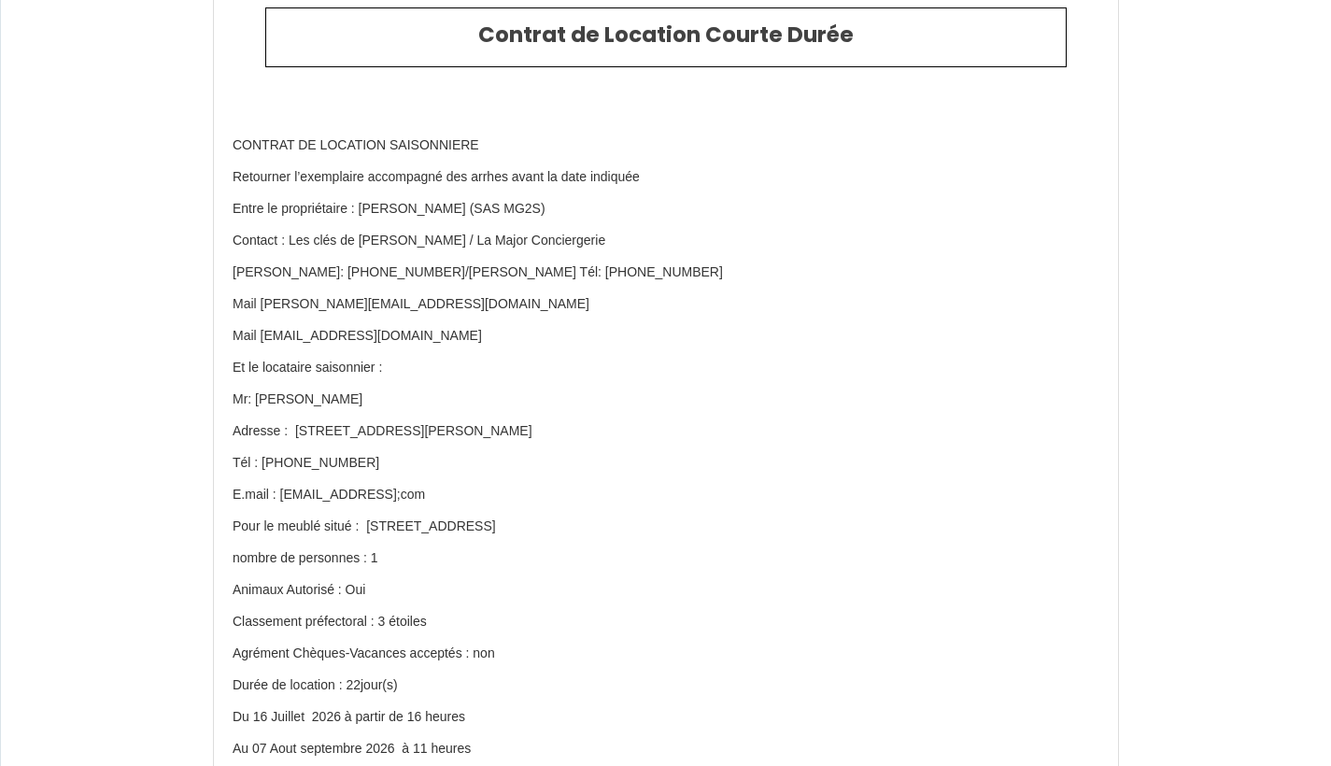
scroll to position [68, 0]
click at [312, 389] on p "Mr: [PERSON_NAME]" at bounding box center [665, 398] width 866 height 19
click at [314, 394] on p "Mr: [PERSON_NAME]" at bounding box center [665, 398] width 866 height 19
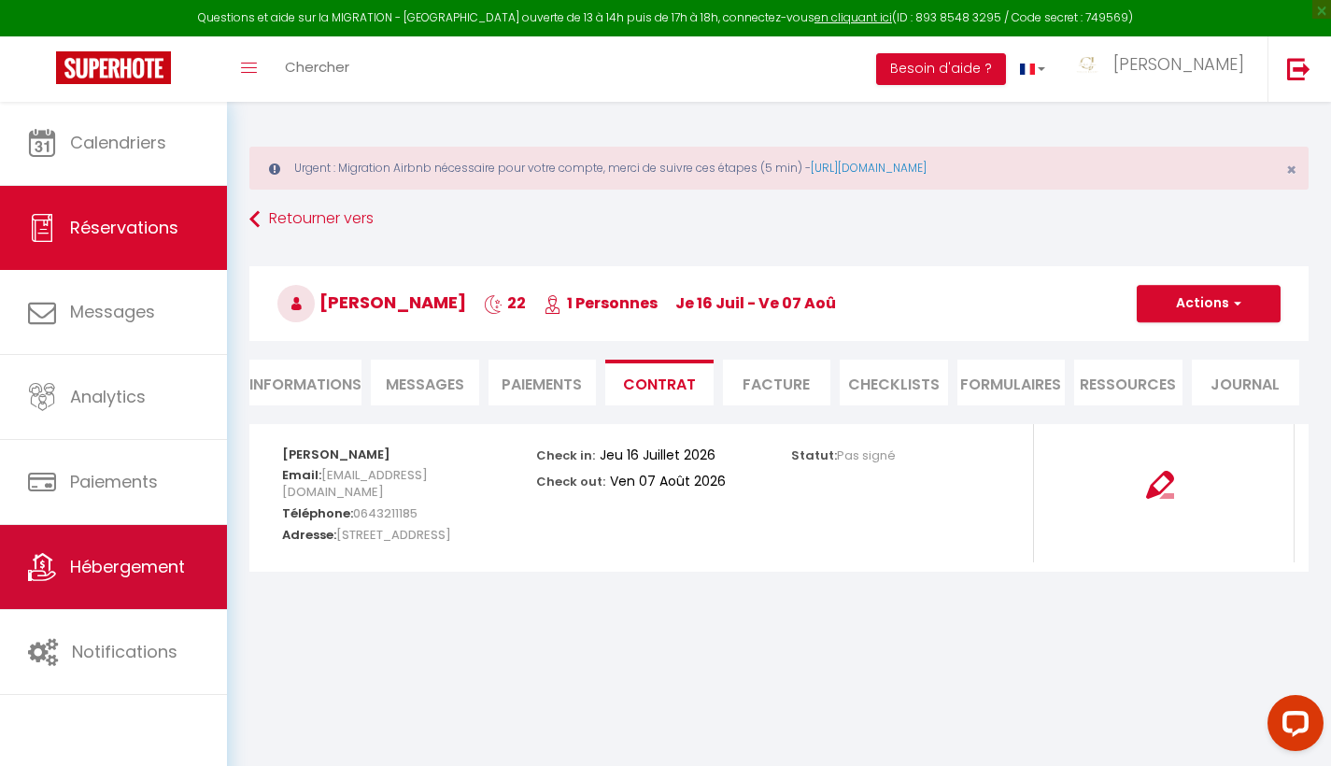
click at [110, 580] on link "Hébergement" at bounding box center [113, 567] width 227 height 84
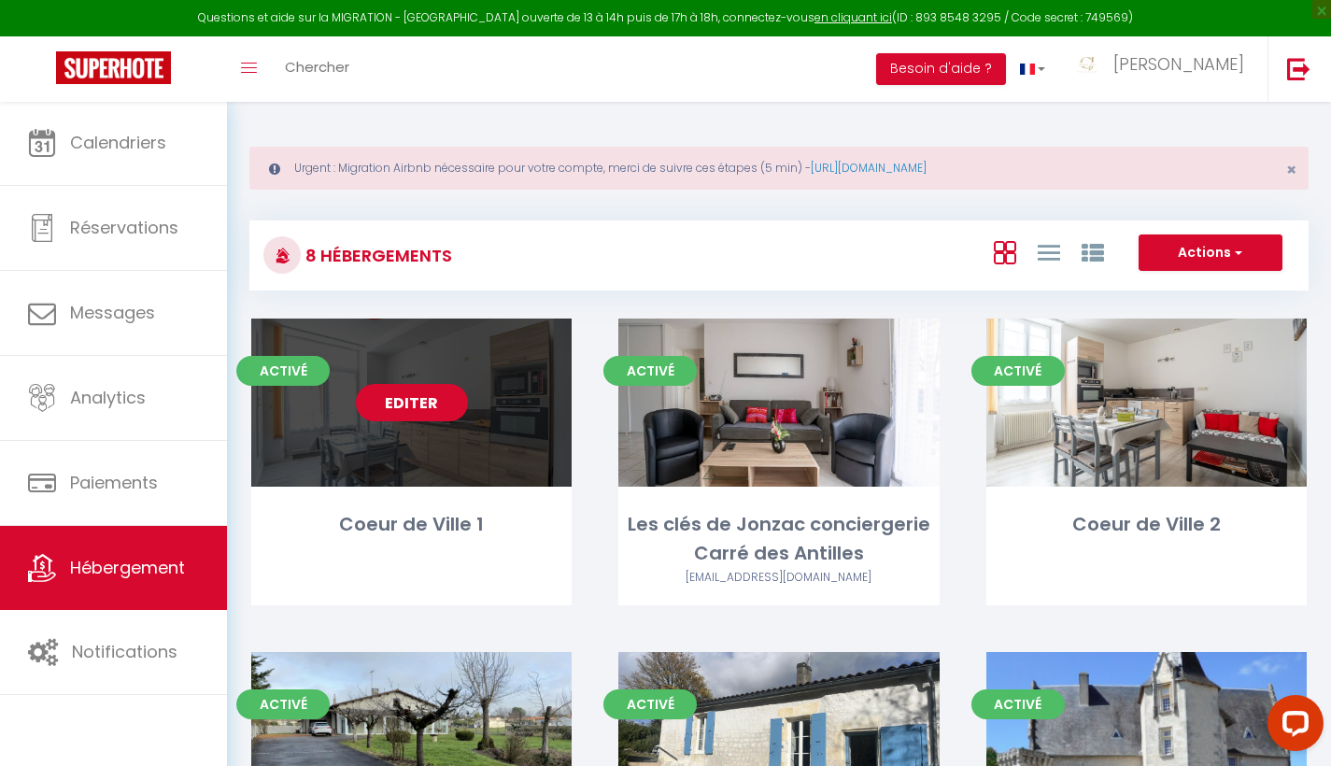
click at [429, 404] on link "Editer" at bounding box center [412, 402] width 112 height 37
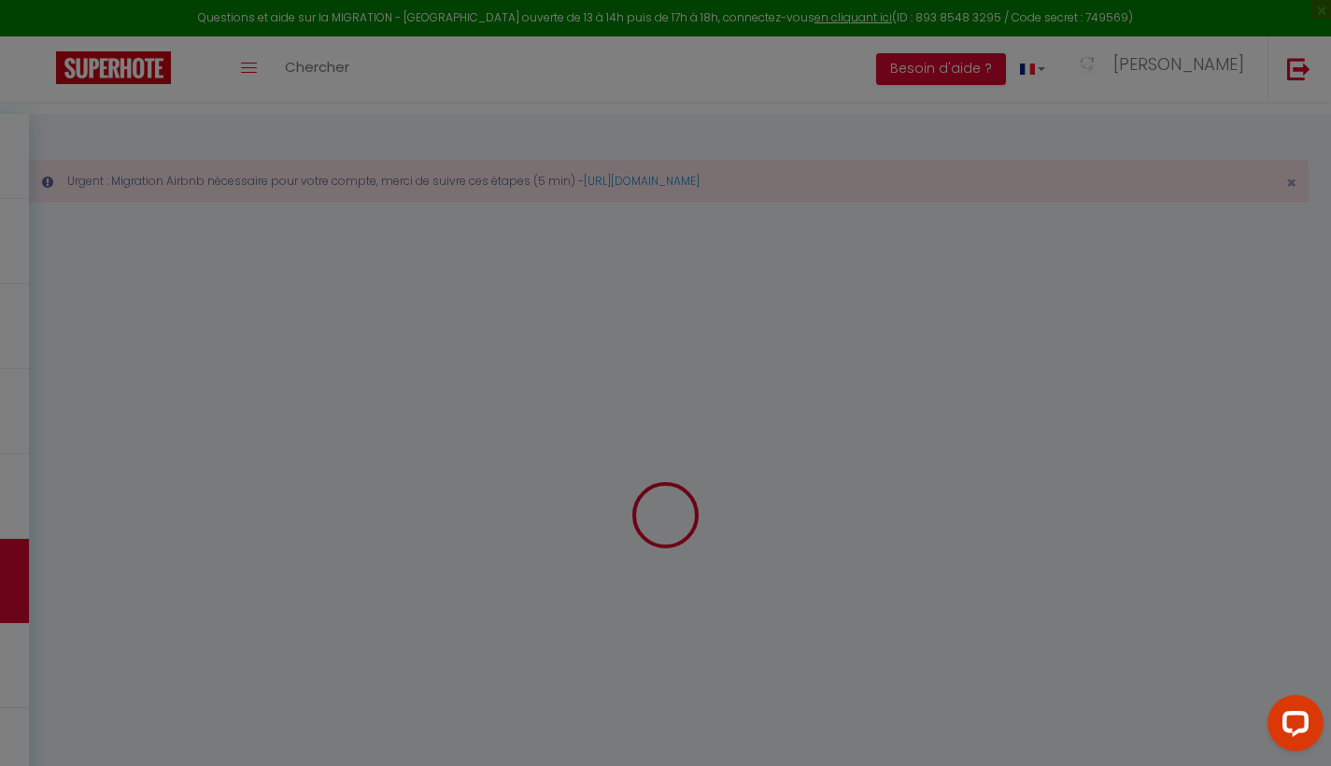
select select
checkbox input "false"
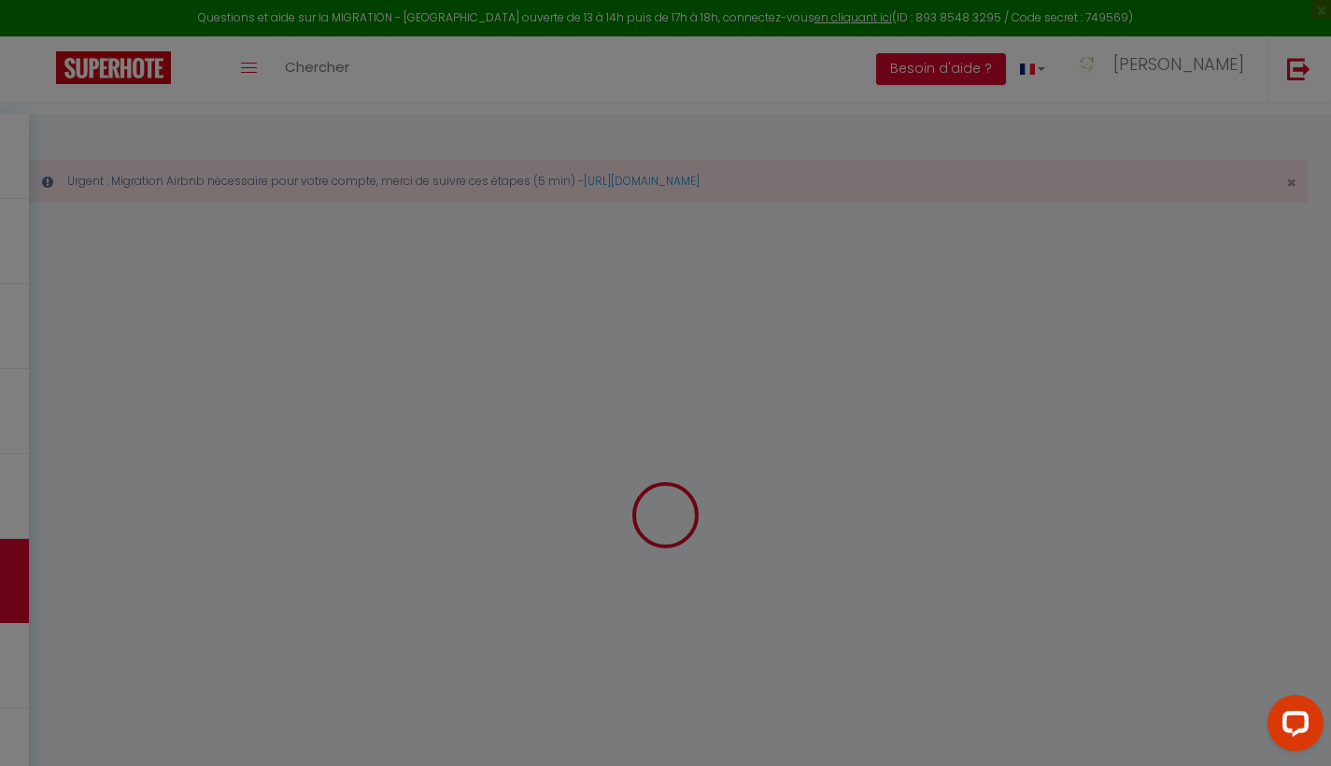
select select "15:00"
select select "23:45"
select select "11:00"
select select "30"
select select "120"
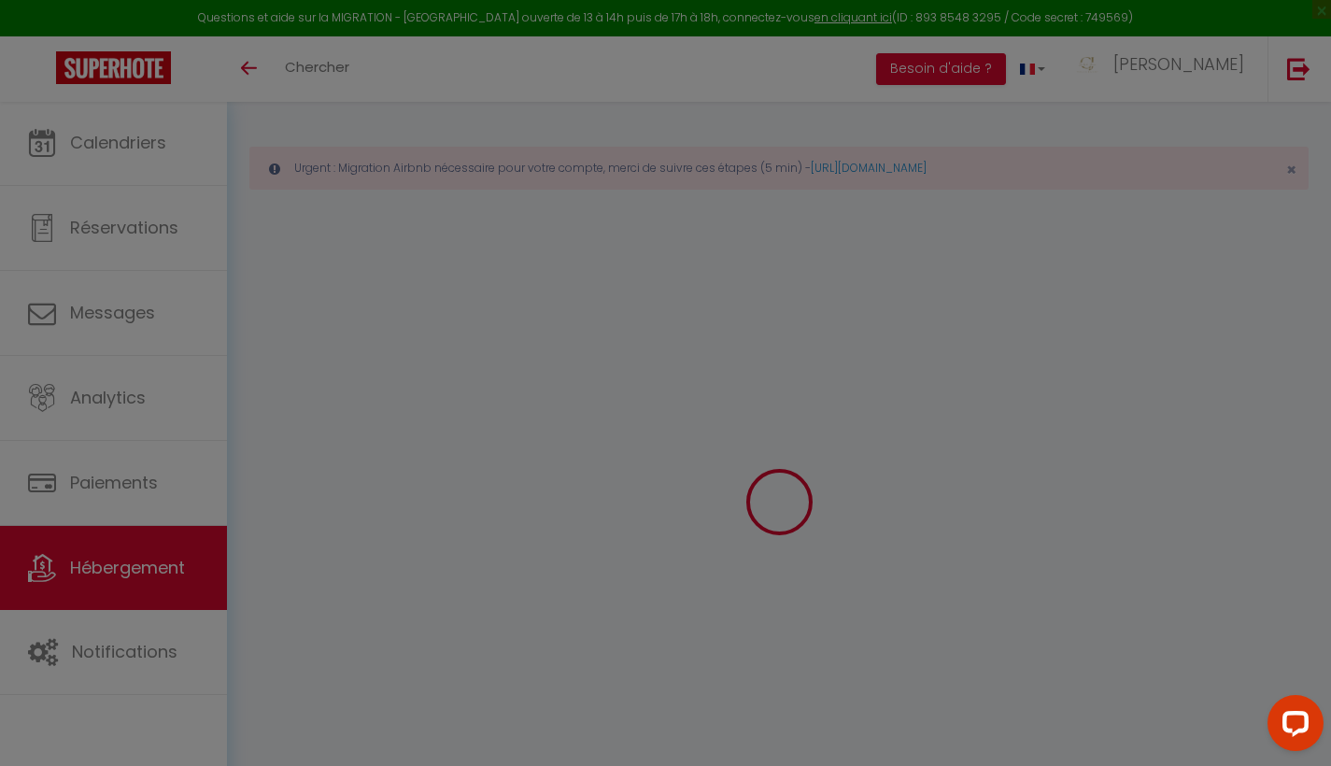
select select
checkbox input "false"
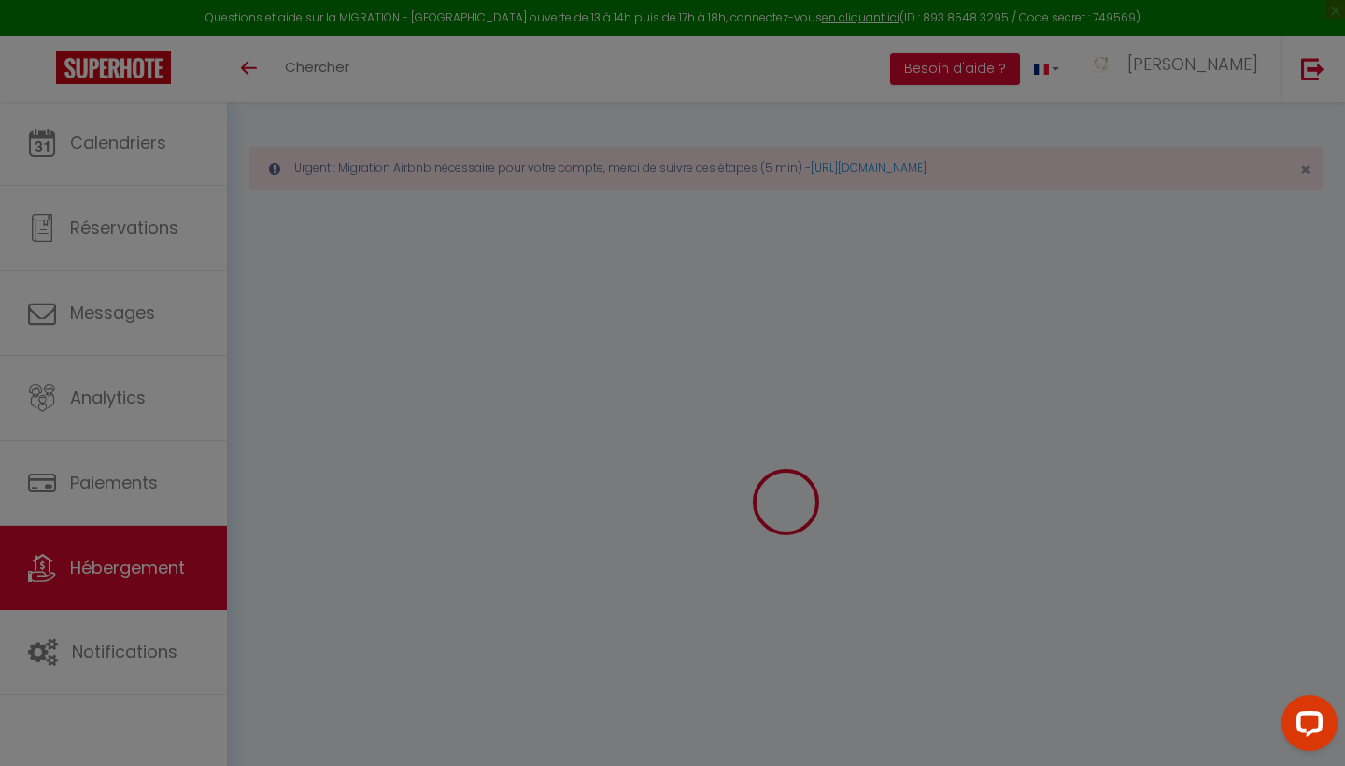
select select
checkbox input "false"
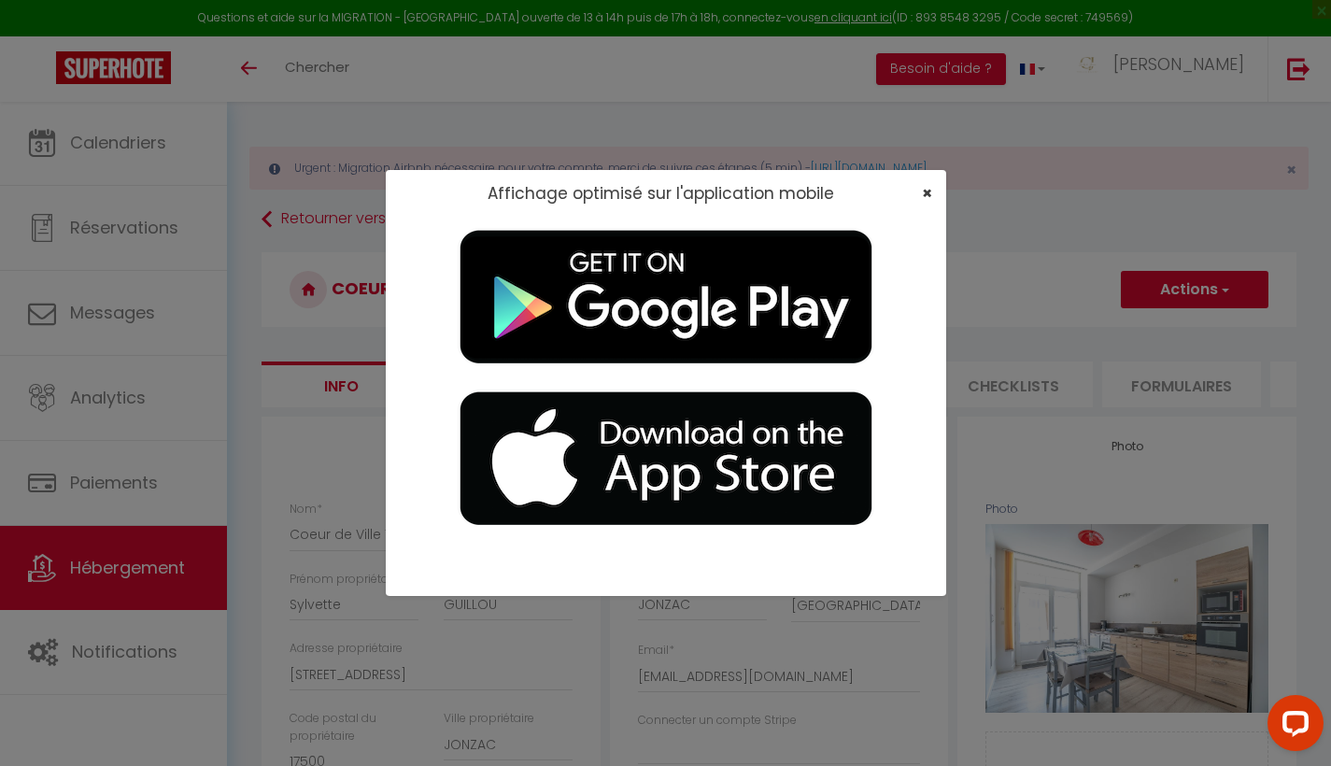
click at [924, 192] on span "×" at bounding box center [927, 192] width 10 height 23
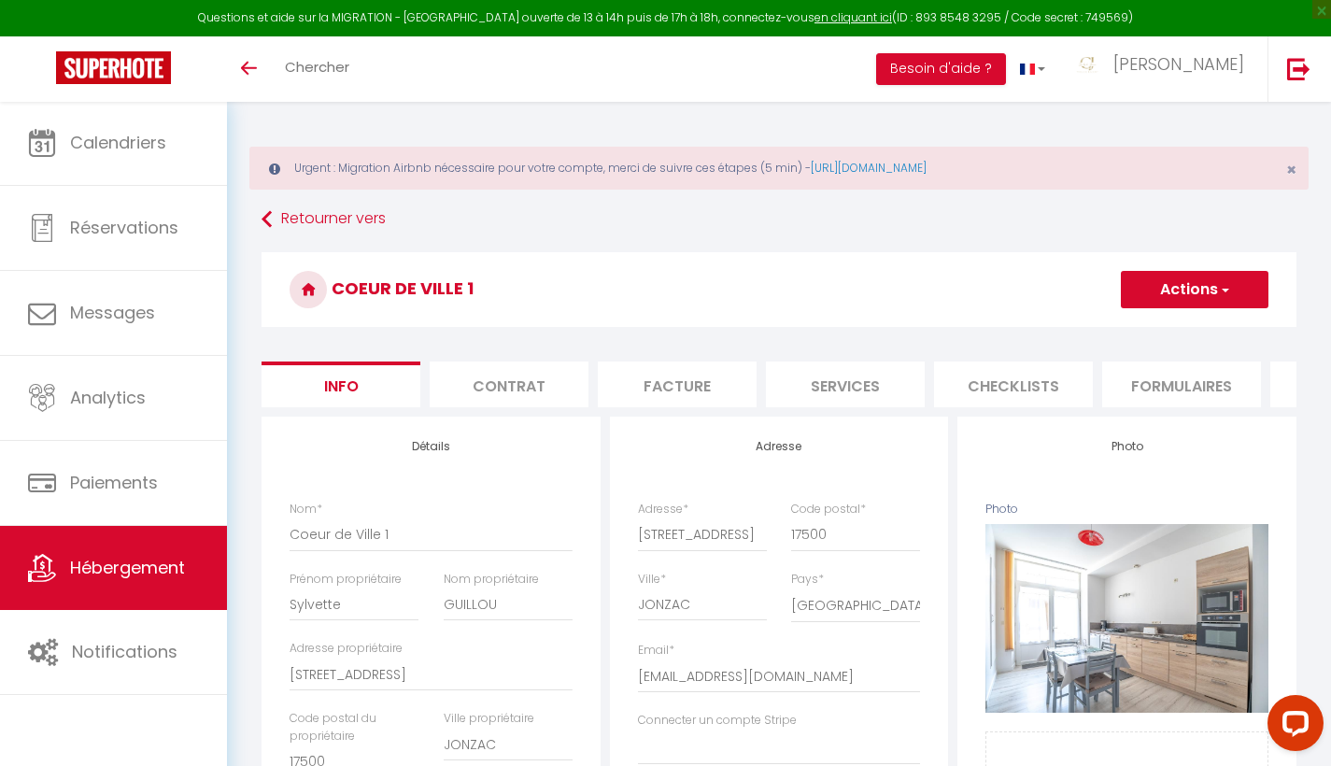
click at [494, 389] on li "Contrat" at bounding box center [508, 384] width 159 height 46
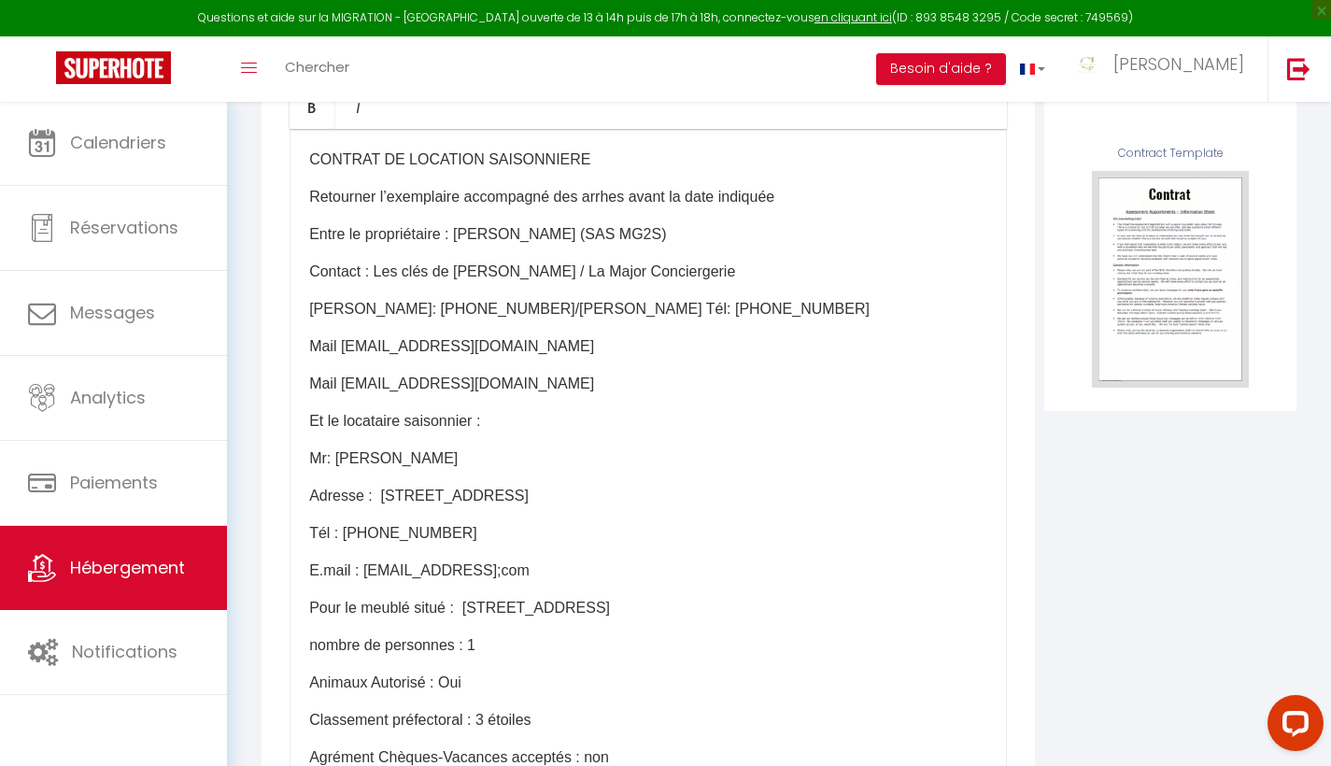
scroll to position [360, 0]
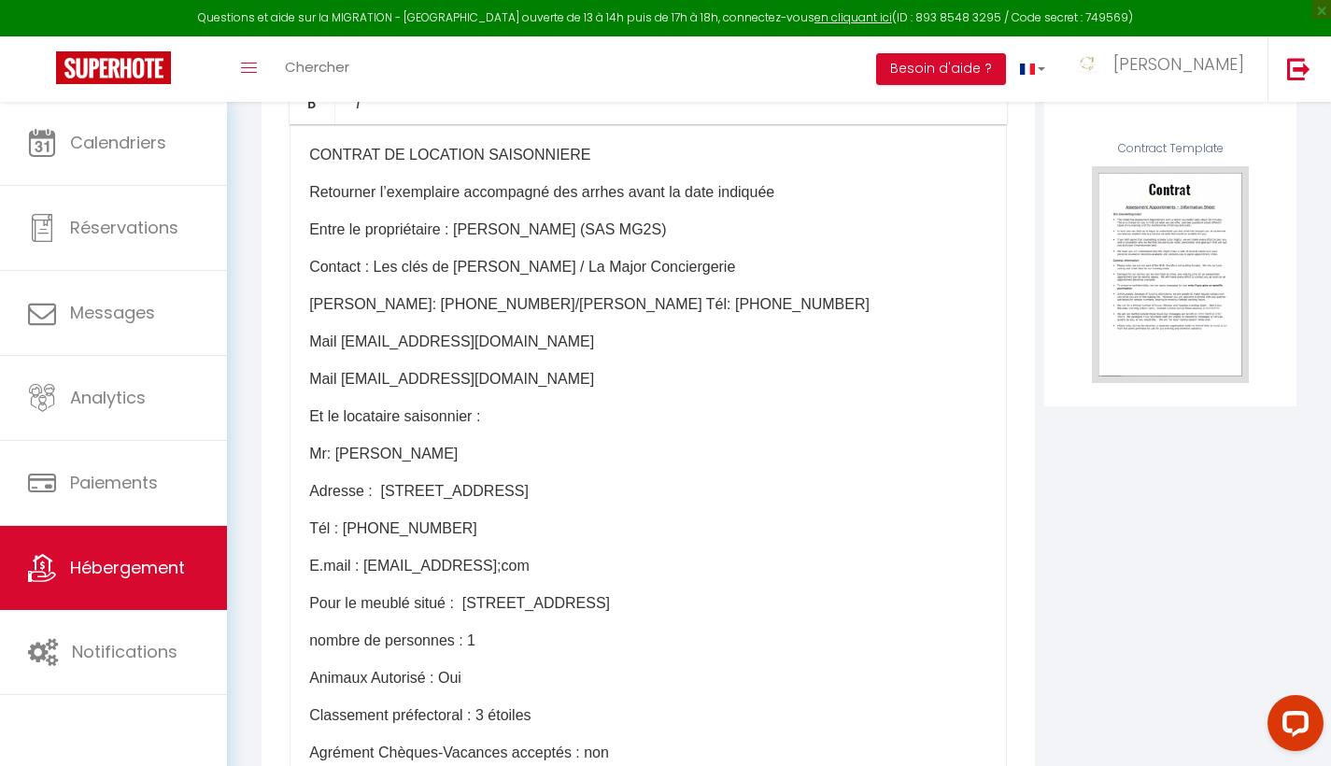
click at [406, 465] on p "Mr: [PERSON_NAME]" at bounding box center [648, 454] width 678 height 22
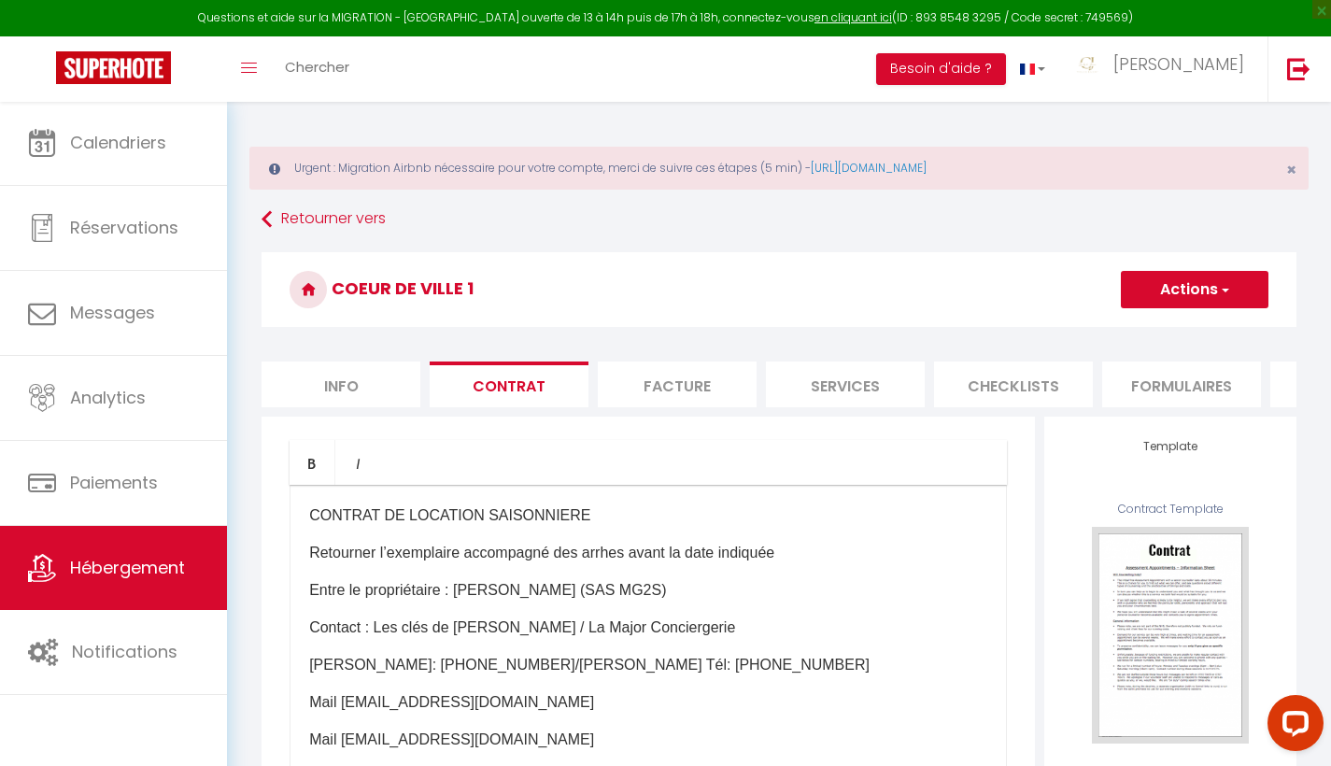
scroll to position [0, 0]
click at [1202, 280] on button "Actions" at bounding box center [1194, 289] width 148 height 37
click at [1061, 329] on link "Enregistrer" at bounding box center [1139, 330] width 256 height 24
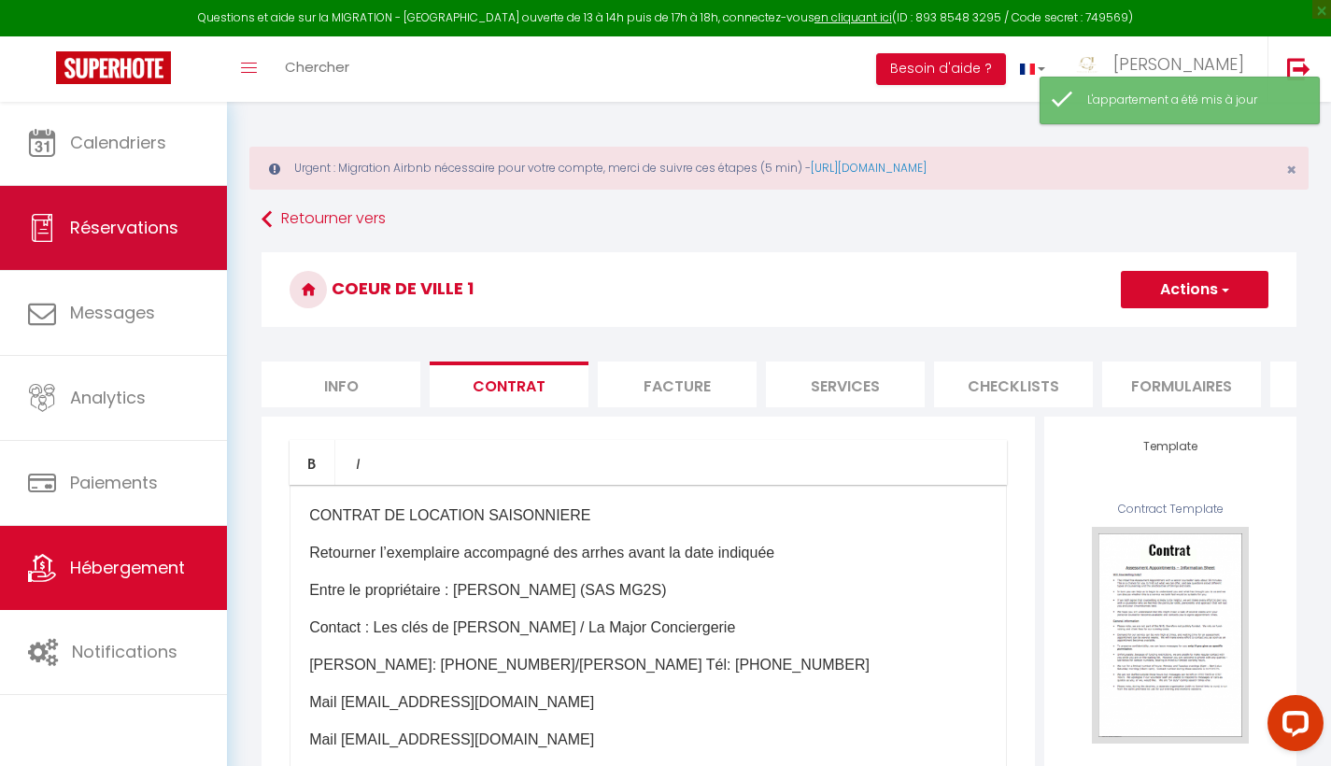
click at [109, 241] on link "Réservations" at bounding box center [113, 228] width 227 height 84
select select "not_cancelled"
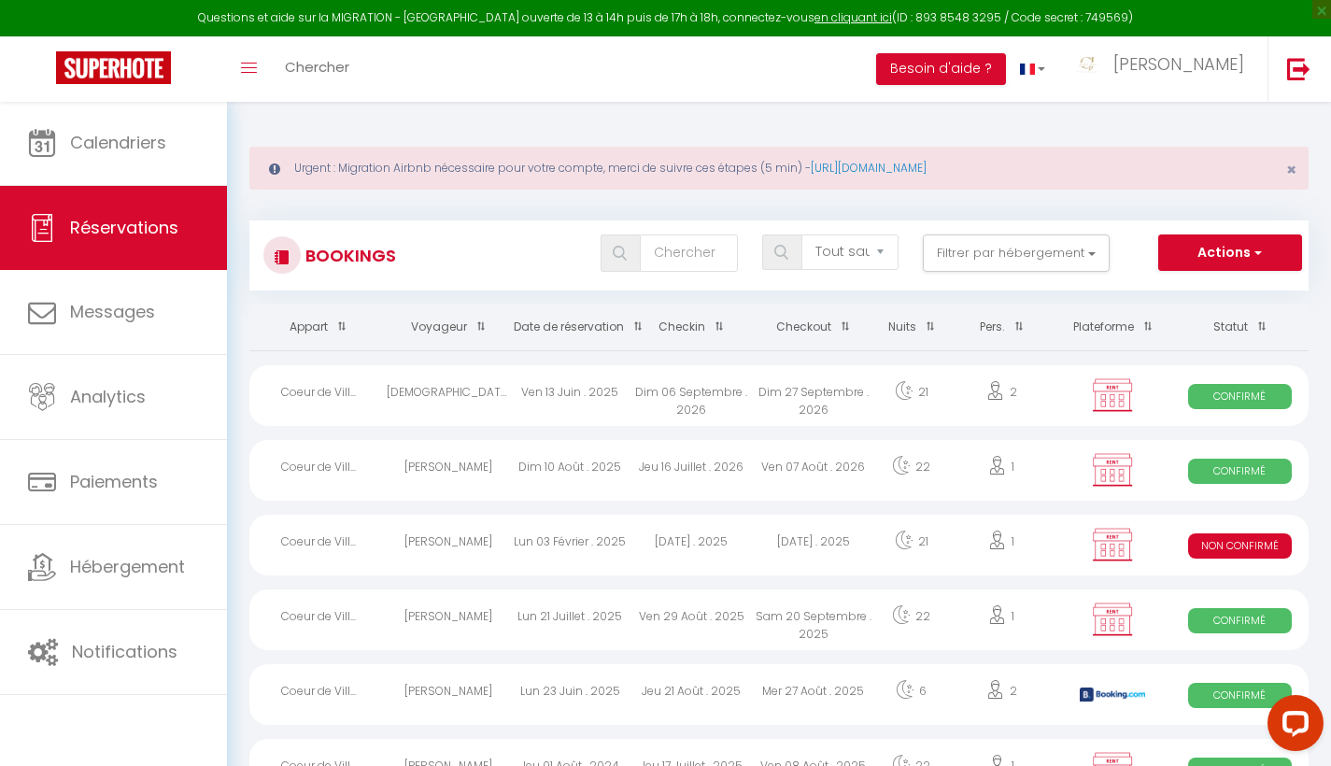
click at [822, 479] on div "Ven 07 Août . 2026" at bounding box center [813, 470] width 121 height 61
select select "OK"
select select "KO"
select select "0"
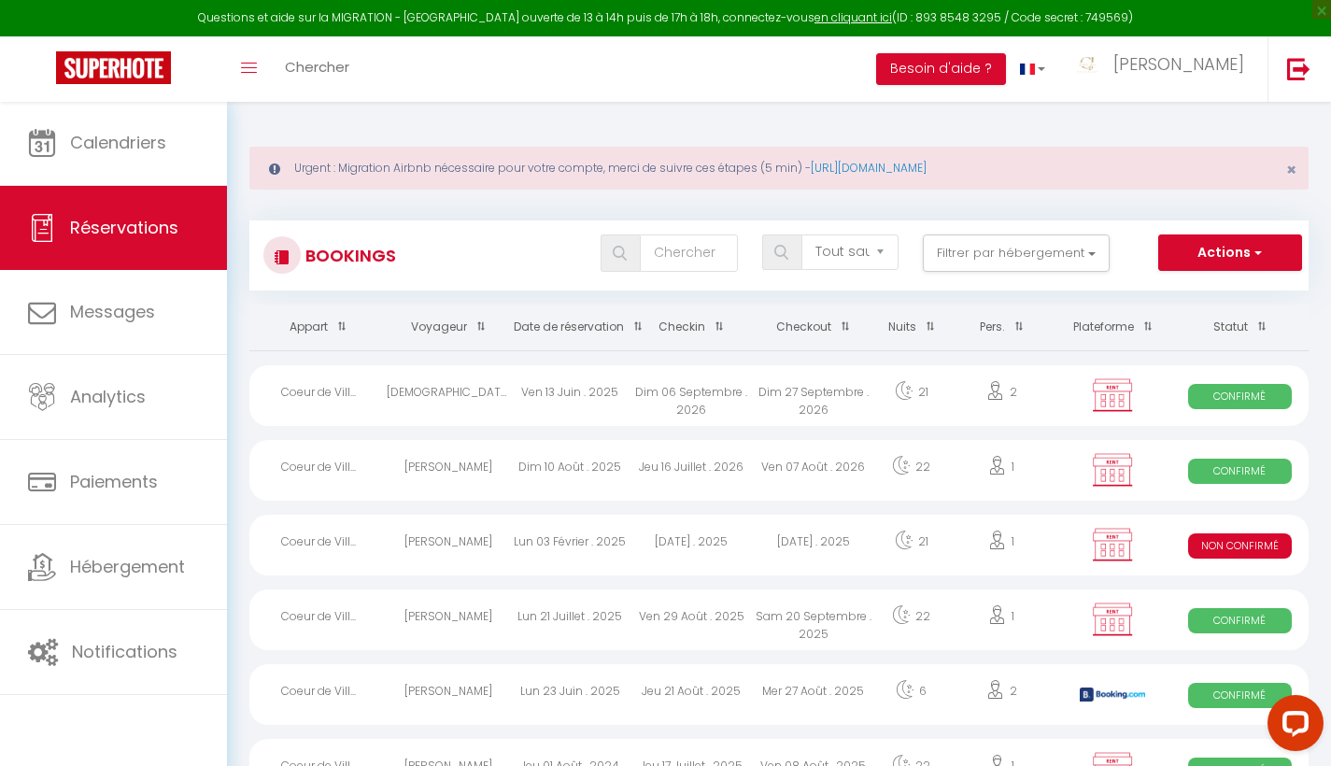
select select "1"
select select
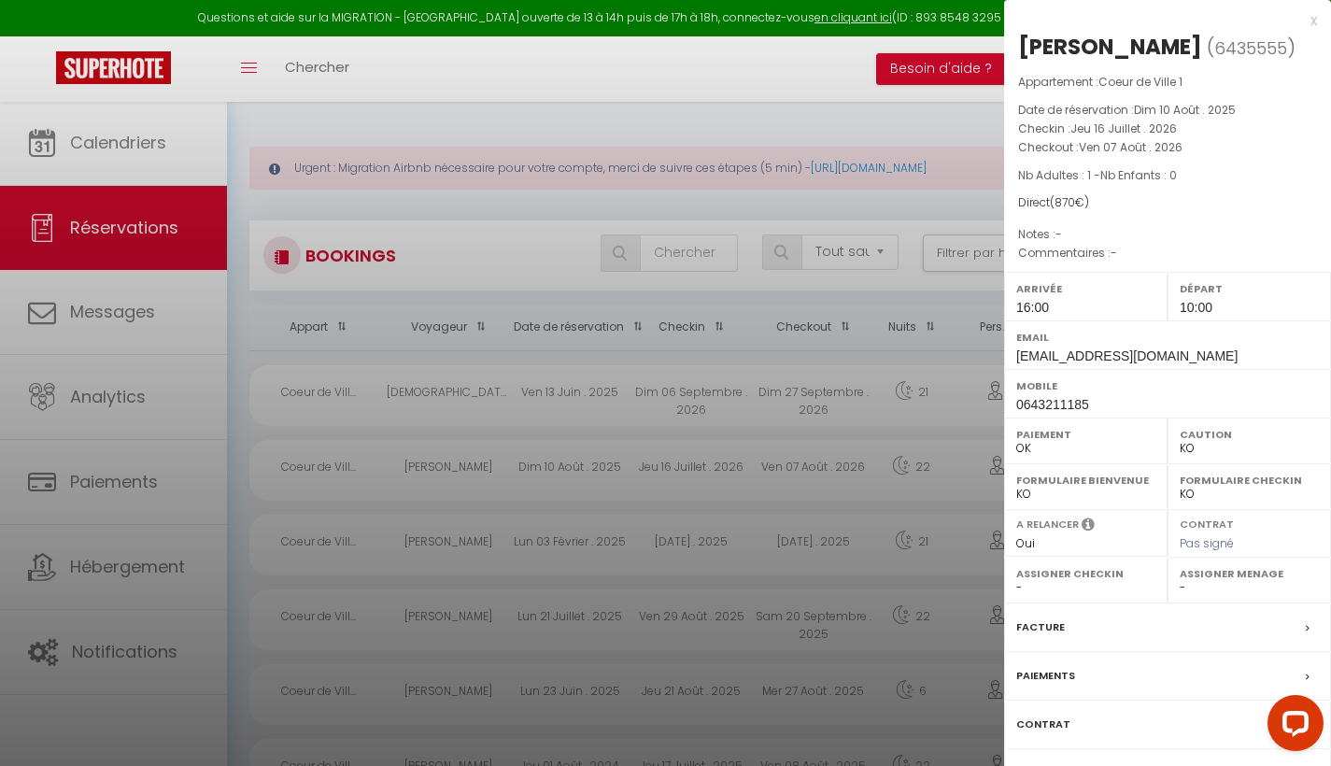
click at [1029, 726] on label "Contrat" at bounding box center [1043, 724] width 54 height 20
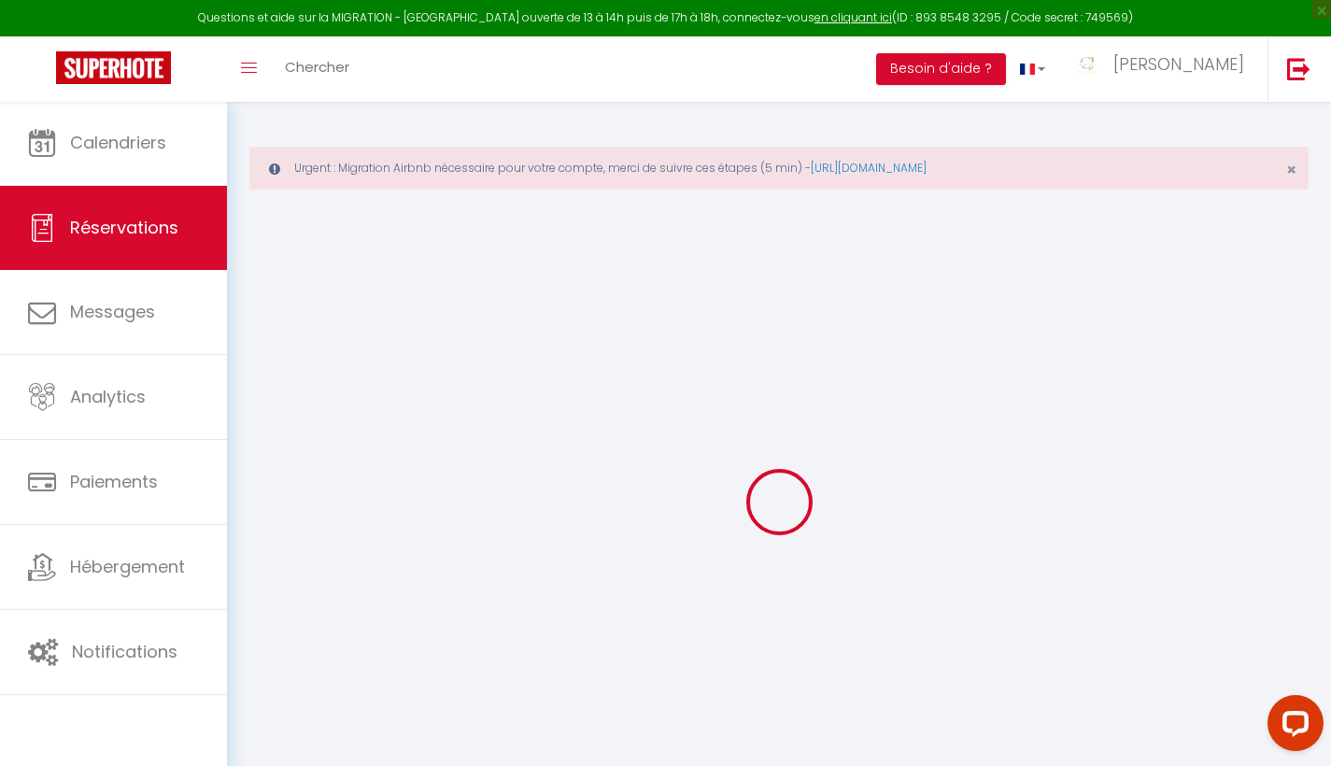
select select
checkbox input "false"
select select
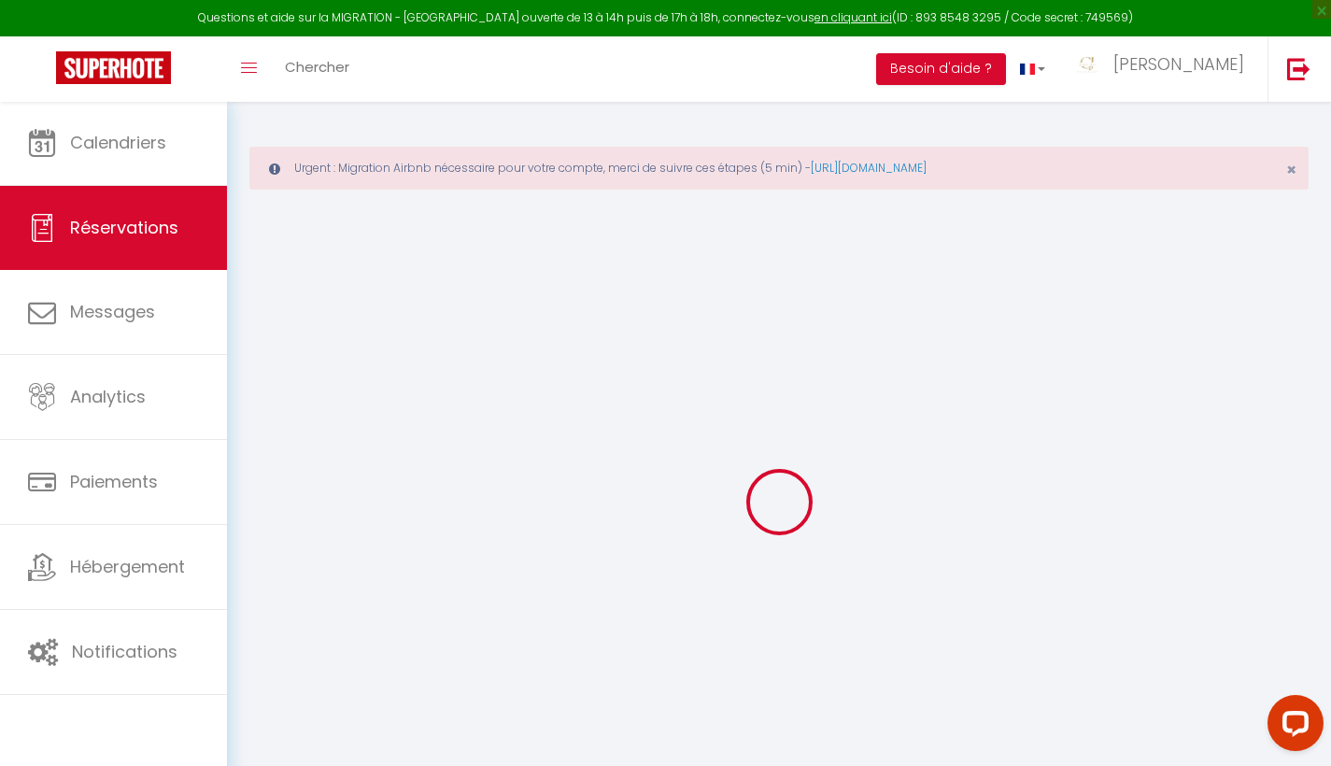
checkbox input "false"
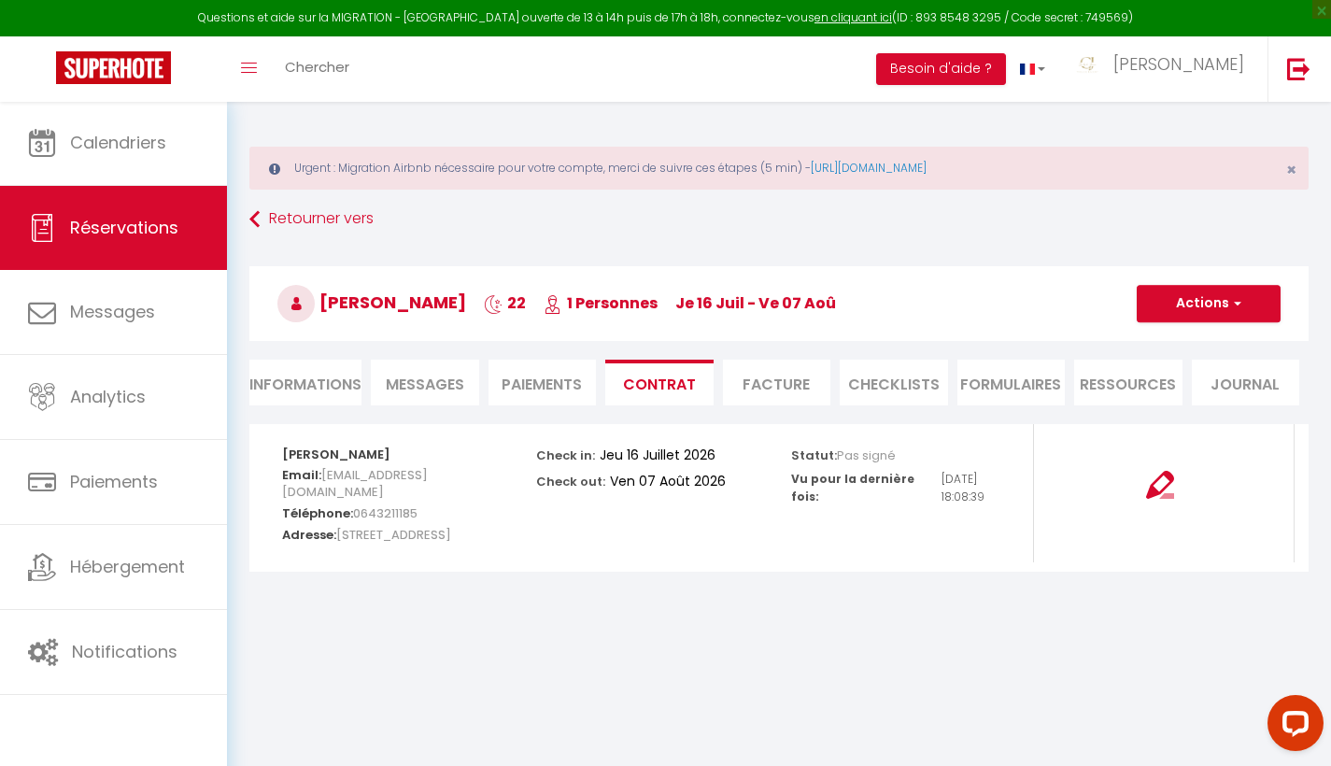
click at [1156, 479] on img at bounding box center [1160, 485] width 28 height 28
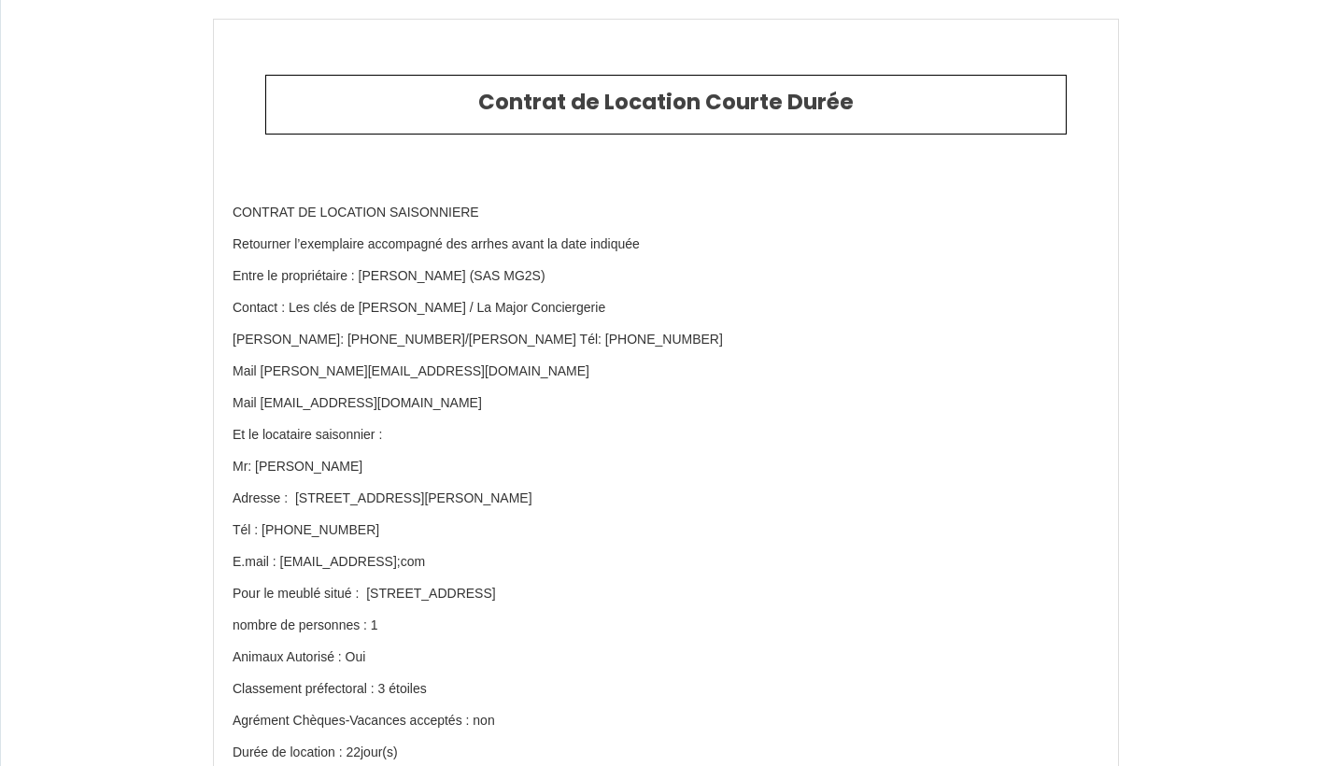
scroll to position [4855, 0]
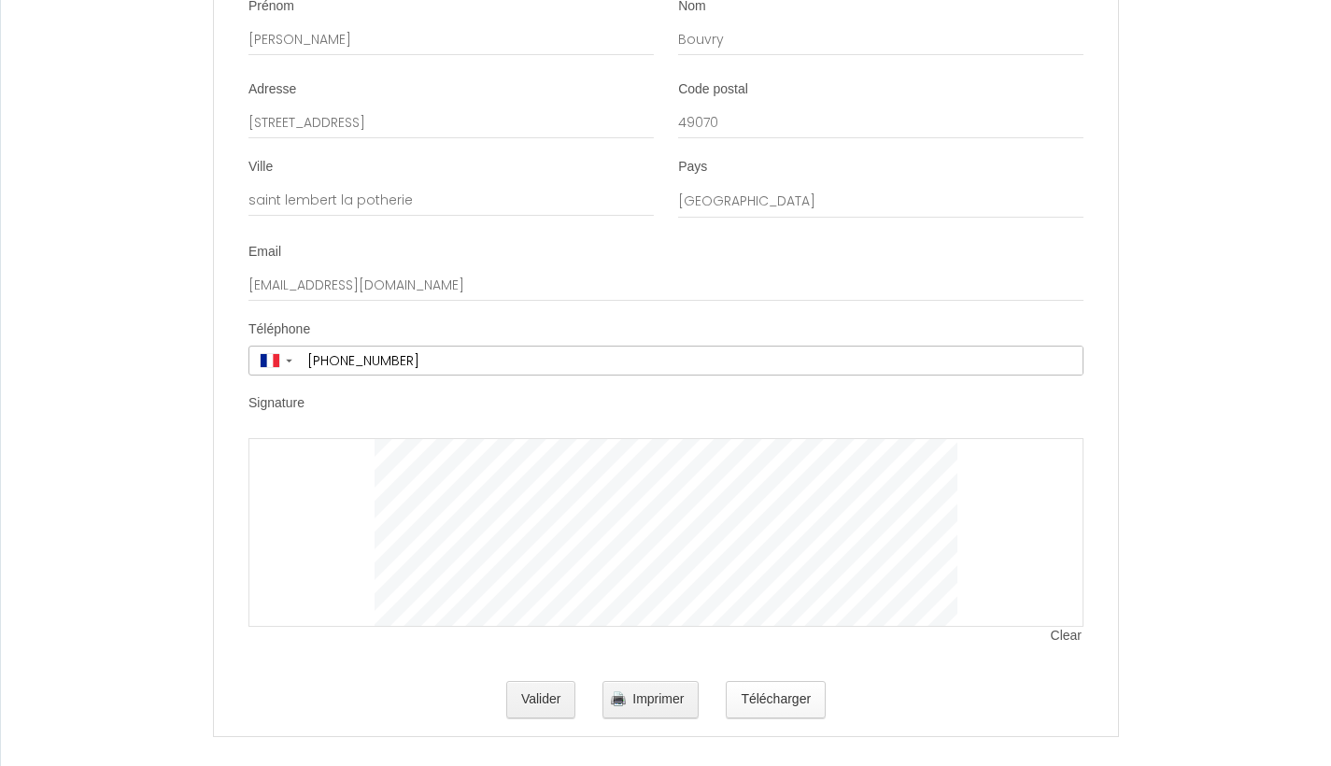
click at [751, 718] on button "Télécharger" at bounding box center [775, 699] width 100 height 37
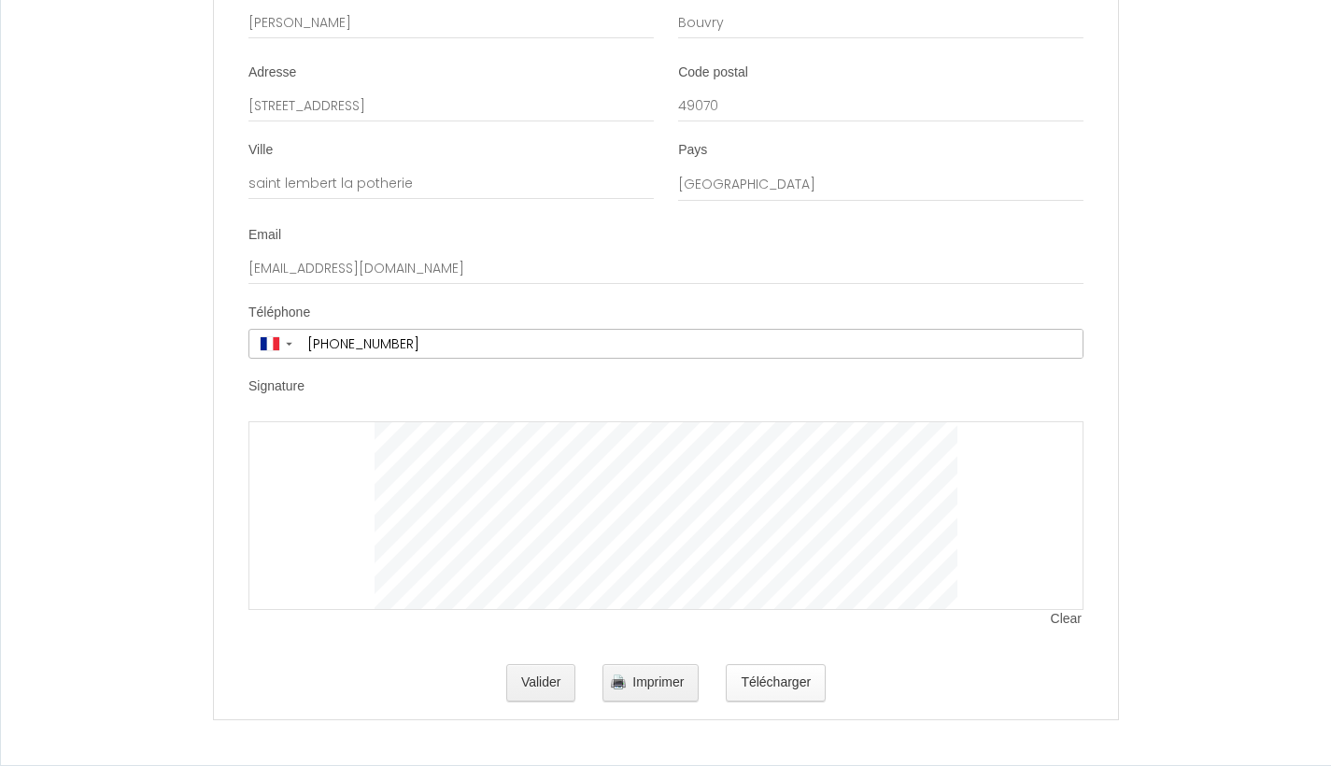
scroll to position [4891, 0]
click at [778, 687] on button "Télécharger" at bounding box center [775, 682] width 100 height 37
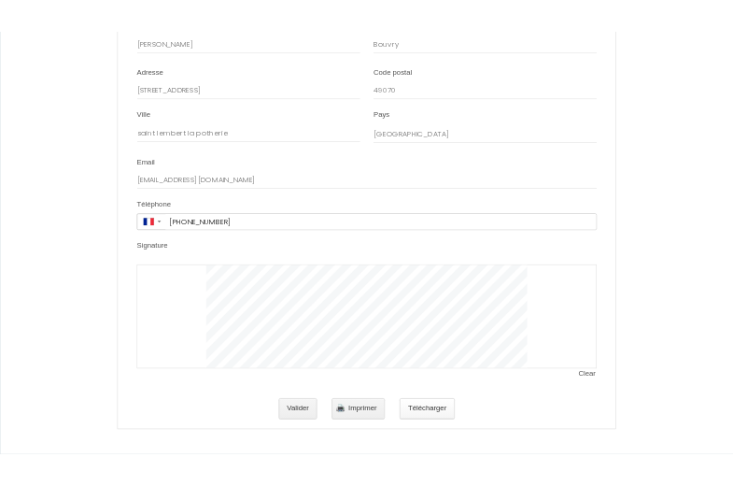
scroll to position [0, 0]
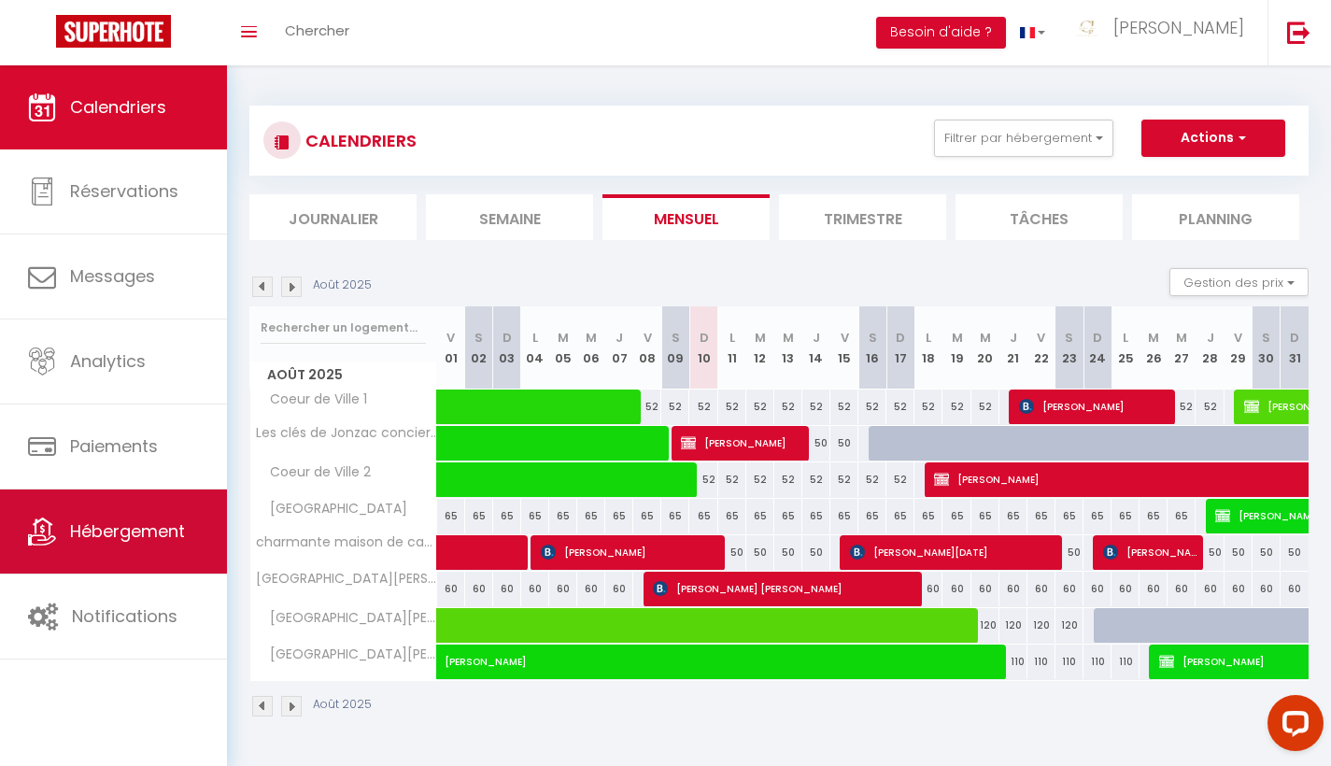
click at [116, 538] on span "Hébergement" at bounding box center [127, 530] width 115 height 23
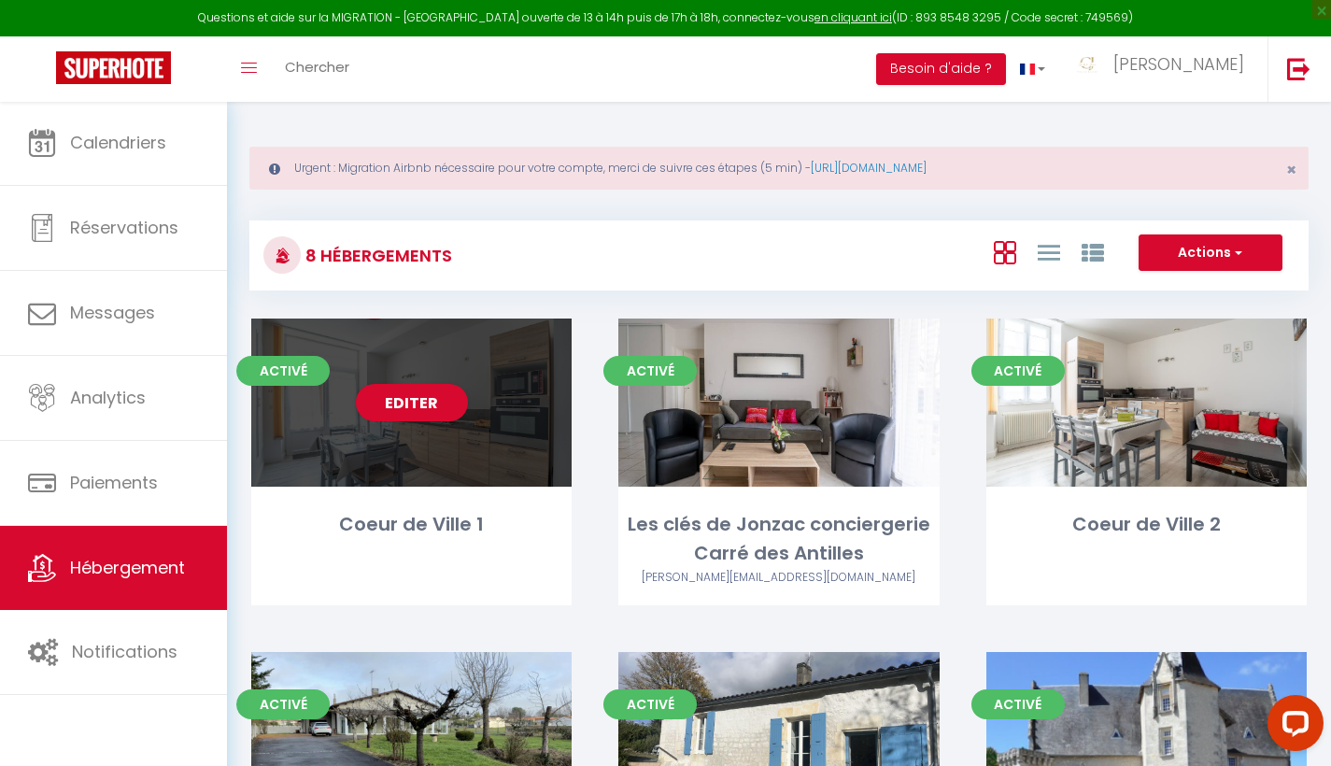
click at [401, 448] on div "Editer" at bounding box center [411, 402] width 320 height 168
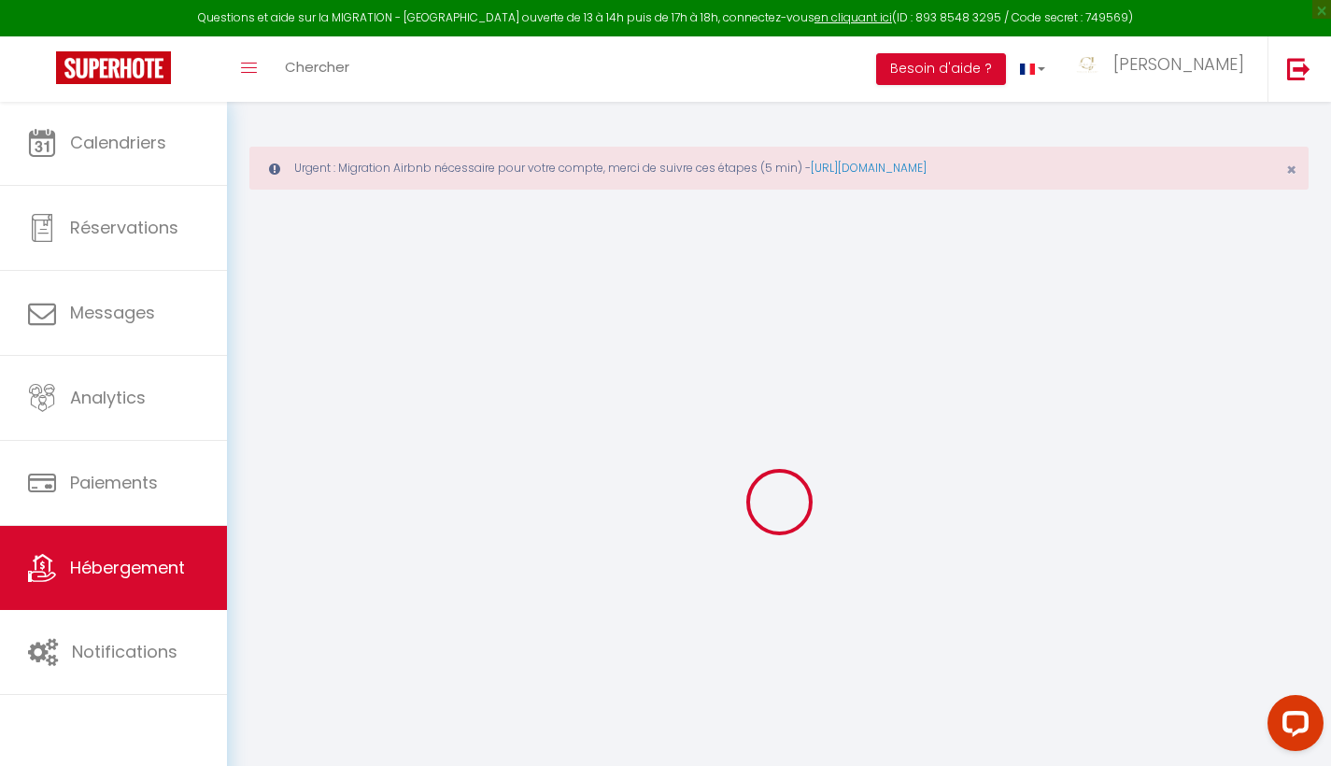
select select
checkbox input "false"
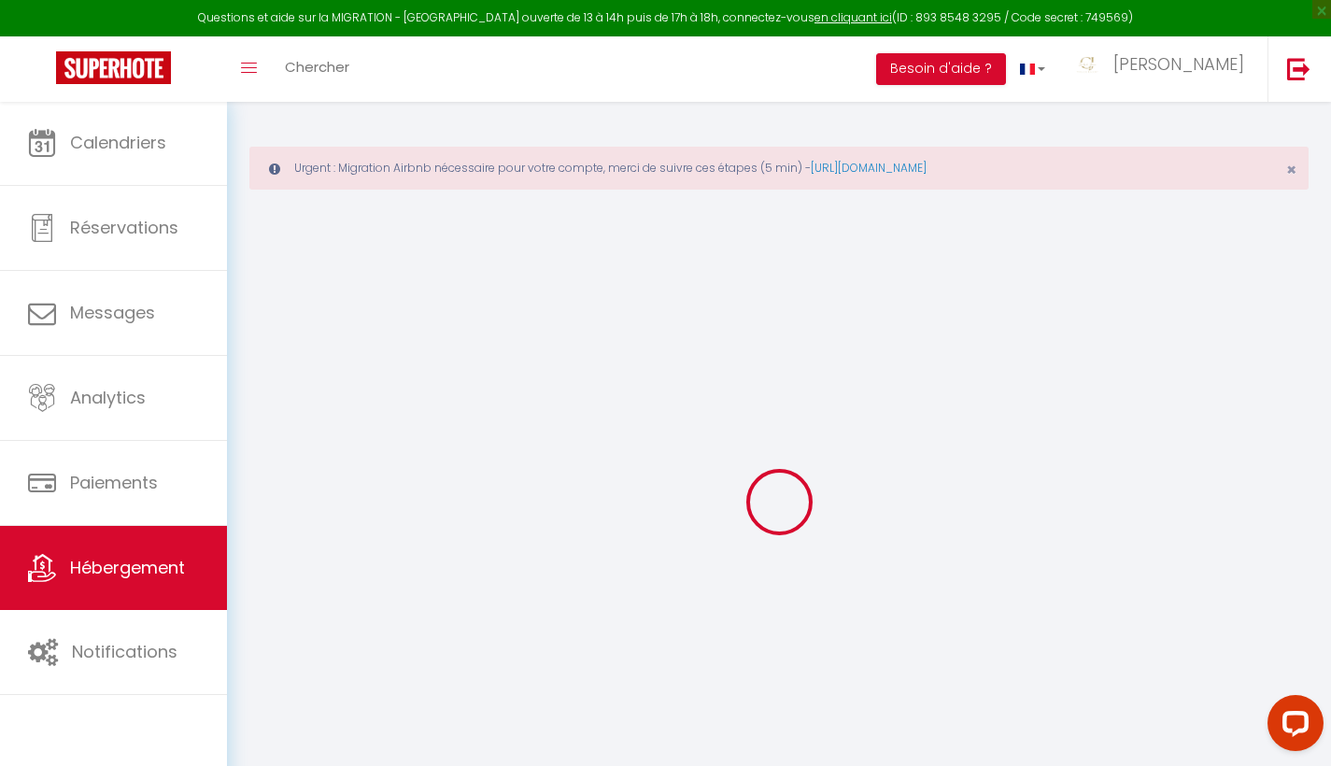
select select "15:00"
select select "23:45"
select select "11:00"
select select "30"
select select "120"
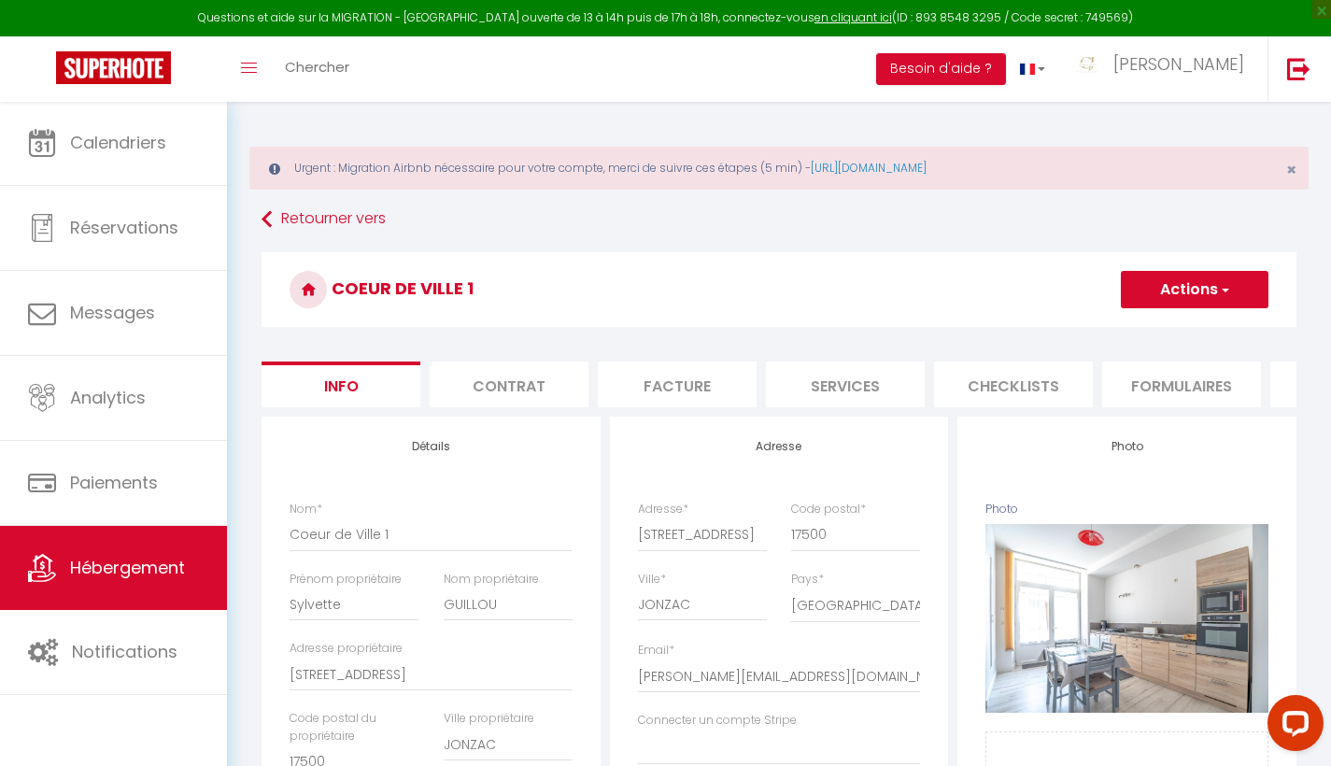
click at [545, 387] on li "Contrat" at bounding box center [508, 384] width 159 height 46
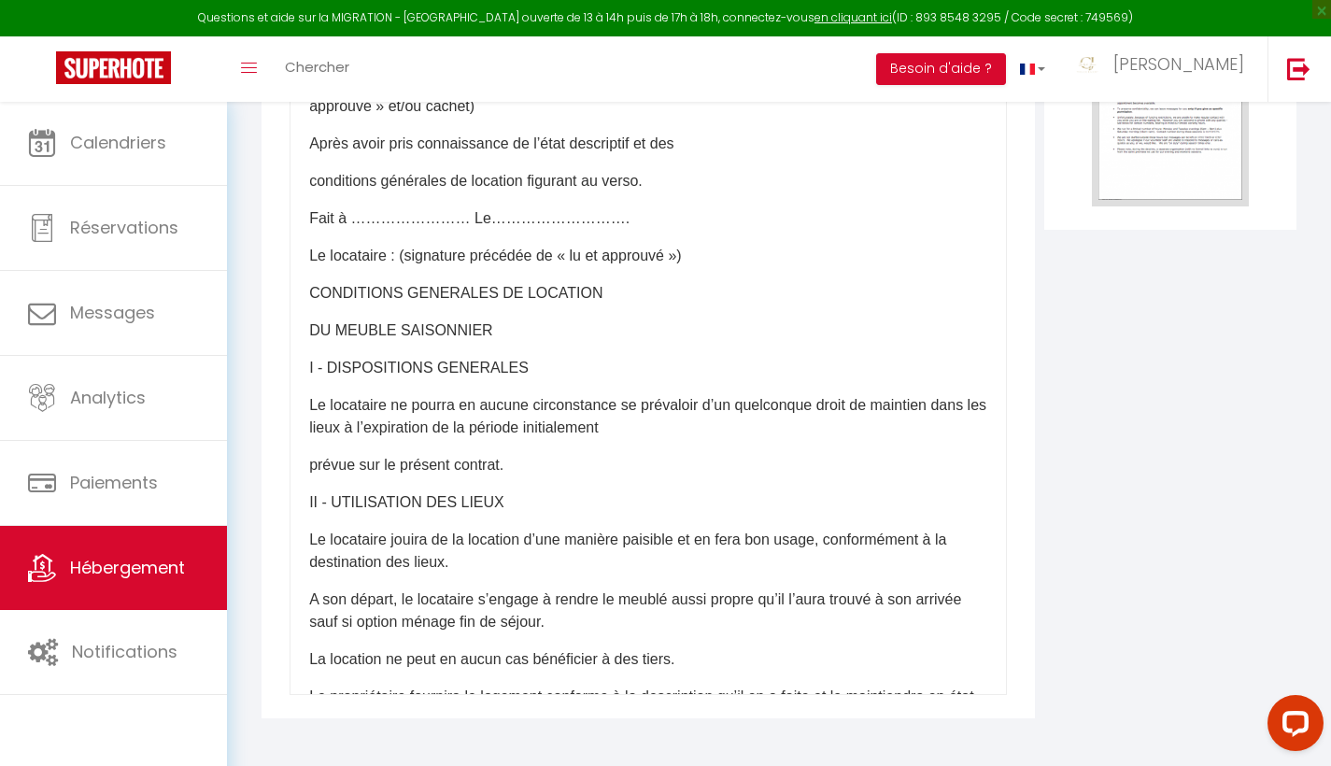
scroll to position [1344, 0]
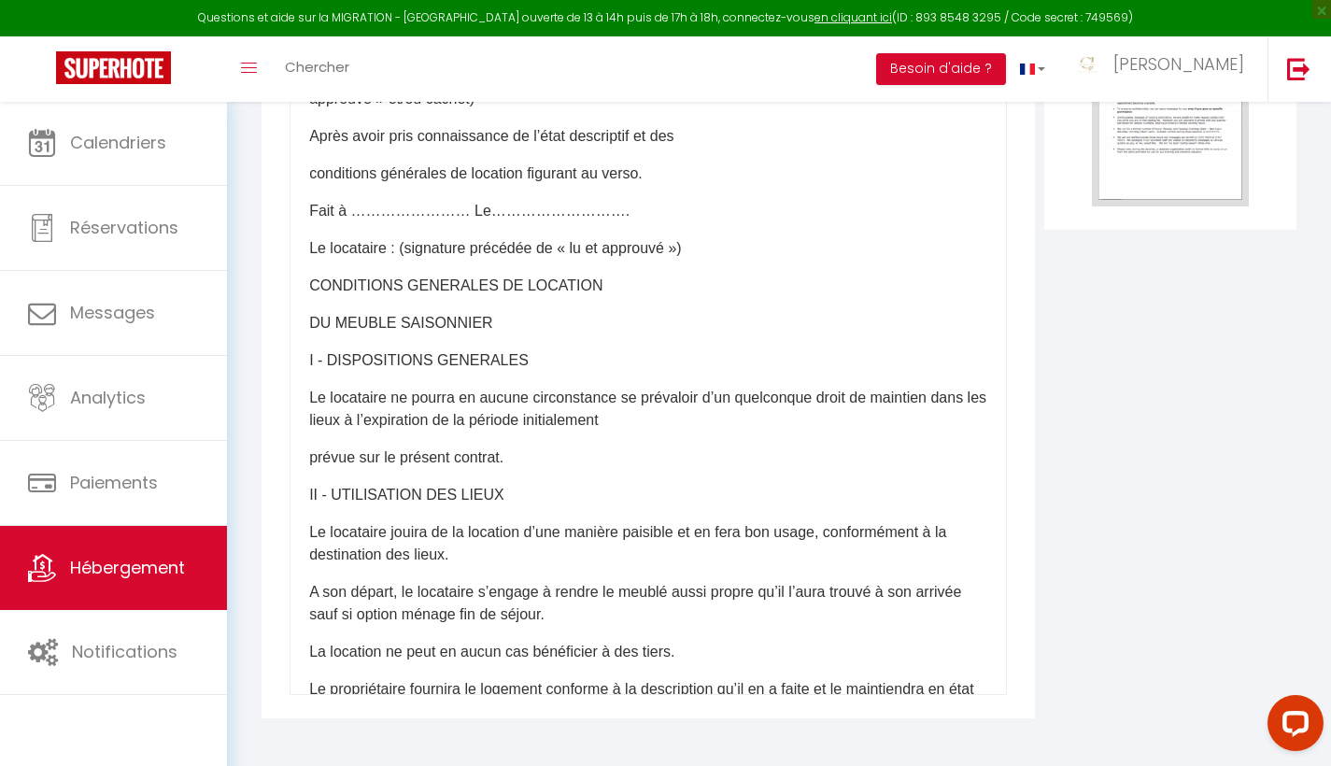
drag, startPoint x: 310, startPoint y: 282, endPoint x: 467, endPoint y: 625, distance: 376.9
click at [467, 625] on div "​CONTRAT DE LOCATION SAISONNIERE Retourner l’exemplaire accompagné des arrhes a…" at bounding box center [647, 321] width 717 height 747
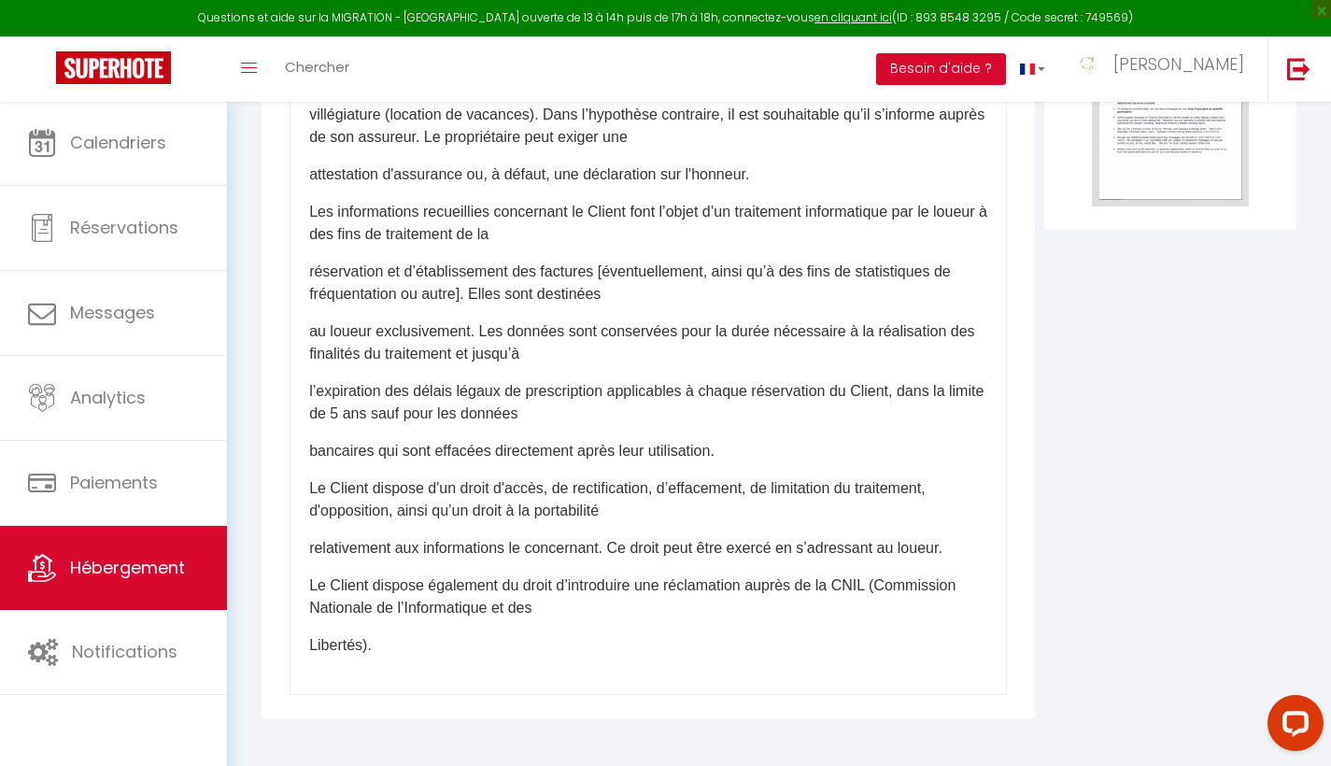
scroll to position [3569, 0]
drag, startPoint x: 474, startPoint y: 636, endPoint x: 302, endPoint y: 550, distance: 192.9
click at [302, 550] on div "​CONTRAT DE LOCATION SAISONNIERE Retourner l’exemplaire accompagné des arrhes a…" at bounding box center [647, 321] width 717 height 747
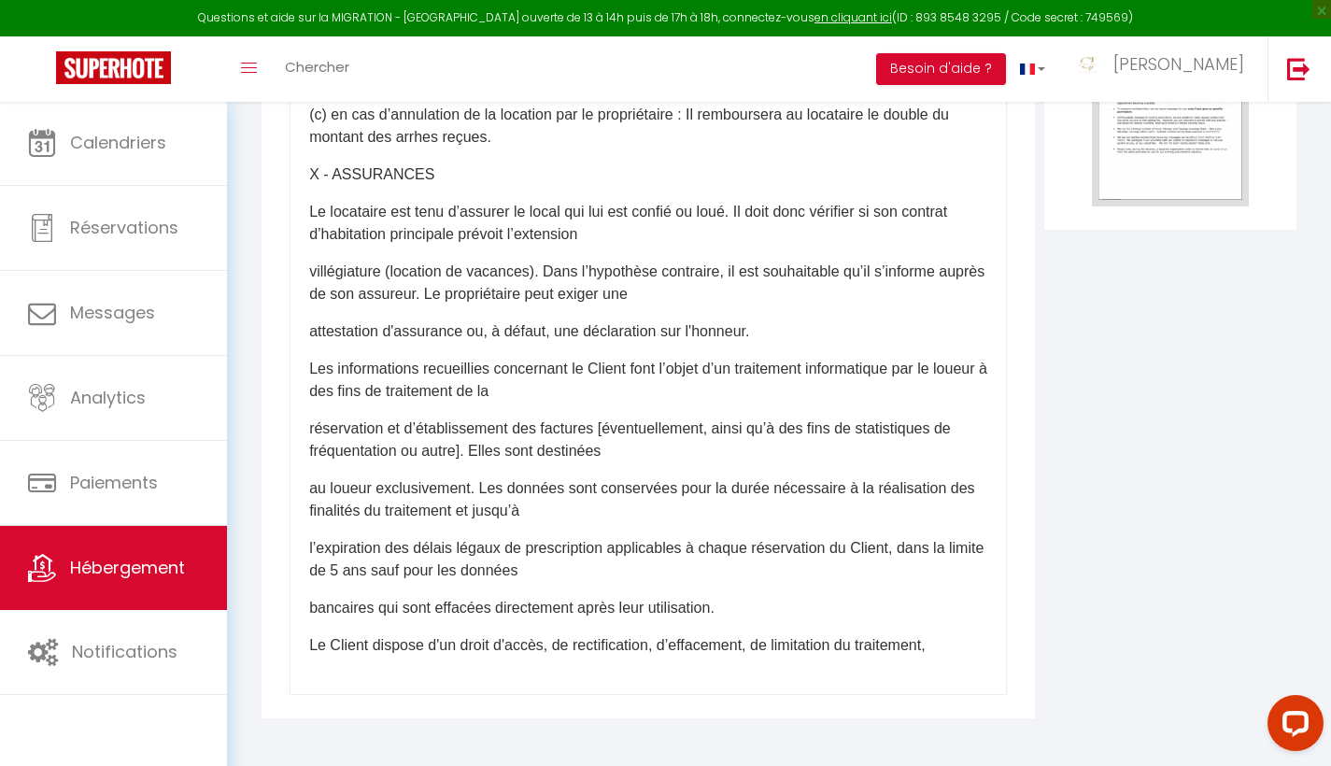
scroll to position [3412, 0]
click at [322, 644] on p "Le Client dispose d'un droit d'accès, de rectification, d’effacement, de" at bounding box center [648, 645] width 678 height 22
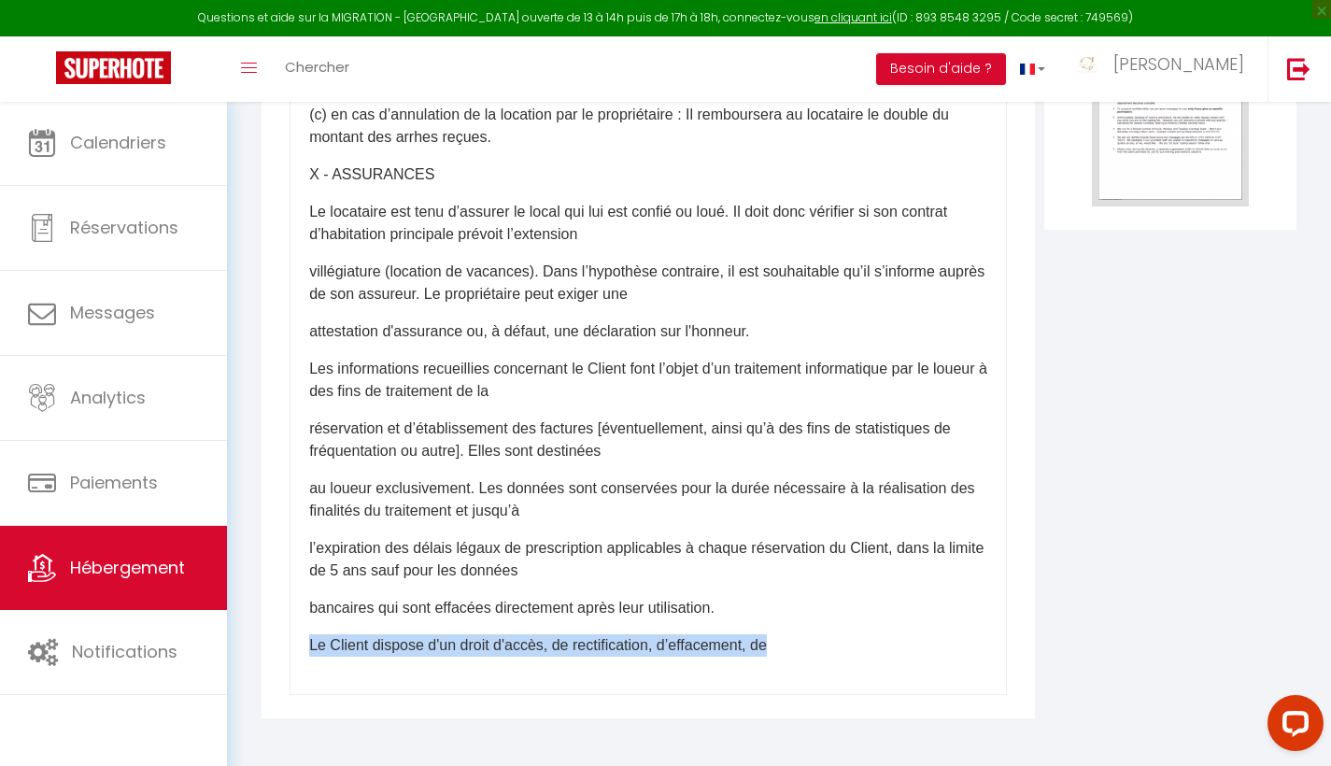
click at [322, 644] on p "Le Client dispose d'un droit d'accès, de rectification, d’effacement, de" at bounding box center [648, 645] width 678 height 22
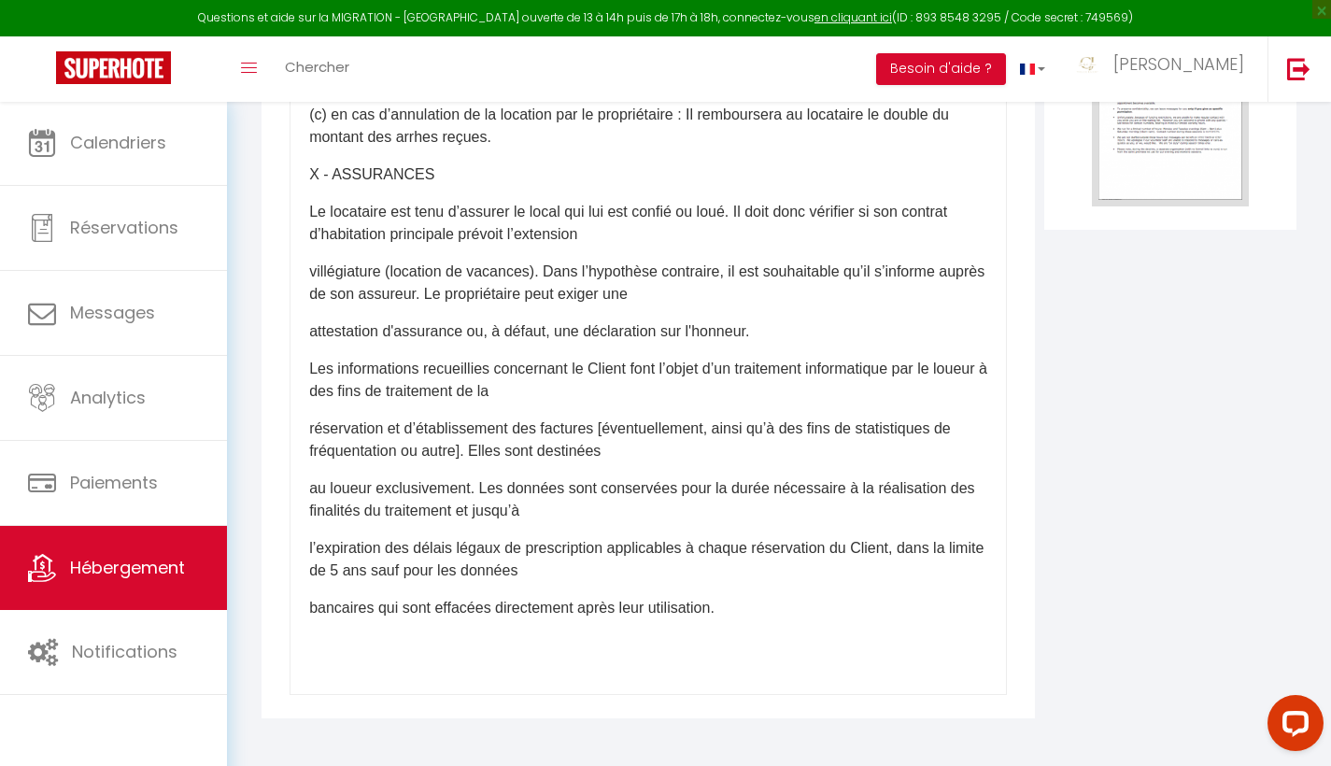
click at [324, 554] on p "l’expiration des délais légaux de prescription applicables à chaque réservation…" at bounding box center [648, 559] width 678 height 45
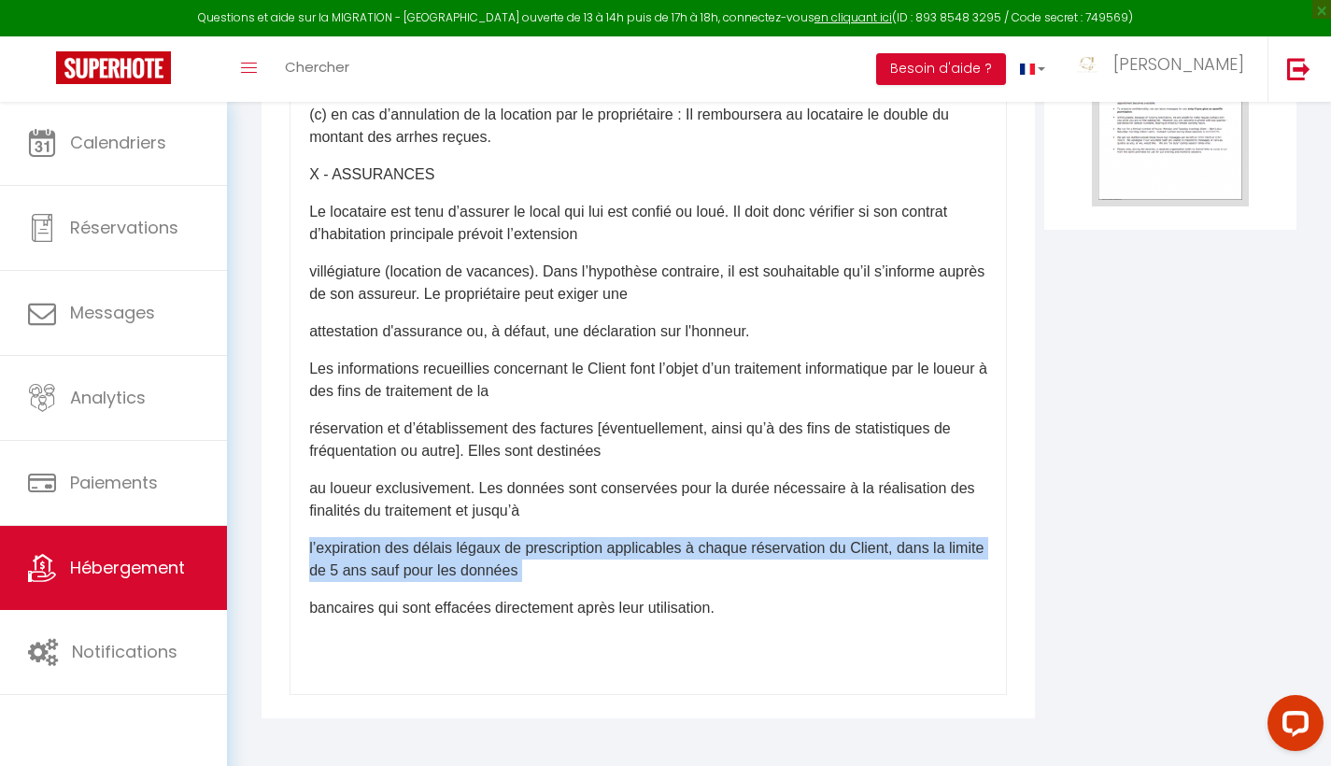
click at [324, 554] on p "l’expiration des délais légaux de prescription applicables à chaque réservation…" at bounding box center [648, 559] width 678 height 45
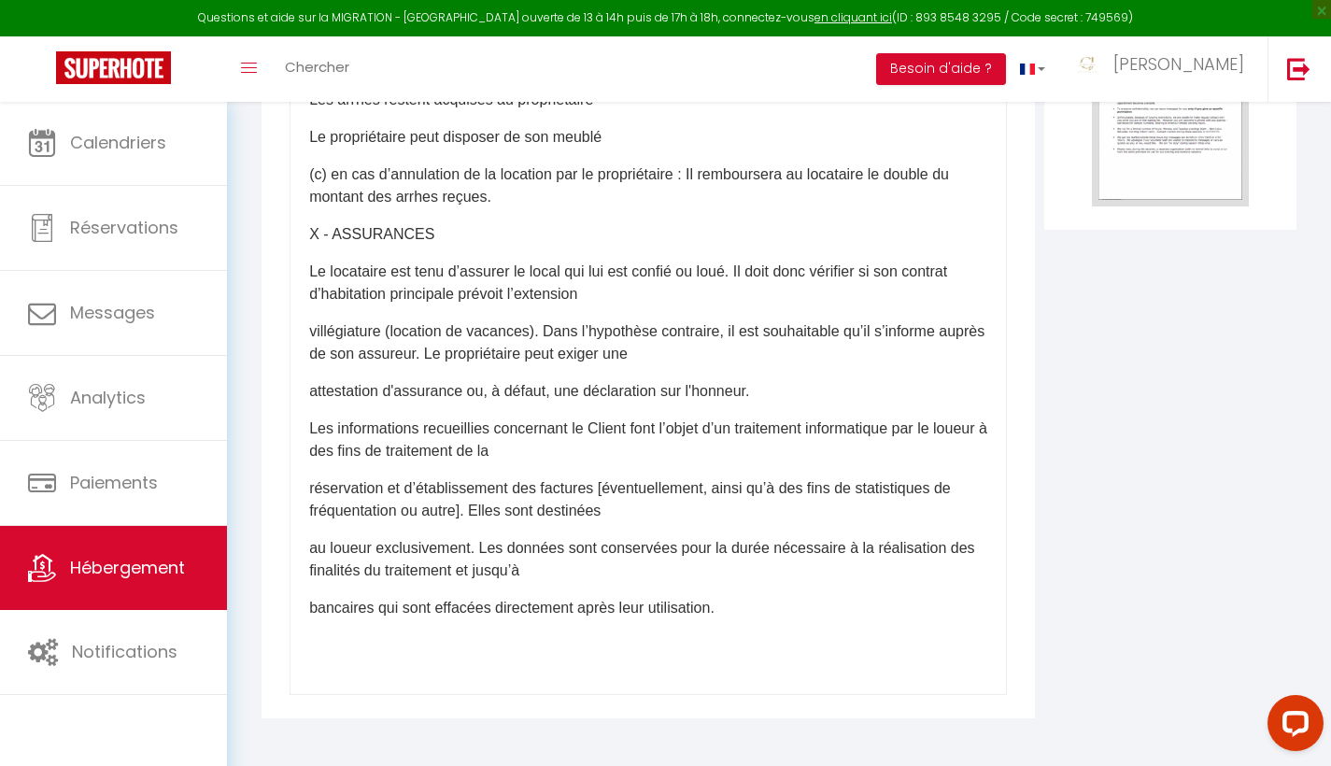
scroll to position [3352, 0]
click at [324, 554] on p "au loueur exclusivement. Les données sont conservées pour la durée nécessaire à…" at bounding box center [648, 559] width 678 height 45
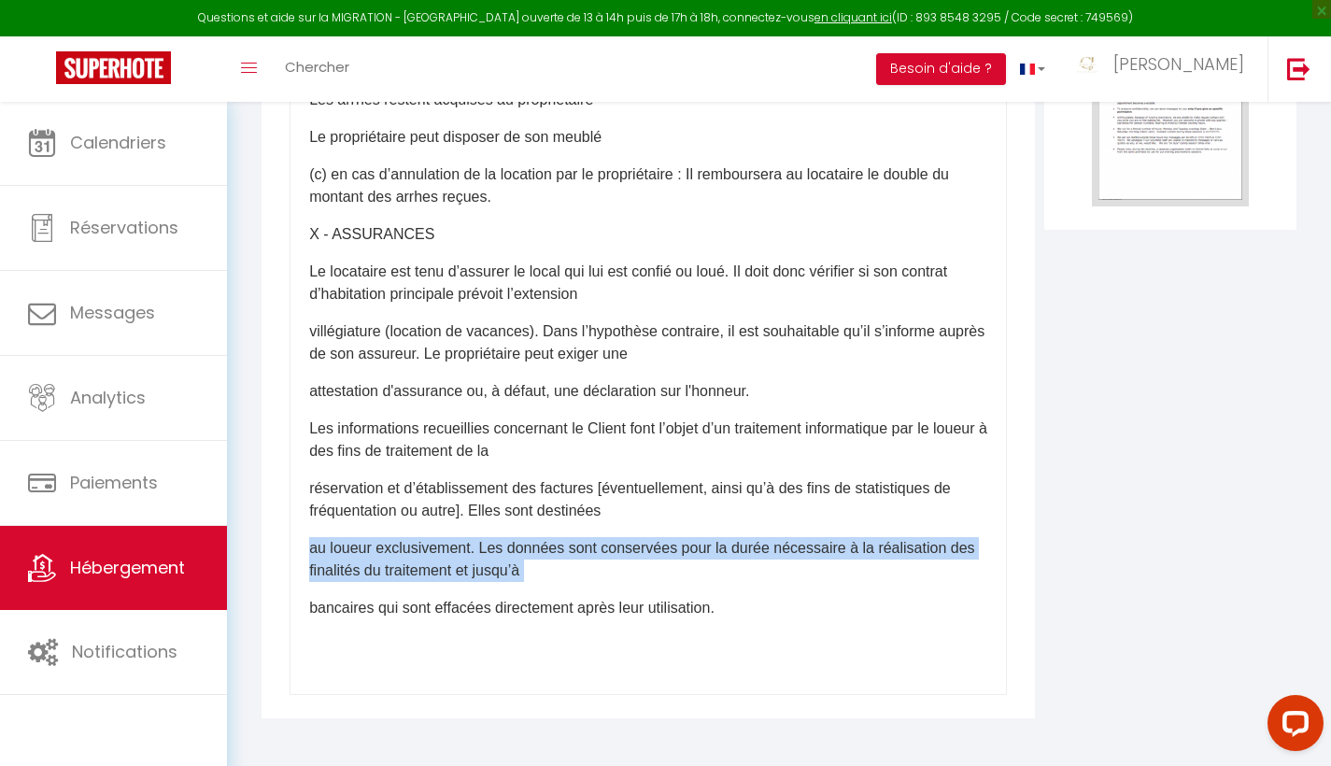
click at [324, 554] on p "au loueur exclusivement. Les données sont conservées pour la durée nécessaire à…" at bounding box center [648, 559] width 678 height 45
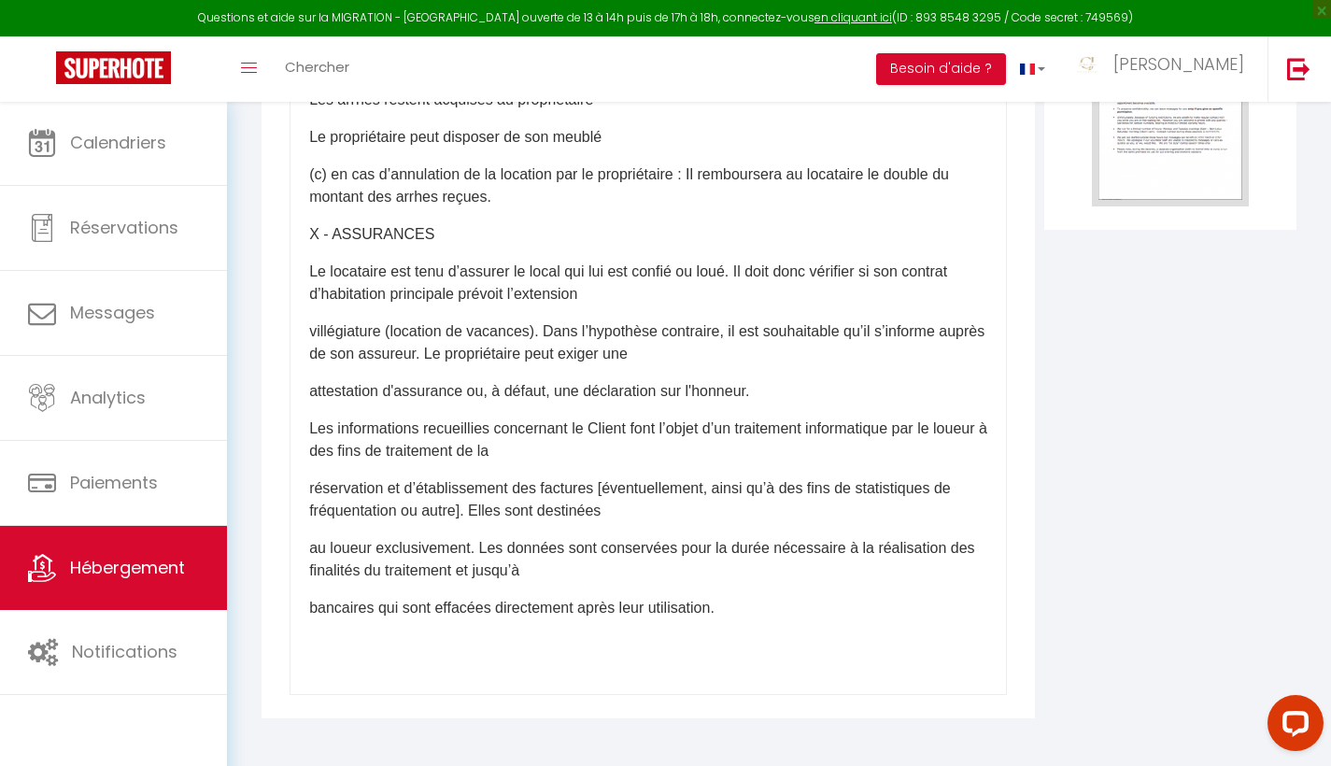
scroll to position [3292, 0]
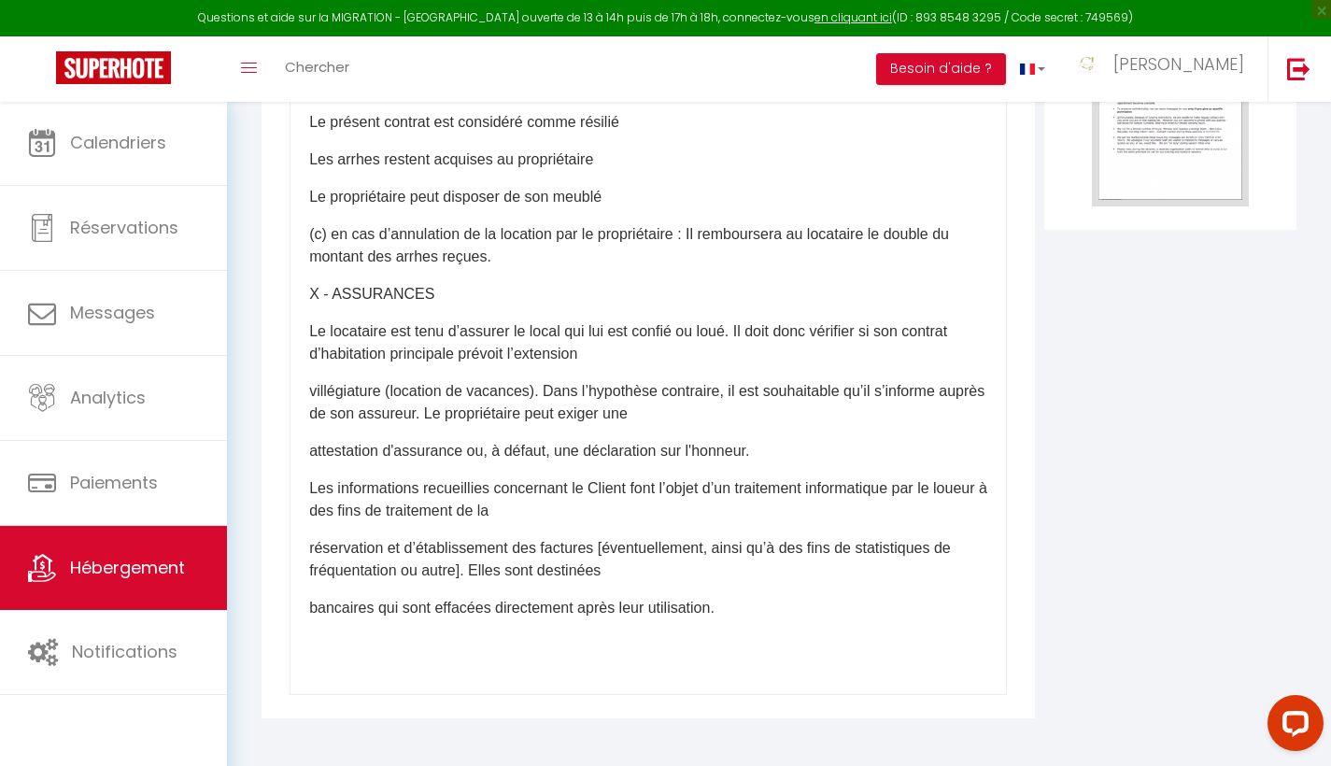
click at [311, 611] on p "bancaires qui sont effacées directement après leur utilisation." at bounding box center [648, 608] width 678 height 22
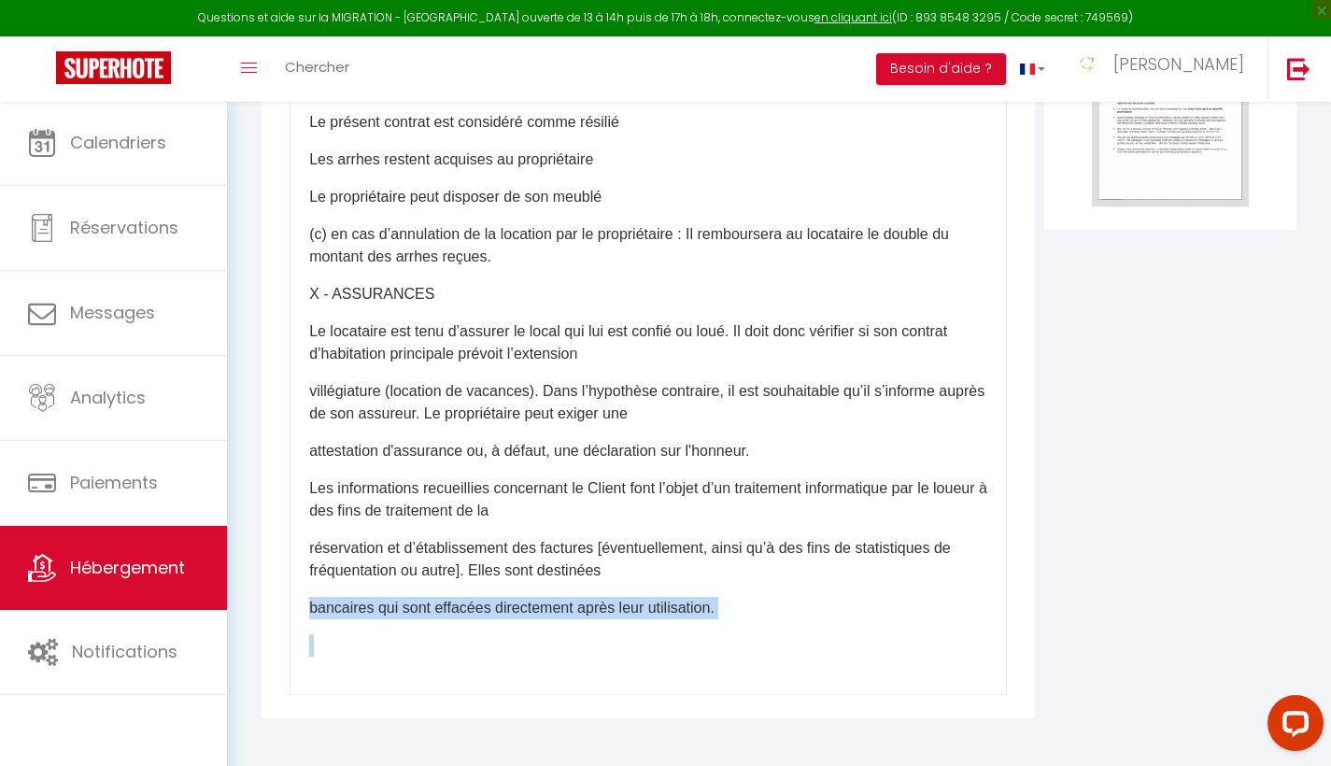
click at [311, 611] on p "bancaires qui sont effacées directement après leur utilisation." at bounding box center [648, 608] width 678 height 22
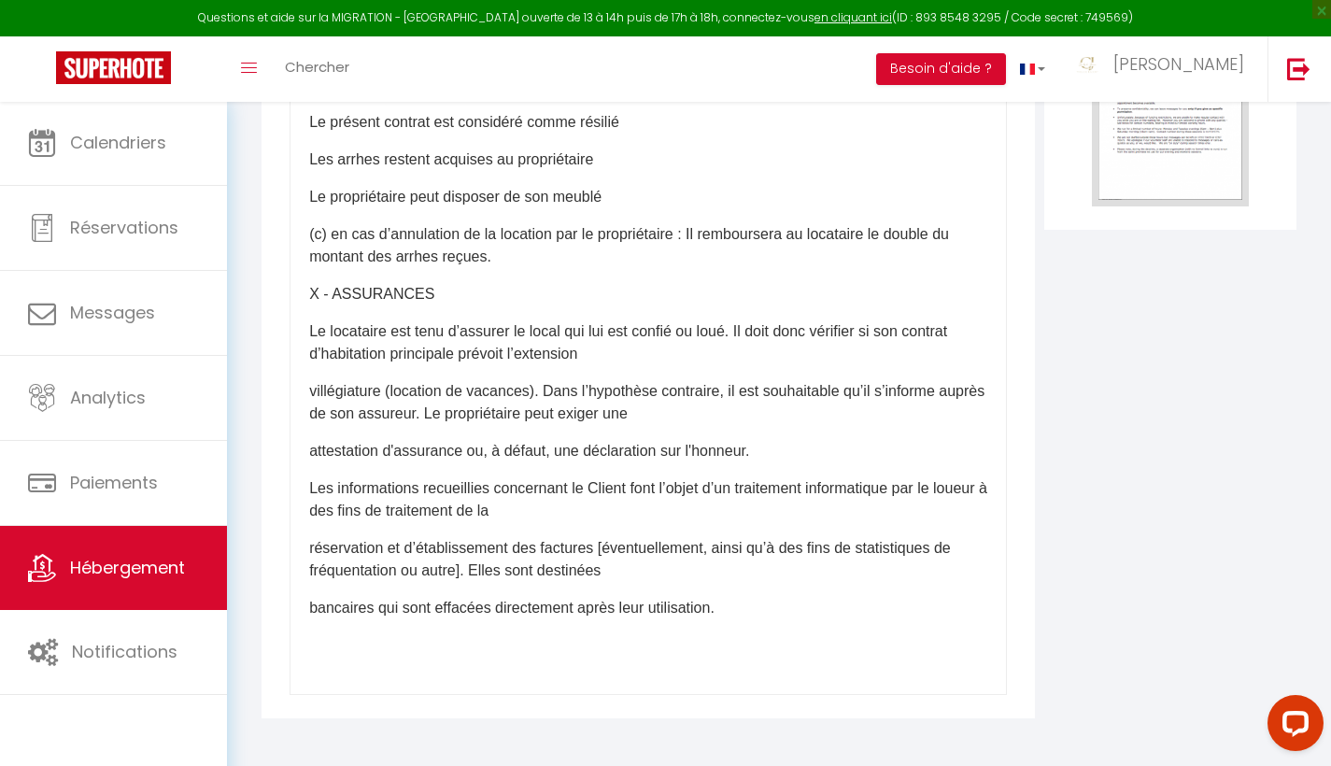
scroll to position [3255, 0]
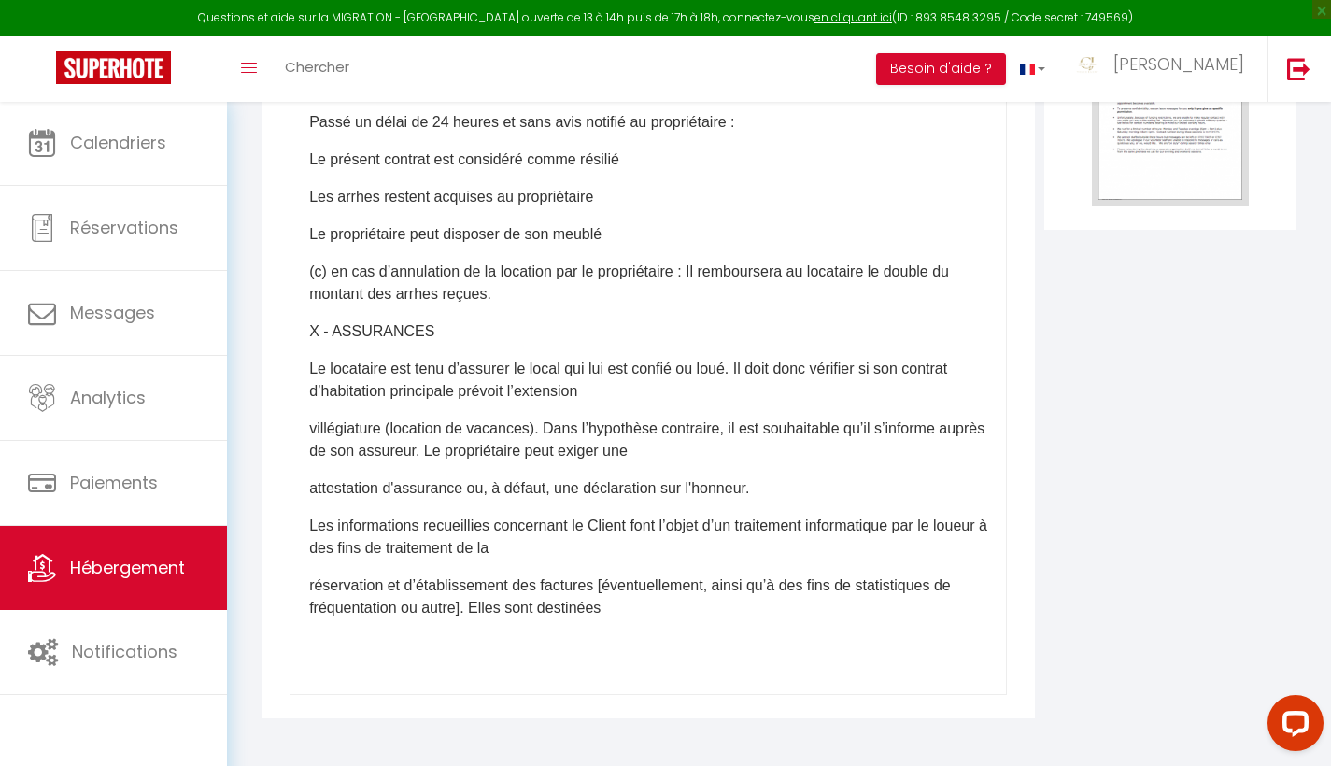
click at [312, 584] on p "réservation et d’établissement des factures [éventuellement, ainsi qu’à des fin…" at bounding box center [648, 596] width 678 height 45
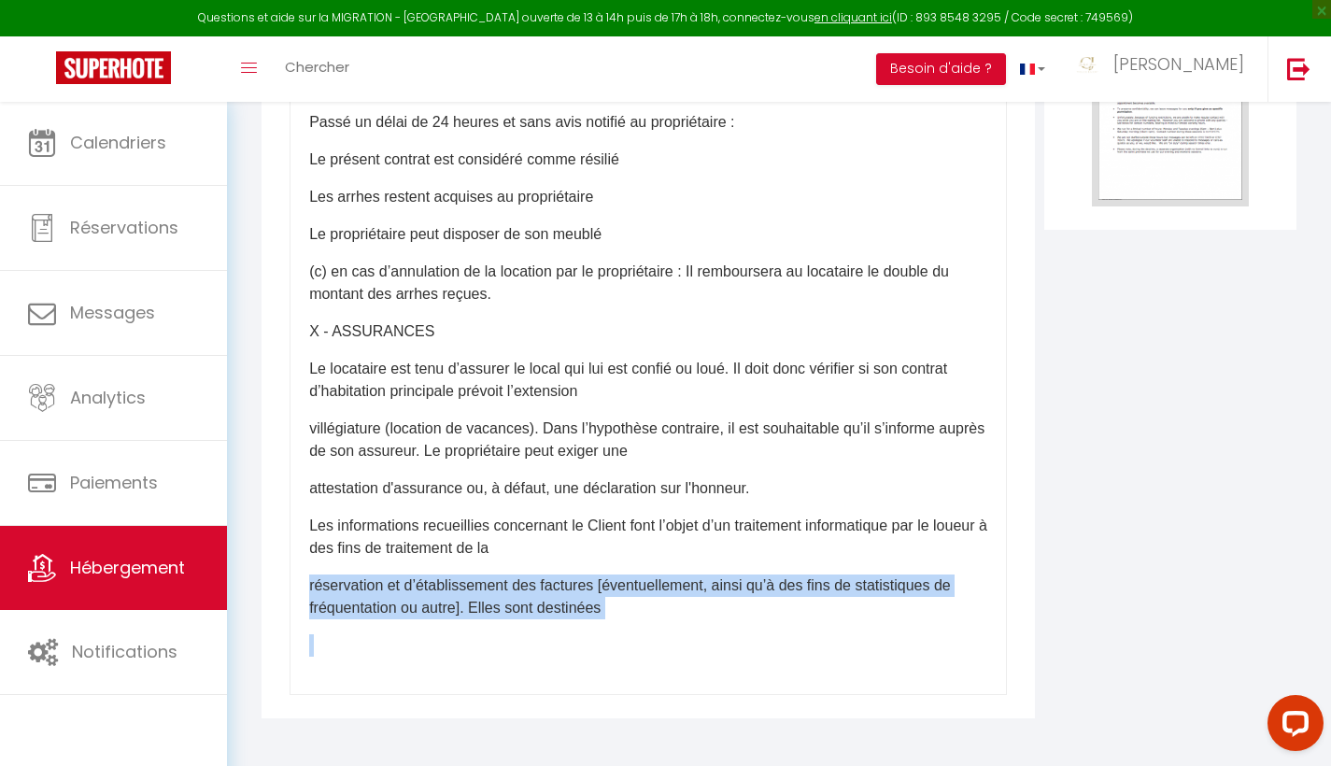
click at [312, 584] on p "réservation et d’établissement des factures [éventuellement, ainsi qu’à des fin…" at bounding box center [648, 596] width 678 height 45
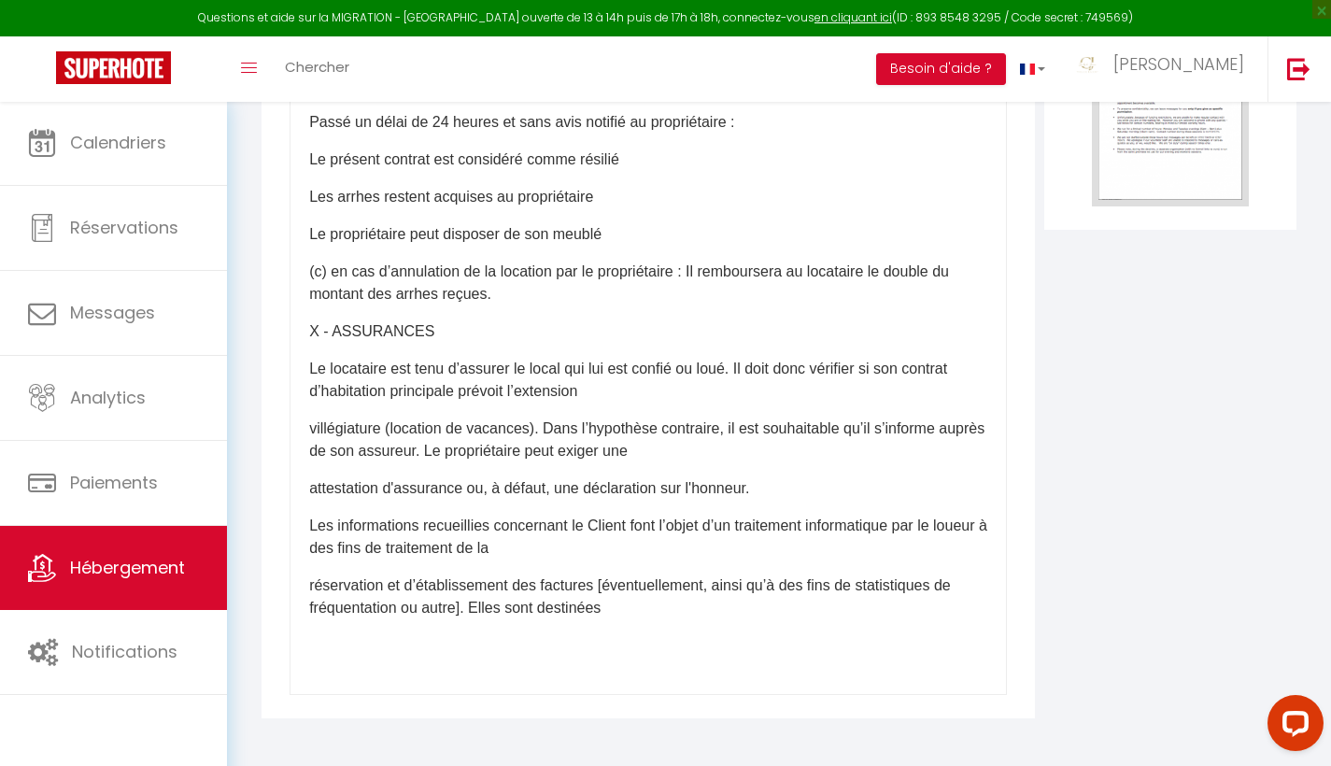
scroll to position [3195, 0]
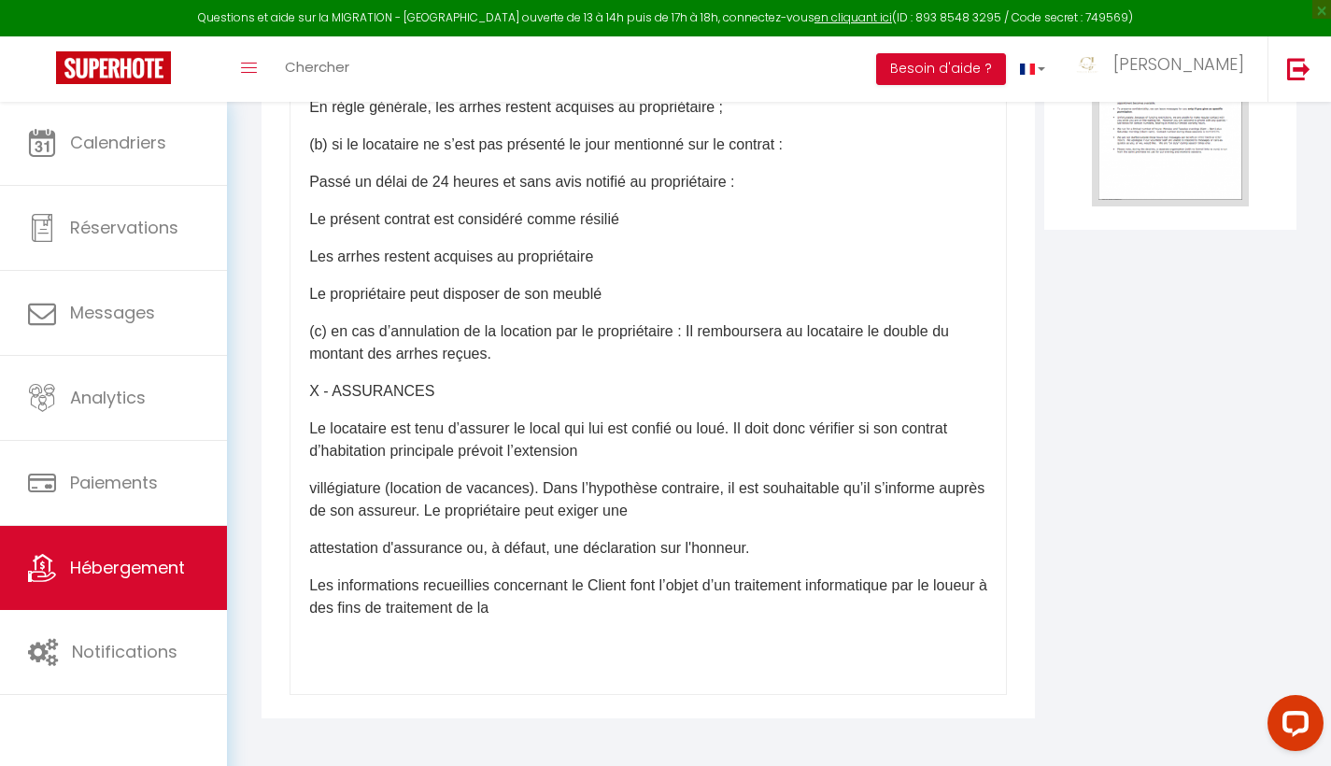
click at [322, 587] on p "Les informations recueillies concernant le Client font l’objet d’un traitement …" at bounding box center [648, 596] width 678 height 45
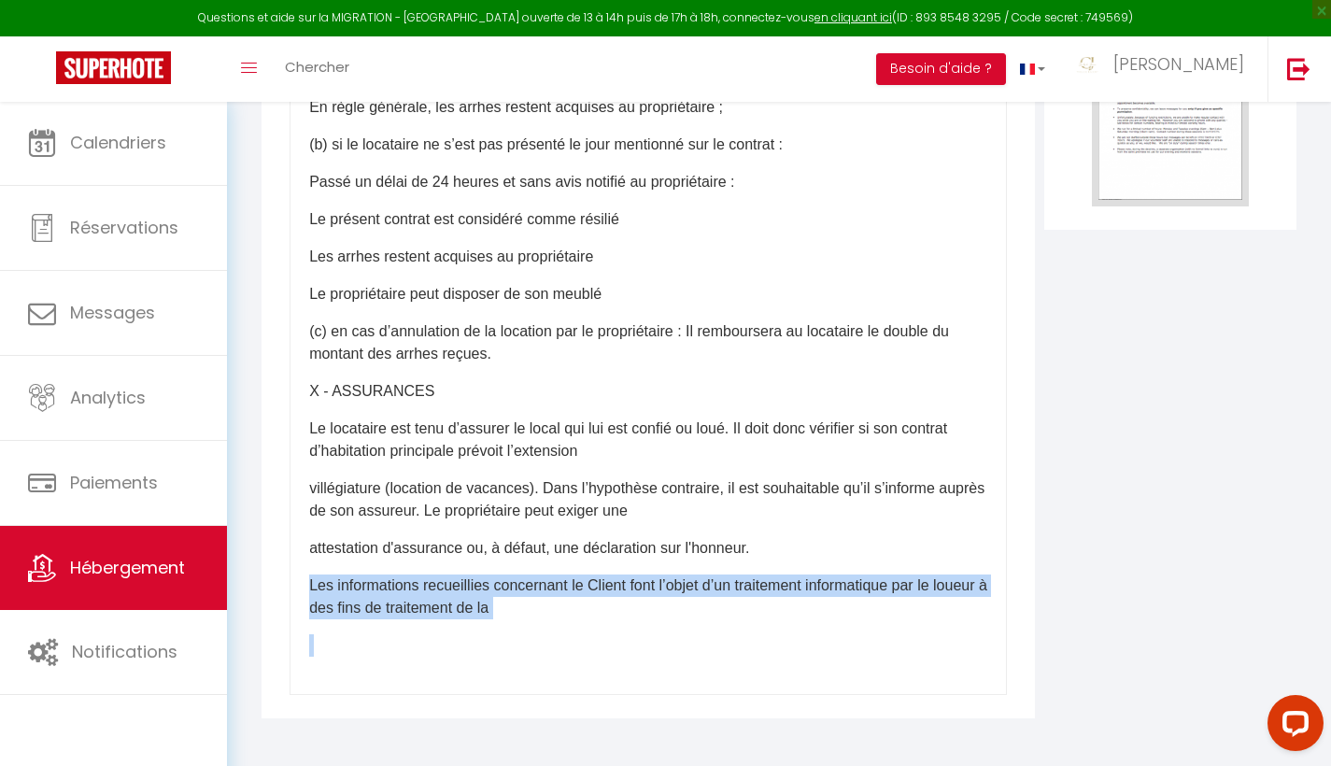
click at [322, 587] on p "Les informations recueillies concernant le Client font l’objet d’un traitement …" at bounding box center [648, 596] width 678 height 45
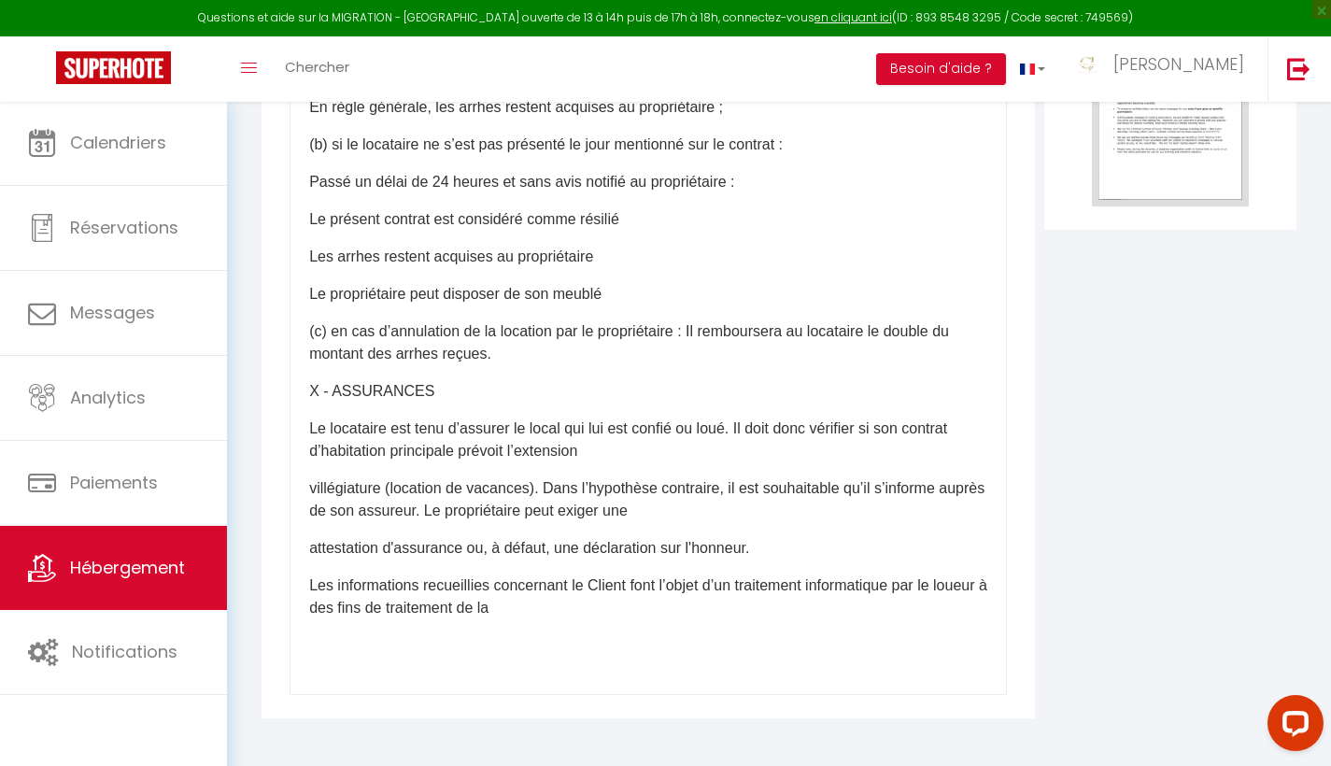
scroll to position [3135, 0]
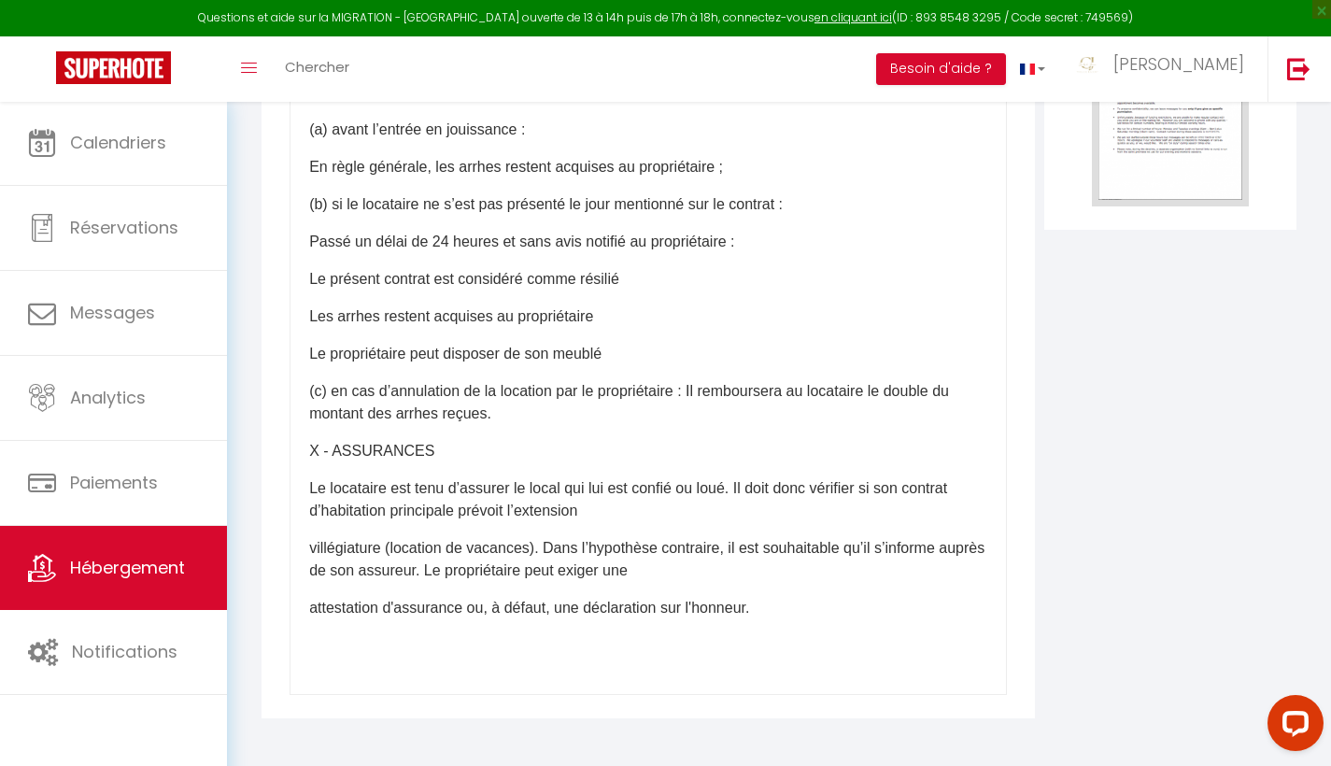
click at [324, 613] on p "attestation d'assurance ou, à défaut, une déclaration sur l'honneur." at bounding box center [648, 608] width 678 height 22
click at [323, 613] on p "attestation d'assurance ou, à défaut, une déclaration sur l'honneur." at bounding box center [648, 608] width 678 height 22
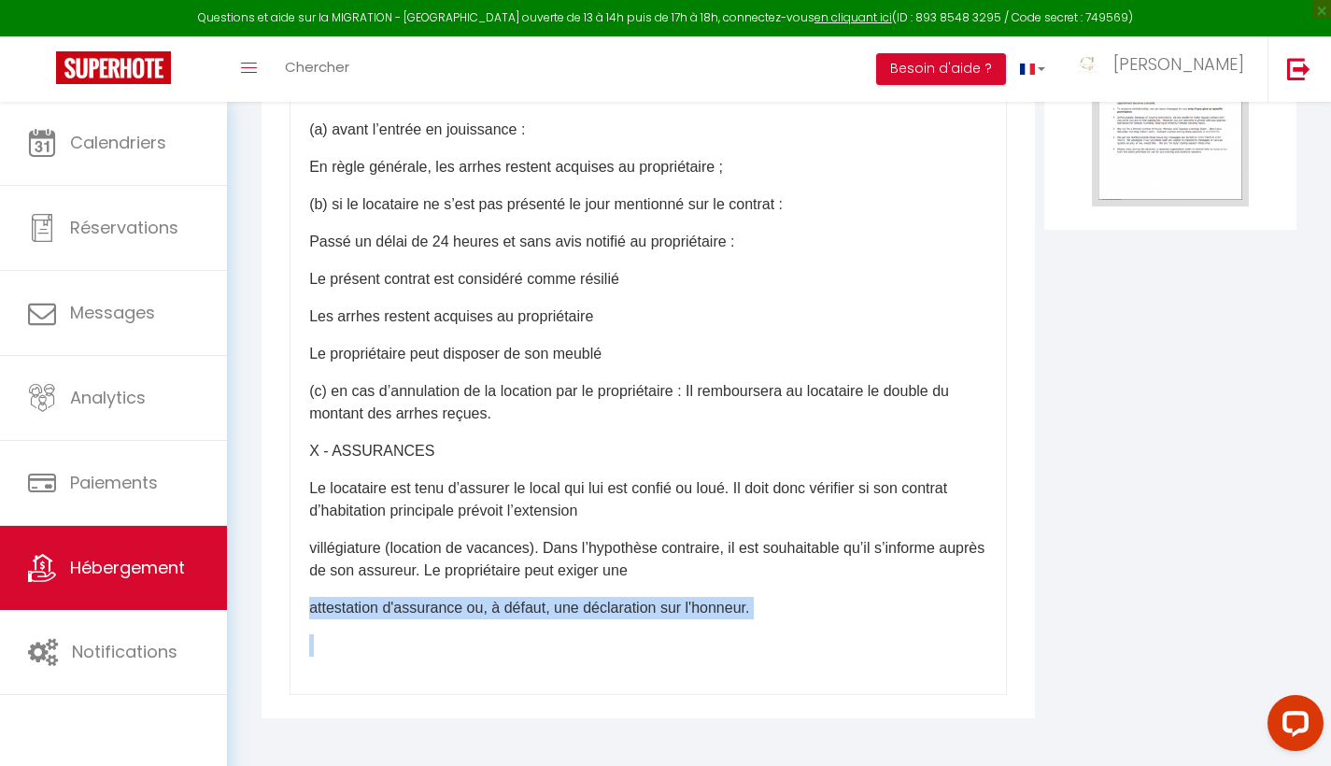
click at [323, 613] on p "attestation d'assurance ou, à défaut, une déclaration sur l'honneur." at bounding box center [648, 608] width 678 height 22
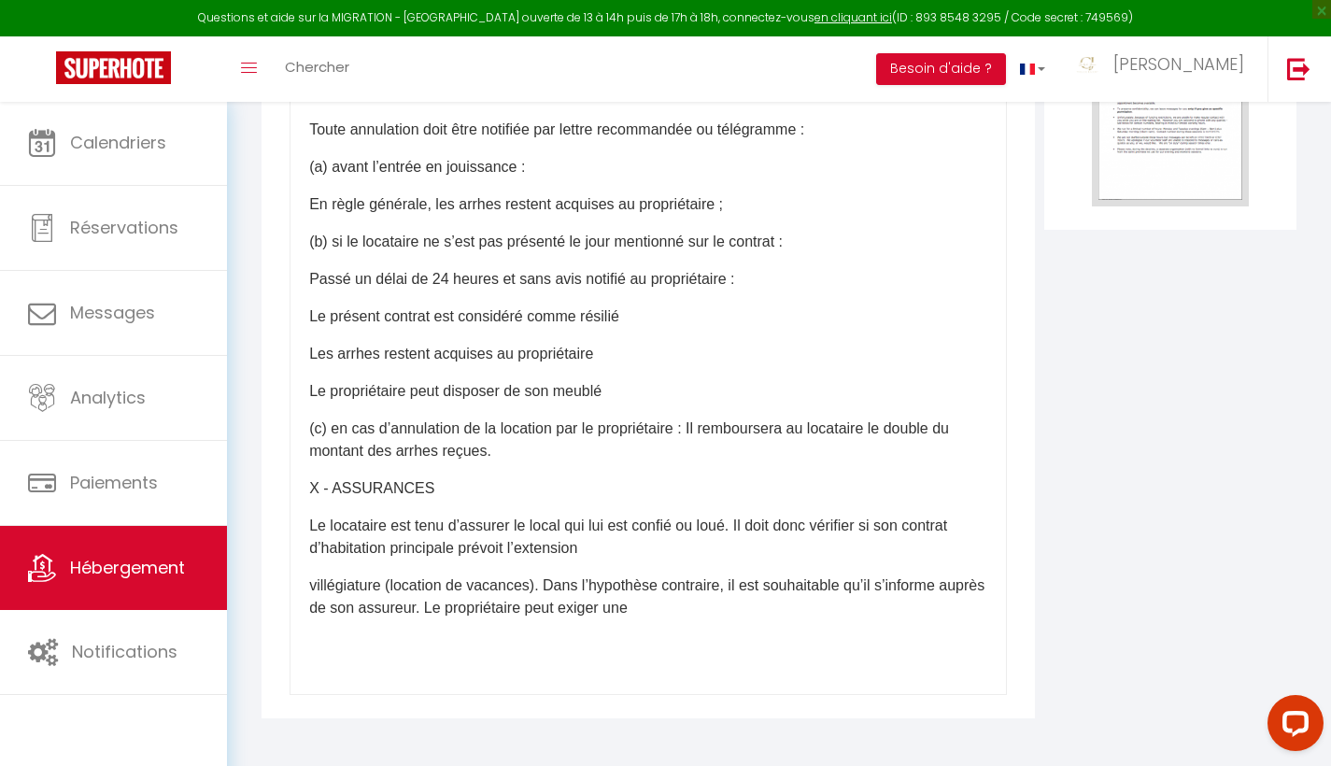
scroll to position [3098, 0]
click at [329, 582] on p "villégiature (location de vacances). Dans l’hypothèse contraire, il est souhait…" at bounding box center [648, 596] width 678 height 45
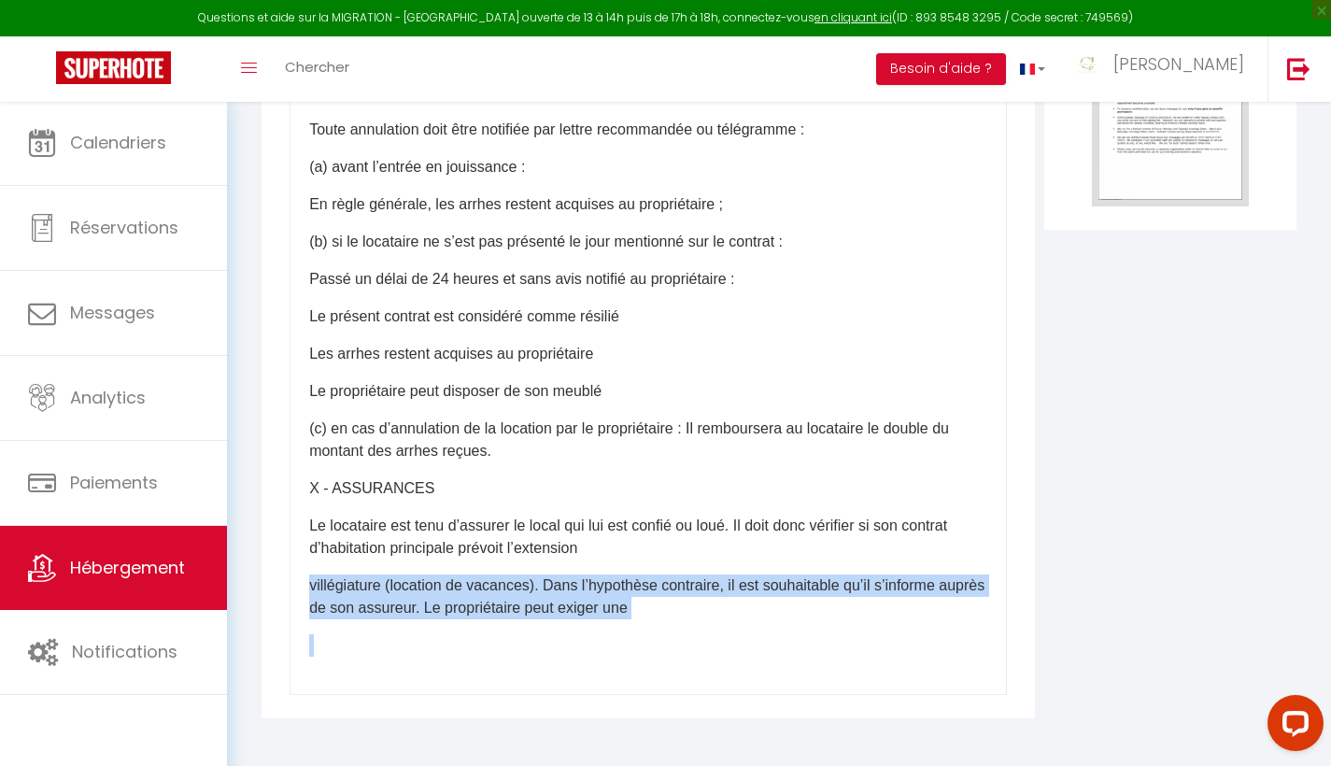
click at [329, 582] on p "villégiature (location de vacances). Dans l’hypothèse contraire, il est souhait…" at bounding box center [648, 596] width 678 height 45
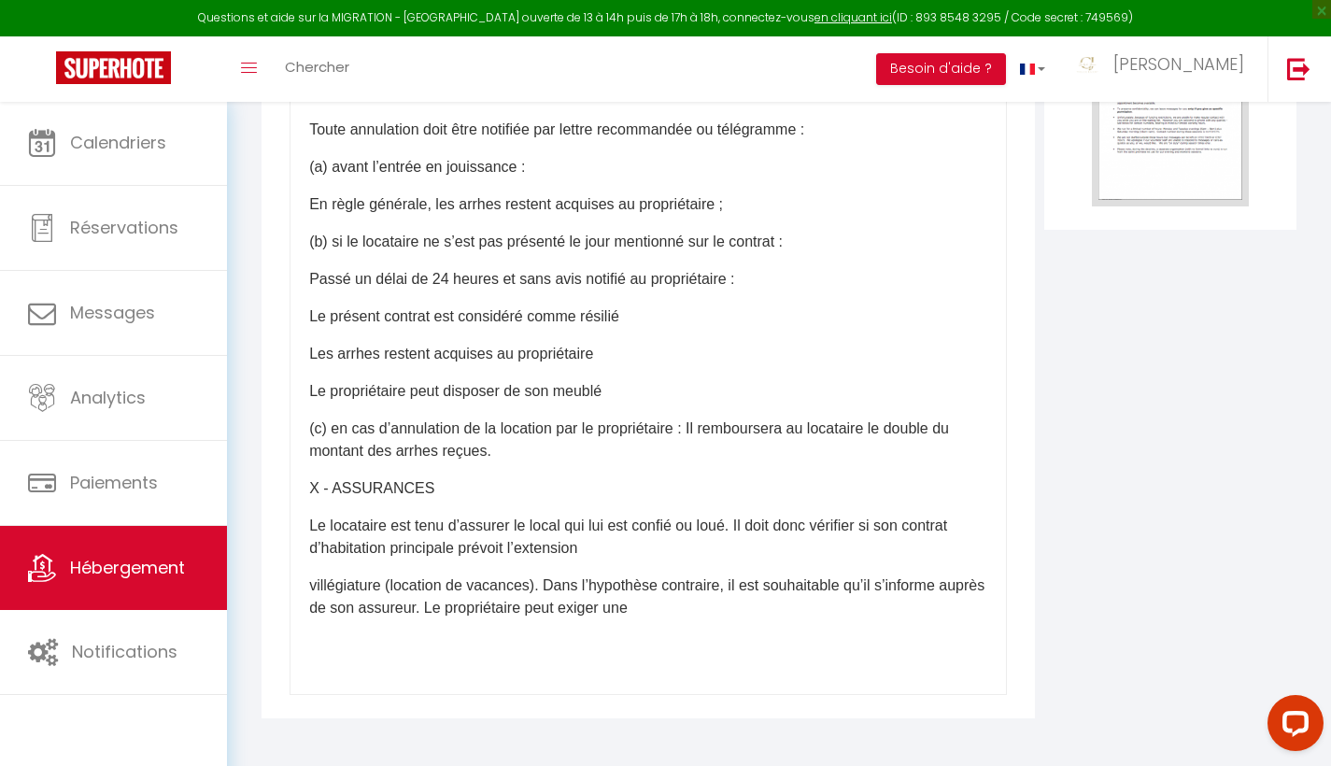
scroll to position [3038, 0]
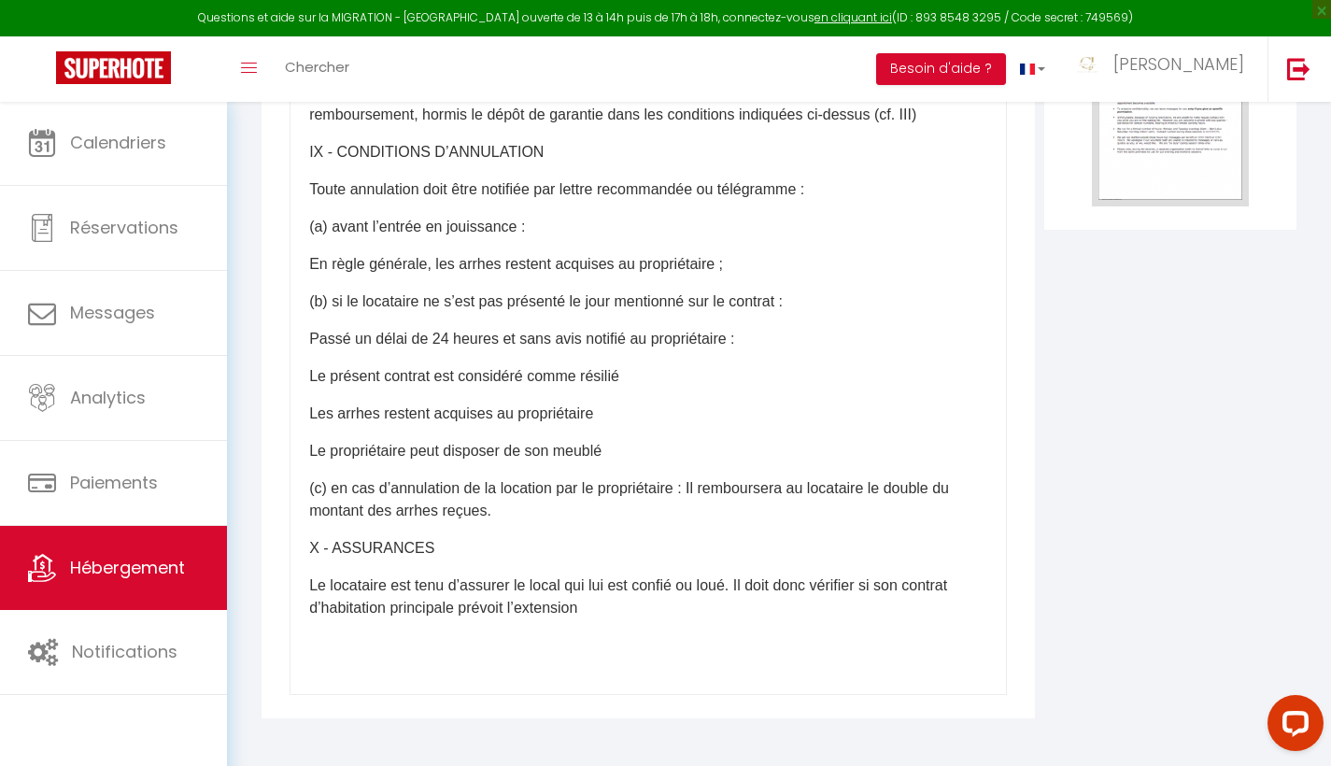
click at [325, 584] on p "Le locataire est tenu d’assurer le local qui lui est confié ou loué. Il doit do…" at bounding box center [648, 596] width 678 height 45
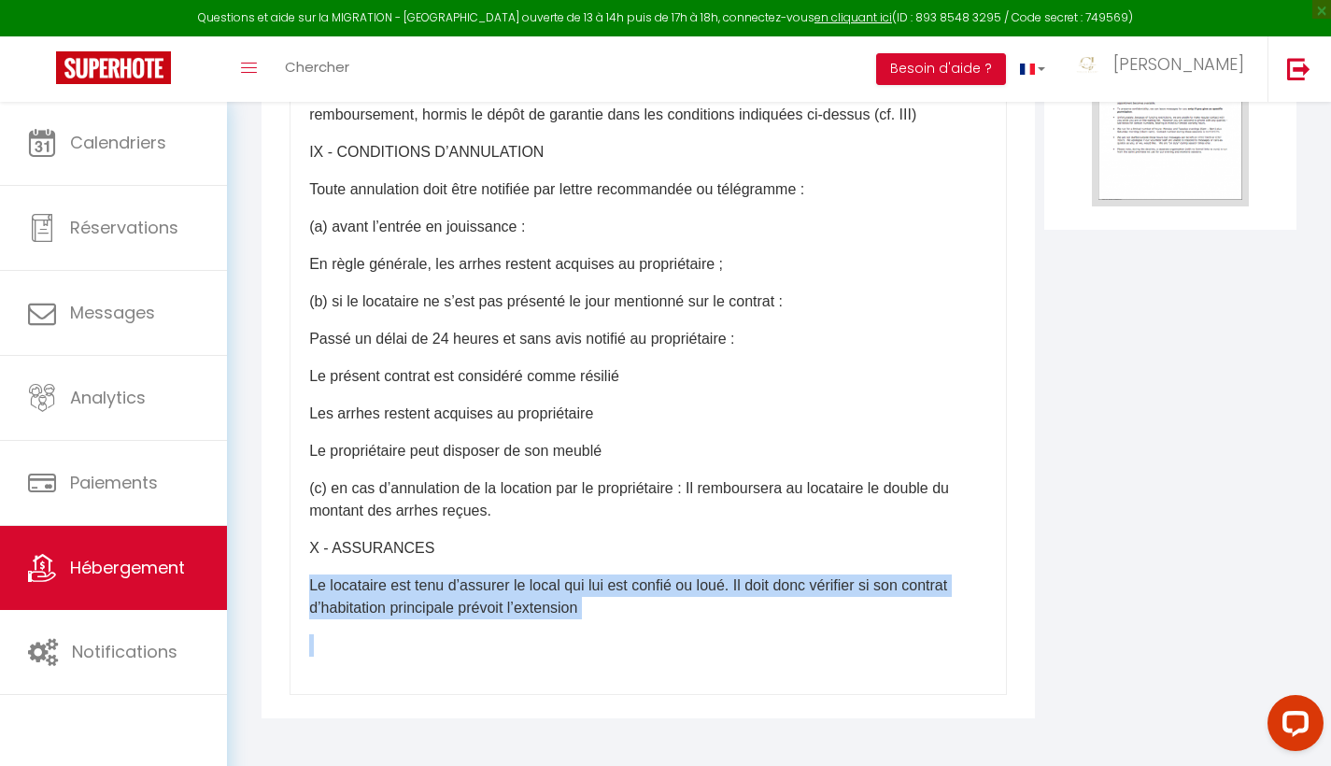
click at [325, 584] on p "Le locataire est tenu d’assurer le local qui lui est confié ou loué. Il doit do…" at bounding box center [648, 596] width 678 height 45
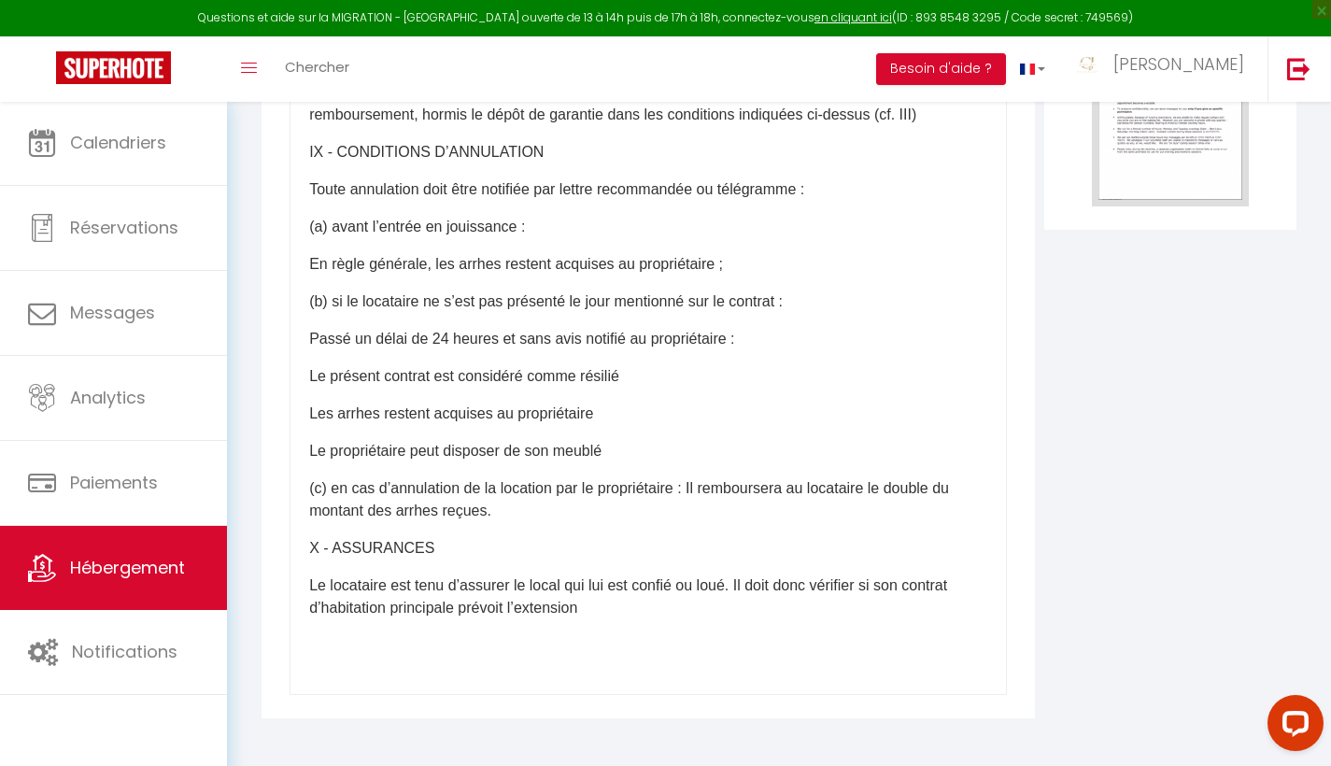
scroll to position [2978, 0]
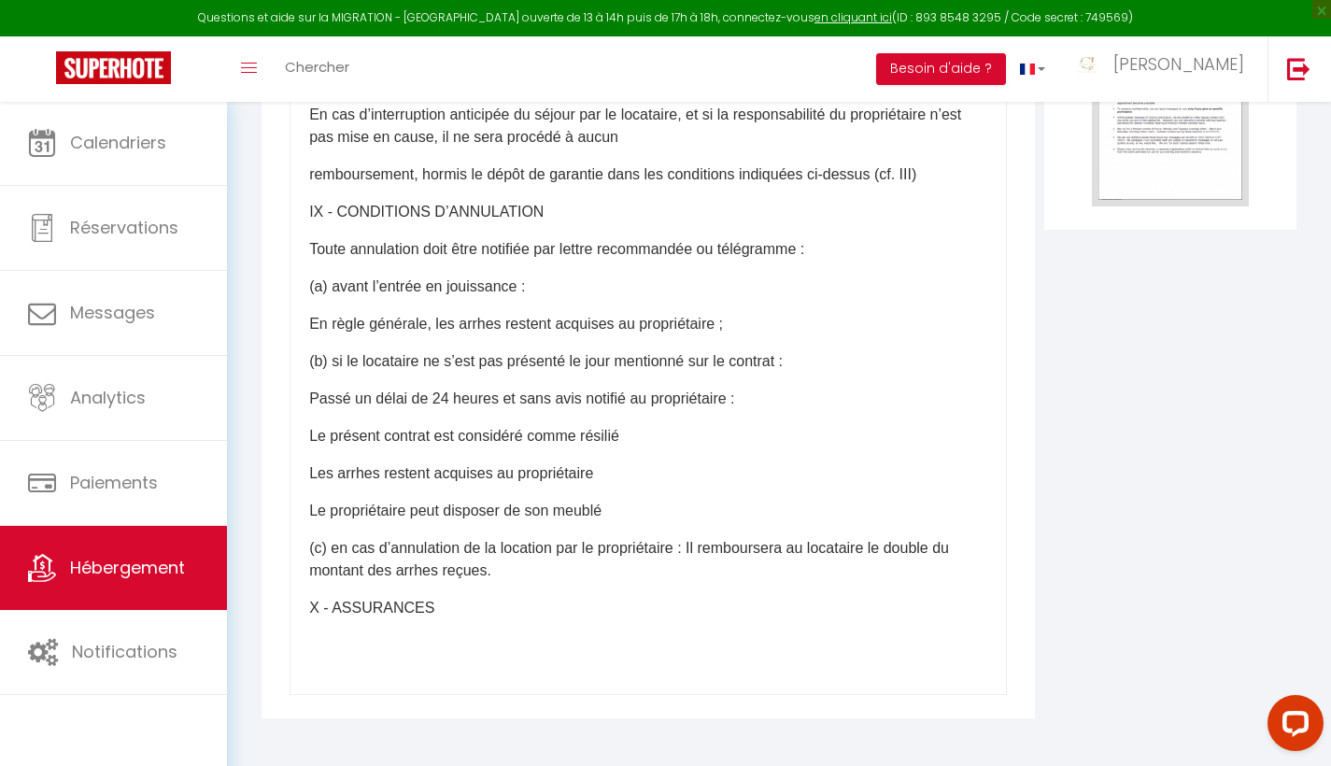
drag, startPoint x: 424, startPoint y: 612, endPoint x: 323, endPoint y: 608, distance: 100.9
click at [323, 608] on p "X - ASSURANCES" at bounding box center [648, 608] width 678 height 22
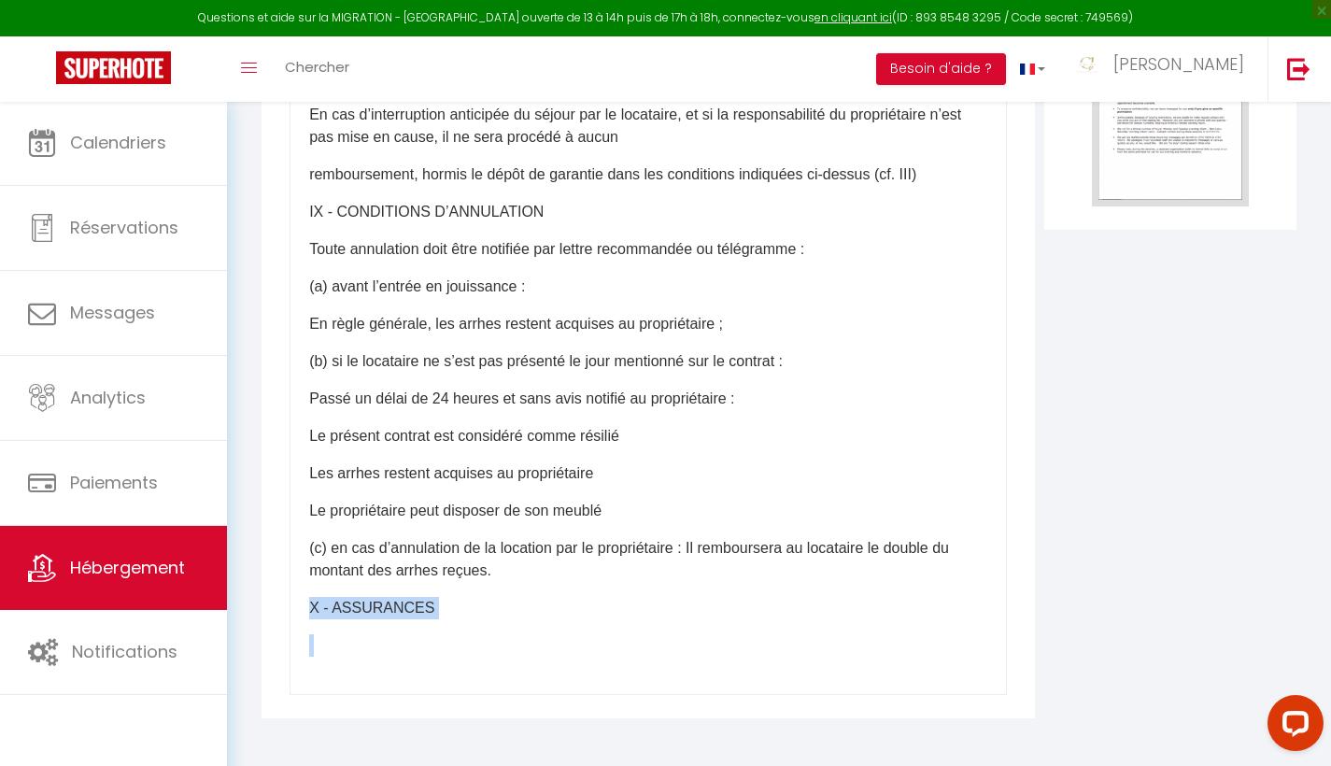
click at [323, 608] on p "X - ASSURANCES" at bounding box center [648, 608] width 678 height 22
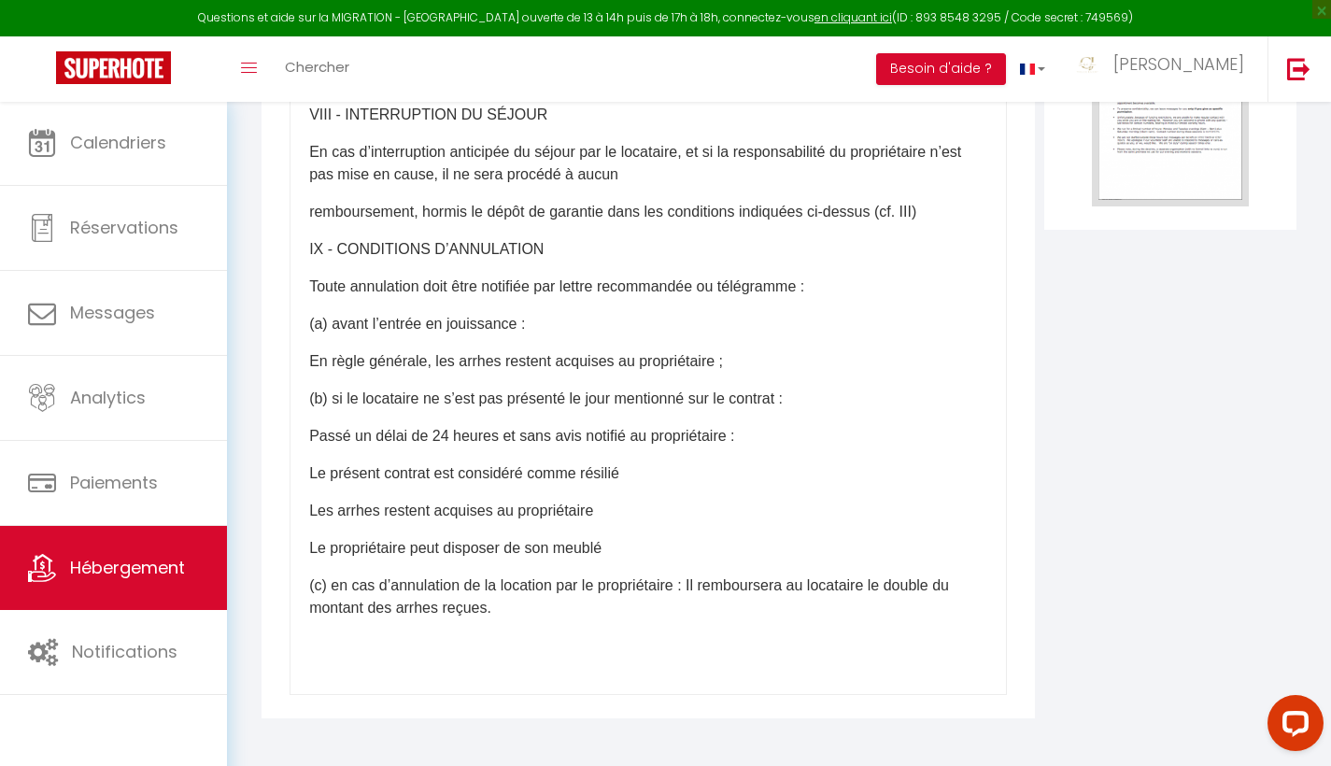
click at [320, 590] on p "(c) en cas d’annulation de la location par le propriétaire : Il remboursera au …" at bounding box center [648, 596] width 678 height 45
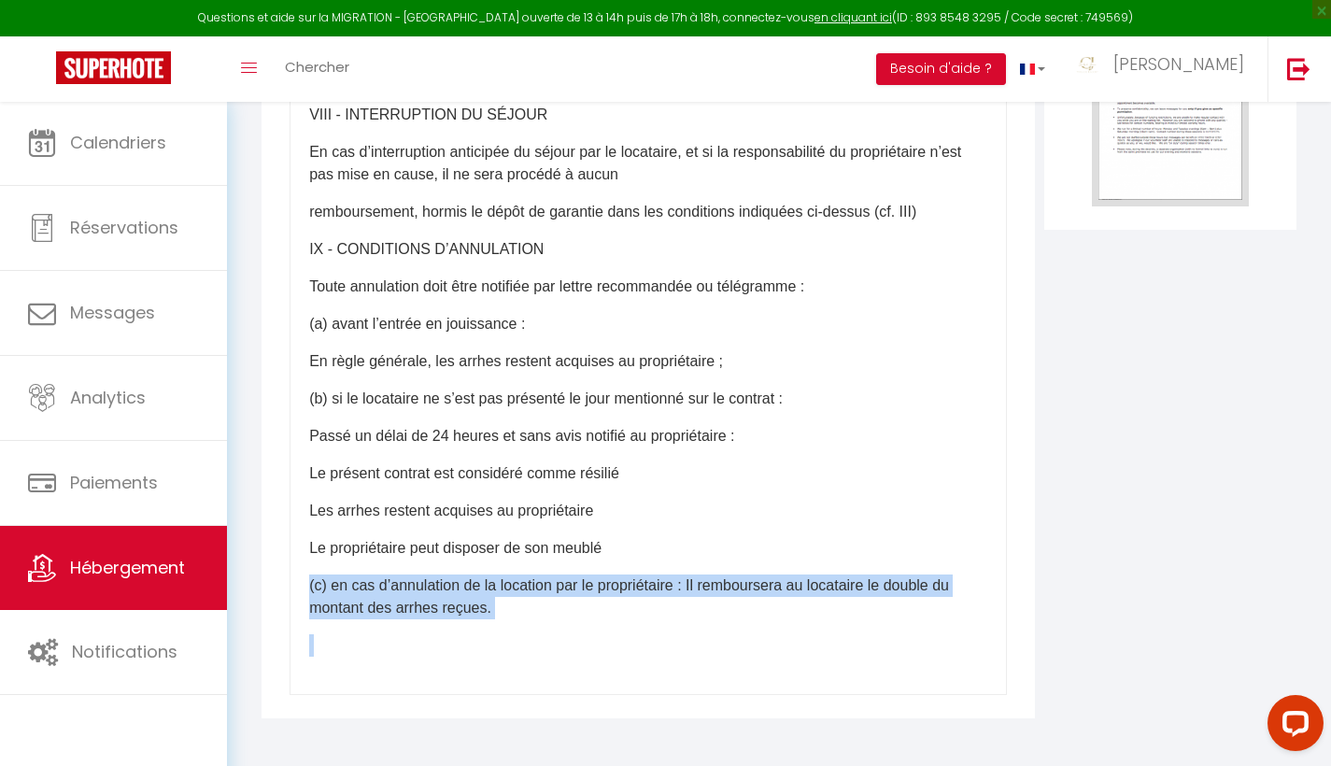
click at [320, 590] on p "(c) en cas d’annulation de la location par le propriétaire : Il remboursera au …" at bounding box center [648, 596] width 678 height 45
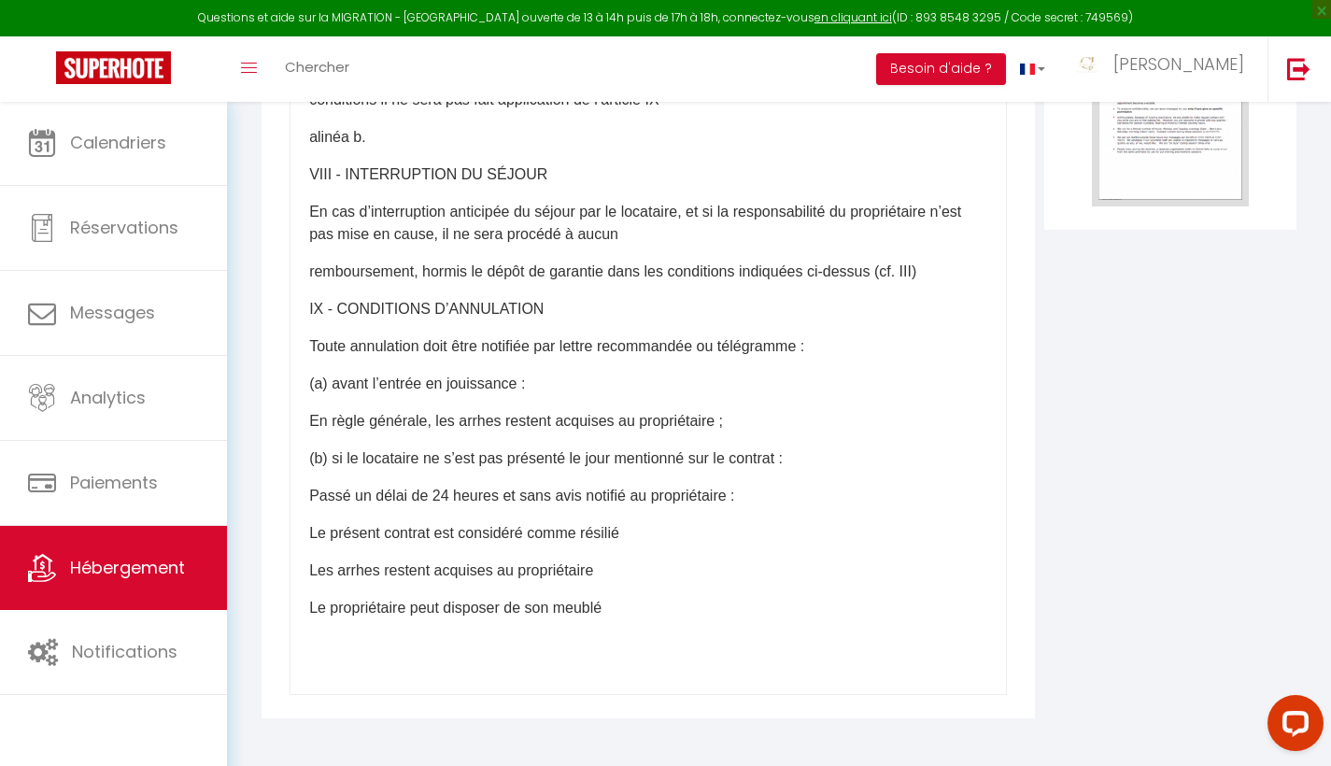
scroll to position [2881, 0]
click at [319, 601] on p "Le propriétaire peut disposer de son meublé" at bounding box center [648, 608] width 678 height 22
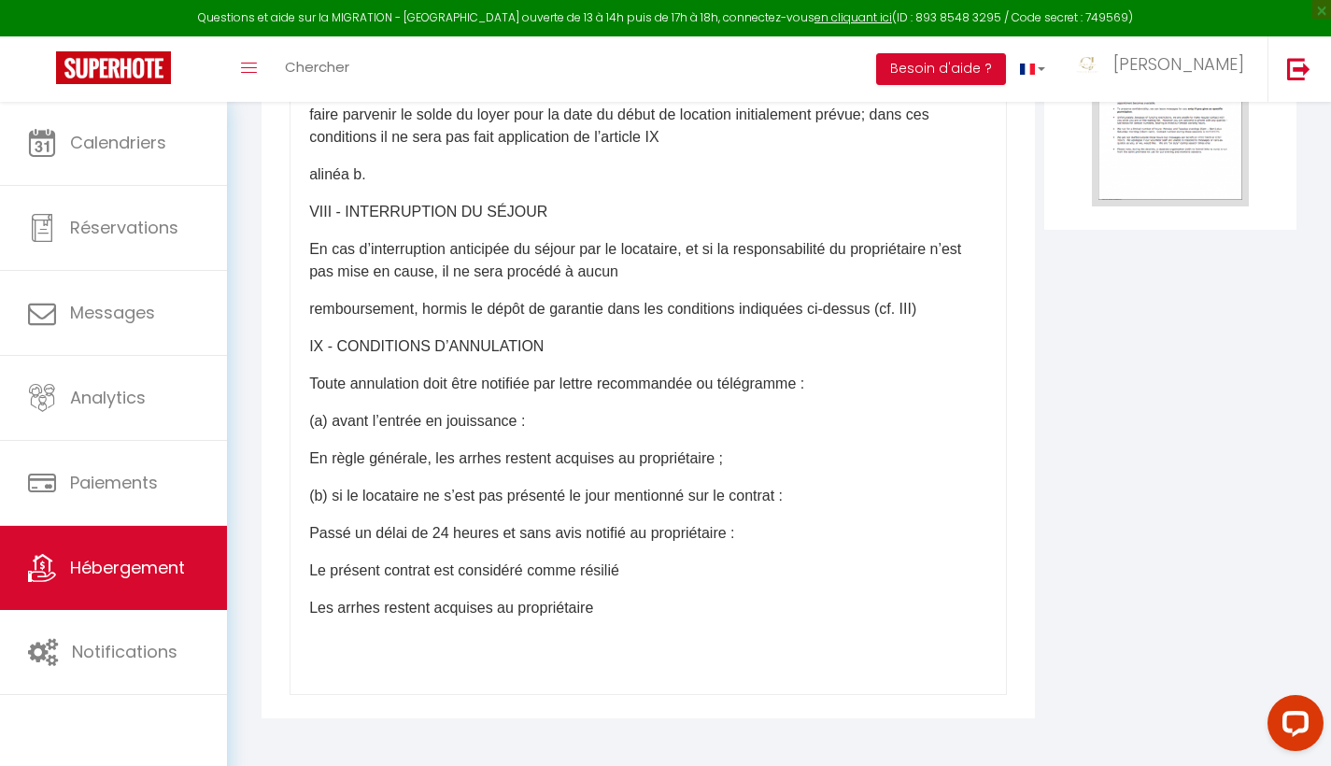
click at [320, 606] on p "Les arrhes restent acquises au propriétaire" at bounding box center [648, 608] width 678 height 22
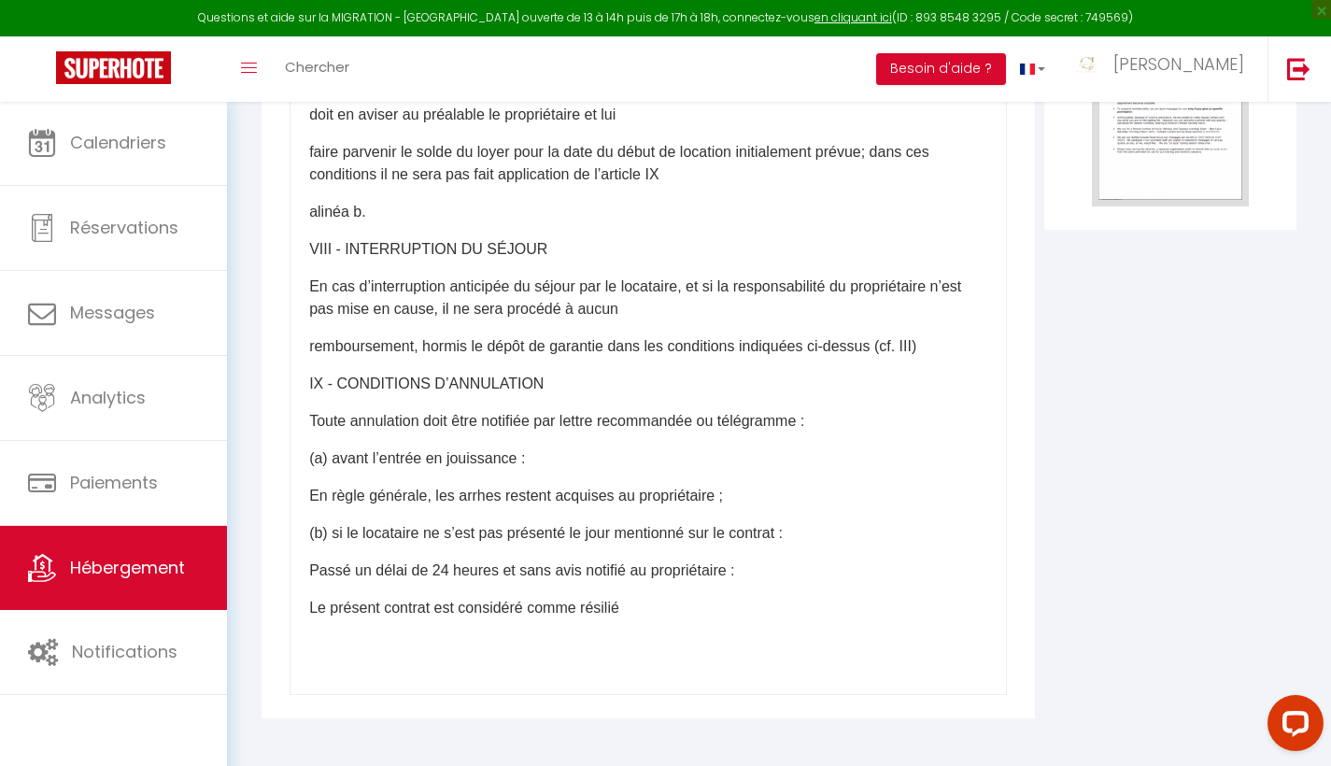
click at [321, 604] on p "Le présent contrat est considéré comme résilié" at bounding box center [648, 608] width 678 height 22
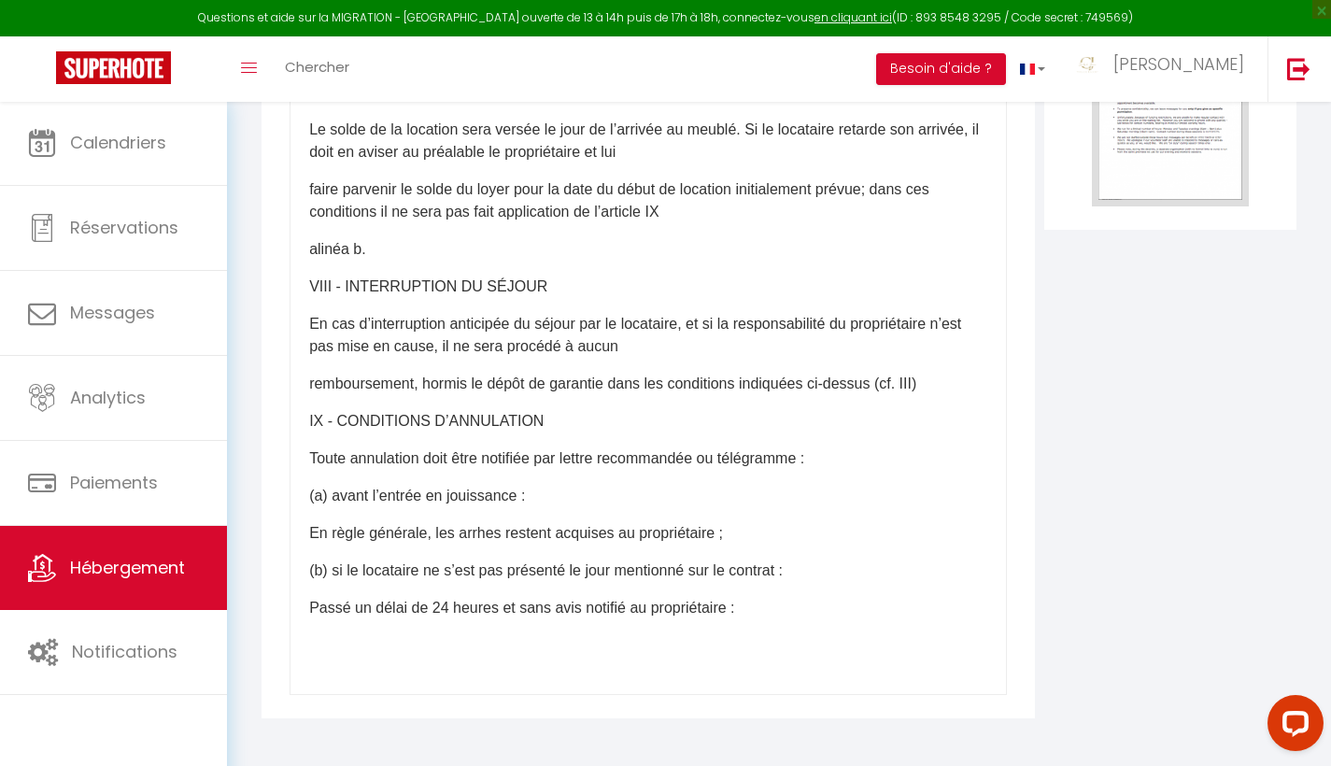
scroll to position [2769, 0]
click at [325, 605] on p "Passé un délai de 24 heures et sans avis notifié au propriétaire :" at bounding box center [648, 608] width 678 height 22
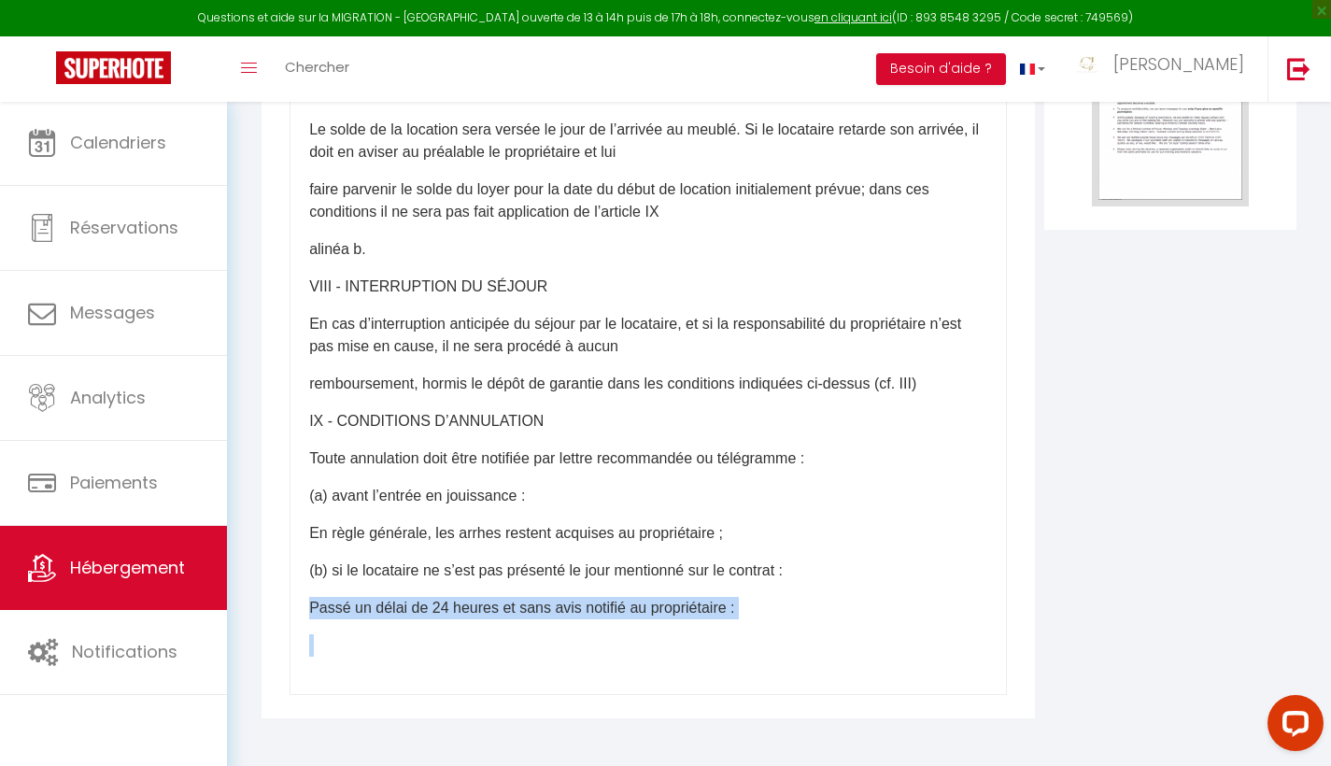
click at [325, 605] on p "Passé un délai de 24 heures et sans avis notifié au propriétaire :" at bounding box center [648, 608] width 678 height 22
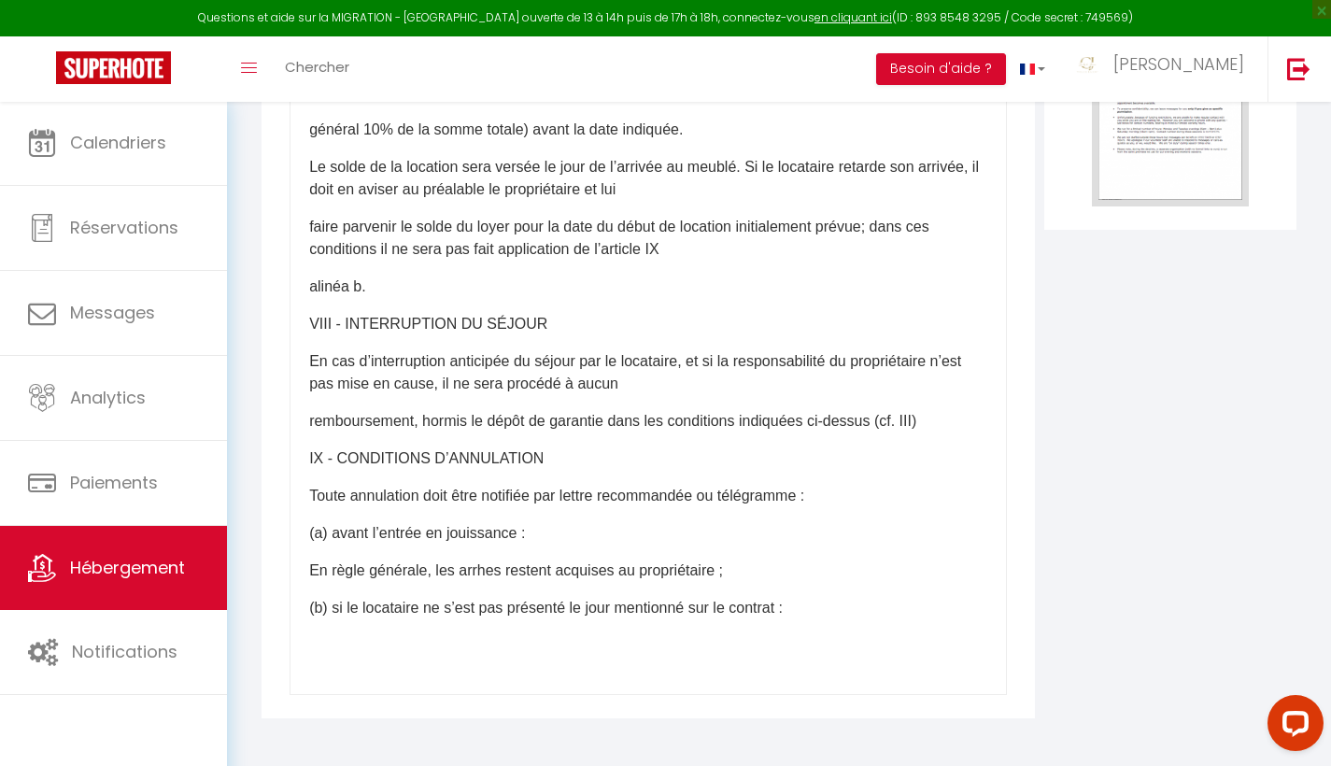
scroll to position [2732, 0]
click at [324, 525] on p "(a) avant l’entrée en jouissance :" at bounding box center [648, 533] width 678 height 22
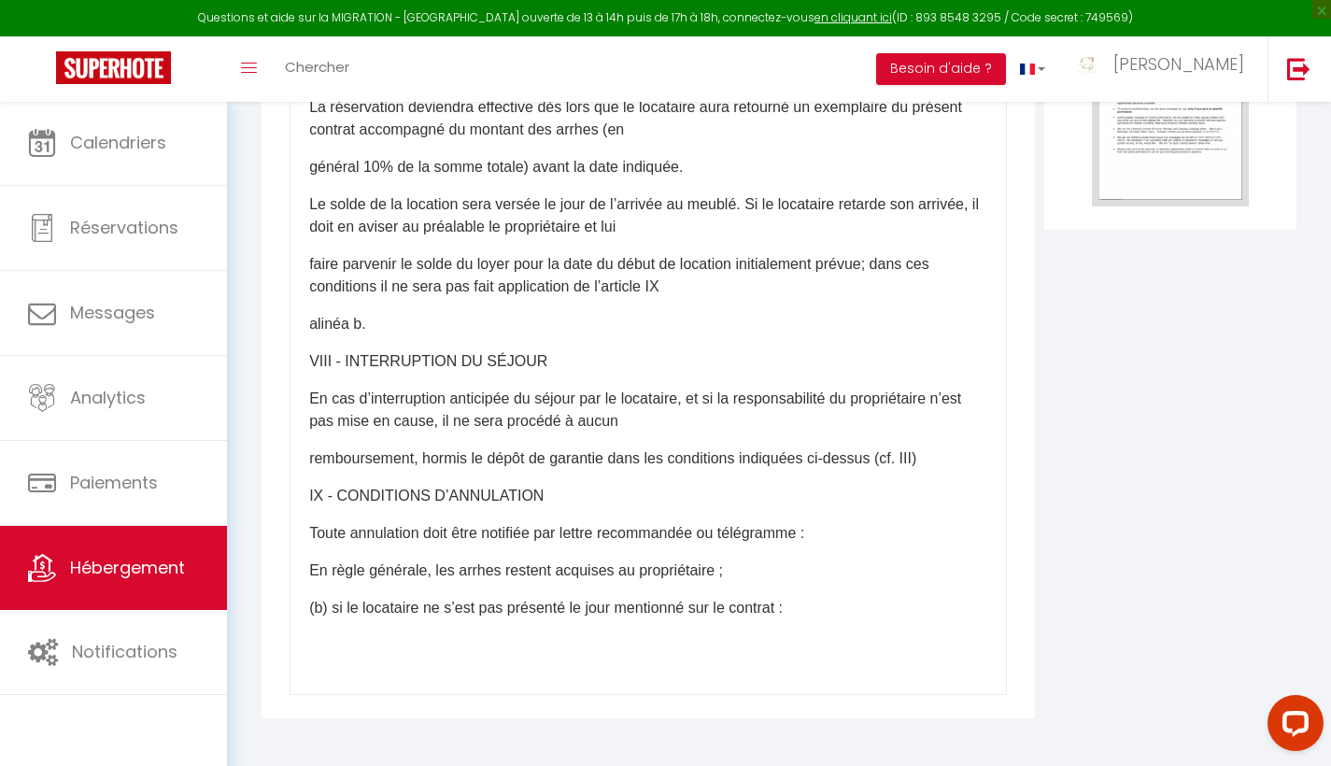
scroll to position [2695, 0]
click at [311, 495] on p "IX - CONDITIONS D’ANNULATION" at bounding box center [648, 496] width 678 height 22
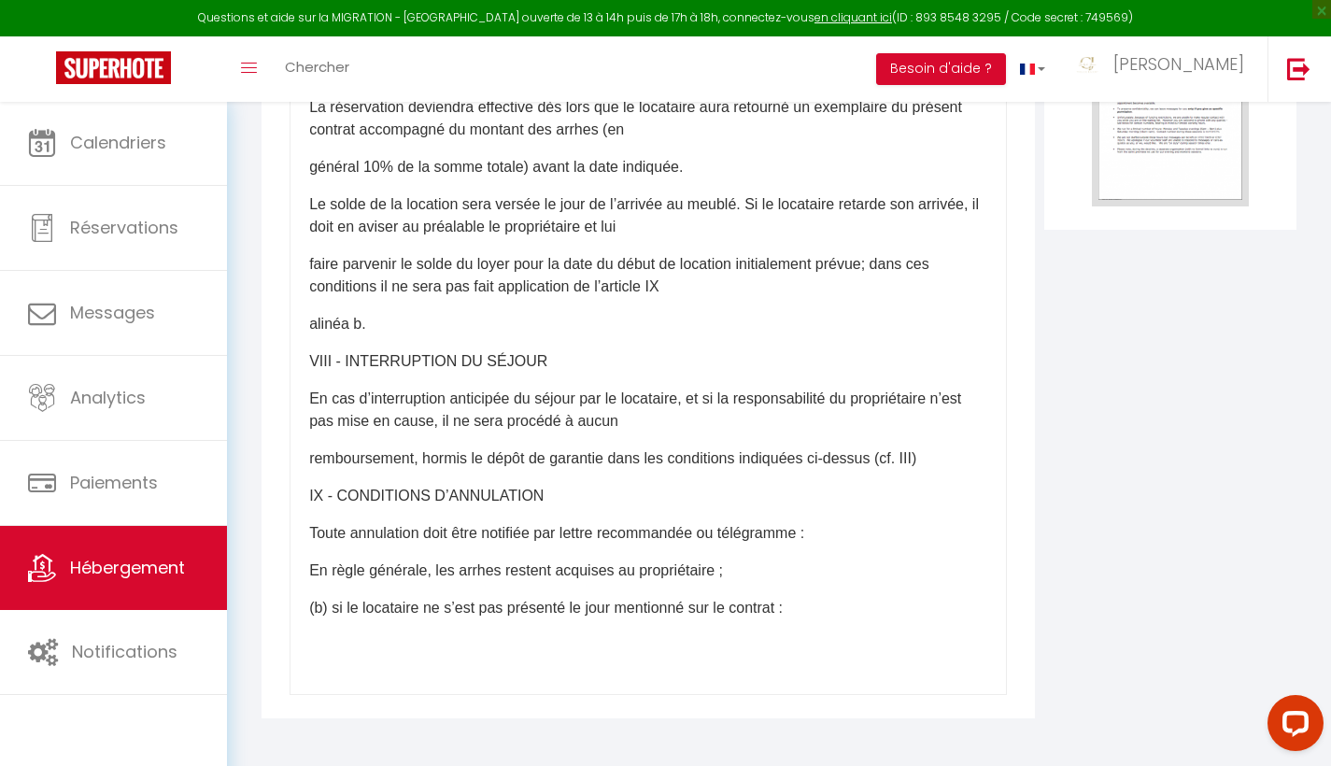
scroll to position [2657, 0]
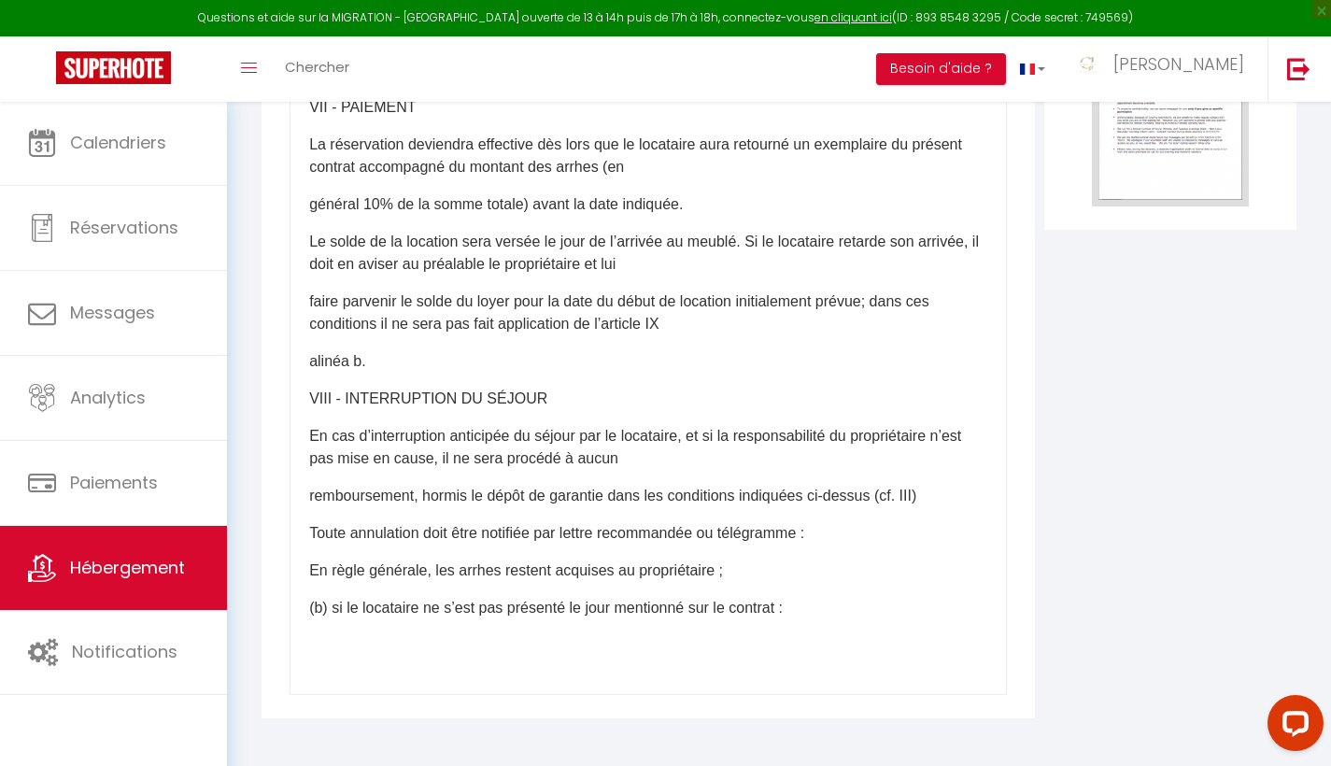
click at [311, 495] on p "remboursement, hormis le dépôt de garantie dans les conditions indiquées ci-des…" at bounding box center [648, 496] width 678 height 22
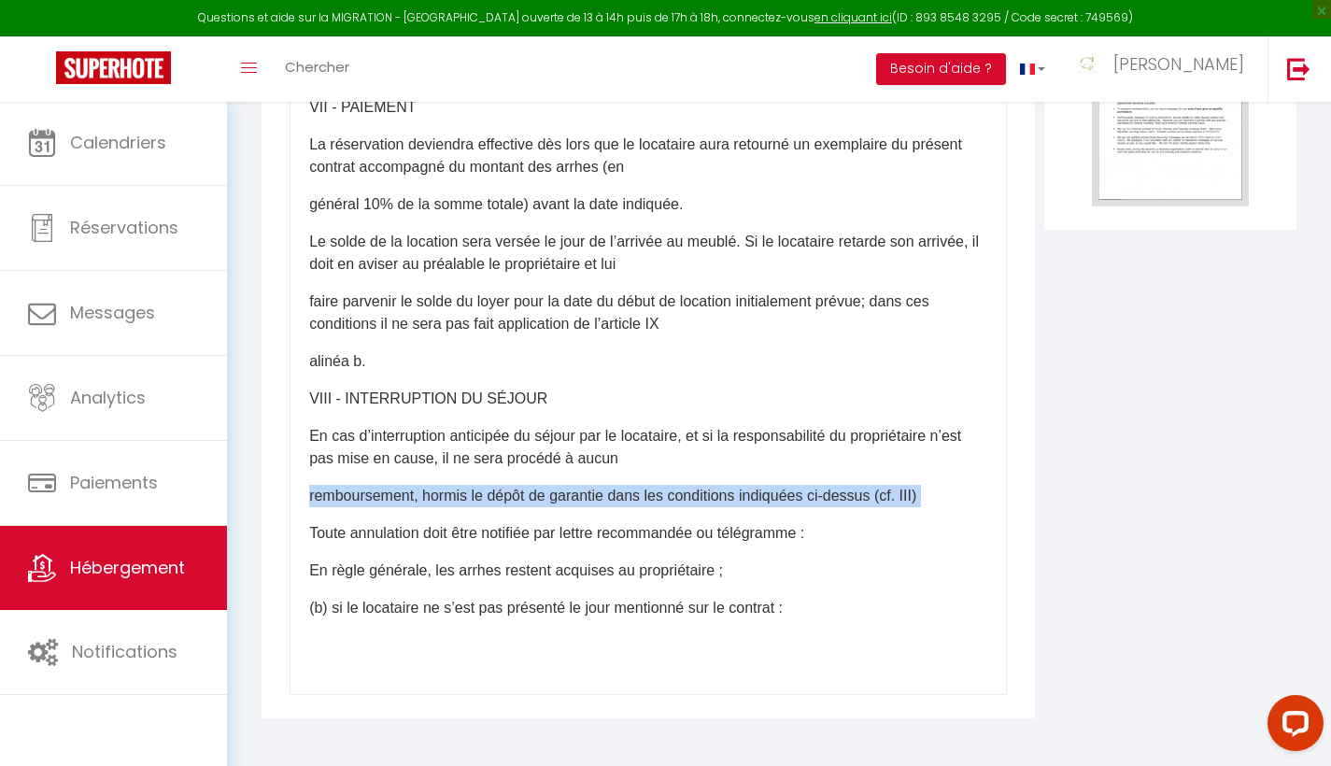
click at [311, 495] on p "remboursement, hormis le dépôt de garantie dans les conditions indiquées ci-des…" at bounding box center [648, 496] width 678 height 22
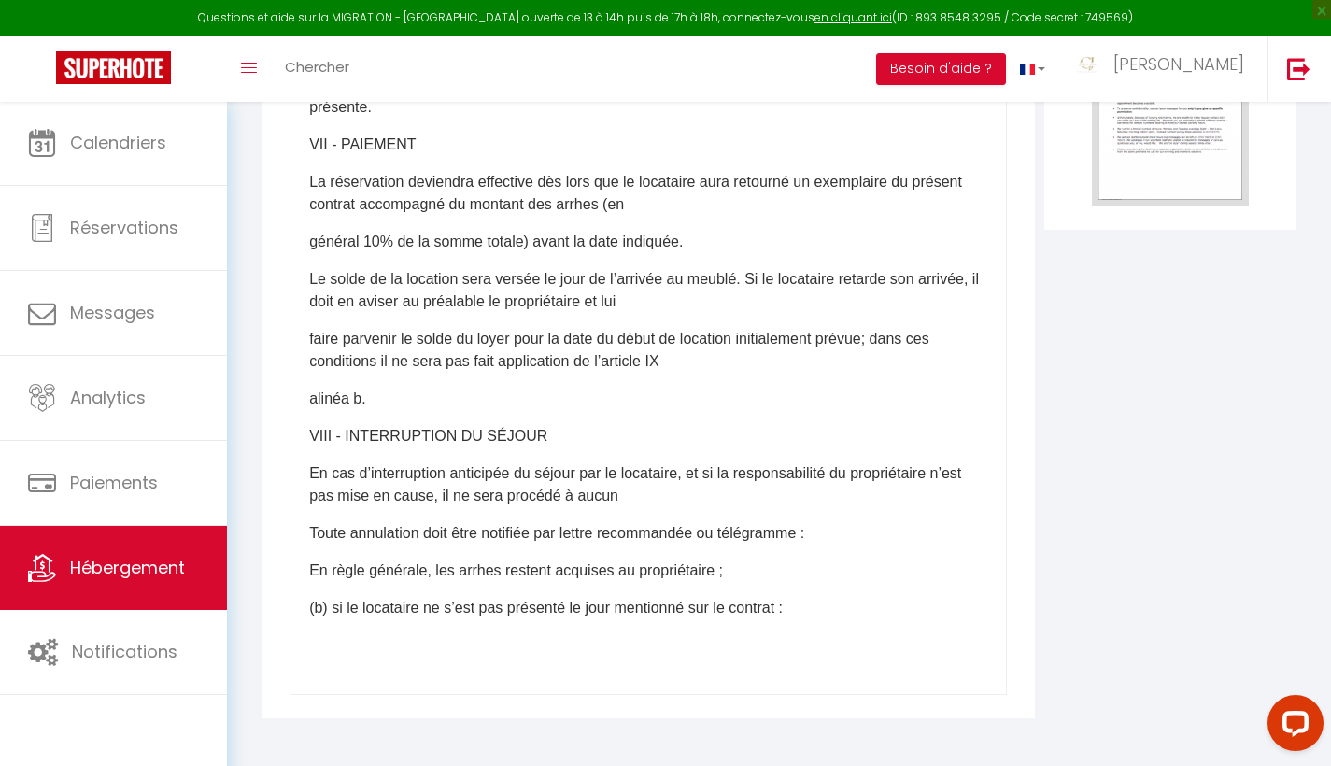
scroll to position [2620, 0]
click at [311, 495] on p "En cas d’interruption anticipée du séjour par le locataire, et si la responsabi…" at bounding box center [648, 484] width 678 height 45
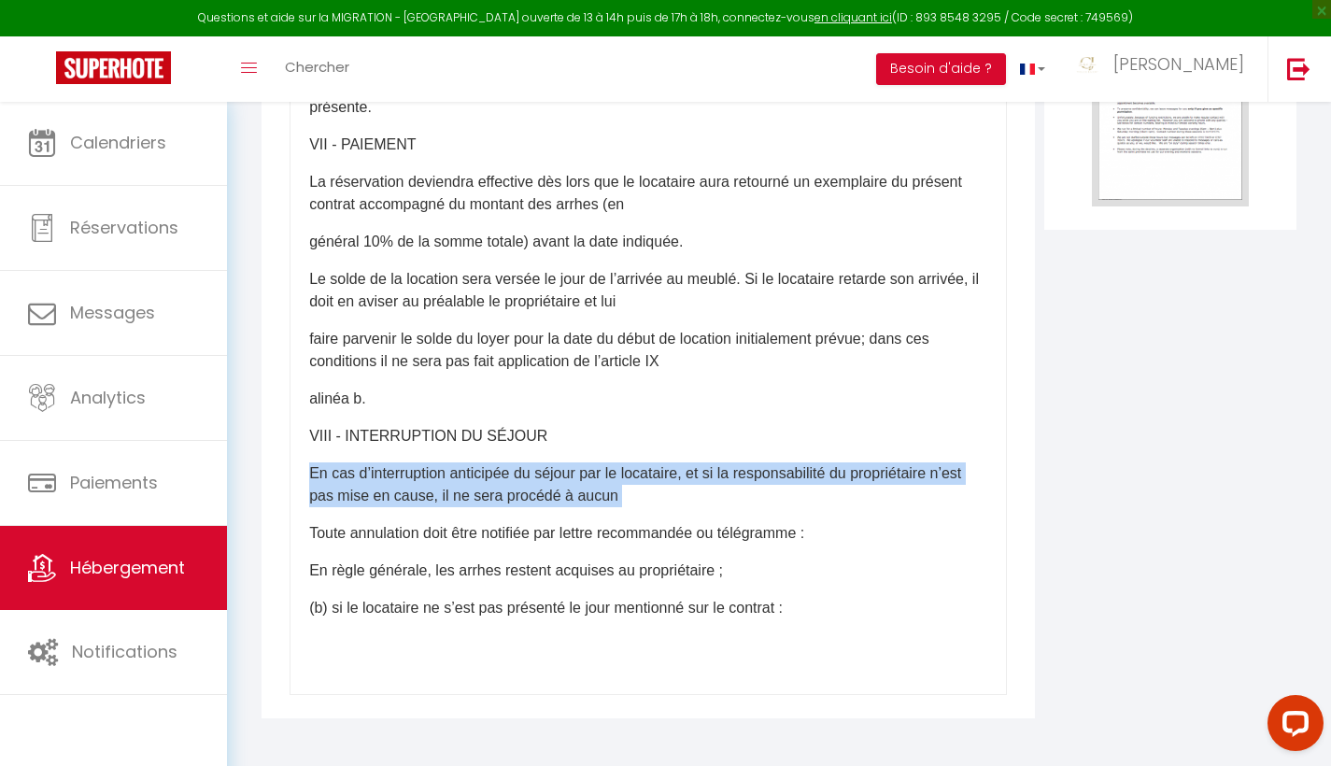
click at [311, 495] on p "En cas d’interruption anticipée du séjour par le locataire, et si la responsabi…" at bounding box center [648, 484] width 678 height 45
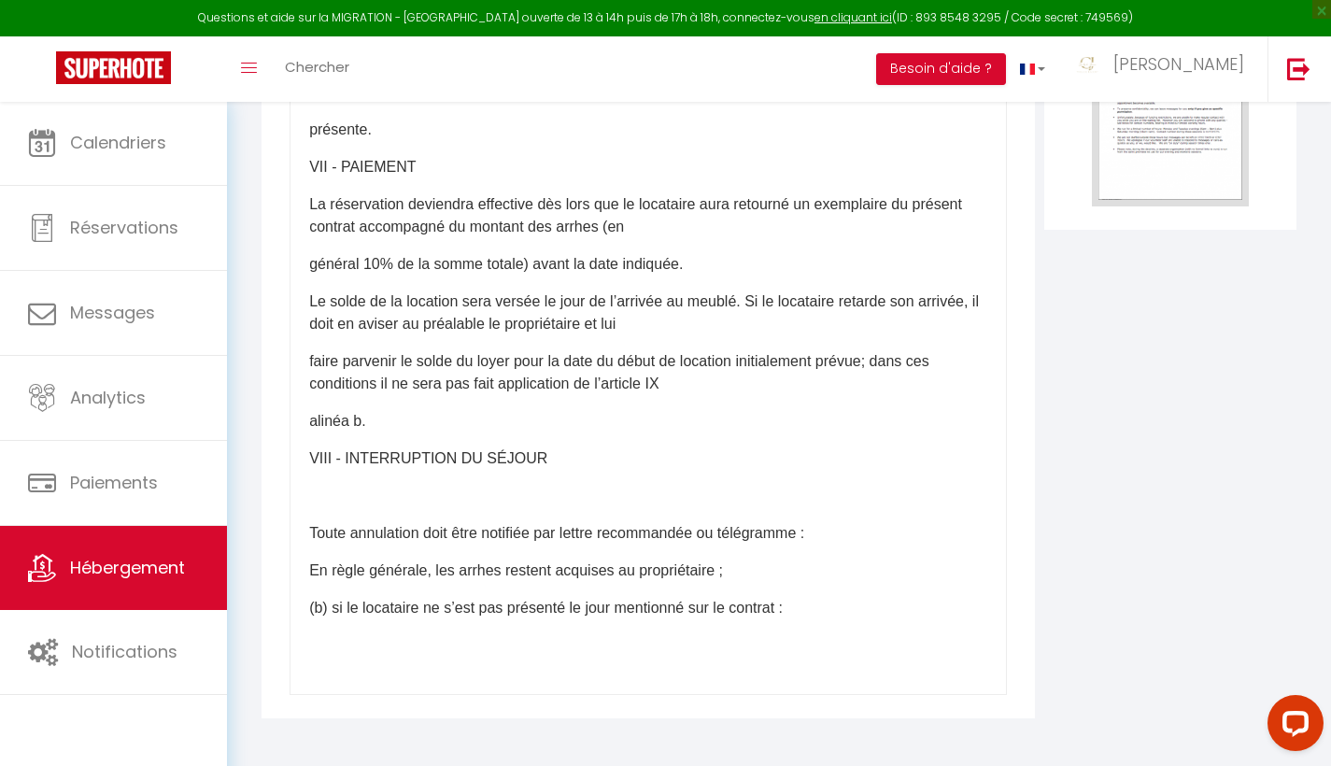
scroll to position [2560, 0]
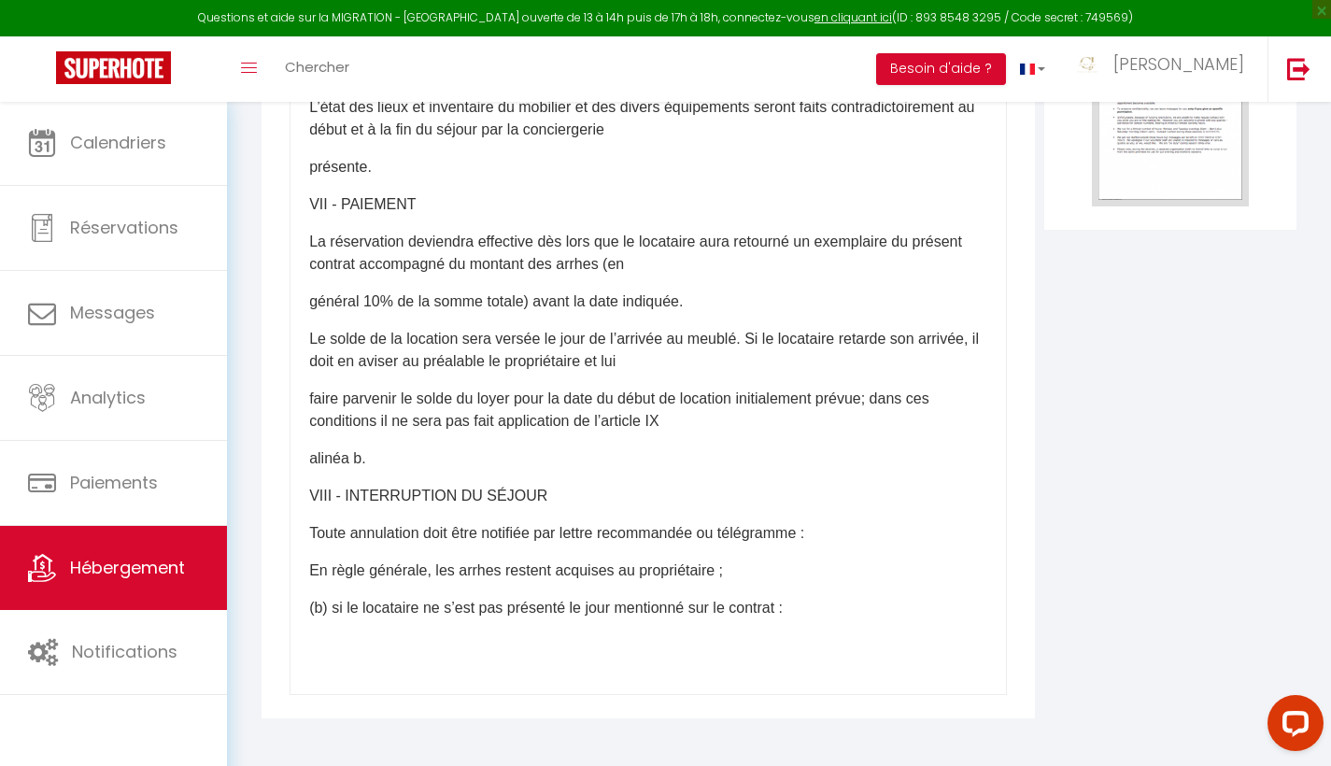
click at [311, 495] on p "VIII - INTERRUPTION DU SÉJOUR" at bounding box center [648, 496] width 678 height 22
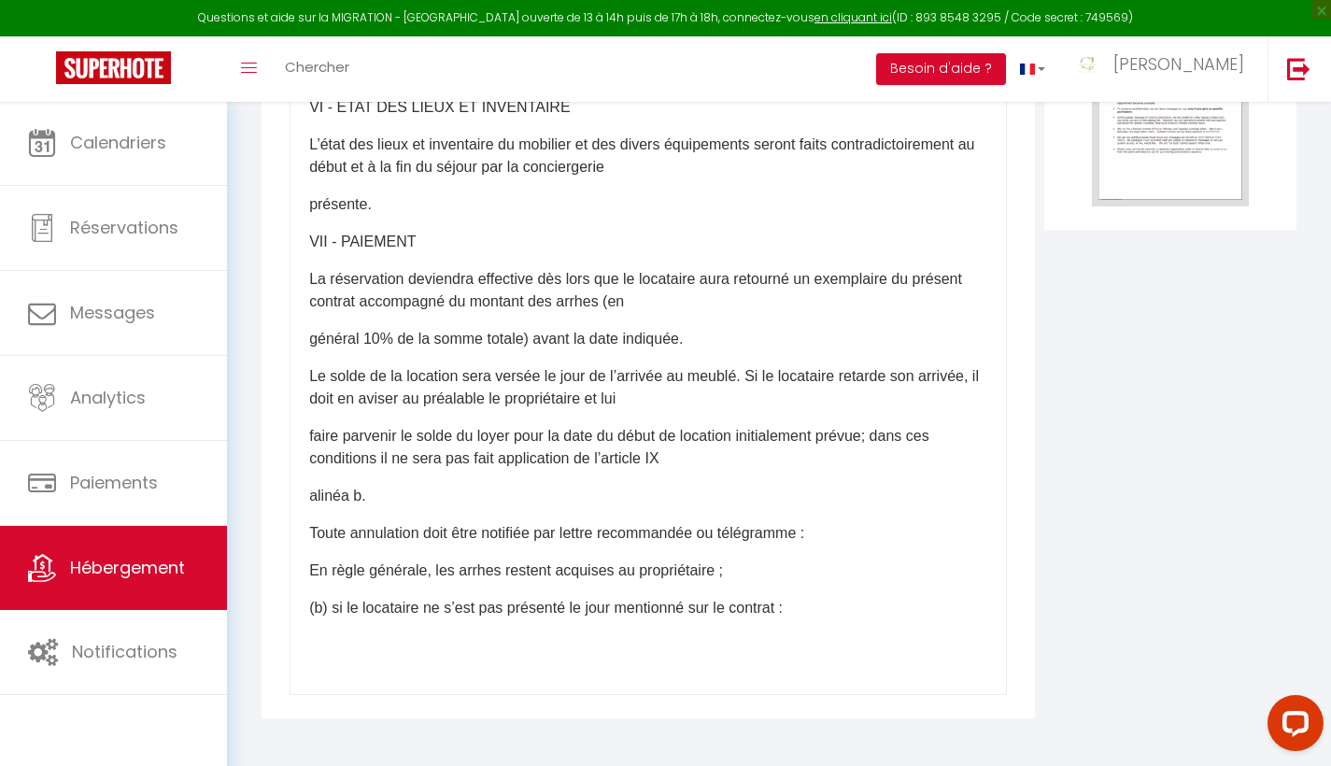
click at [311, 495] on p "alinéa b." at bounding box center [648, 496] width 678 height 22
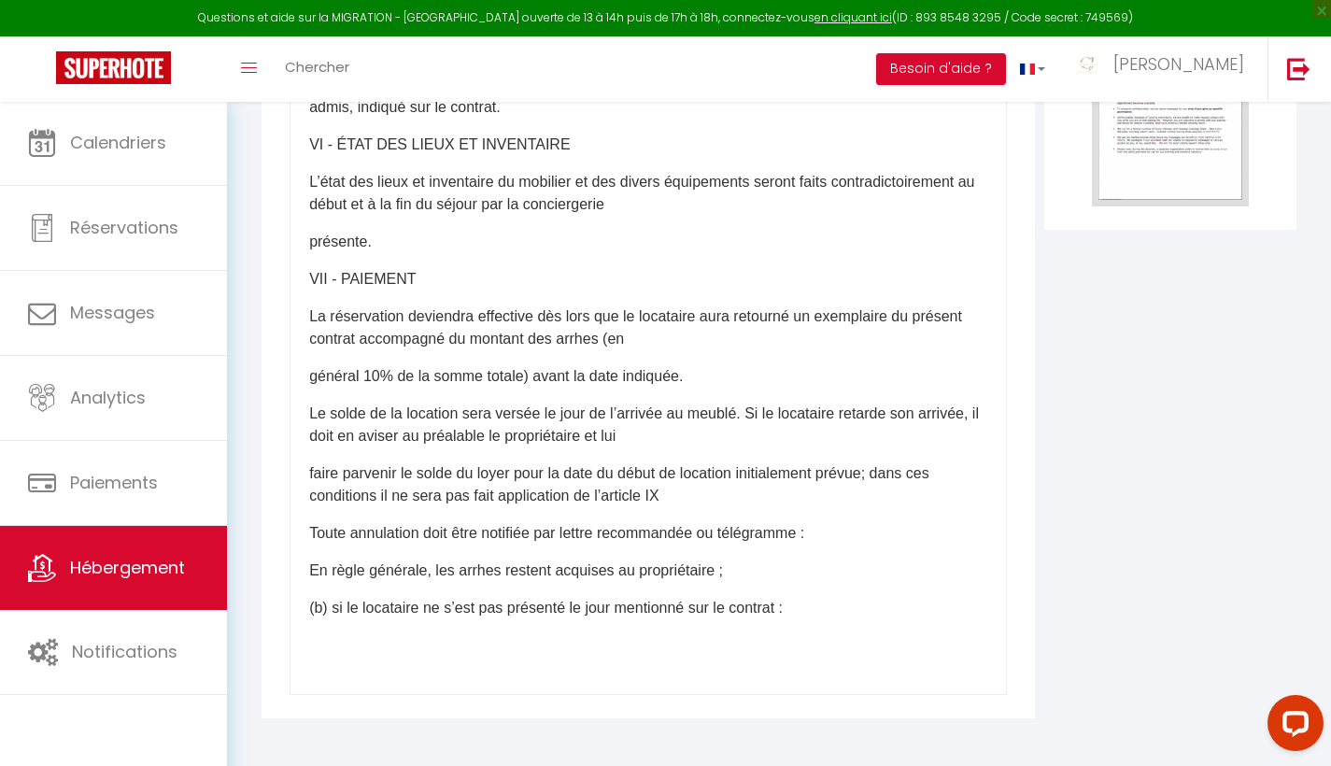
click at [307, 495] on div "​CONTRAT DE LOCATION SAISONNIERE Retourner l’exemplaire accompagné des arrhes a…" at bounding box center [647, 321] width 717 height 747
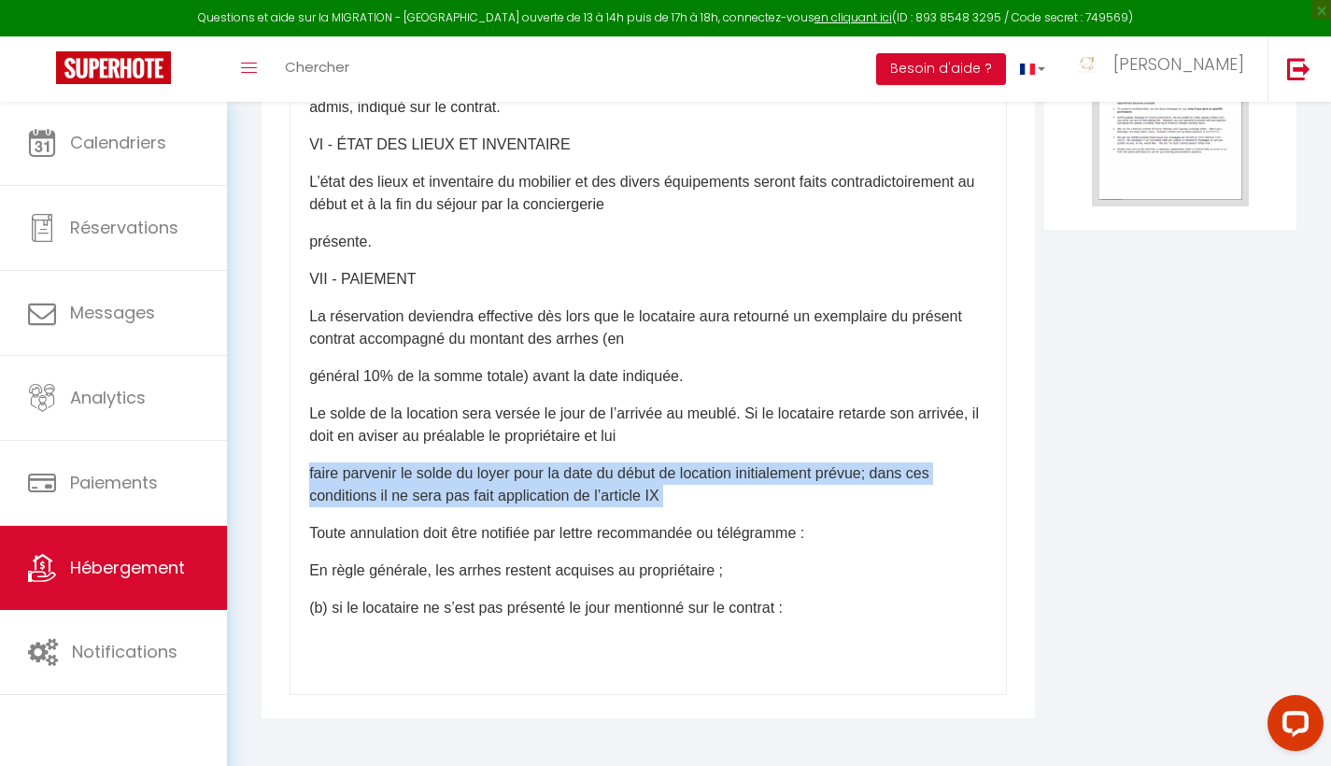
click at [307, 495] on div "​CONTRAT DE LOCATION SAISONNIERE Retourner l’exemplaire accompagné des arrhes a…" at bounding box center [647, 321] width 717 height 747
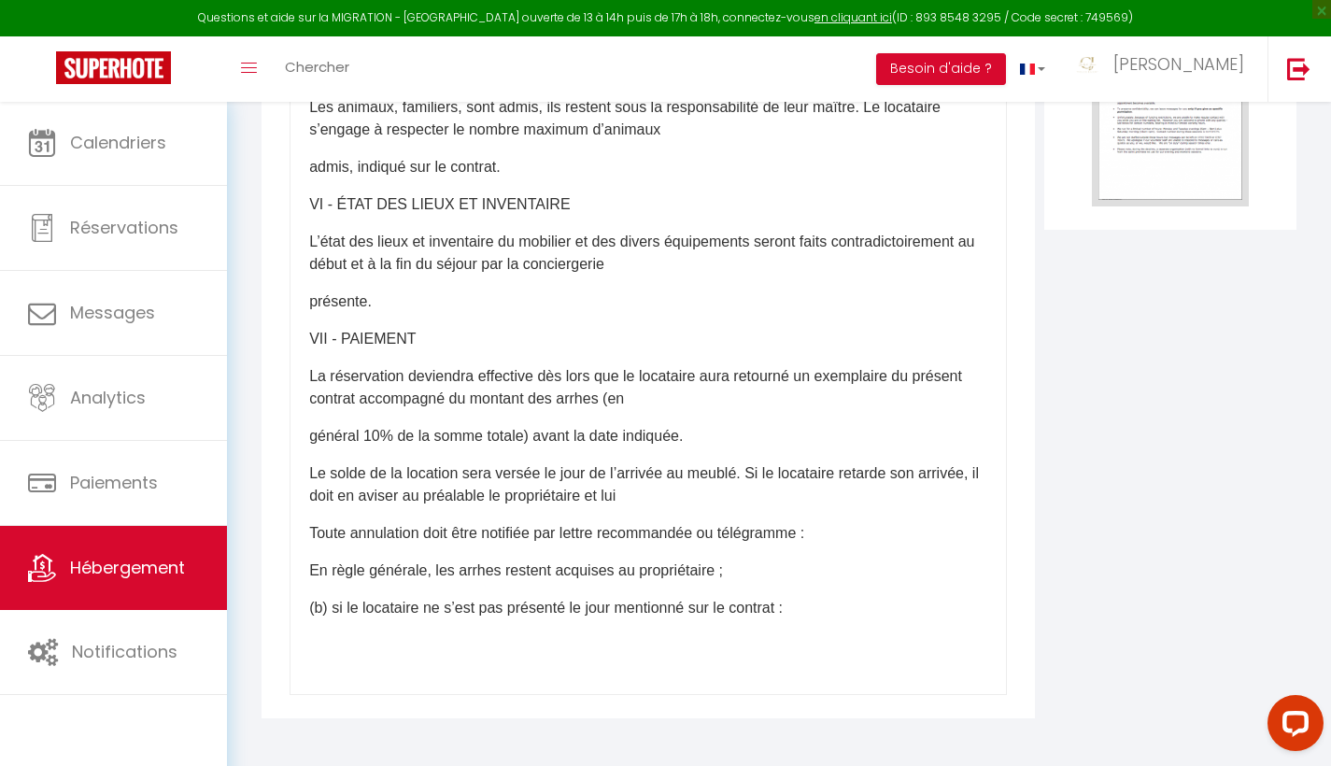
scroll to position [2426, 0]
click at [298, 492] on div "​CONTRAT DE LOCATION SAISONNIERE Retourner l’exemplaire accompagné des arrhes a…" at bounding box center [647, 321] width 717 height 747
click at [298, 493] on div "​CONTRAT DE LOCATION SAISONNIERE Retourner l’exemplaire accompagné des arrhes a…" at bounding box center [647, 321] width 717 height 747
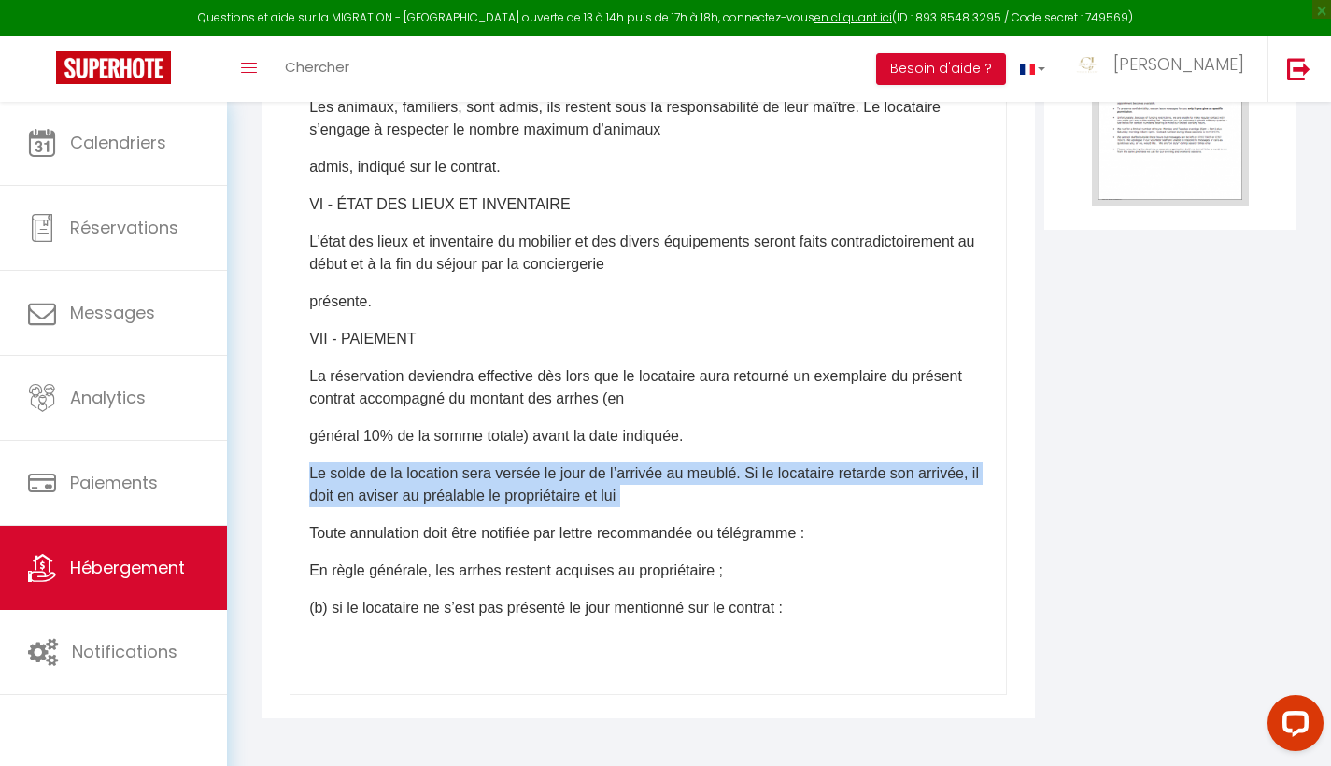
click at [298, 493] on div "​CONTRAT DE LOCATION SAISONNIERE Retourner l’exemplaire accompagné des arrhes a…" at bounding box center [647, 321] width 717 height 747
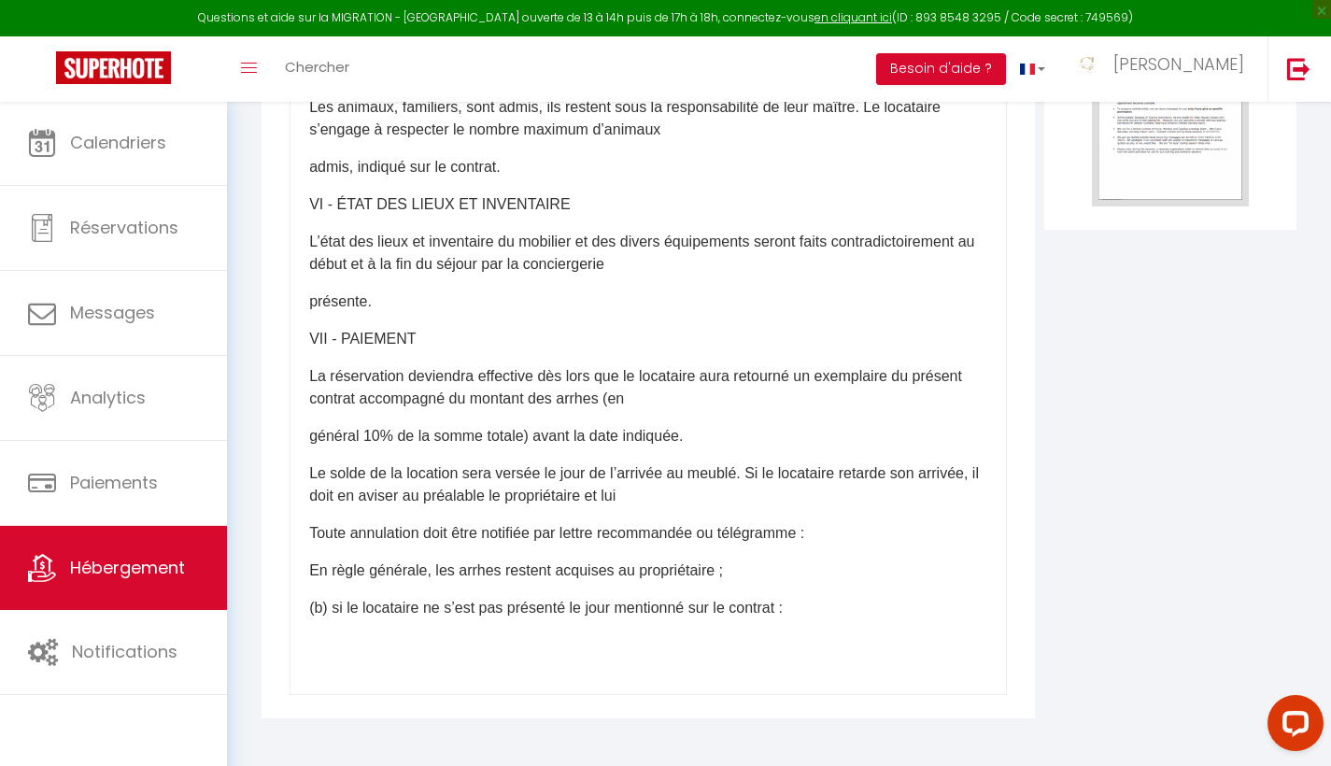
scroll to position [2366, 0]
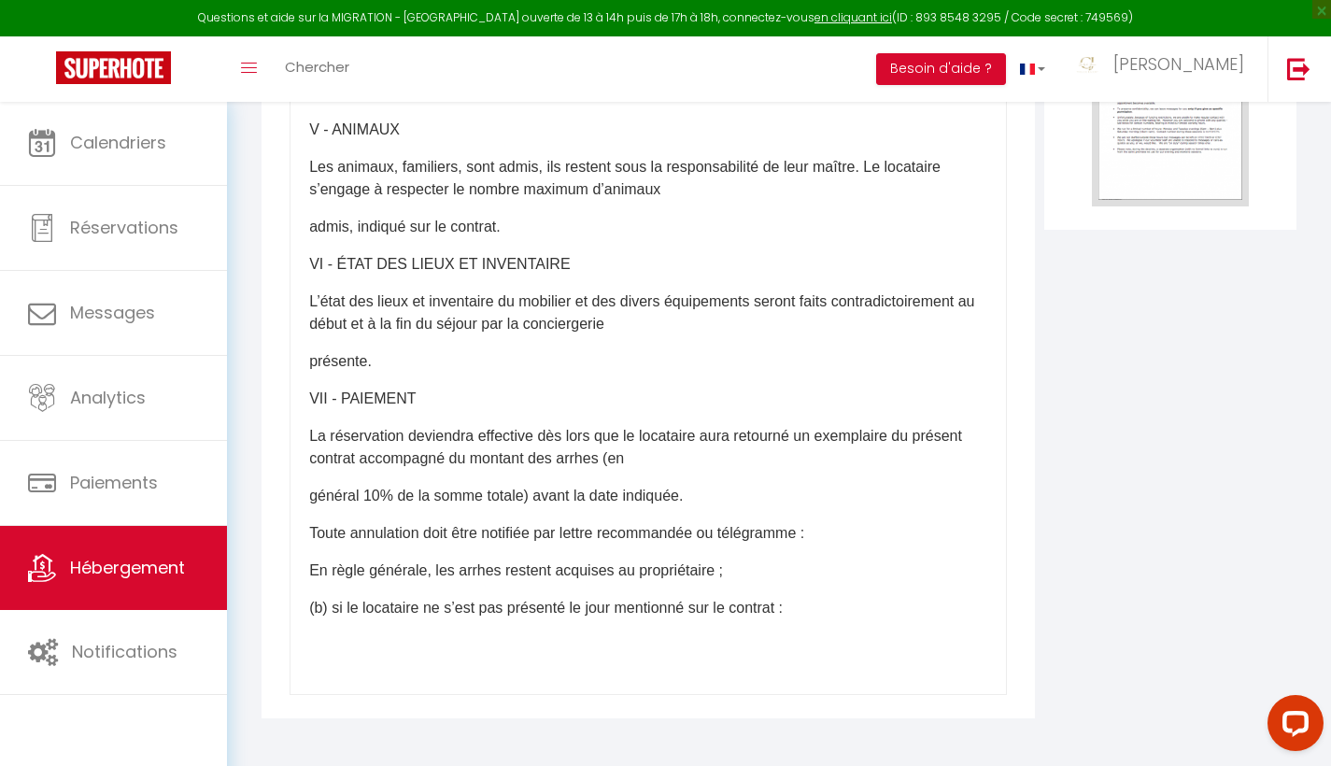
click at [293, 493] on div "​CONTRAT DE LOCATION SAISONNIERE Retourner l’exemplaire accompagné des arrhes a…" at bounding box center [647, 321] width 717 height 747
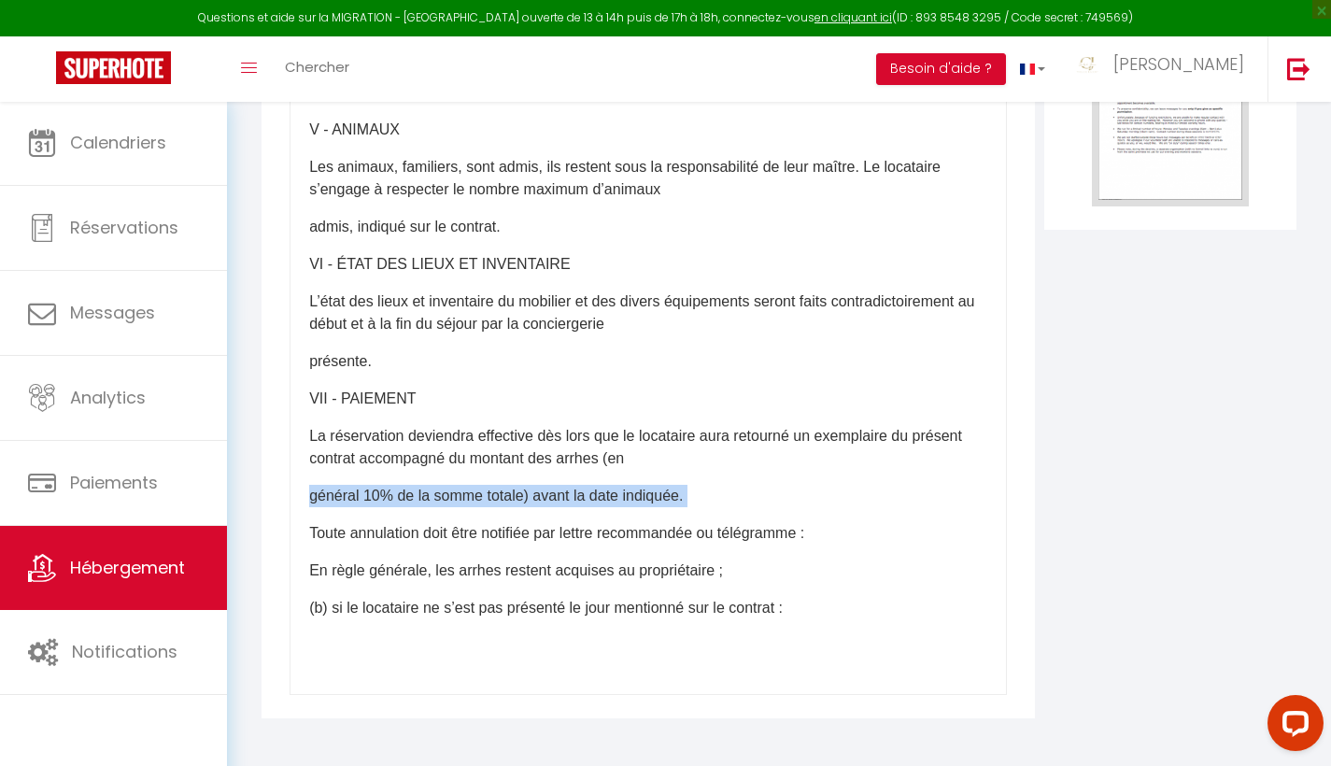
click at [293, 493] on div "​CONTRAT DE LOCATION SAISONNIERE Retourner l’exemplaire accompagné des arrhes a…" at bounding box center [647, 321] width 717 height 747
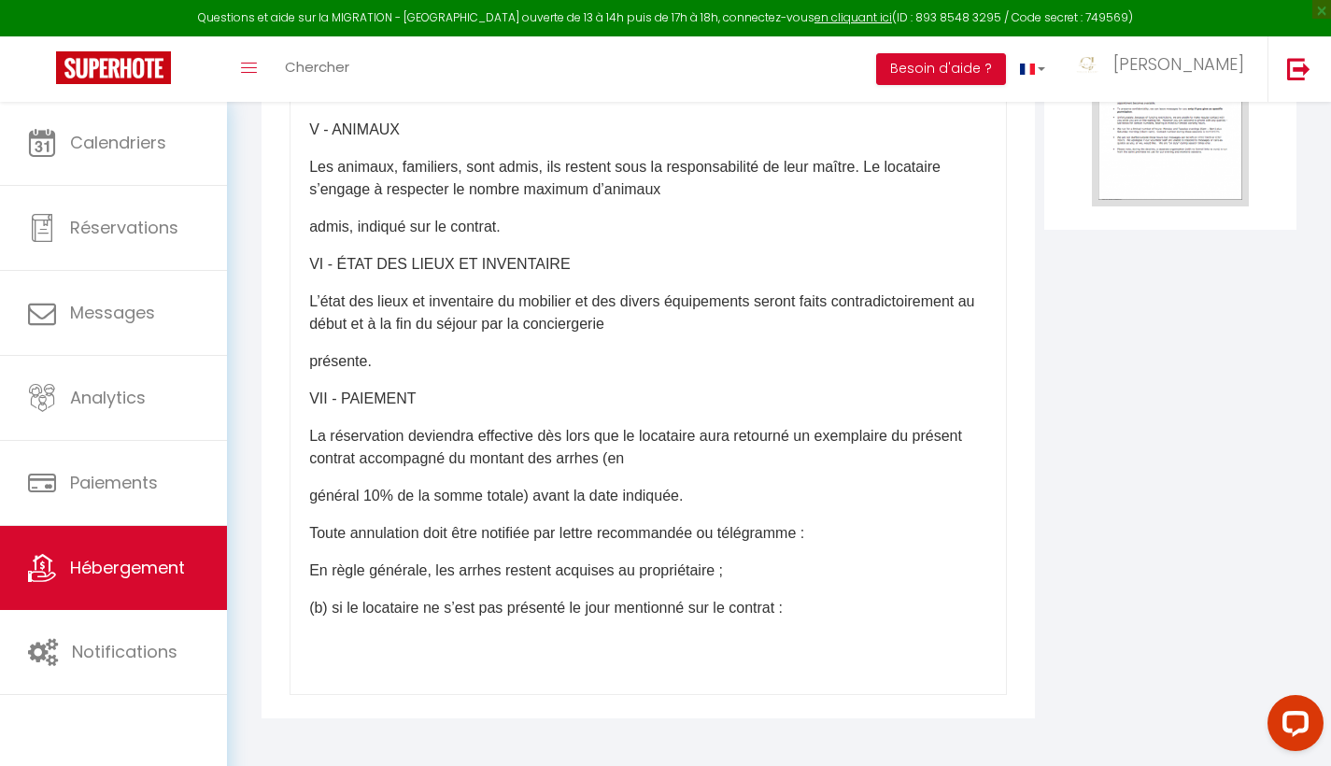
scroll to position [2329, 0]
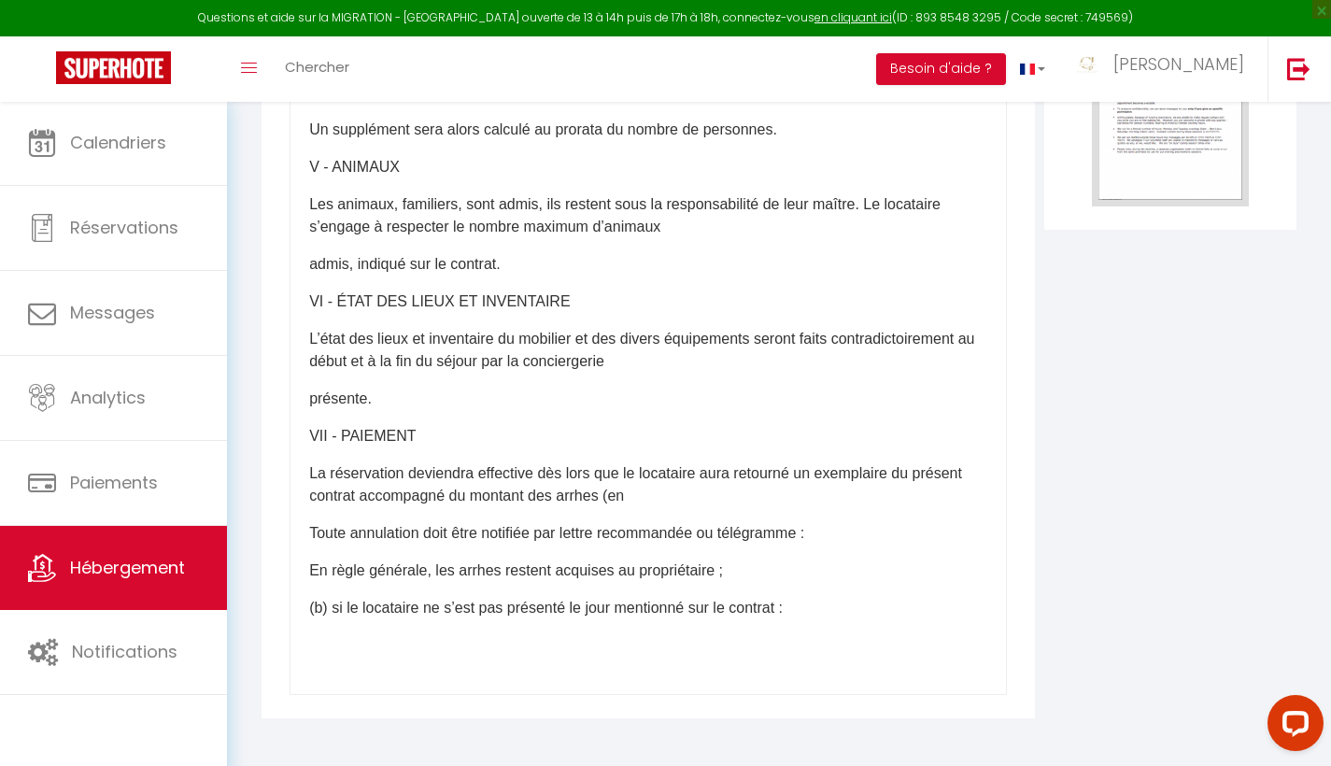
click at [293, 493] on div "​CONTRAT DE LOCATION SAISONNIERE Retourner l’exemplaire accompagné des arrhes a…" at bounding box center [647, 321] width 717 height 747
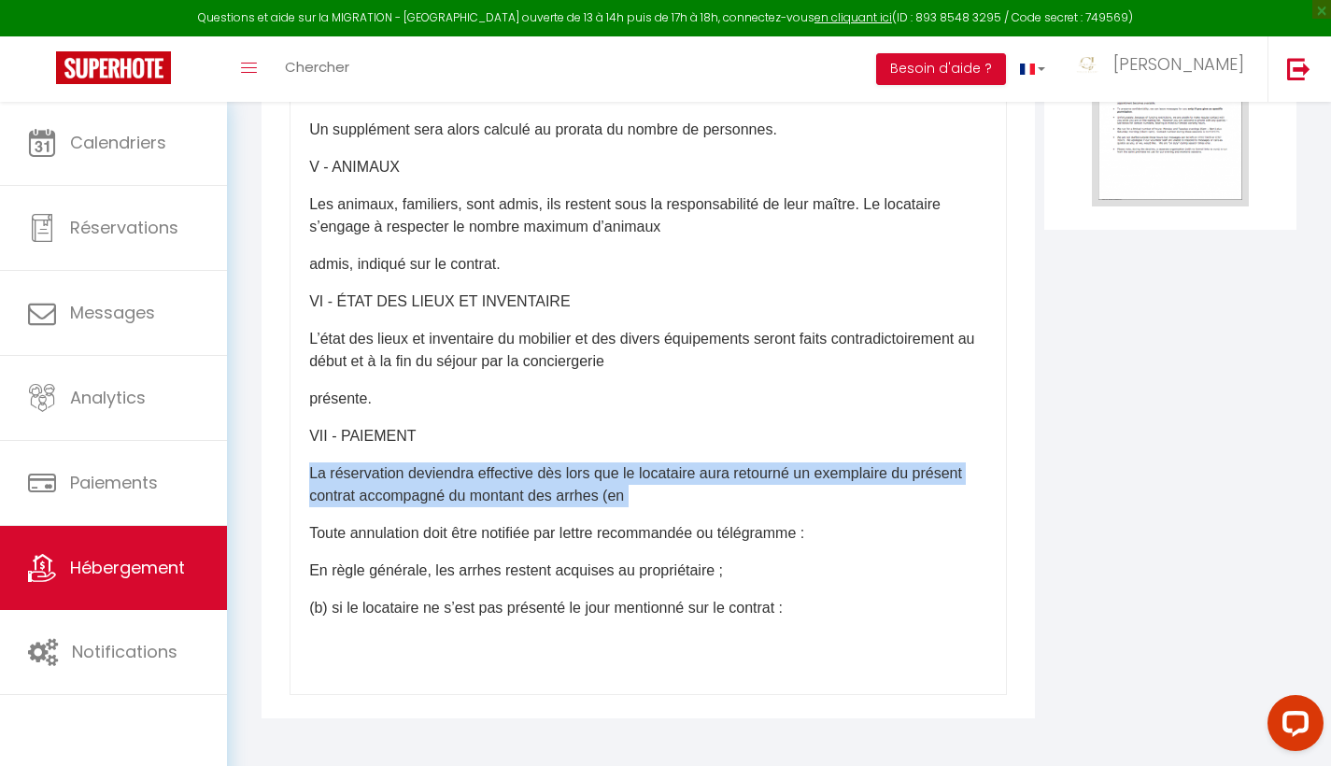
click at [293, 493] on div "​CONTRAT DE LOCATION SAISONNIERE Retourner l’exemplaire accompagné des arrhes a…" at bounding box center [647, 321] width 717 height 747
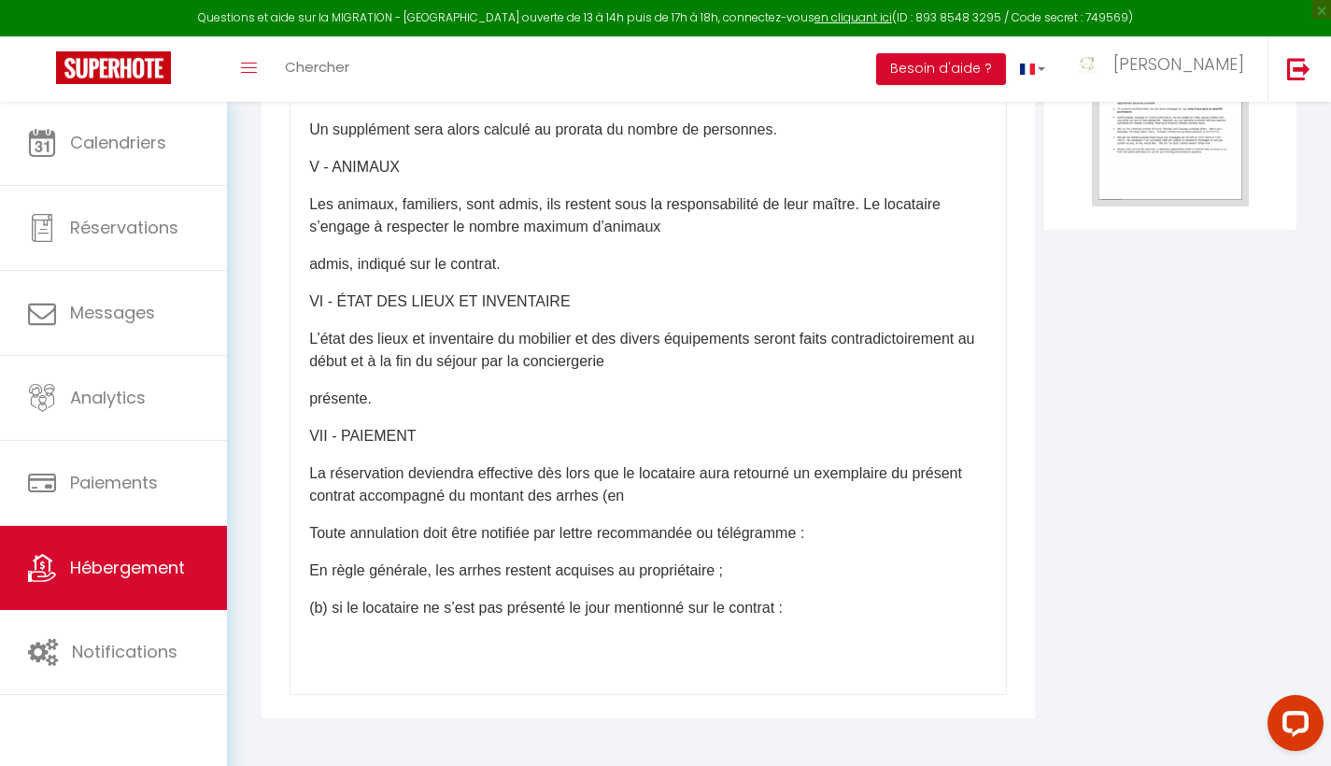
scroll to position [2269, 0]
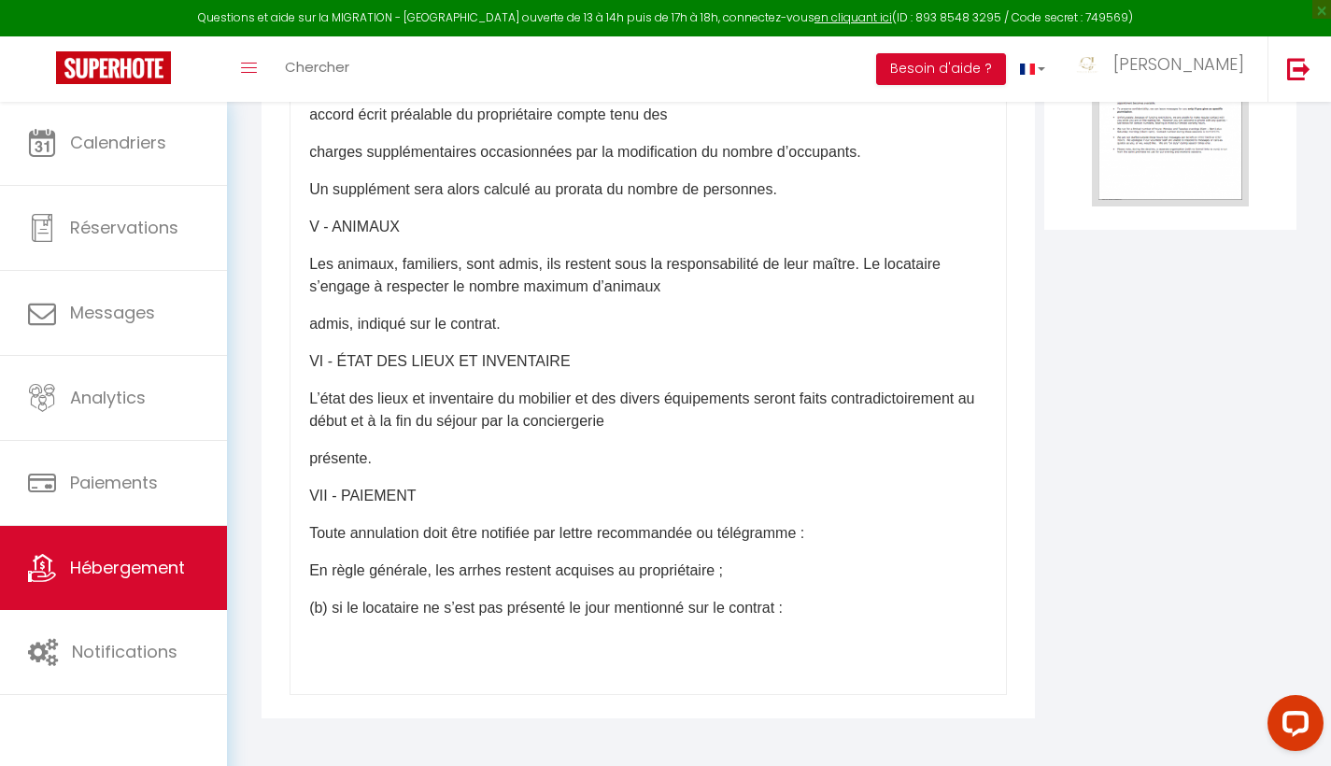
click at [293, 493] on div "​CONTRAT DE LOCATION SAISONNIERE Retourner l’exemplaire accompagné des arrhes a…" at bounding box center [647, 321] width 717 height 747
click at [293, 495] on div "​CONTRAT DE LOCATION SAISONNIERE Retourner l’exemplaire accompagné des arrhes a…" at bounding box center [647, 321] width 717 height 747
click at [293, 494] on div "​CONTRAT DE LOCATION SAISONNIERE Retourner l’exemplaire accompagné des arrhes a…" at bounding box center [647, 321] width 717 height 747
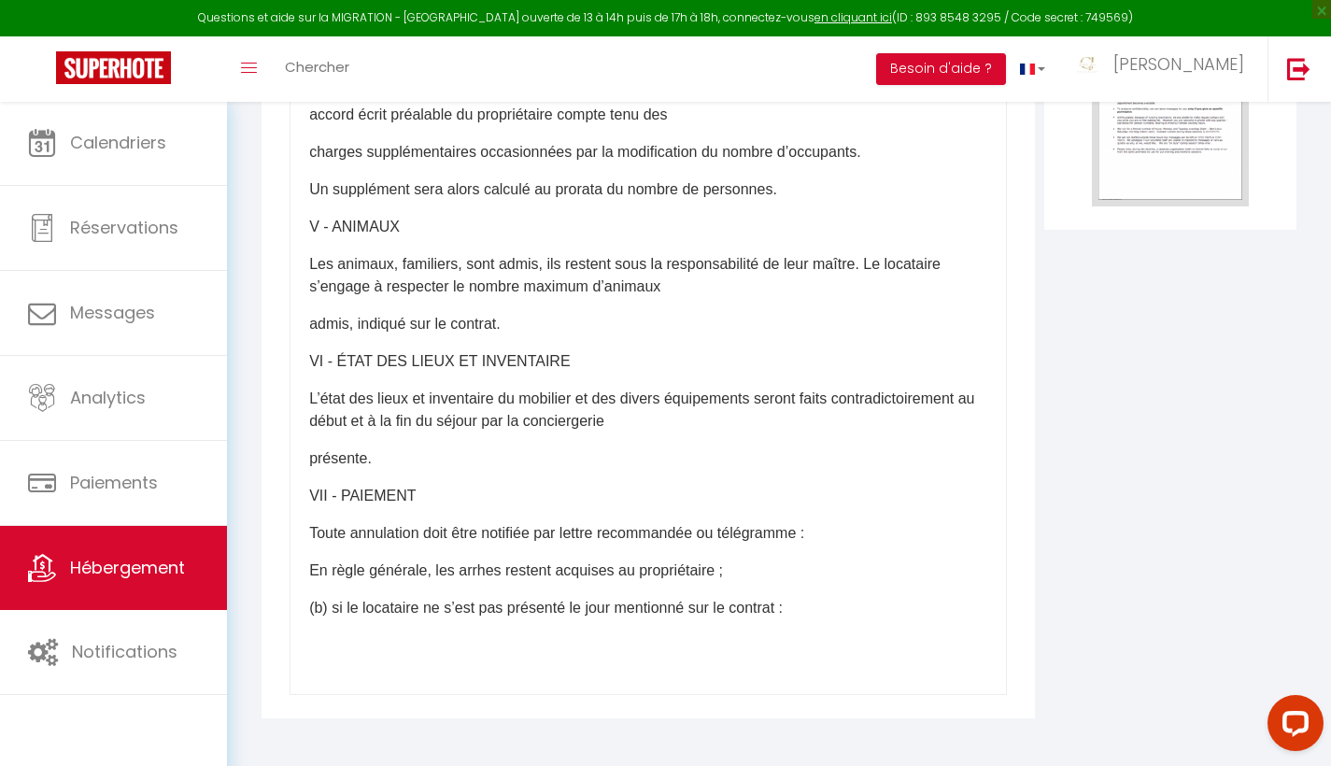
scroll to position [2232, 0]
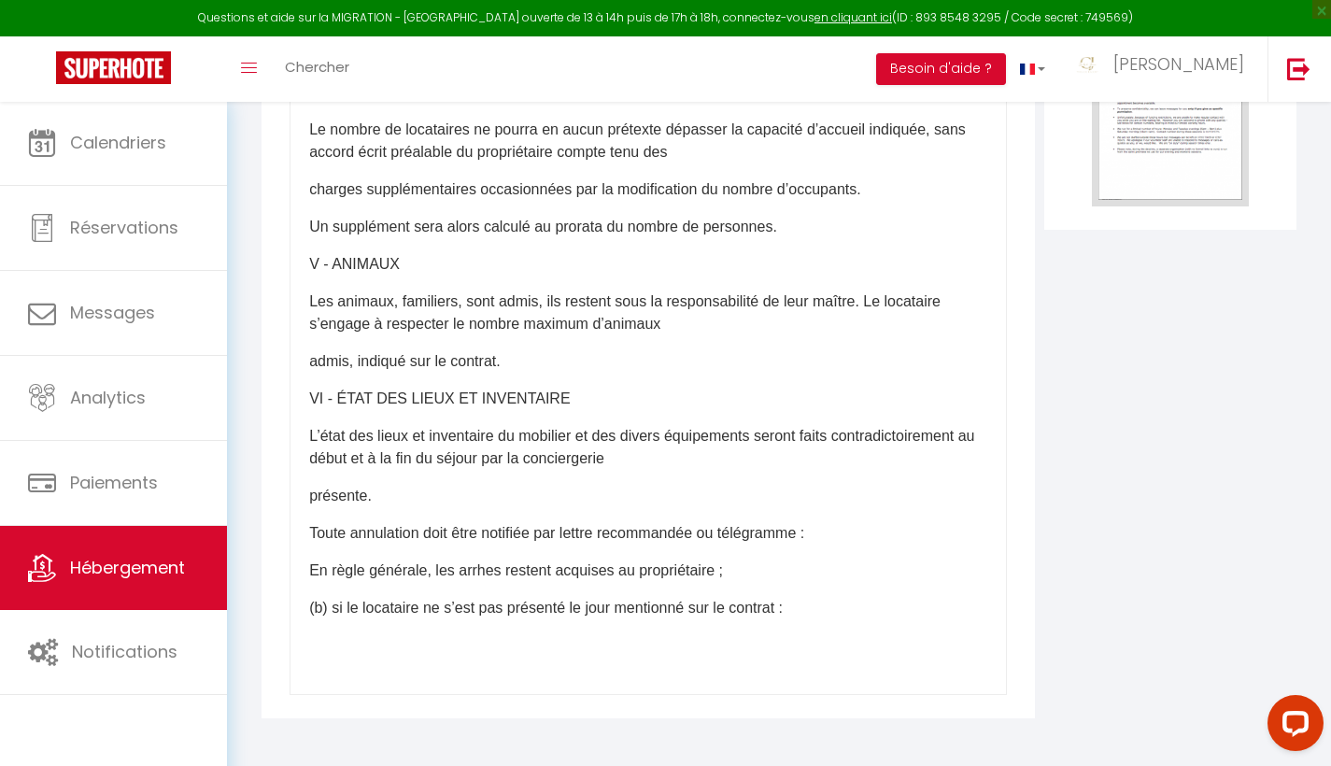
click at [314, 535] on p "Toute annulation doit être notifiée par lettre recommandée ou télégramme :" at bounding box center [648, 533] width 678 height 22
click at [308, 536] on div "​CONTRAT DE LOCATION SAISONNIERE Retourner l’exemplaire accompagné des arrhes a…" at bounding box center [647, 321] width 717 height 747
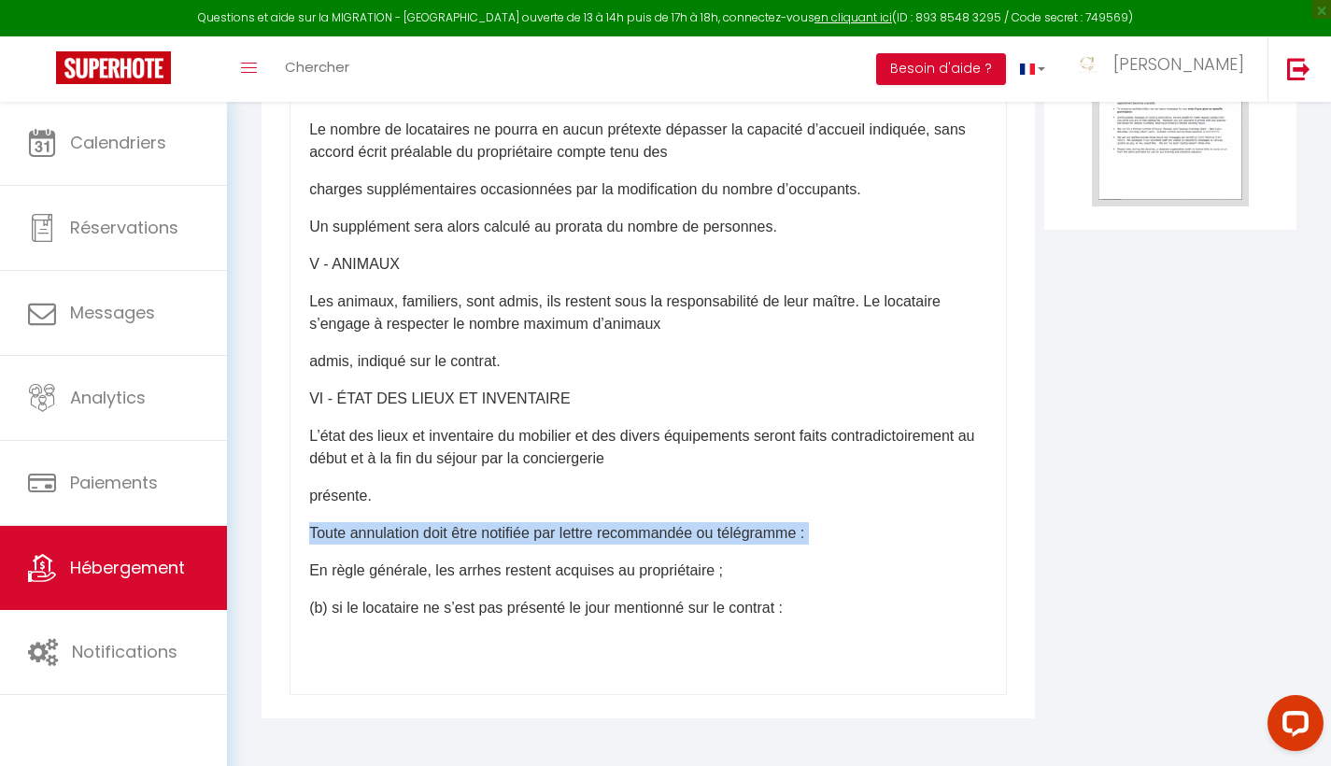
click at [308, 535] on div "​CONTRAT DE LOCATION SAISONNIERE Retourner l’exemplaire accompagné des arrhes a…" at bounding box center [647, 321] width 717 height 747
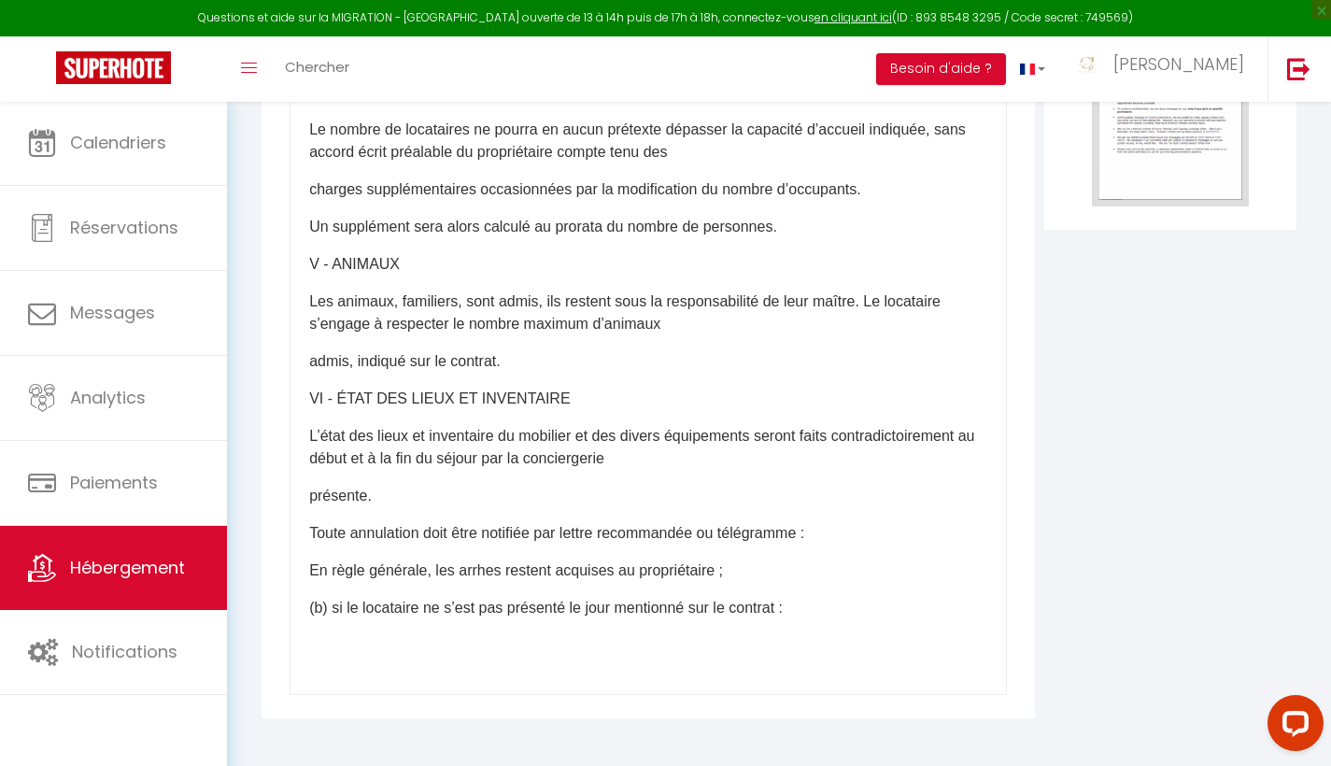
scroll to position [2194, 0]
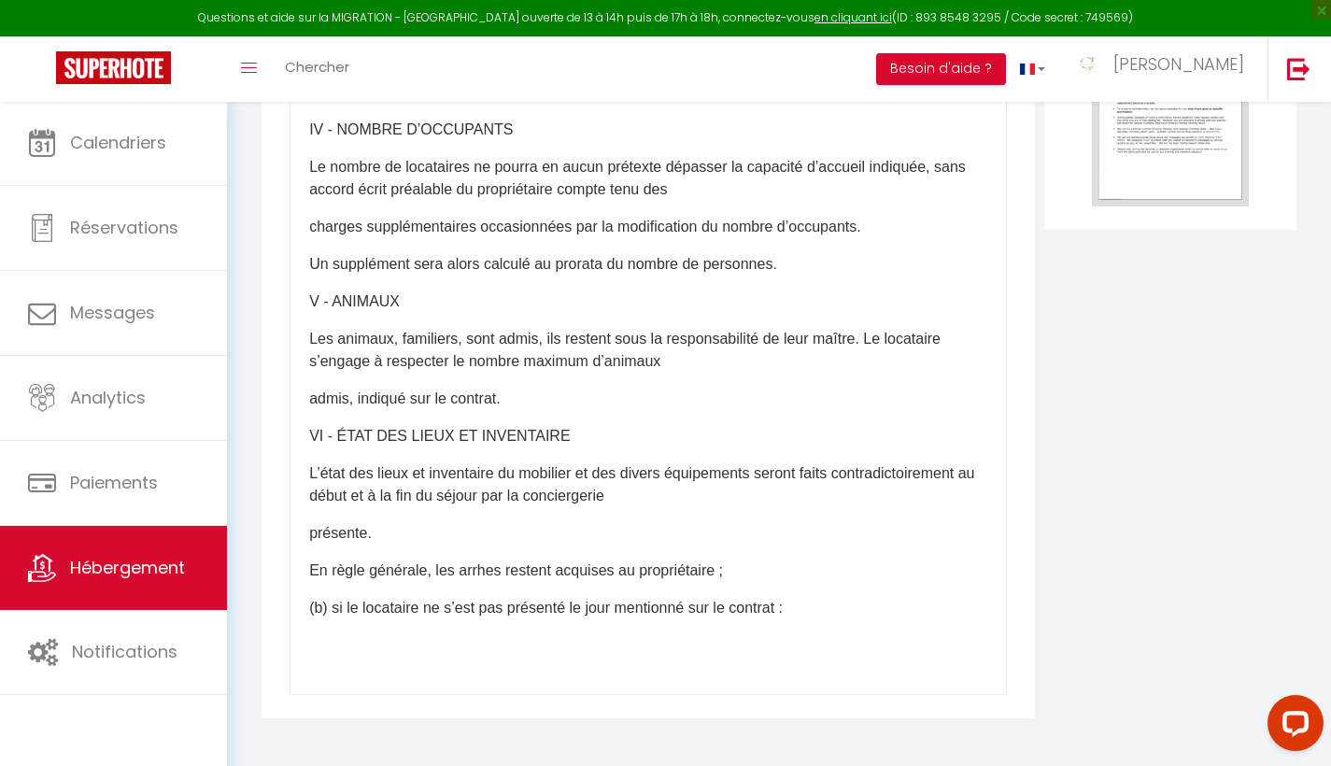
click at [308, 535] on div "​CONTRAT DE LOCATION SAISONNIERE Retourner l’exemplaire accompagné des arrhes a…" at bounding box center [647, 321] width 717 height 747
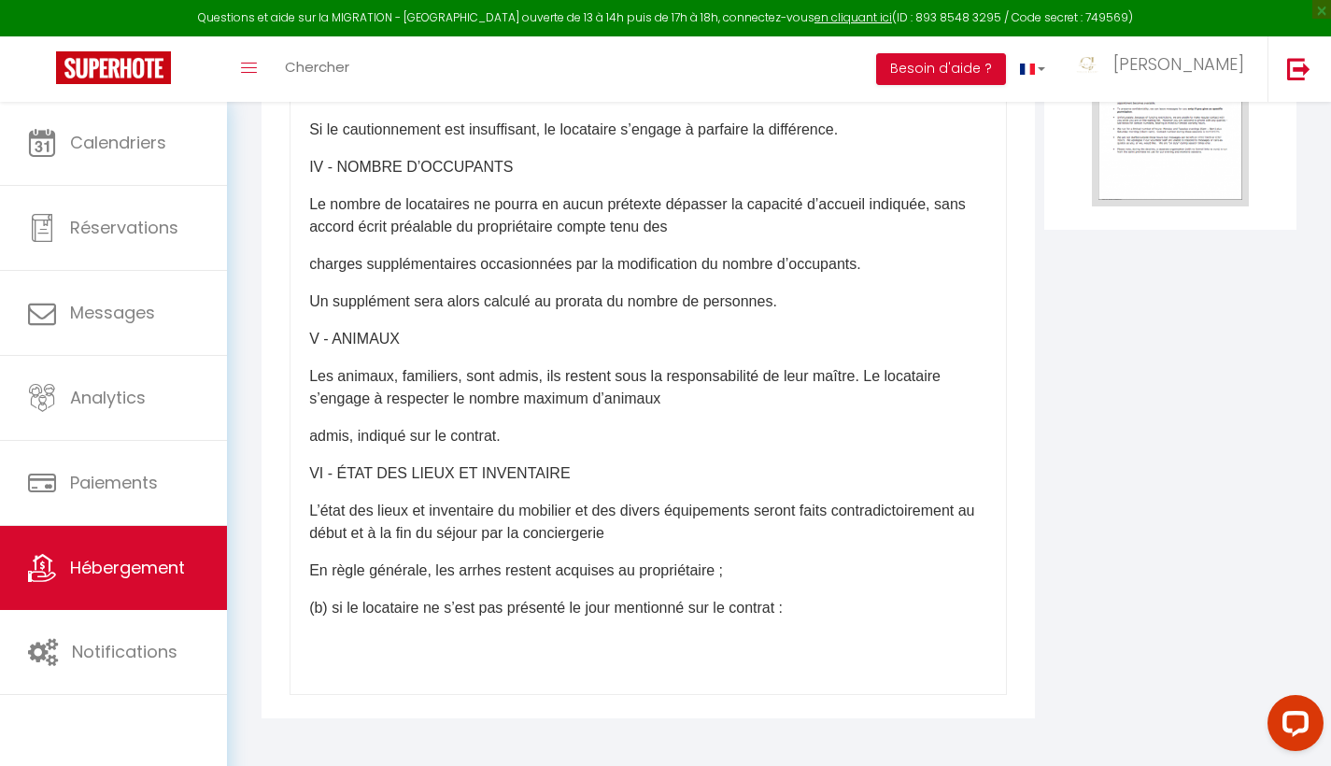
scroll to position [2157, 0]
click at [308, 535] on div "​CONTRAT DE LOCATION SAISONNIERE Retourner l’exemplaire accompagné des arrhes a…" at bounding box center [647, 321] width 717 height 747
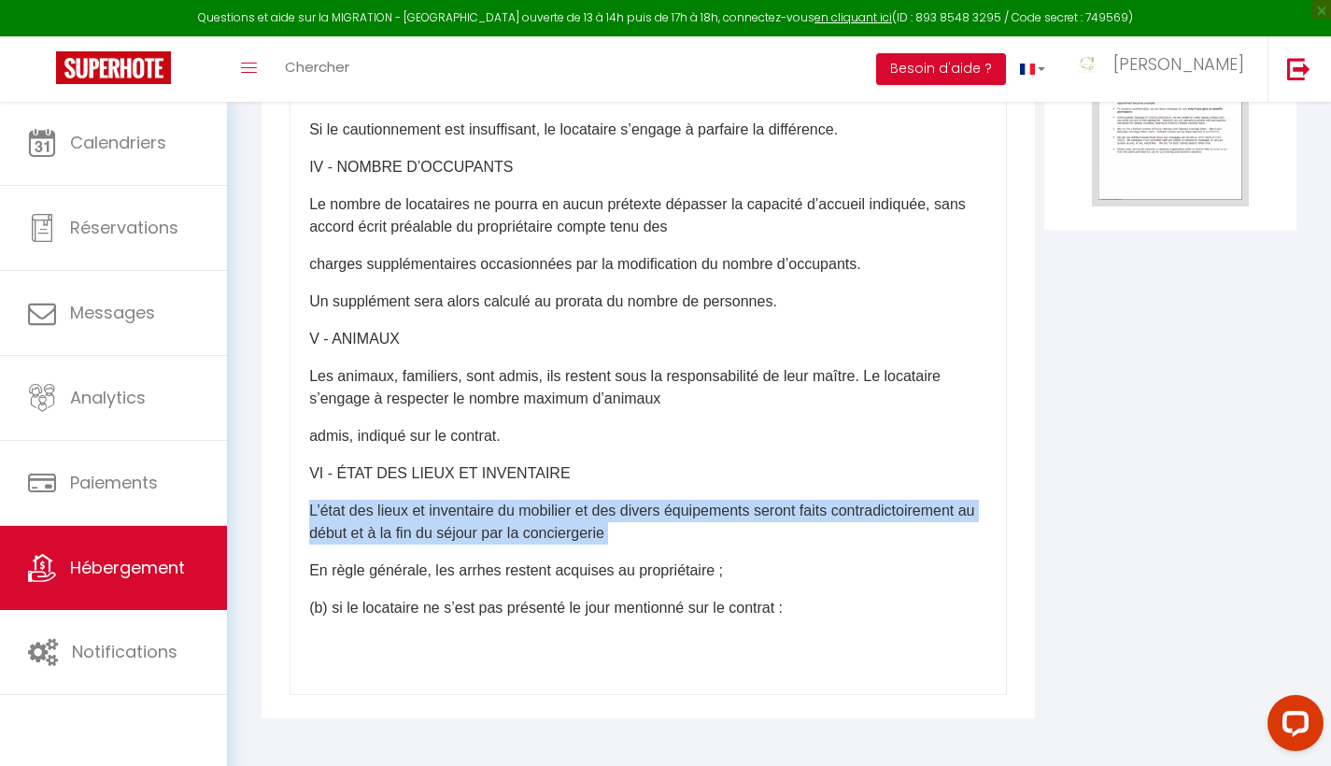
click at [308, 535] on div "​CONTRAT DE LOCATION SAISONNIERE Retourner l’exemplaire accompagné des arrhes a…" at bounding box center [647, 321] width 717 height 747
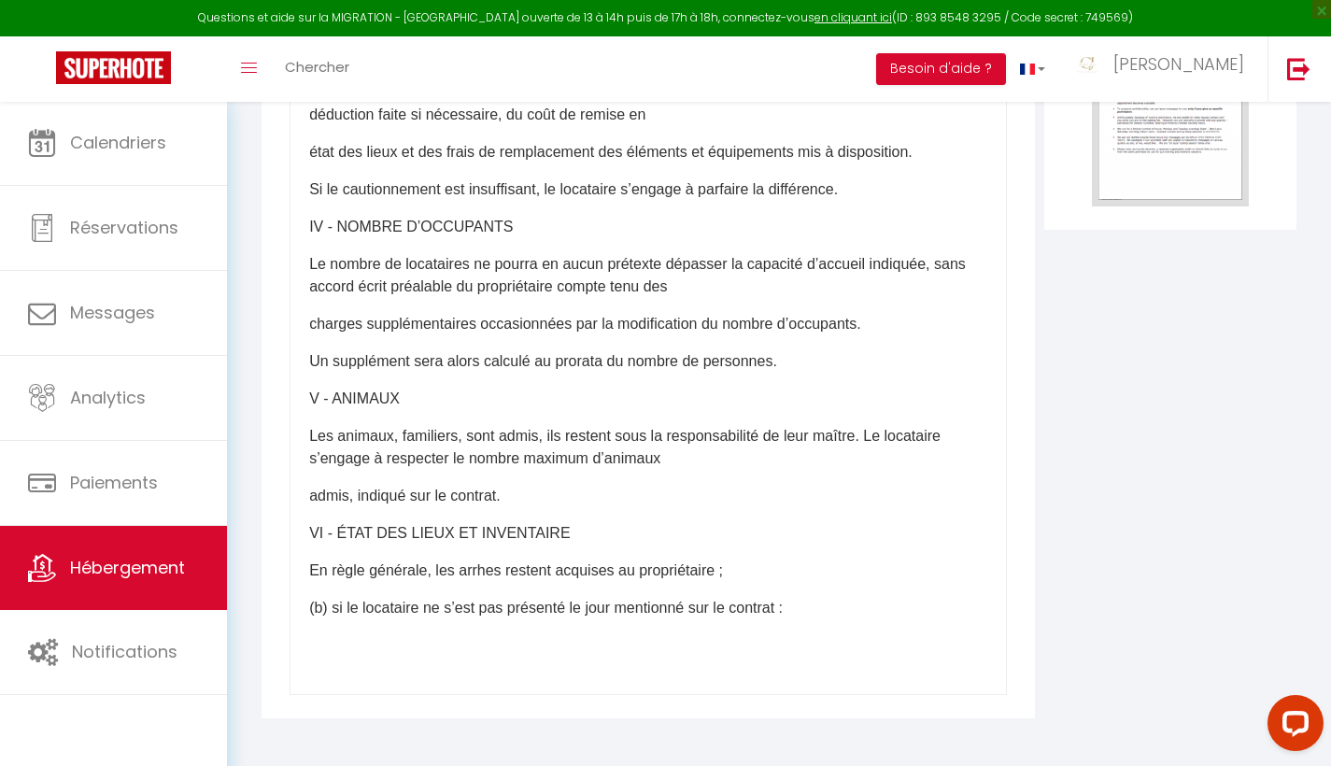
scroll to position [2097, 0]
click at [308, 535] on div "​CONTRAT DE LOCATION SAISONNIERE Retourner l’exemplaire accompagné des arrhes a…" at bounding box center [647, 321] width 717 height 747
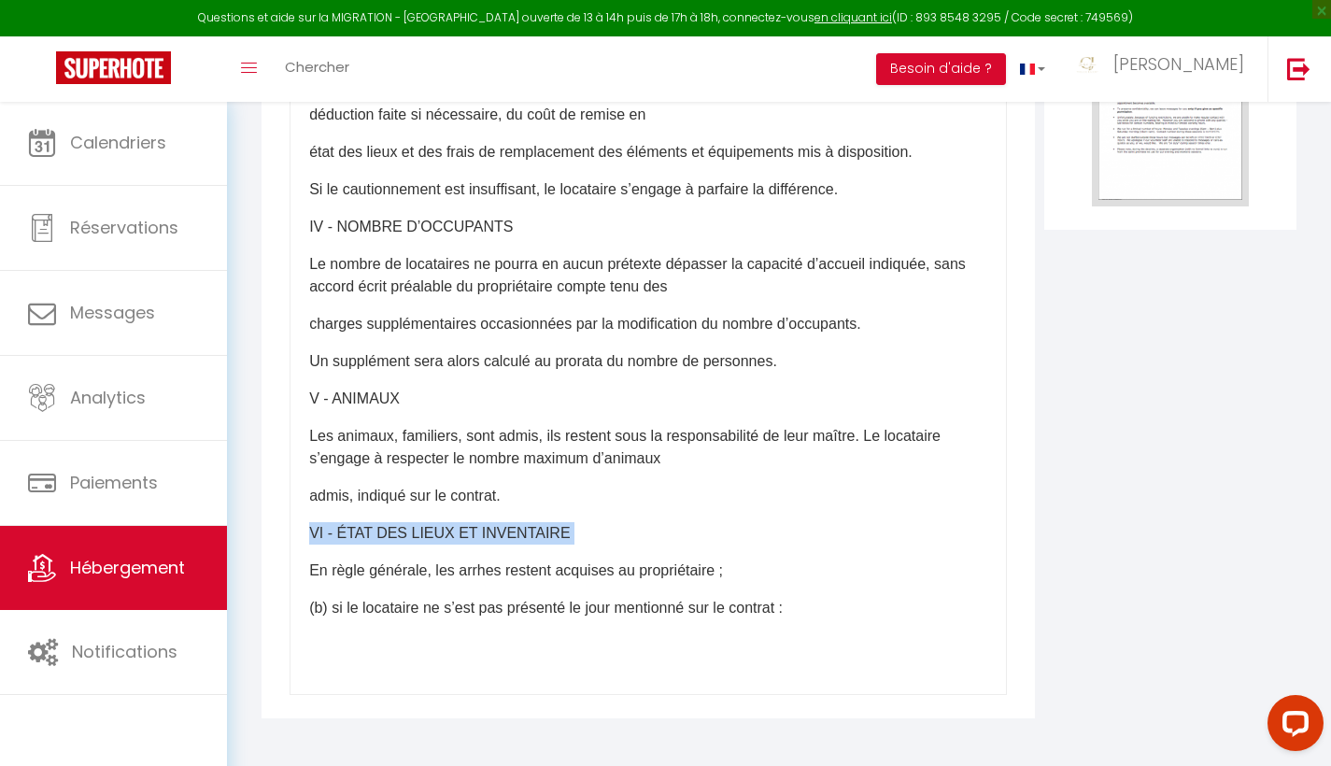
click at [308, 535] on div "​CONTRAT DE LOCATION SAISONNIERE Retourner l’exemplaire accompagné des arrhes a…" at bounding box center [647, 321] width 717 height 747
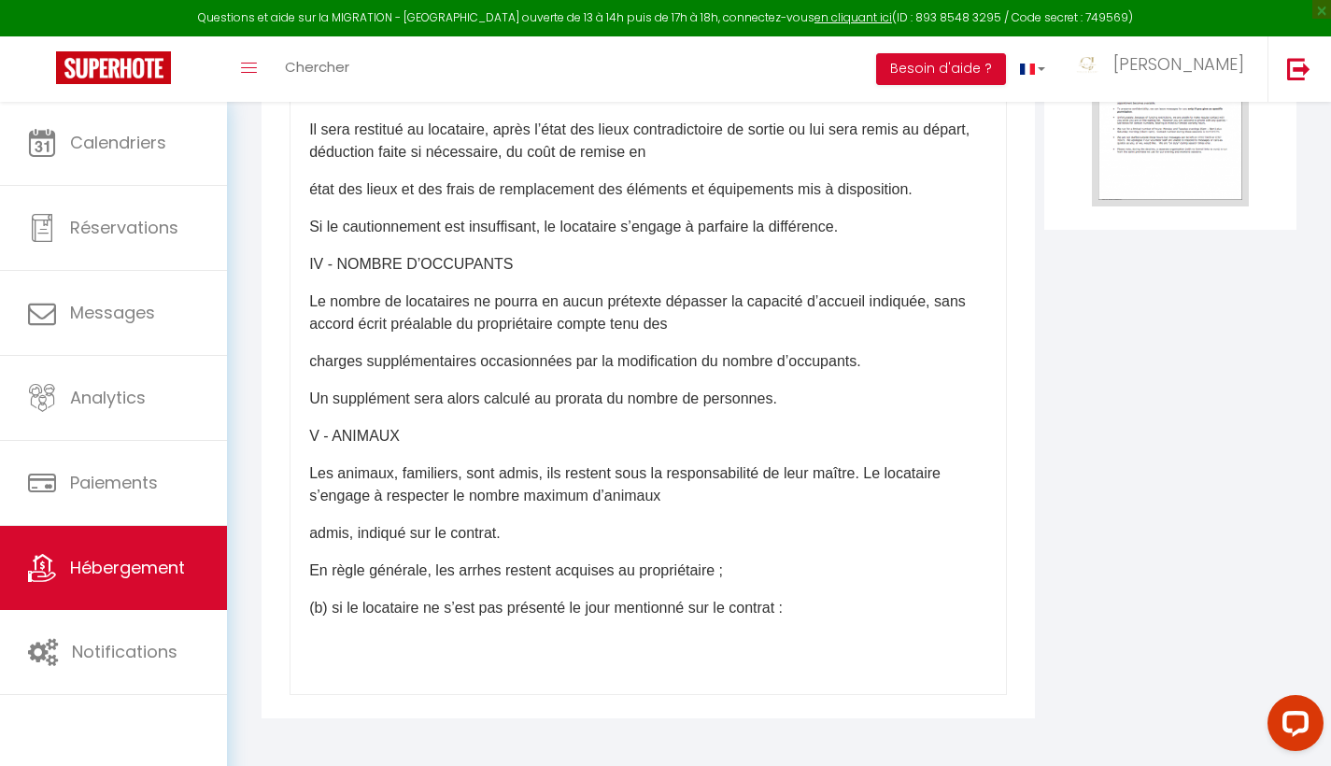
click at [308, 535] on div "​CONTRAT DE LOCATION SAISONNIERE Retourner l’exemplaire accompagné des arrhes a…" at bounding box center [647, 321] width 717 height 747
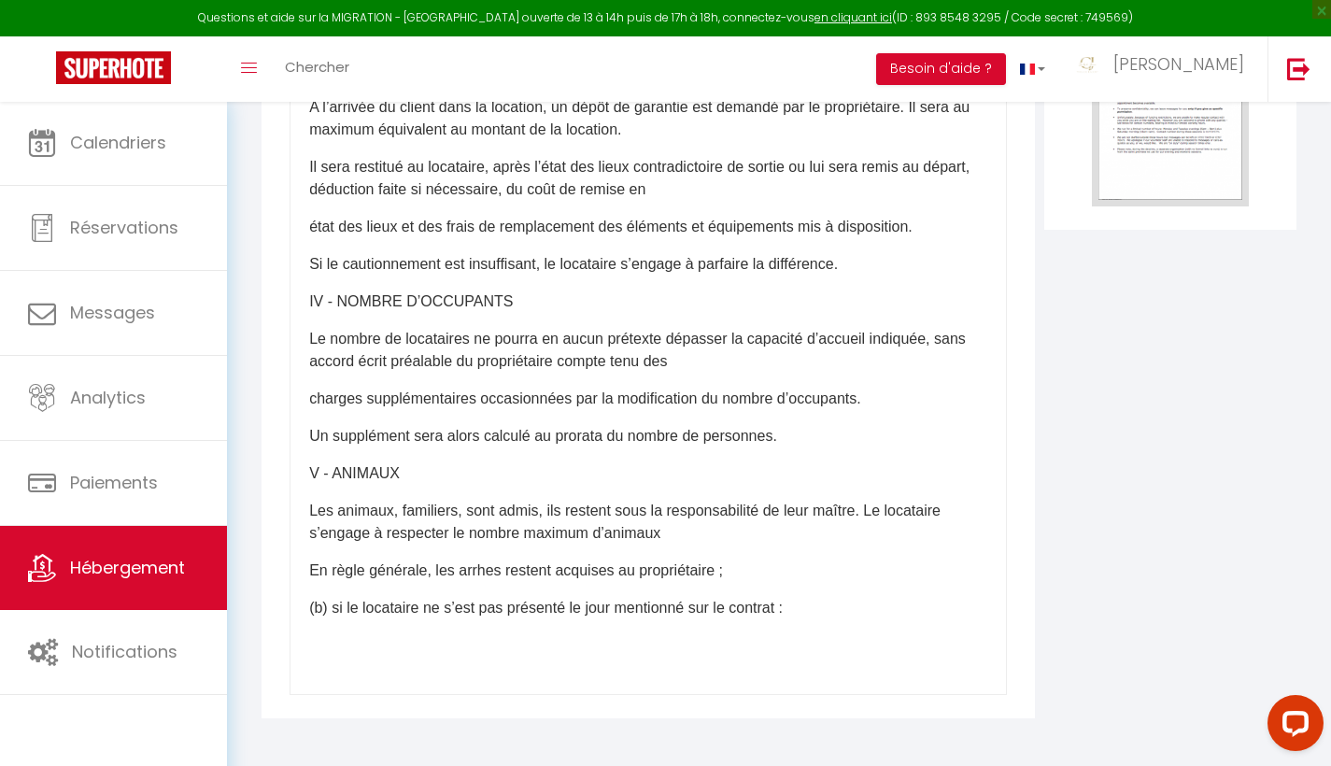
click at [308, 535] on div "​CONTRAT DE LOCATION SAISONNIERE Retourner l’exemplaire accompagné des arrhes a…" at bounding box center [647, 321] width 717 height 747
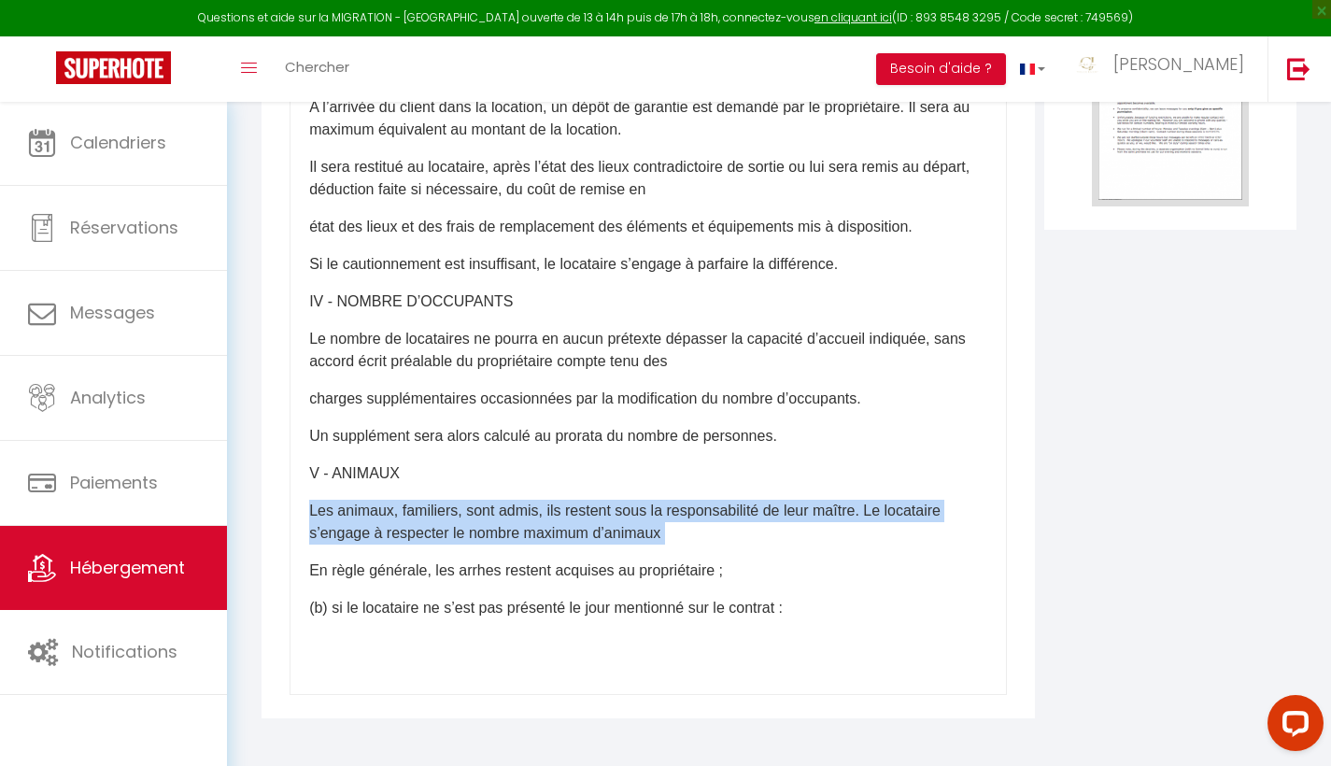
click at [308, 535] on div "​CONTRAT DE LOCATION SAISONNIERE Retourner l’exemplaire accompagné des arrhes a…" at bounding box center [647, 321] width 717 height 747
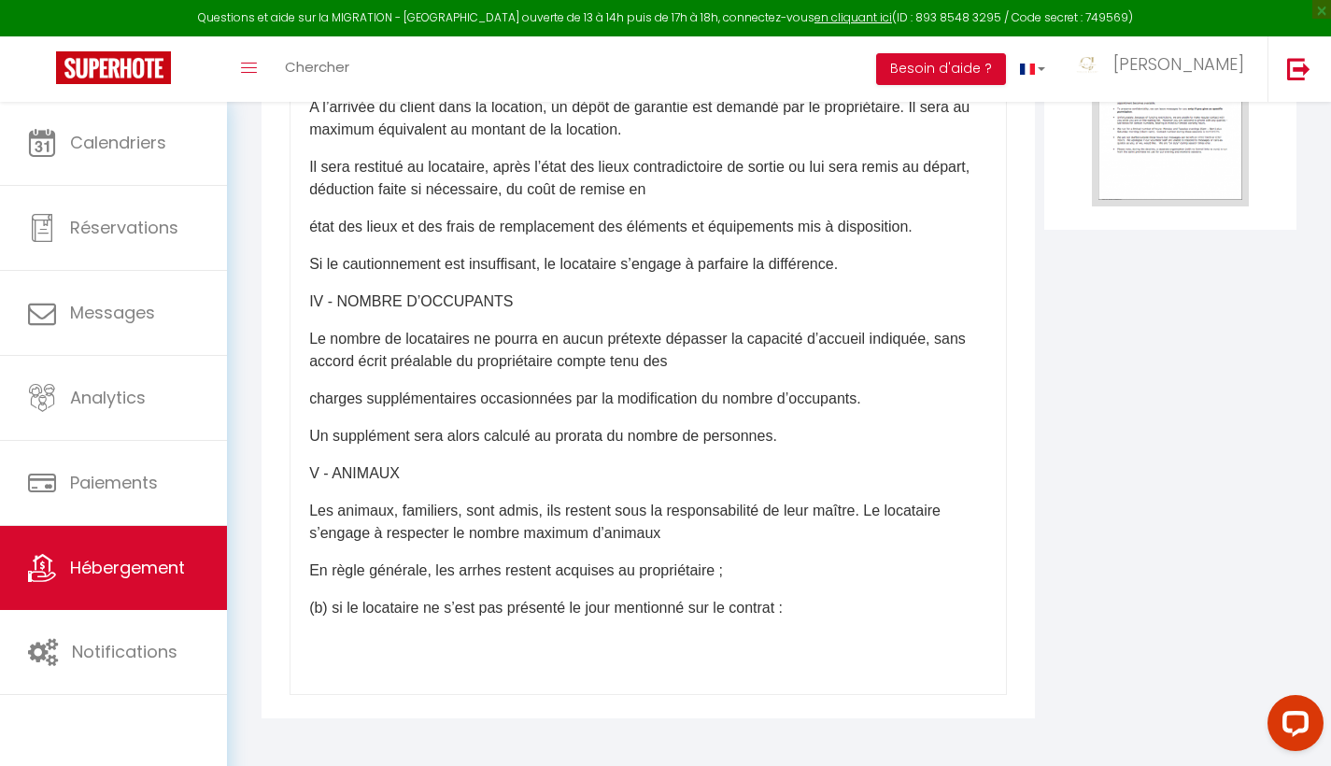
scroll to position [1963, 0]
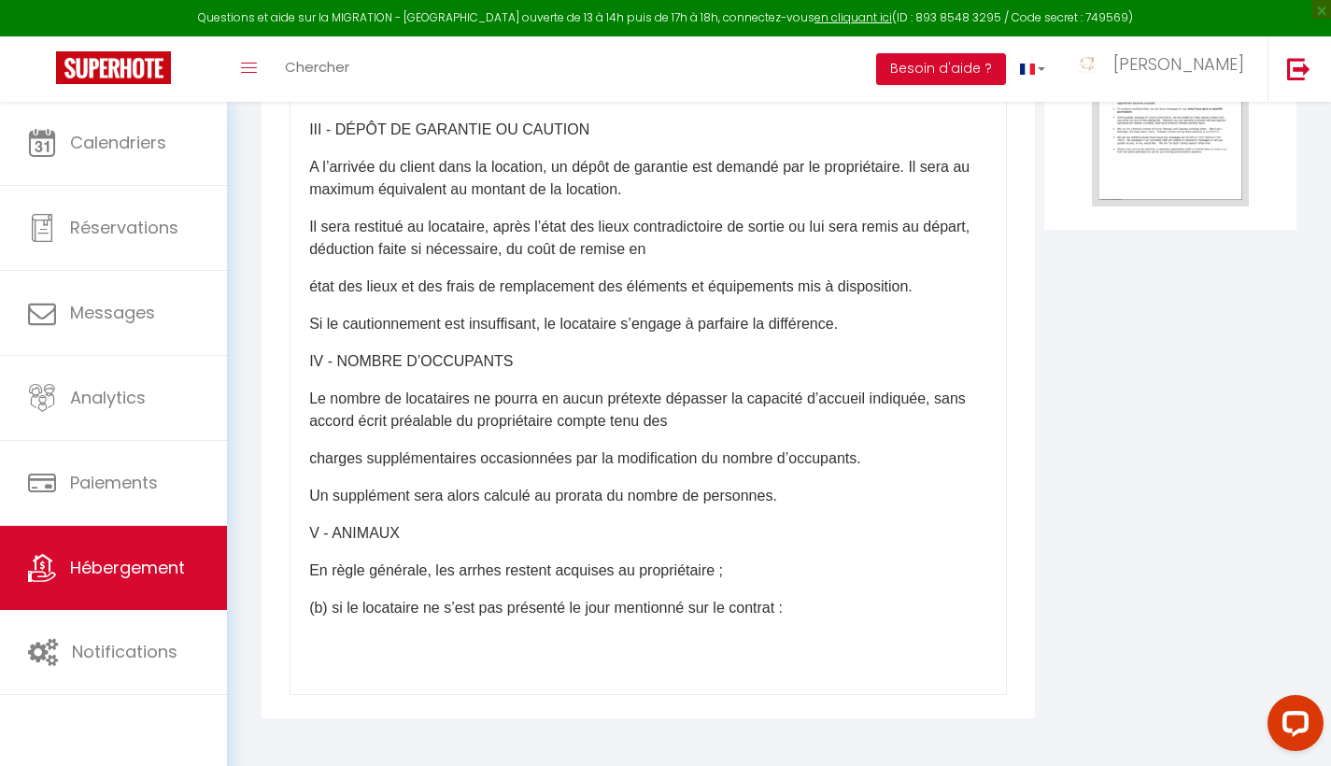
click at [317, 544] on p "V - ANIMAUX" at bounding box center [648, 533] width 678 height 22
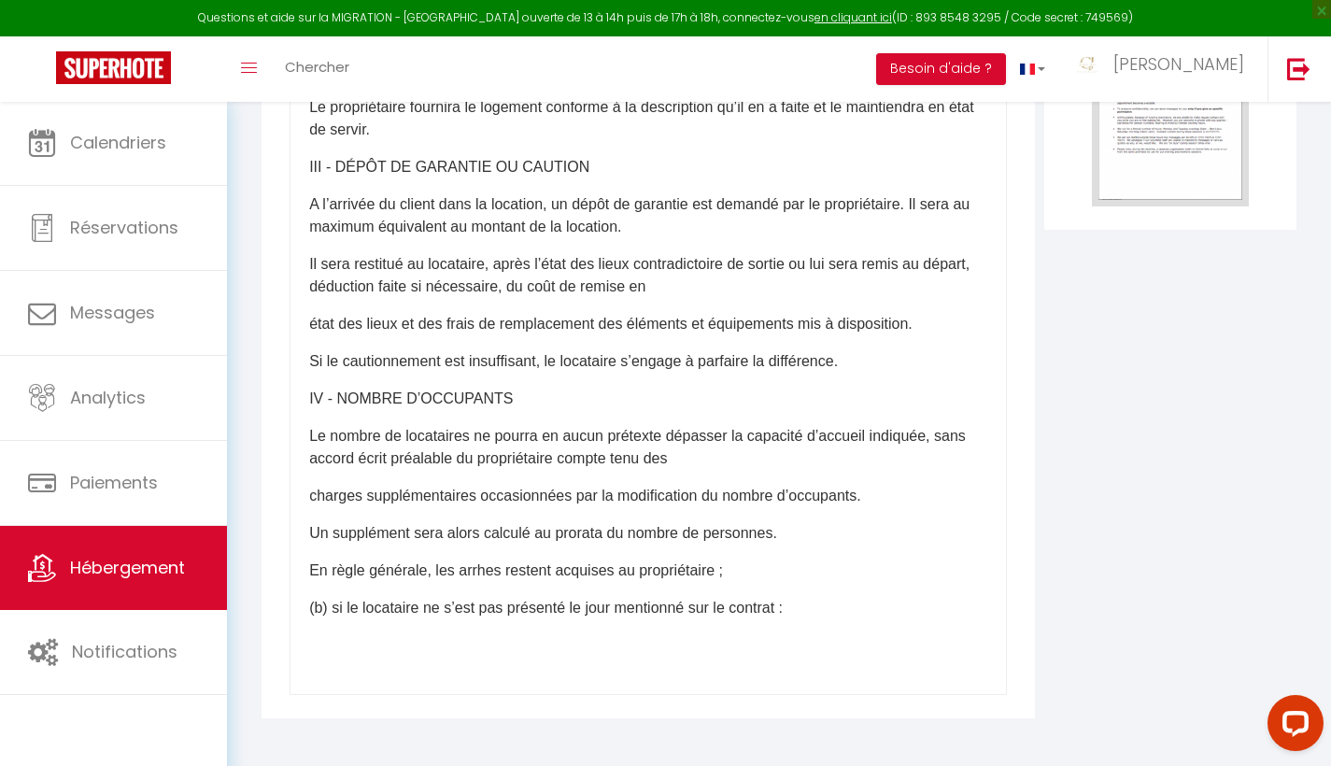
scroll to position [1925, 0]
click at [317, 544] on p "Un supplément sera alors calculé au prorata du nombre de personnes." at bounding box center [648, 533] width 678 height 22
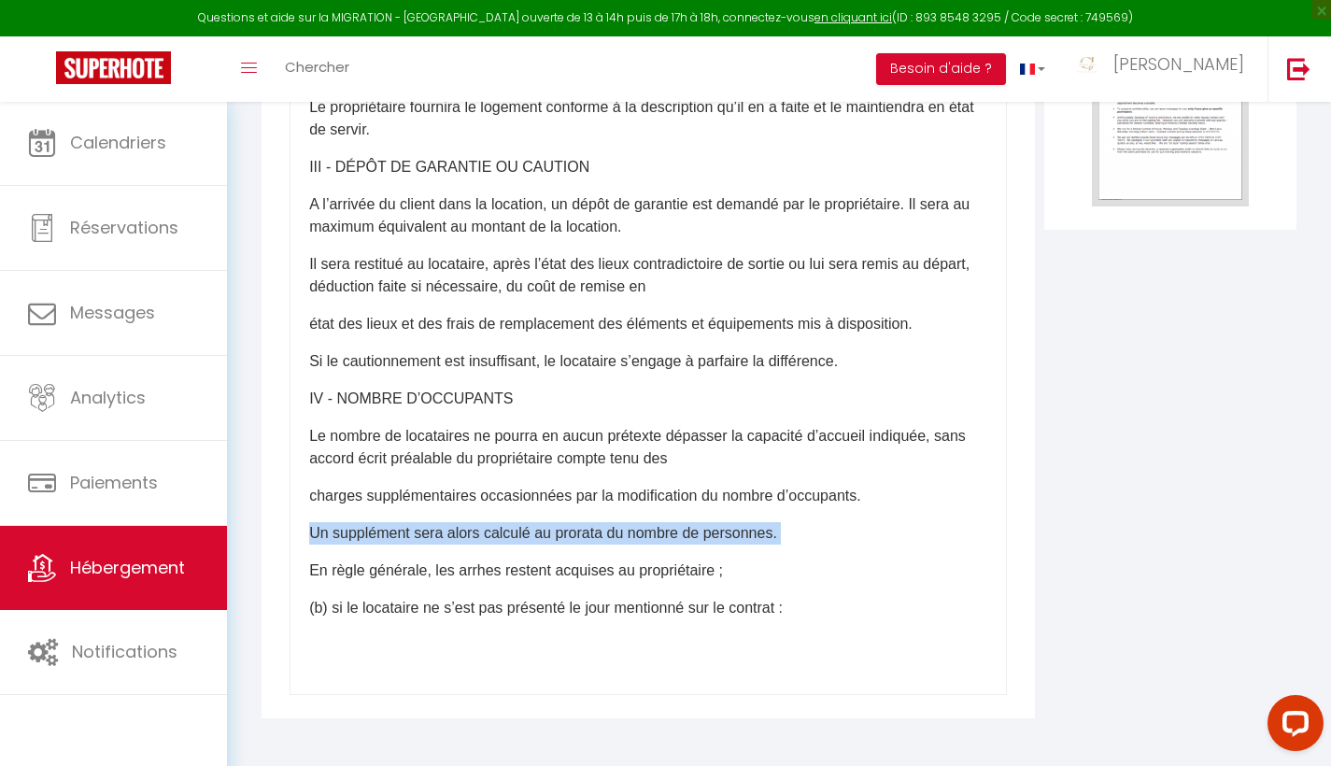
click at [317, 544] on p "Un supplément sera alors calculé au prorata du nombre de personnes." at bounding box center [648, 533] width 678 height 22
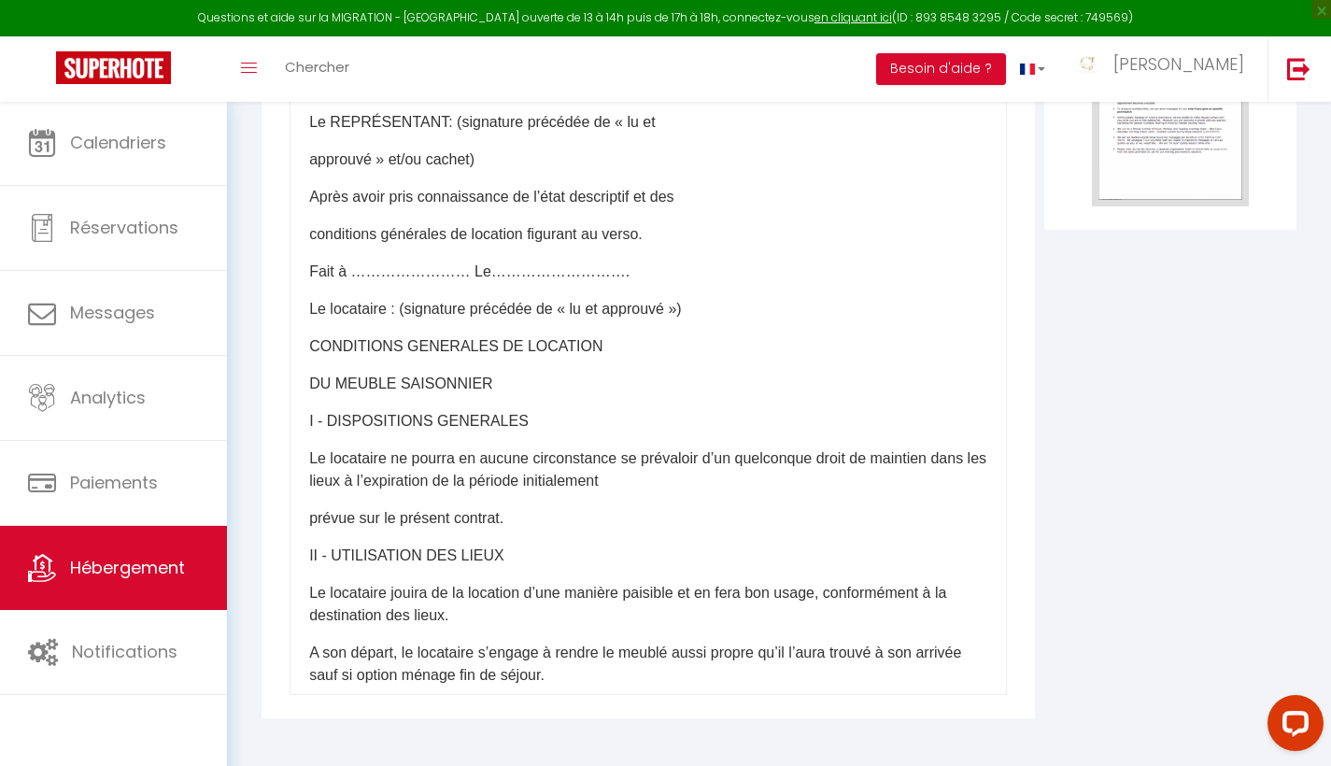
scroll to position [1267, 0]
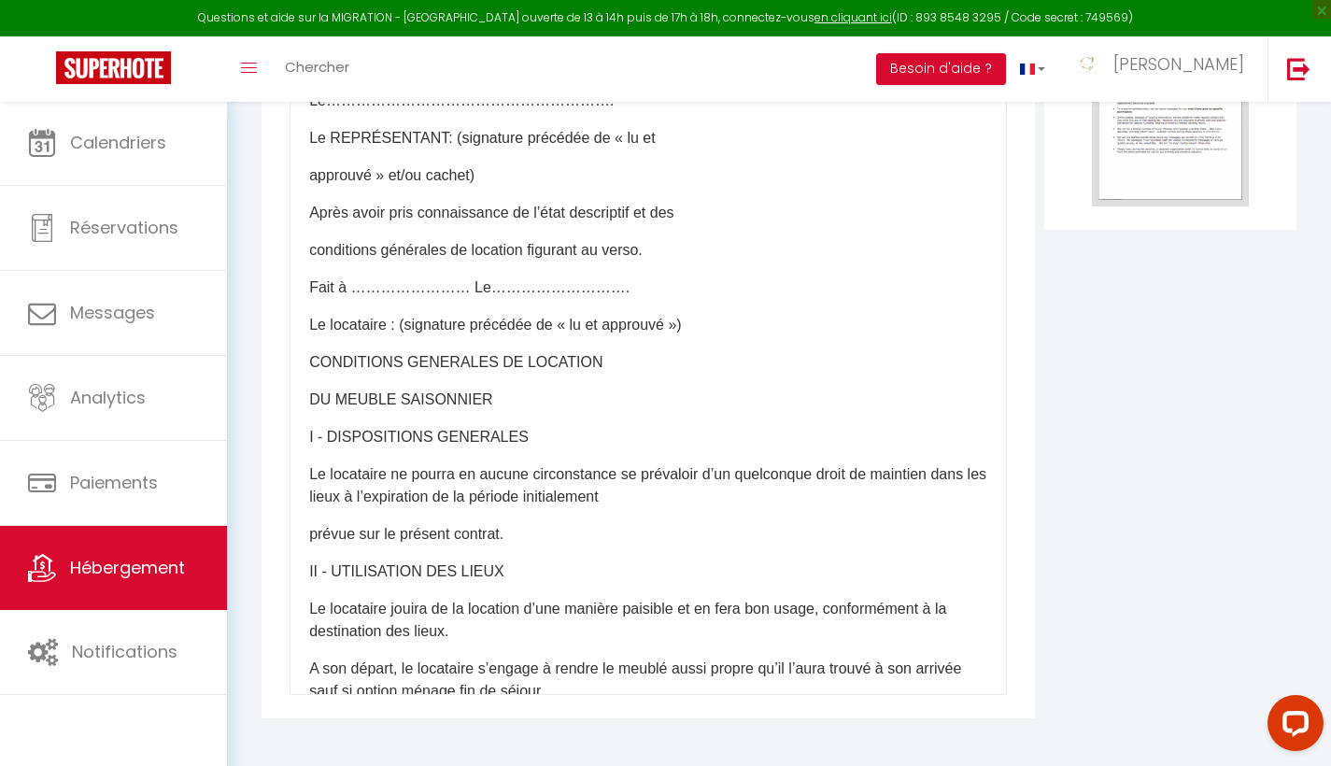
click at [310, 433] on p "I - DISPOSITIONS GENERALES" at bounding box center [648, 437] width 678 height 22
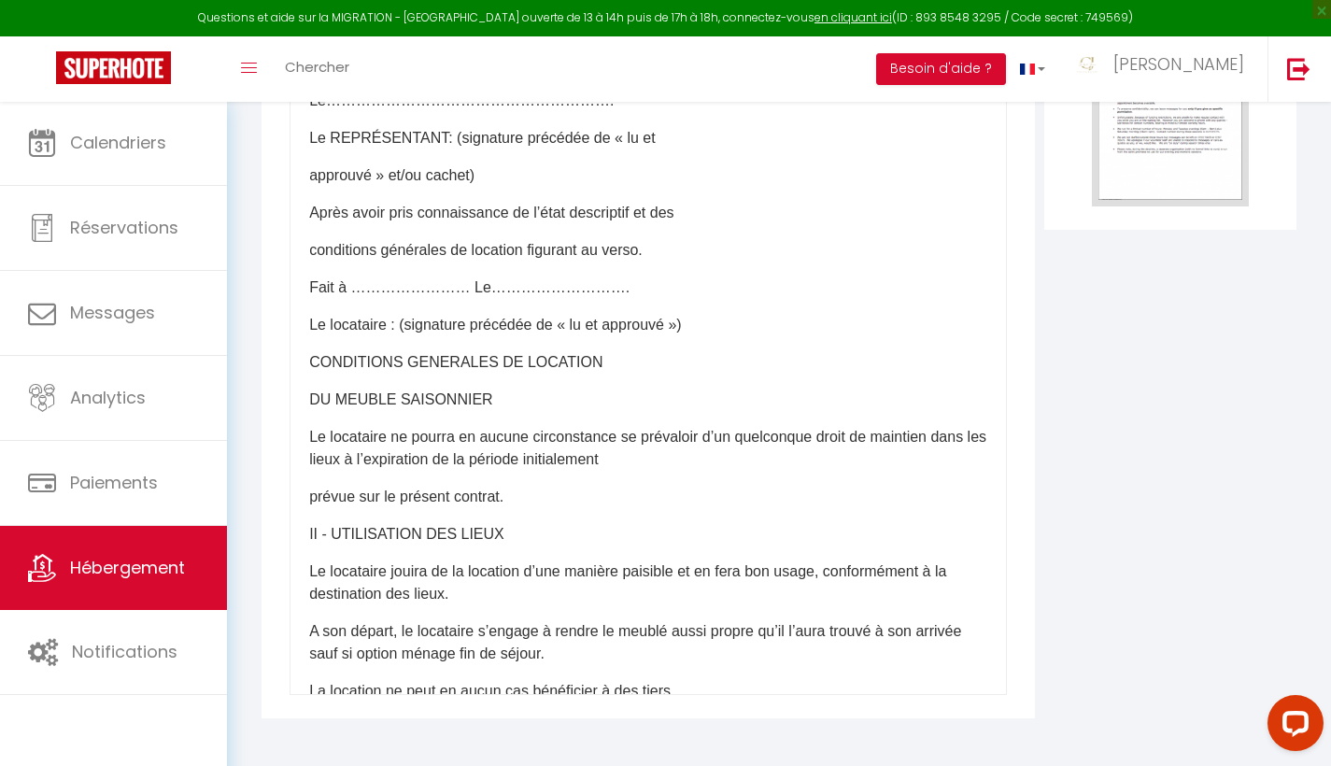
click at [310, 433] on p "Le locataire ne pourra en aucune circonstance se prévaloir d’un quelconque droi…" at bounding box center [648, 448] width 678 height 45
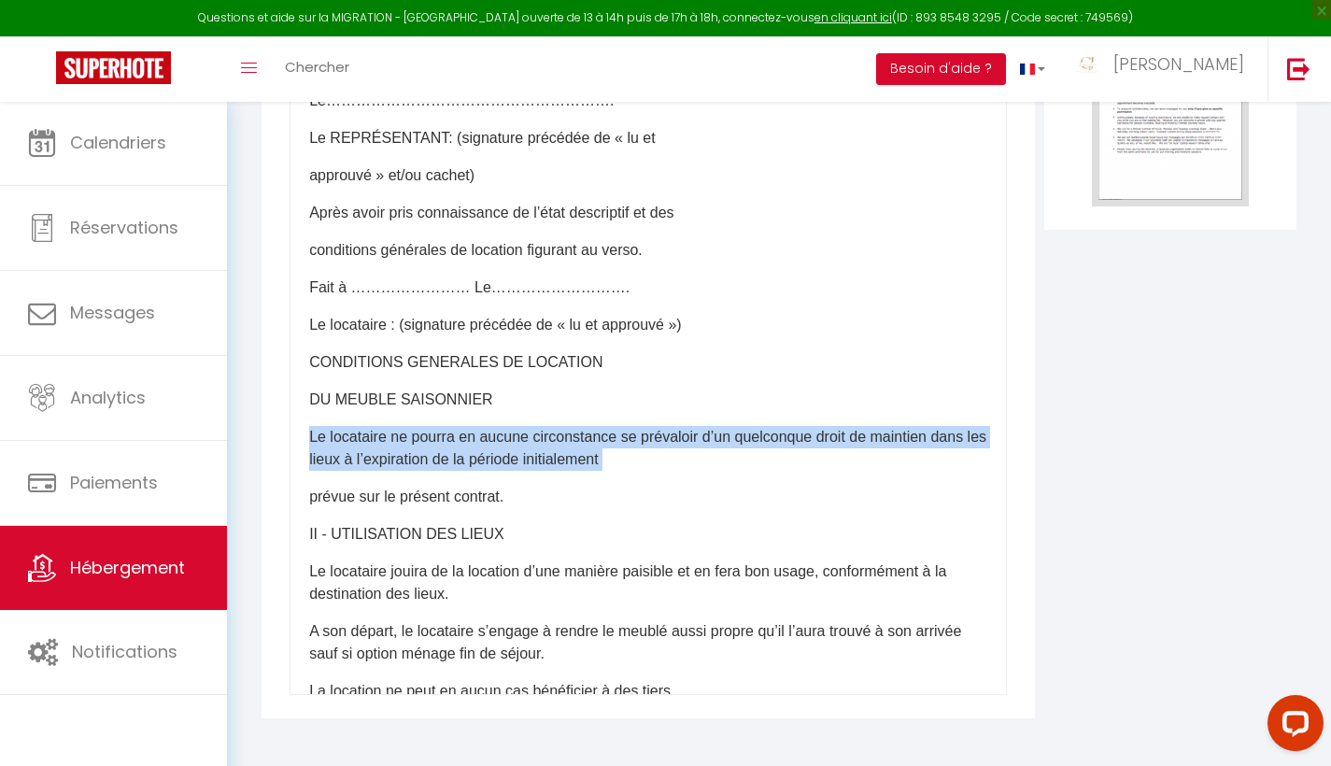
click at [310, 433] on p "Le locataire ne pourra en aucune circonstance se prévaloir d’un quelconque droi…" at bounding box center [648, 448] width 678 height 45
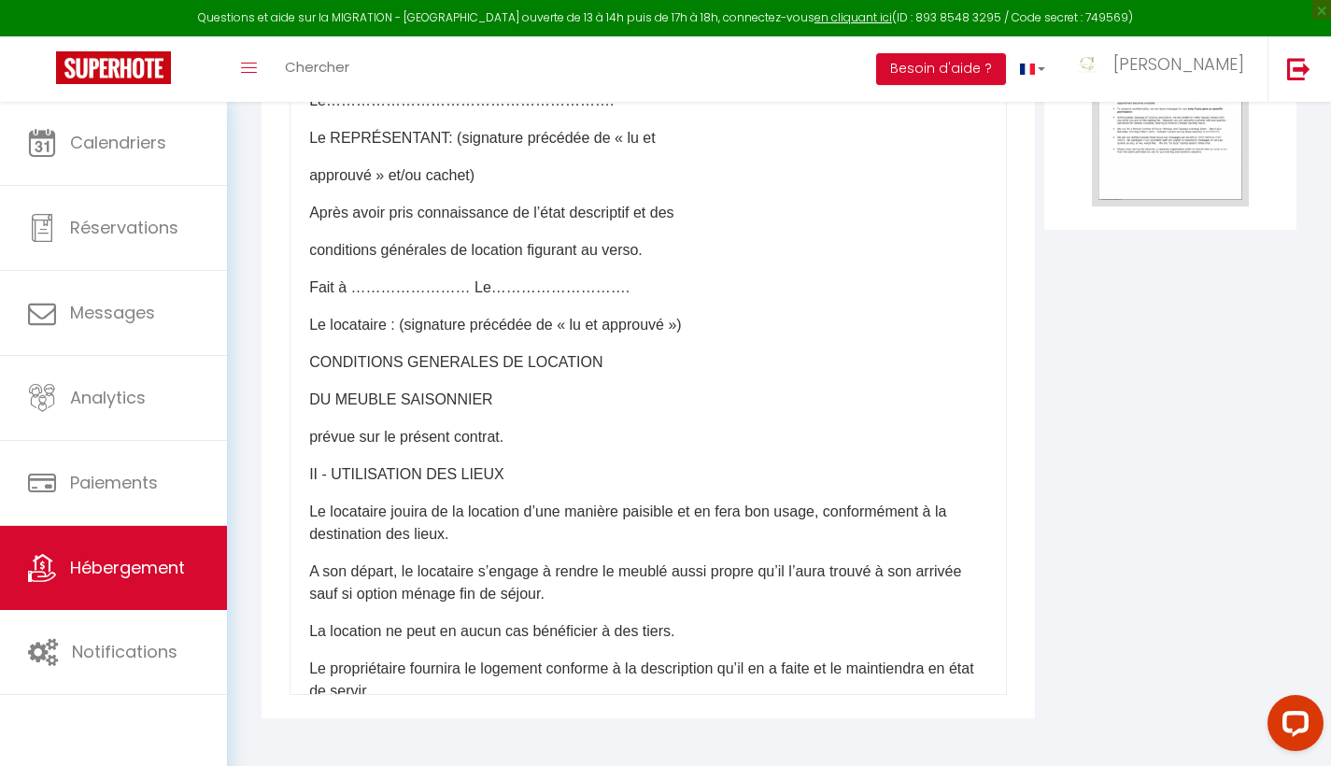
click at [310, 433] on p "prévue sur le présent contrat." at bounding box center [648, 437] width 678 height 22
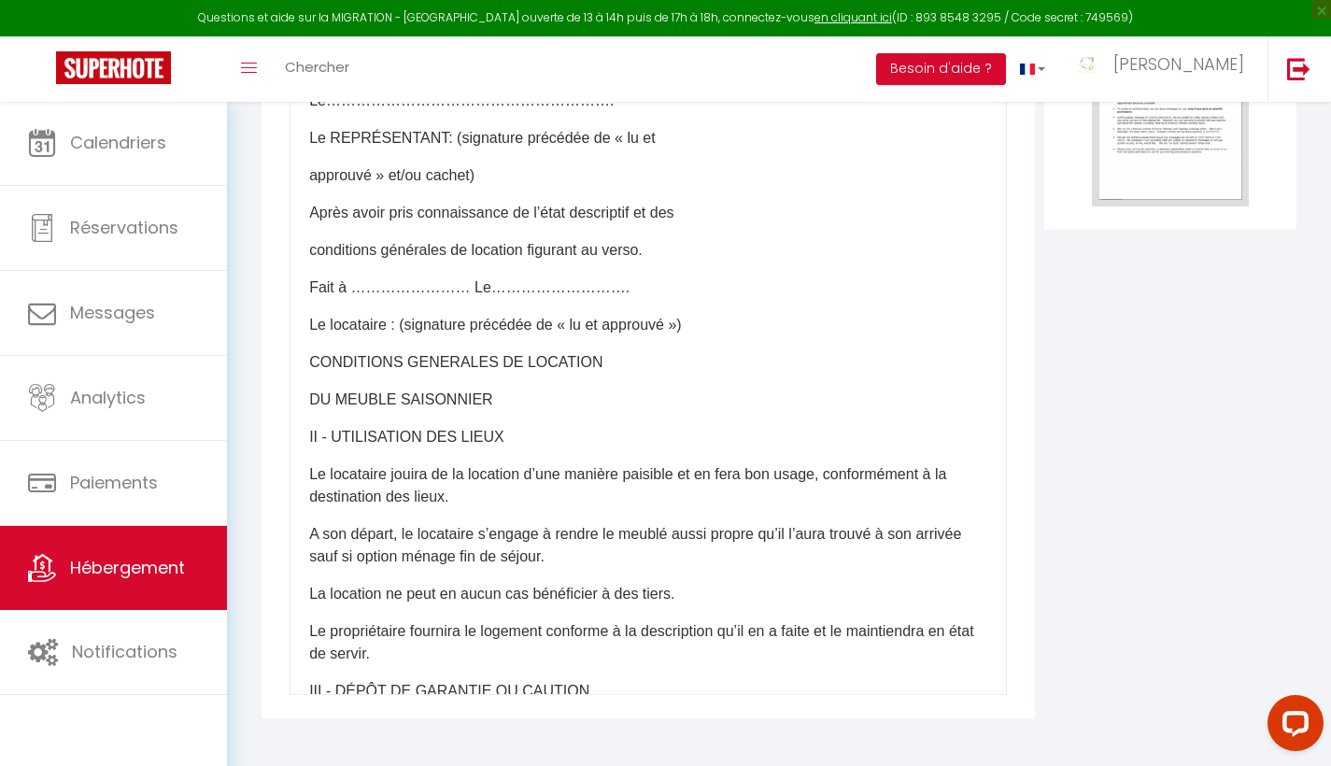
click at [310, 433] on p "II - UTILISATION DES LIEUX" at bounding box center [648, 437] width 678 height 22
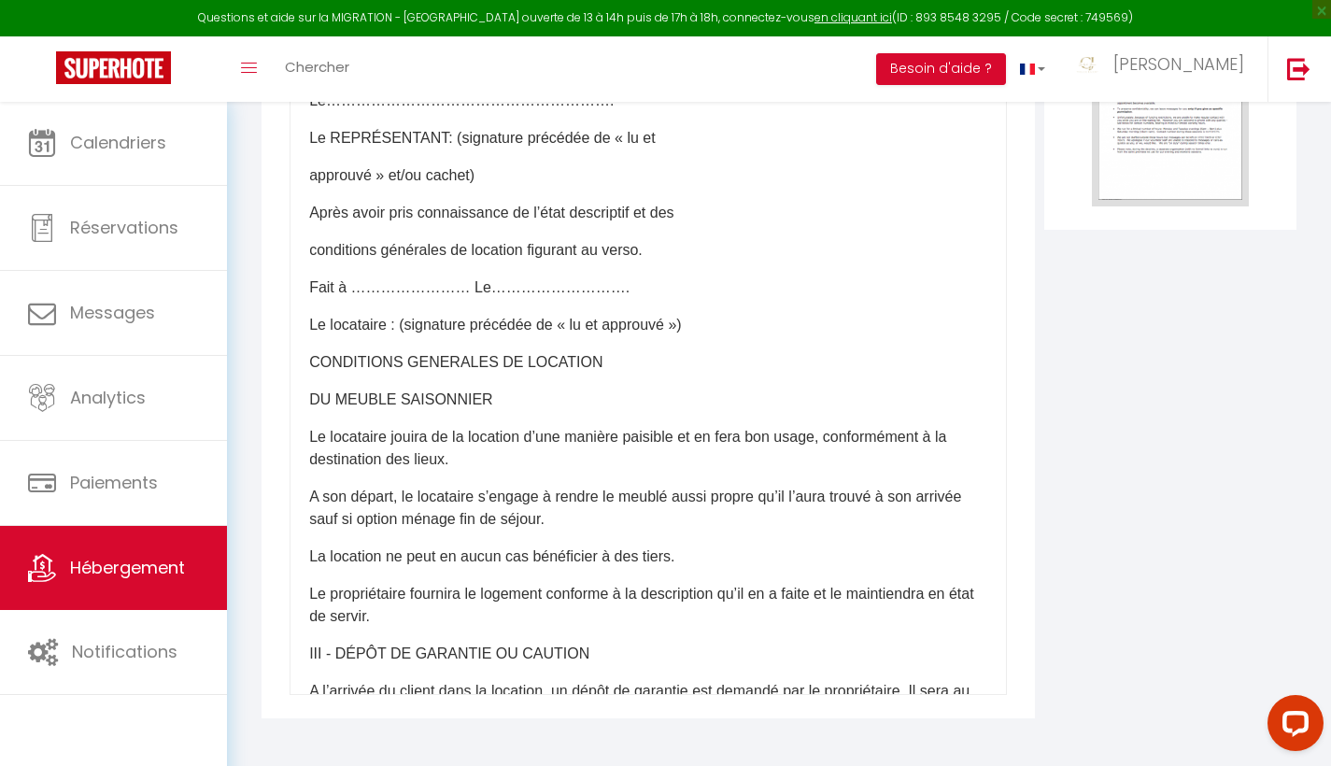
click at [310, 433] on p "Le locataire jouira de la location d’une manière paisible et en fera bon usage,…" at bounding box center [648, 448] width 678 height 45
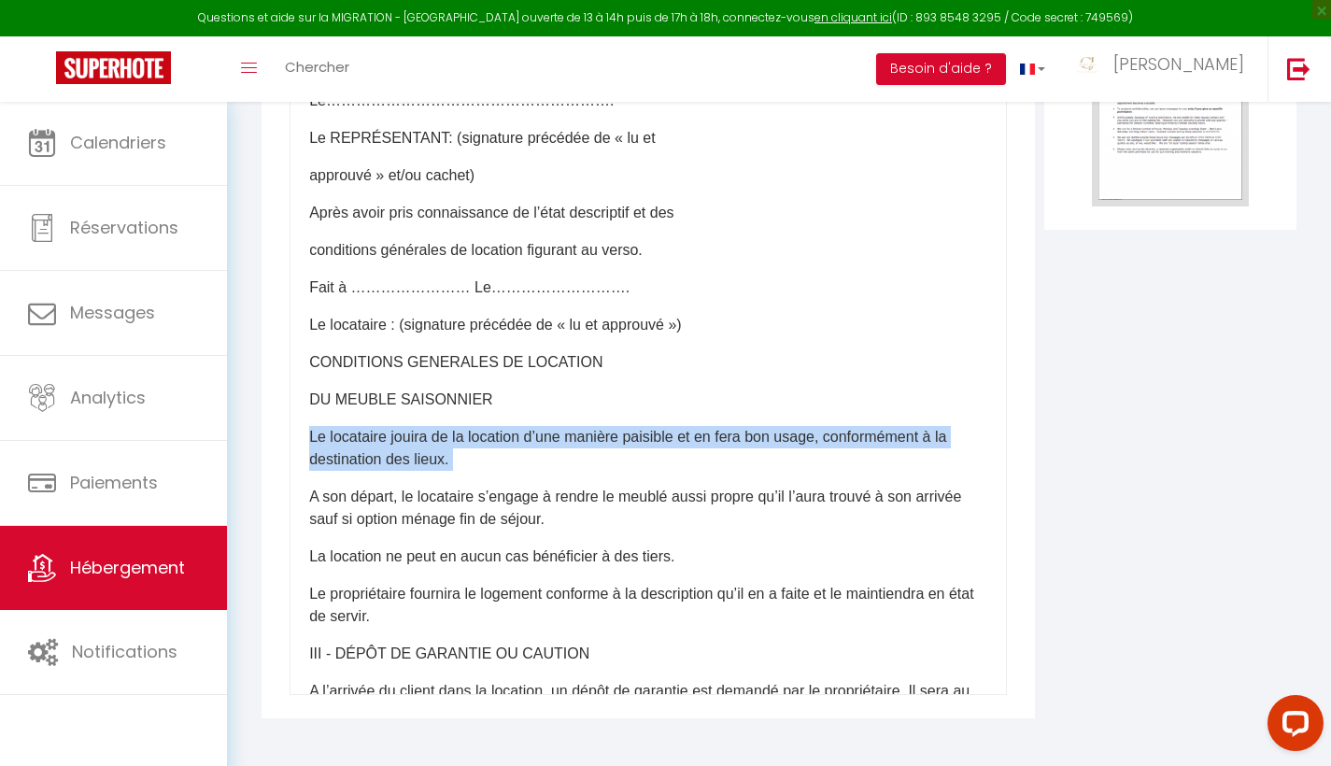
click at [310, 433] on p "Le locataire jouira de la location d’une manière paisible et en fera bon usage,…" at bounding box center [648, 448] width 678 height 45
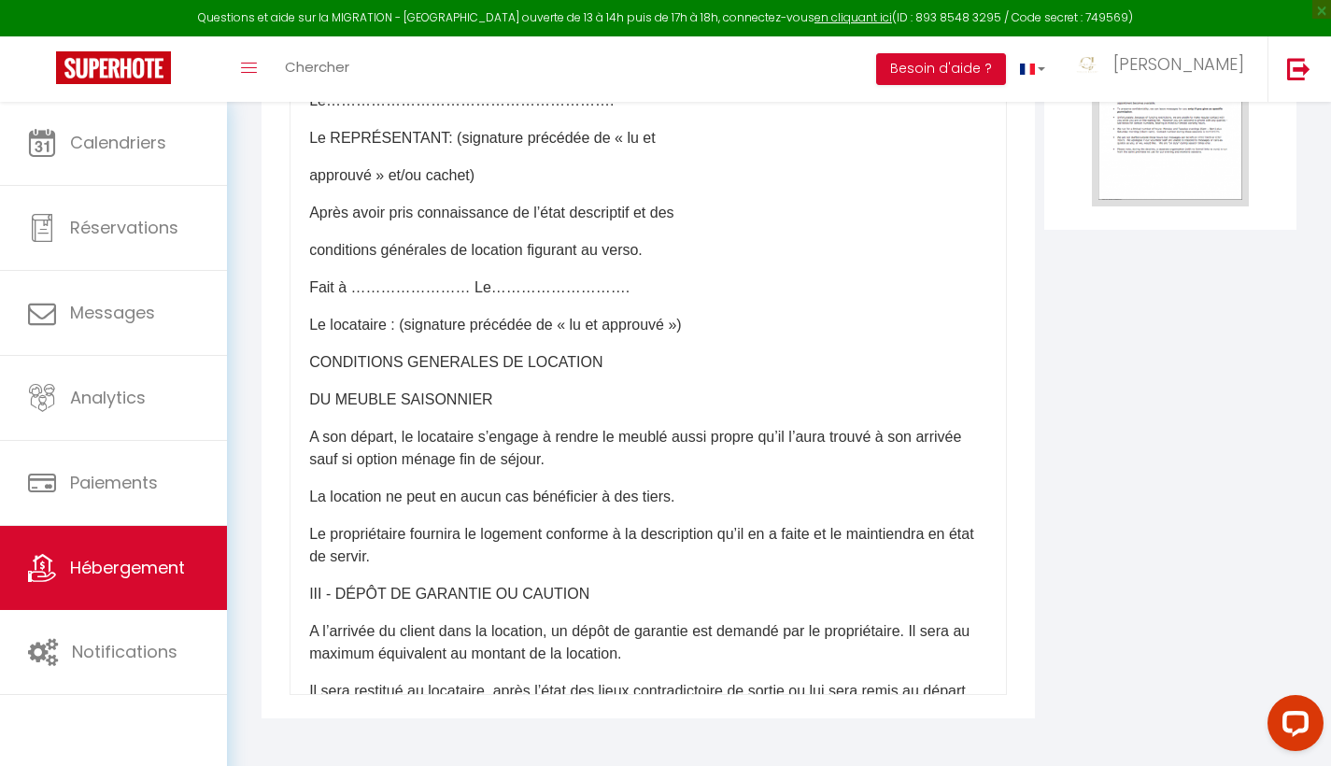
click at [310, 433] on p "A son départ, le locataire s’engage à rendre le meublé aussi propre qu’il l’aur…" at bounding box center [648, 448] width 678 height 45
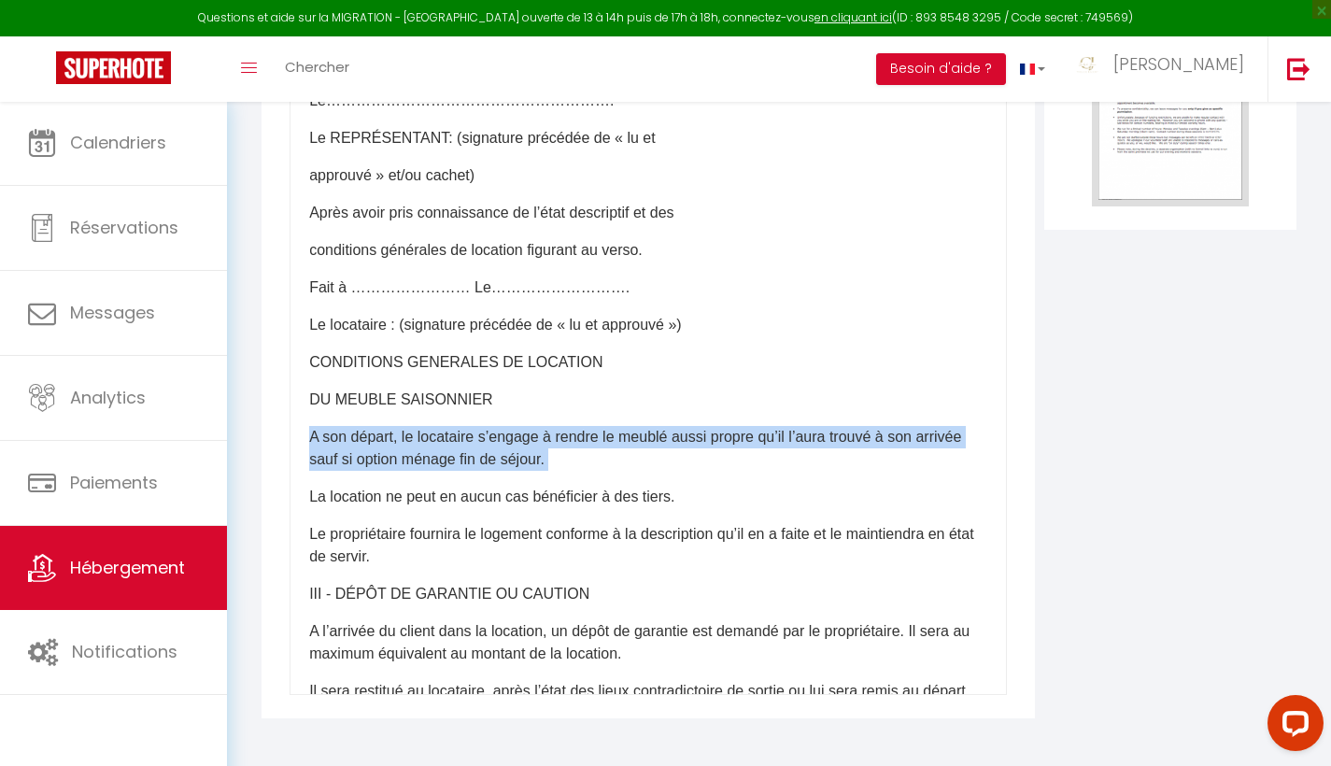
click at [310, 433] on p "A son départ, le locataire s’engage à rendre le meublé aussi propre qu’il l’aur…" at bounding box center [648, 448] width 678 height 45
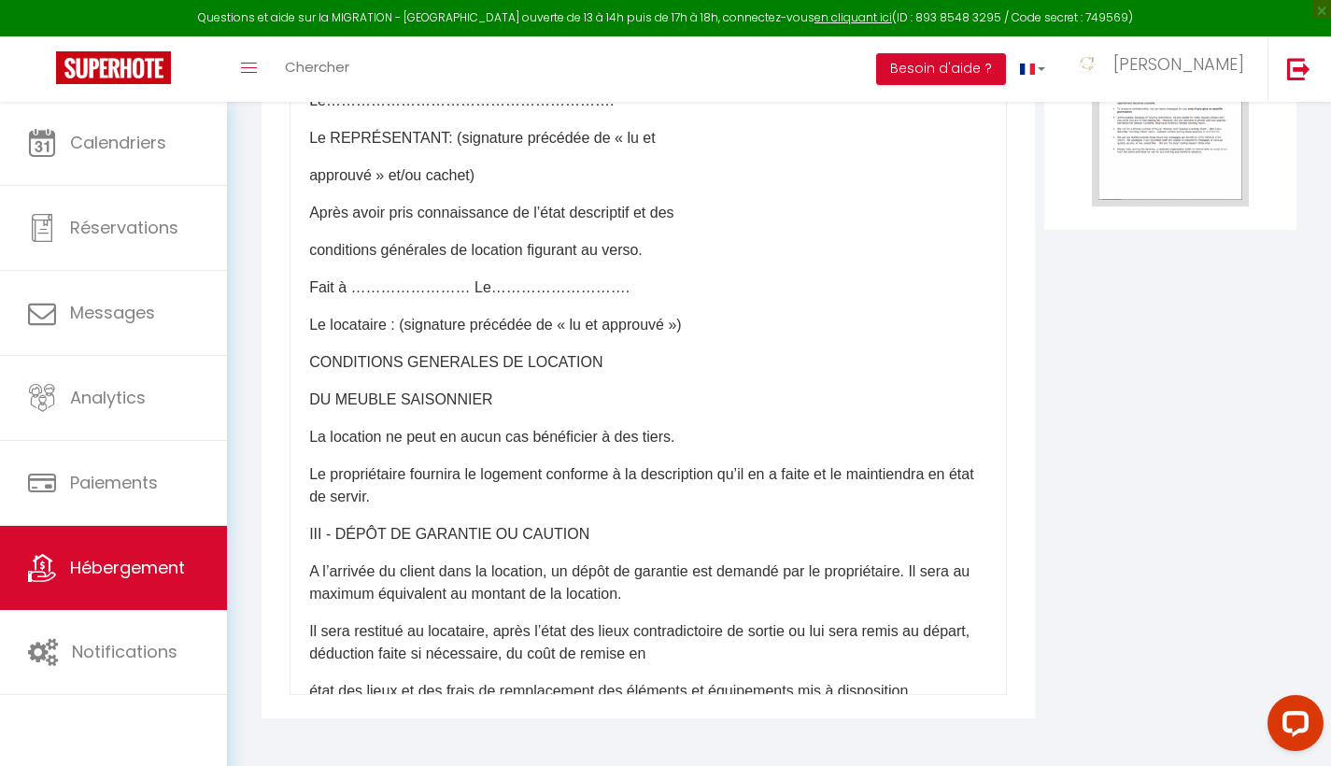
click at [310, 433] on p "La location ne peut en aucun cas bénéficier à des tiers." at bounding box center [648, 437] width 678 height 22
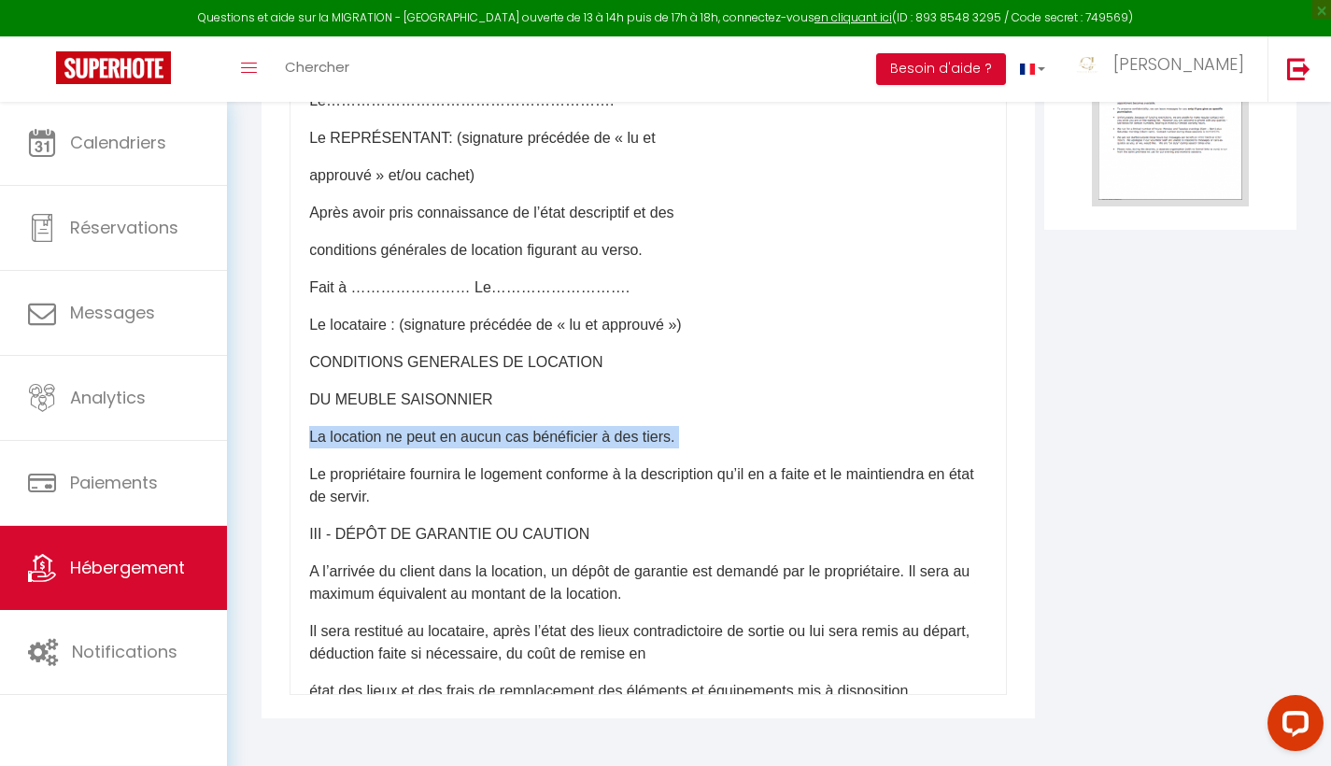
click at [310, 433] on p "La location ne peut en aucun cas bénéficier à des tiers." at bounding box center [648, 437] width 678 height 22
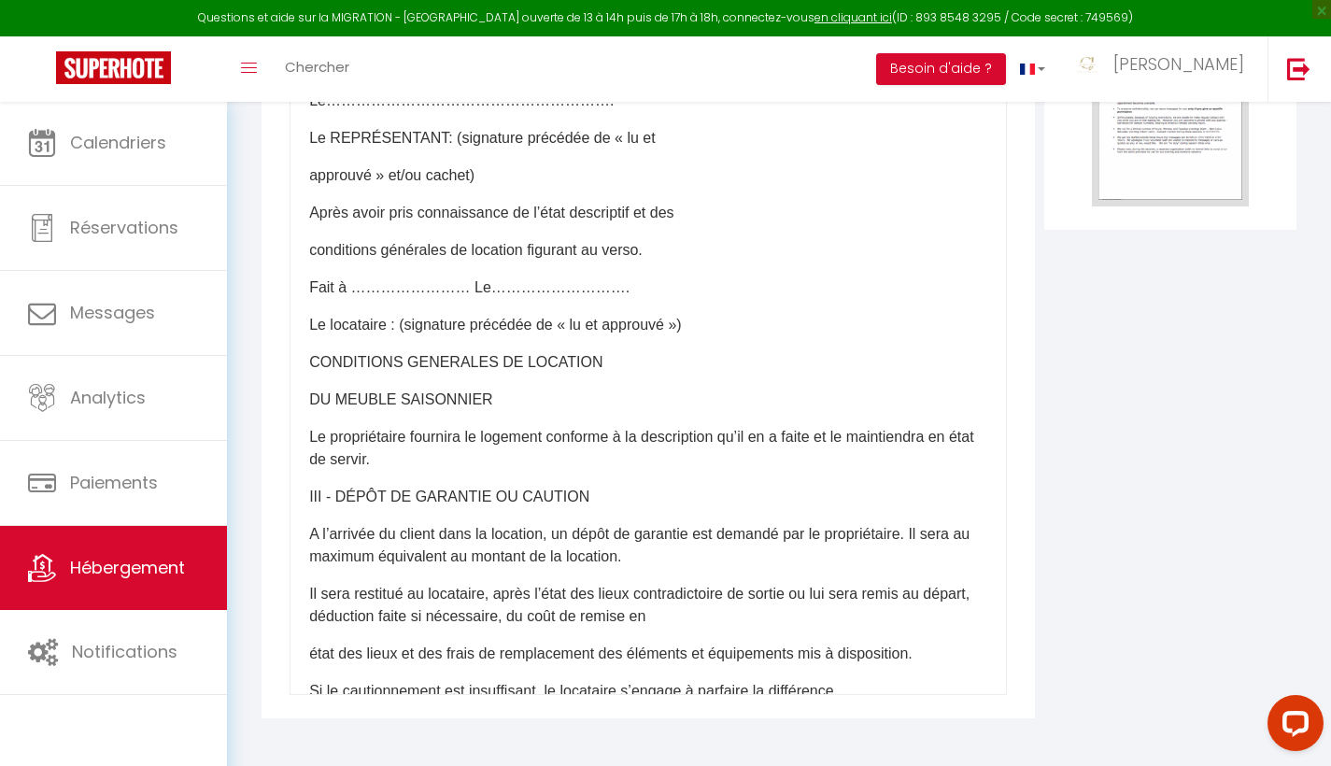
click at [310, 433] on p "Le propriétaire fournira le logement conforme à la description qu’il en a faite…" at bounding box center [648, 448] width 678 height 45
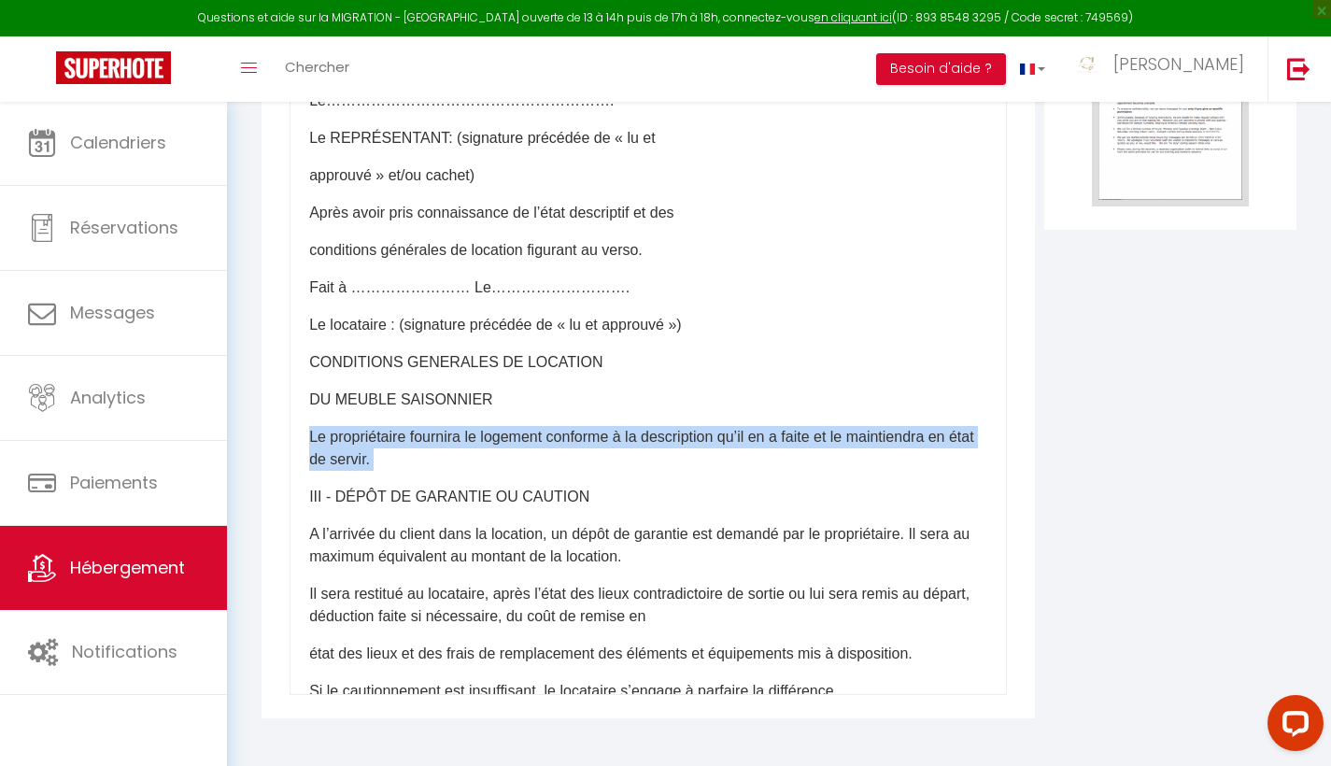
click at [310, 433] on p "Le propriétaire fournira le logement conforme à la description qu’il en a faite…" at bounding box center [648, 448] width 678 height 45
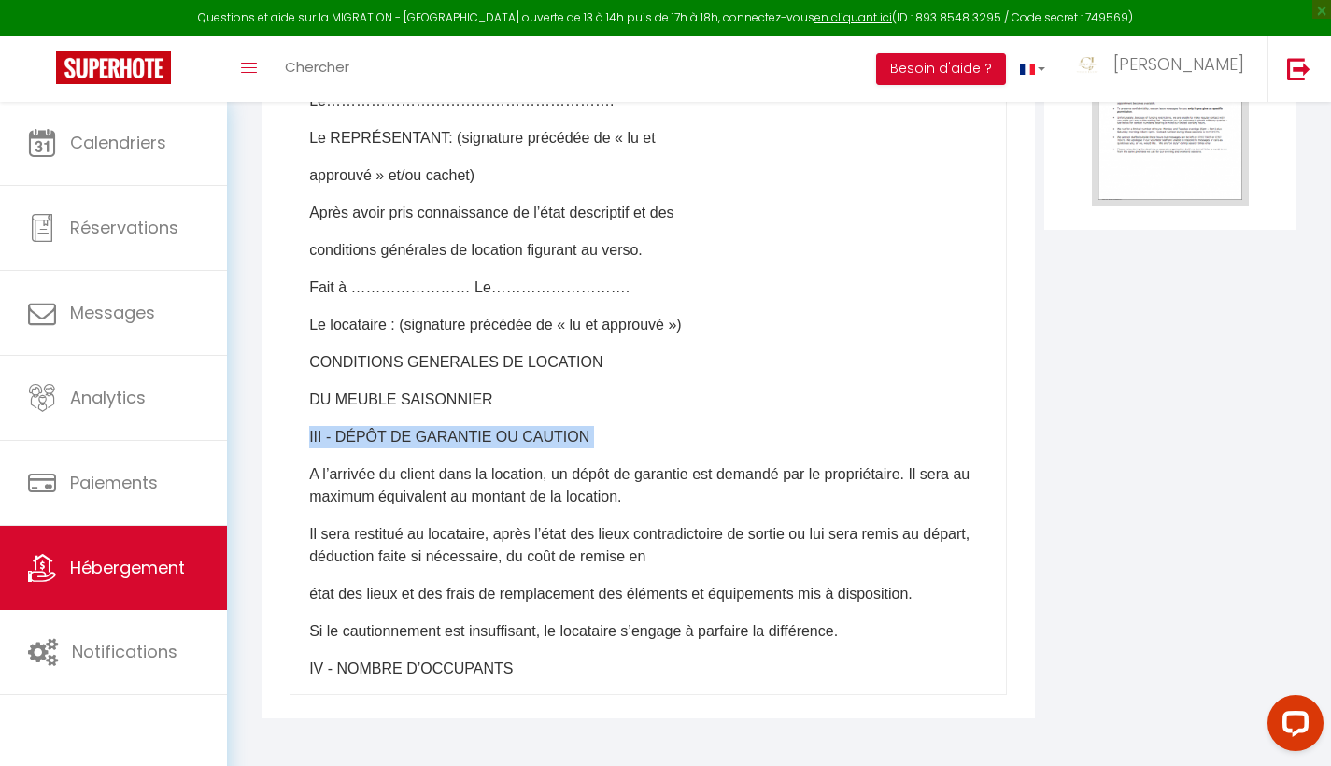
click at [310, 433] on p "III - DÉPÔT DE GARANTIE OU CAUTION" at bounding box center [648, 437] width 678 height 22
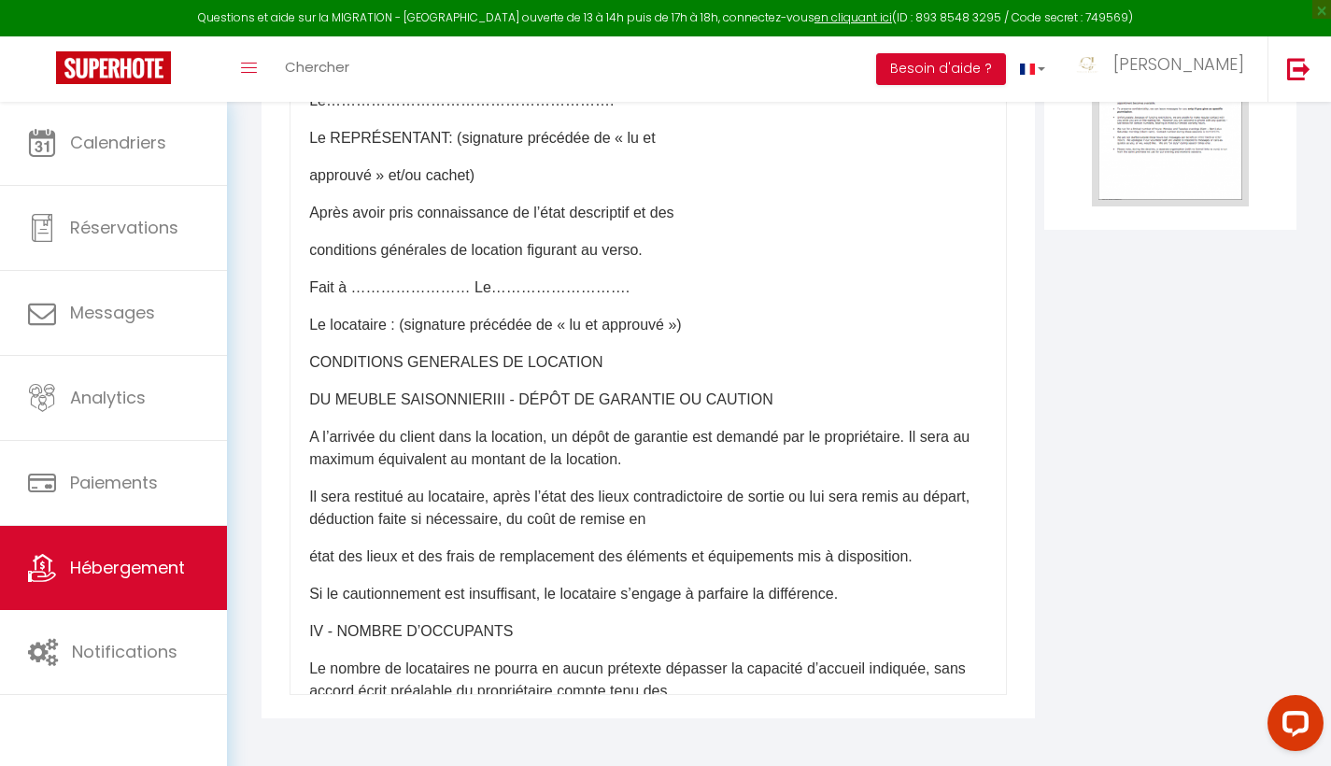
click at [310, 433] on p "A l’arrivée du client dans la location, un dépôt de garantie est demandé par le…" at bounding box center [648, 448] width 678 height 45
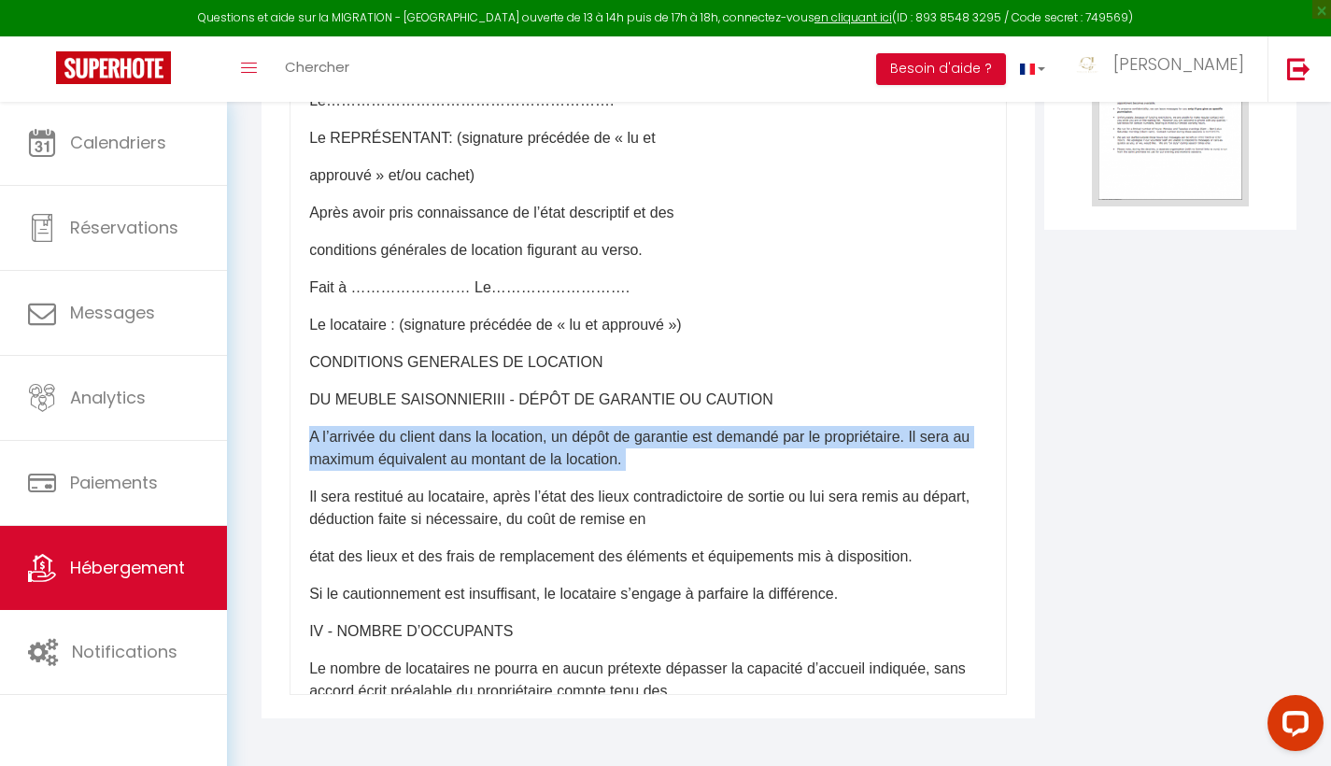
click at [310, 433] on p "A l’arrivée du client dans la location, un dépôt de garantie est demandé par le…" at bounding box center [648, 448] width 678 height 45
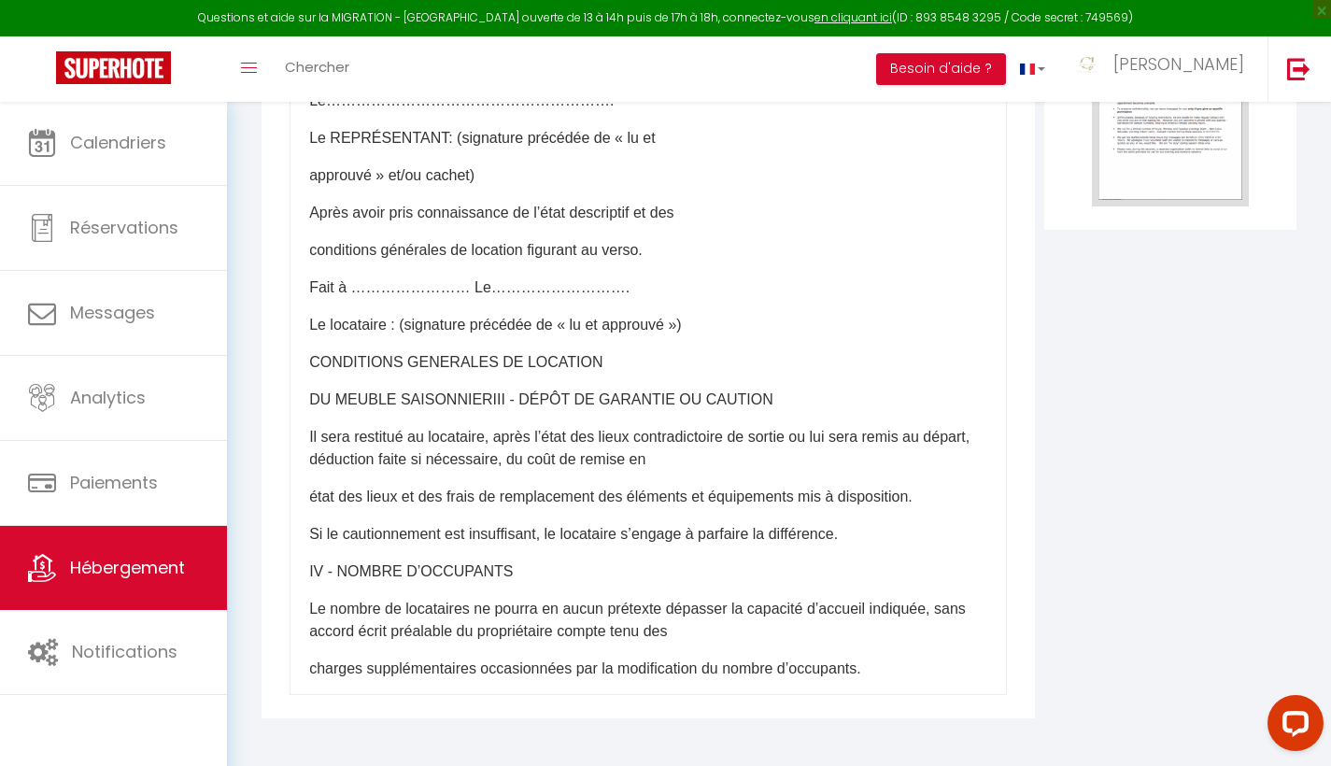
click at [310, 433] on p "Il sera restitué au locataire, après l’état des lieux contradictoire de sortie …" at bounding box center [648, 448] width 678 height 45
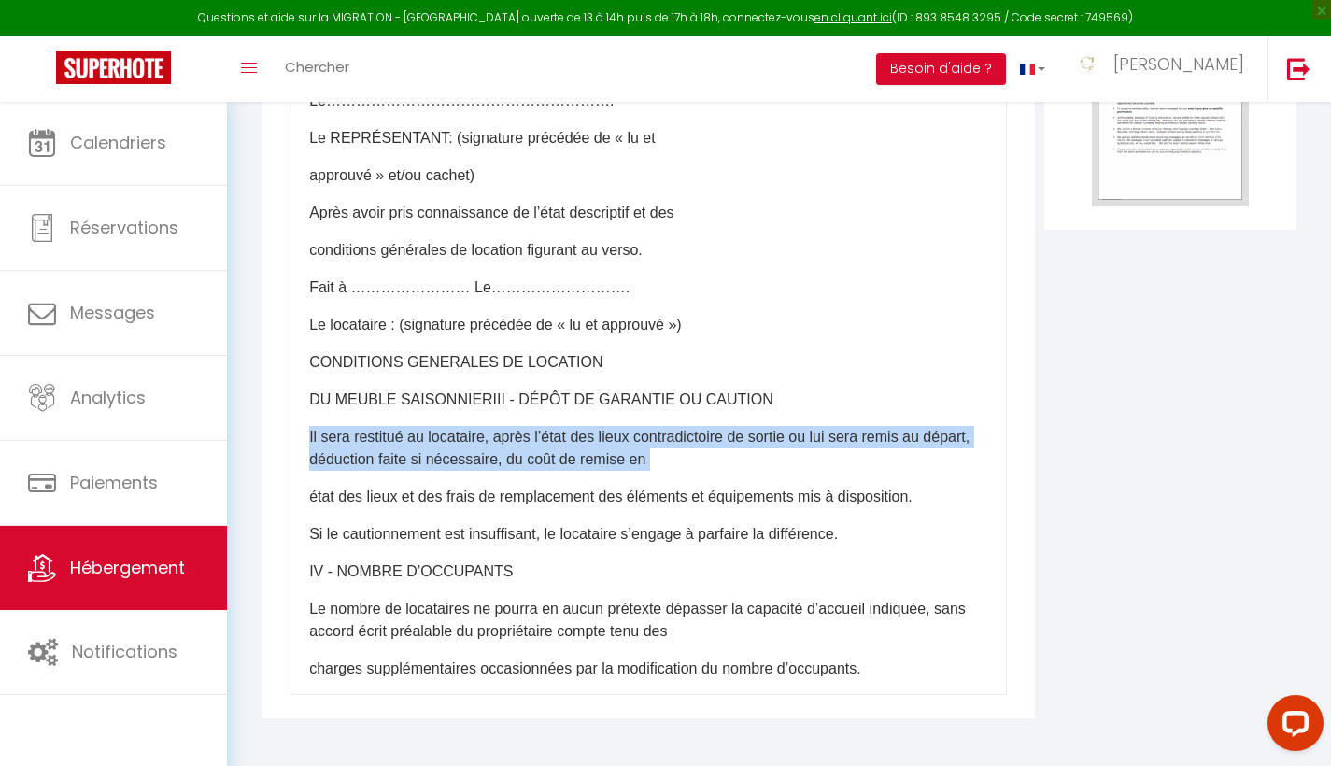
click at [310, 433] on p "Il sera restitué au locataire, après l’état des lieux contradictoire de sortie …" at bounding box center [648, 448] width 678 height 45
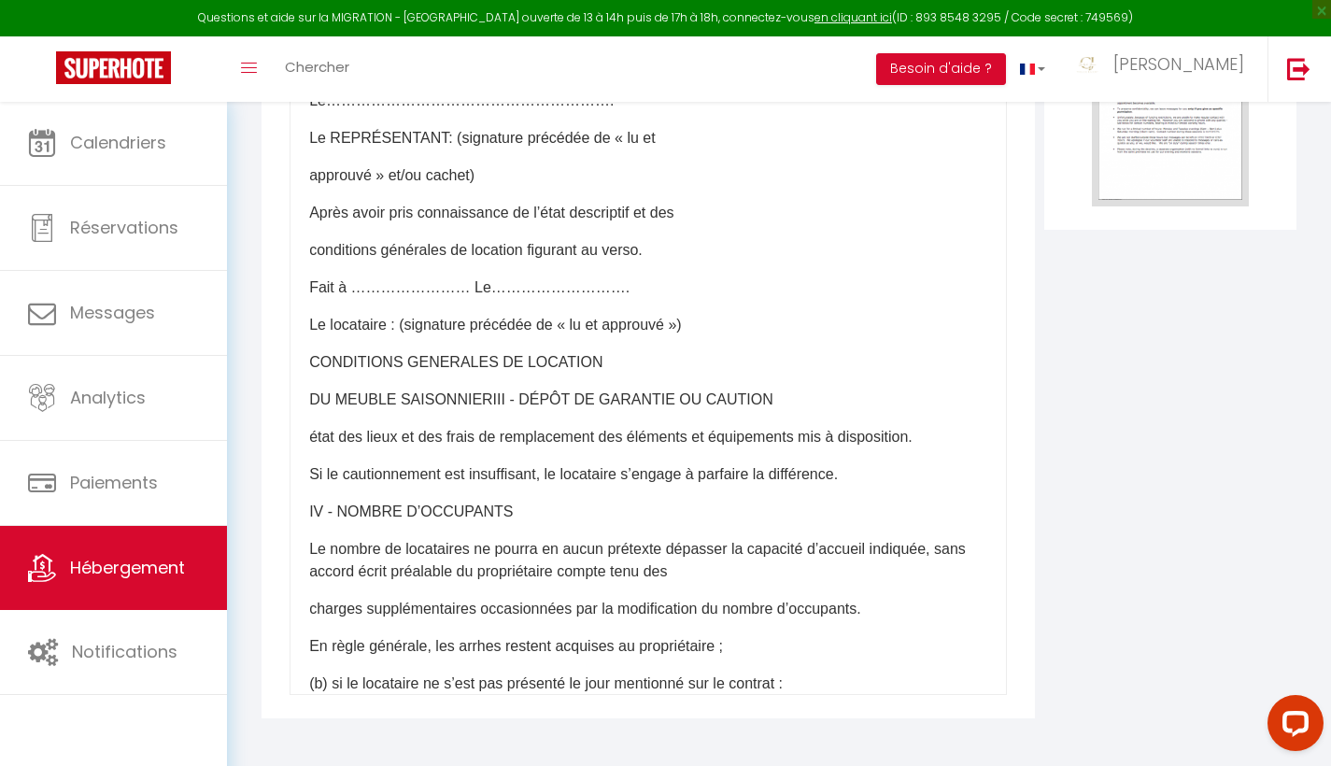
click at [310, 433] on p "état des lieux et des frais de remplacement des éléments et équipements mis à d…" at bounding box center [648, 437] width 678 height 22
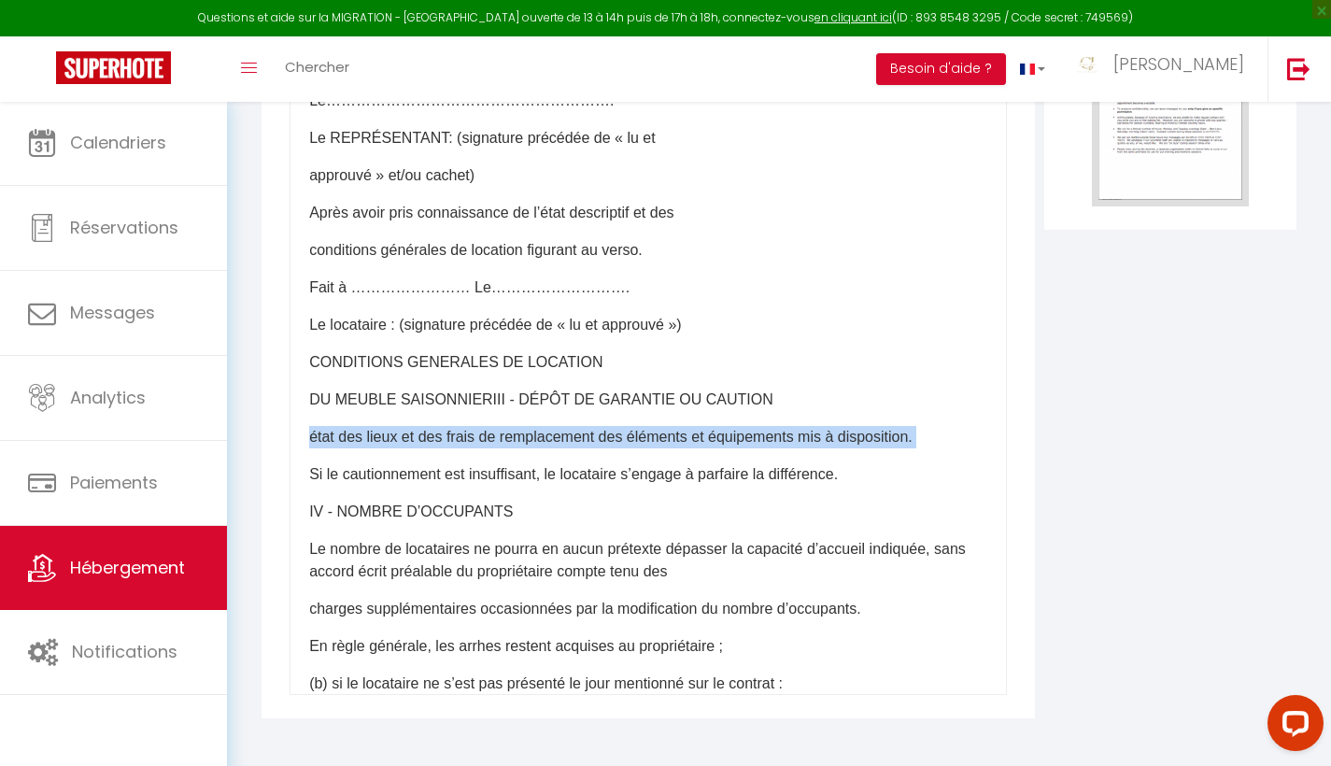
click at [310, 433] on p "état des lieux et des frais de remplacement des éléments et équipements mis à d…" at bounding box center [648, 437] width 678 height 22
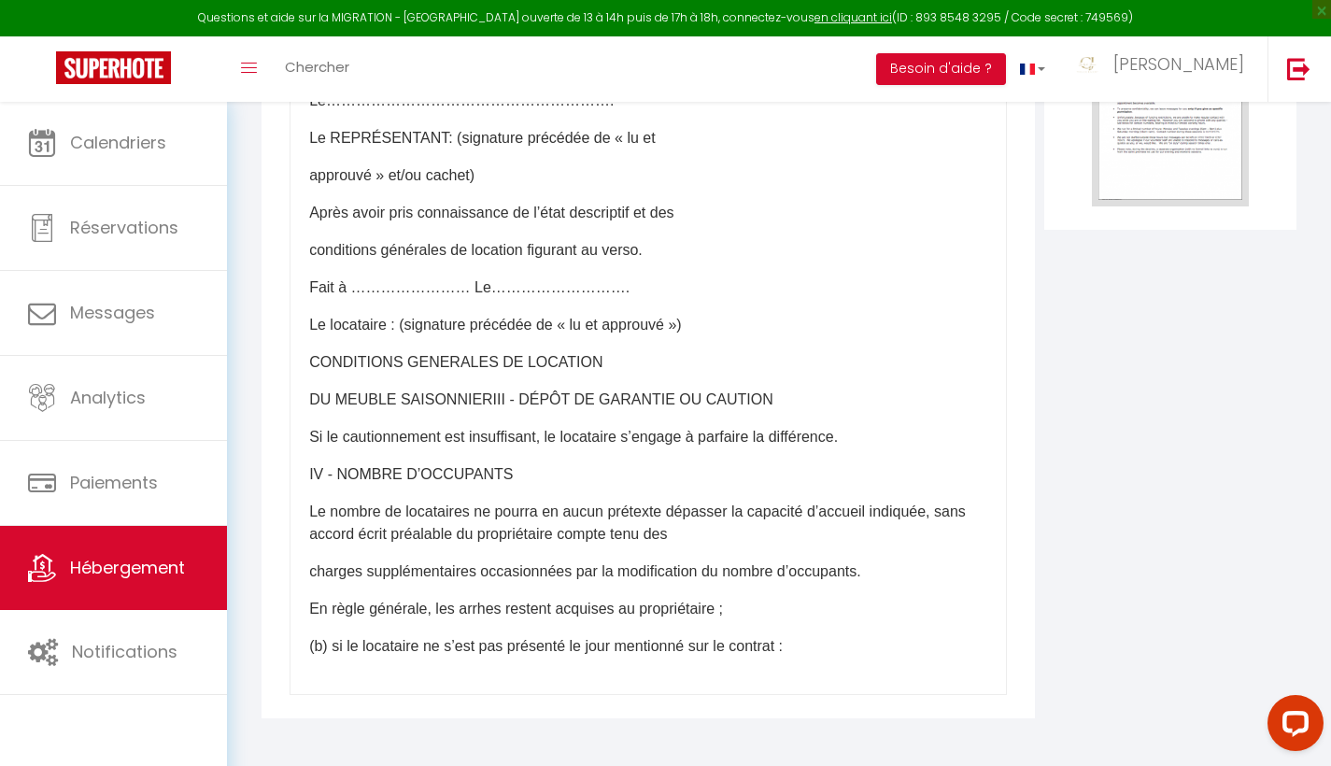
click at [310, 433] on p "Si le cautionnement est insuffisant, le locataire s’engage à parfaire la différ…" at bounding box center [648, 437] width 678 height 22
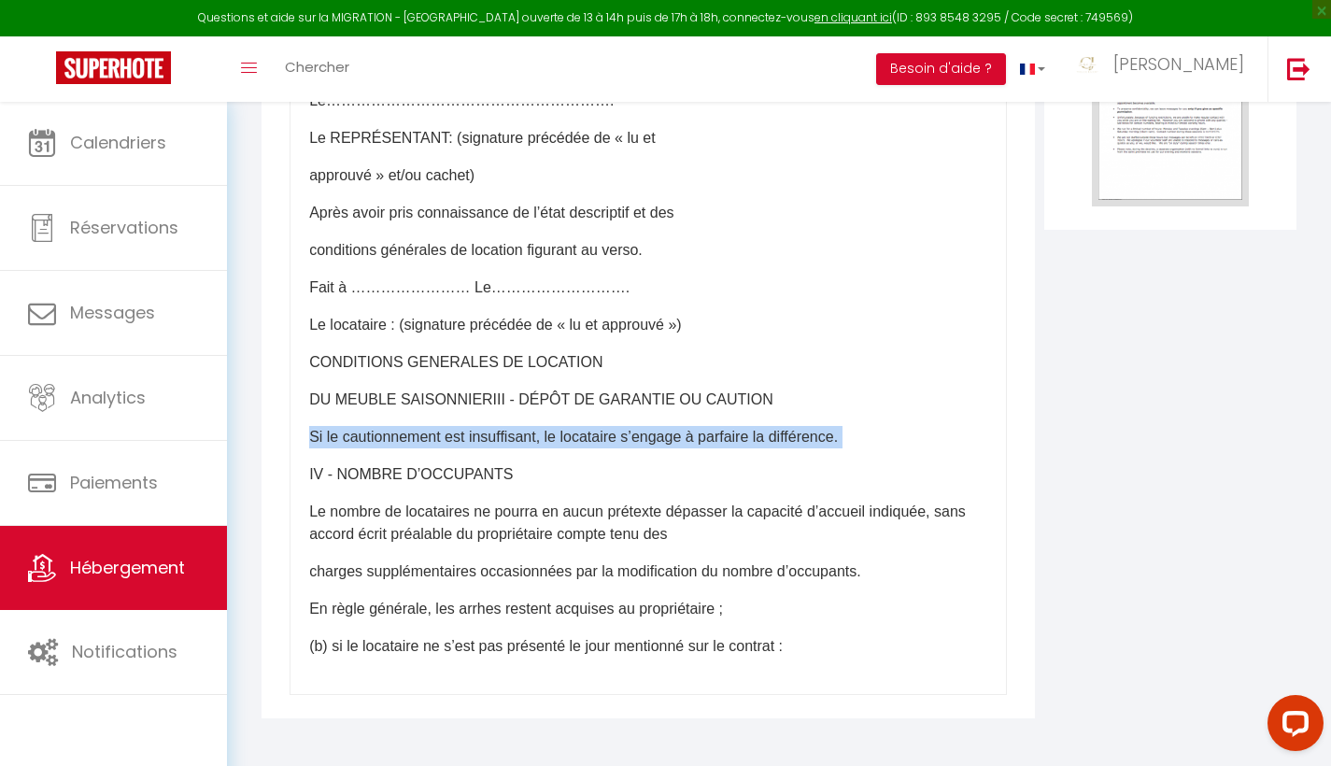
click at [310, 433] on p "Si le cautionnement est insuffisant, le locataire s’engage à parfaire la différ…" at bounding box center [648, 437] width 678 height 22
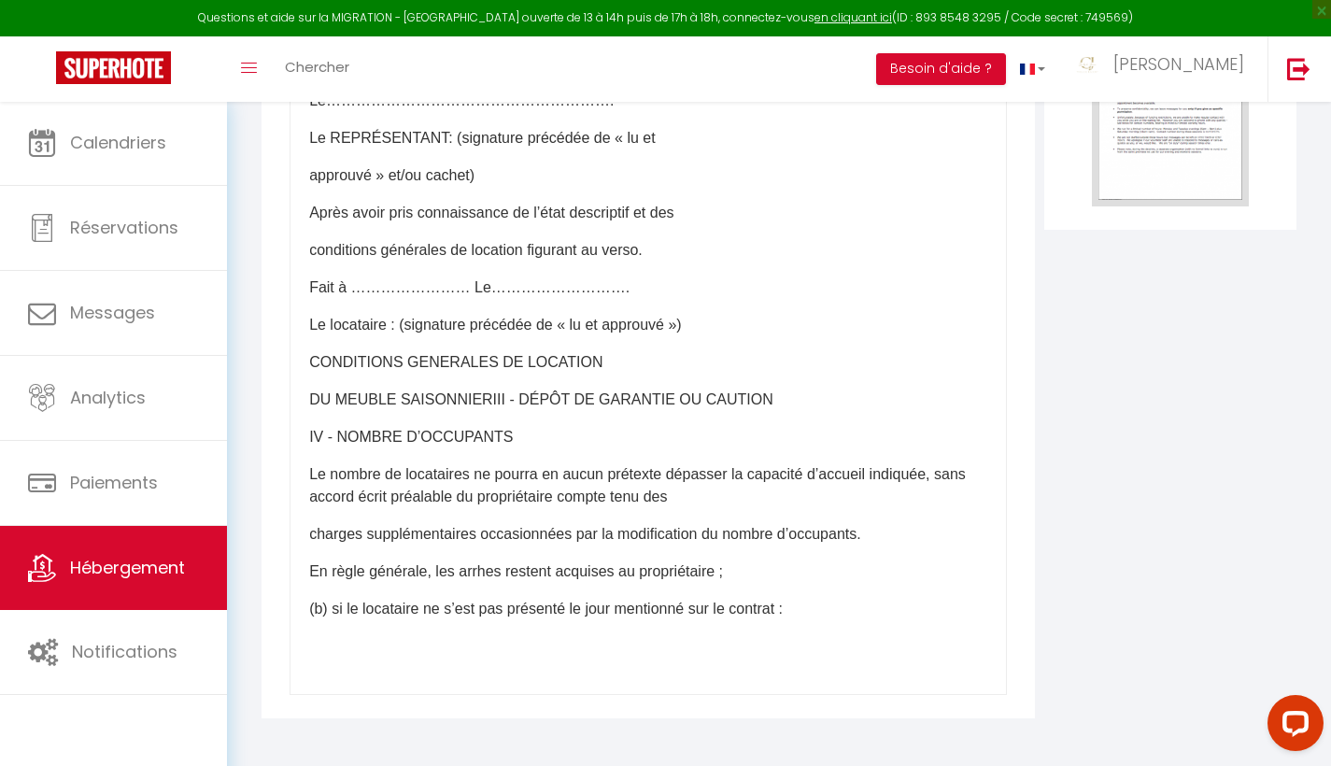
click at [310, 433] on p "IV - NOMBRE D’OCCUPANTS" at bounding box center [648, 437] width 678 height 22
click at [310, 433] on p "- NOMBRE D’OCCUPANTS" at bounding box center [648, 437] width 678 height 22
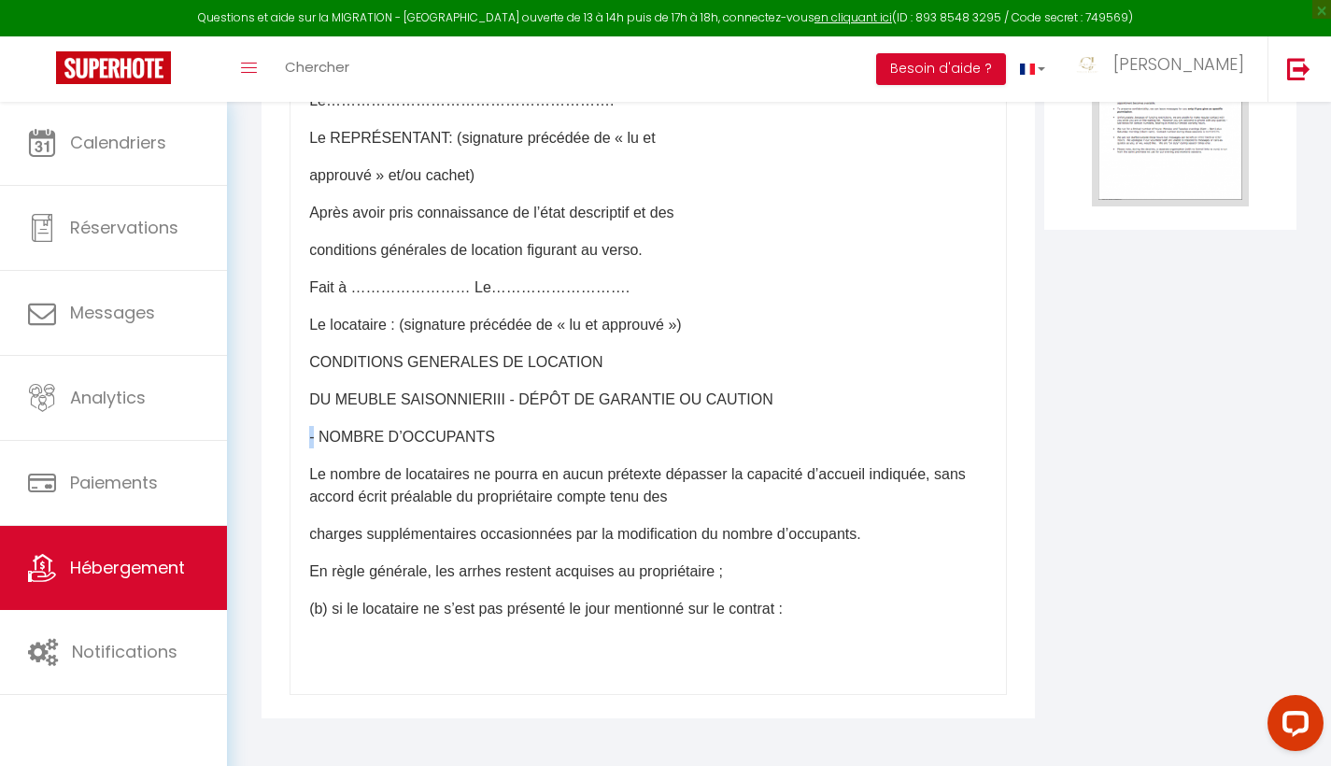
click at [310, 433] on p "- NOMBRE D’OCCUPANTS" at bounding box center [648, 437] width 678 height 22
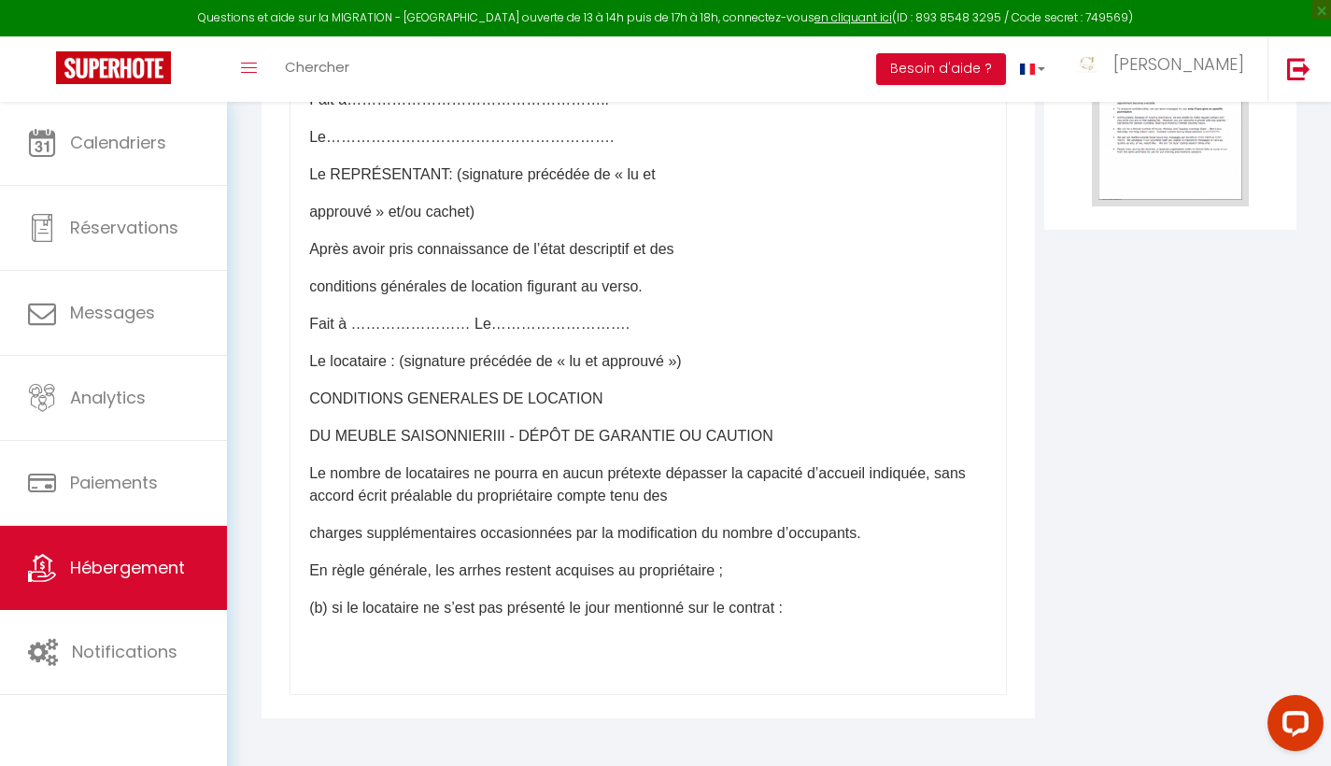
scroll to position [1208, 0]
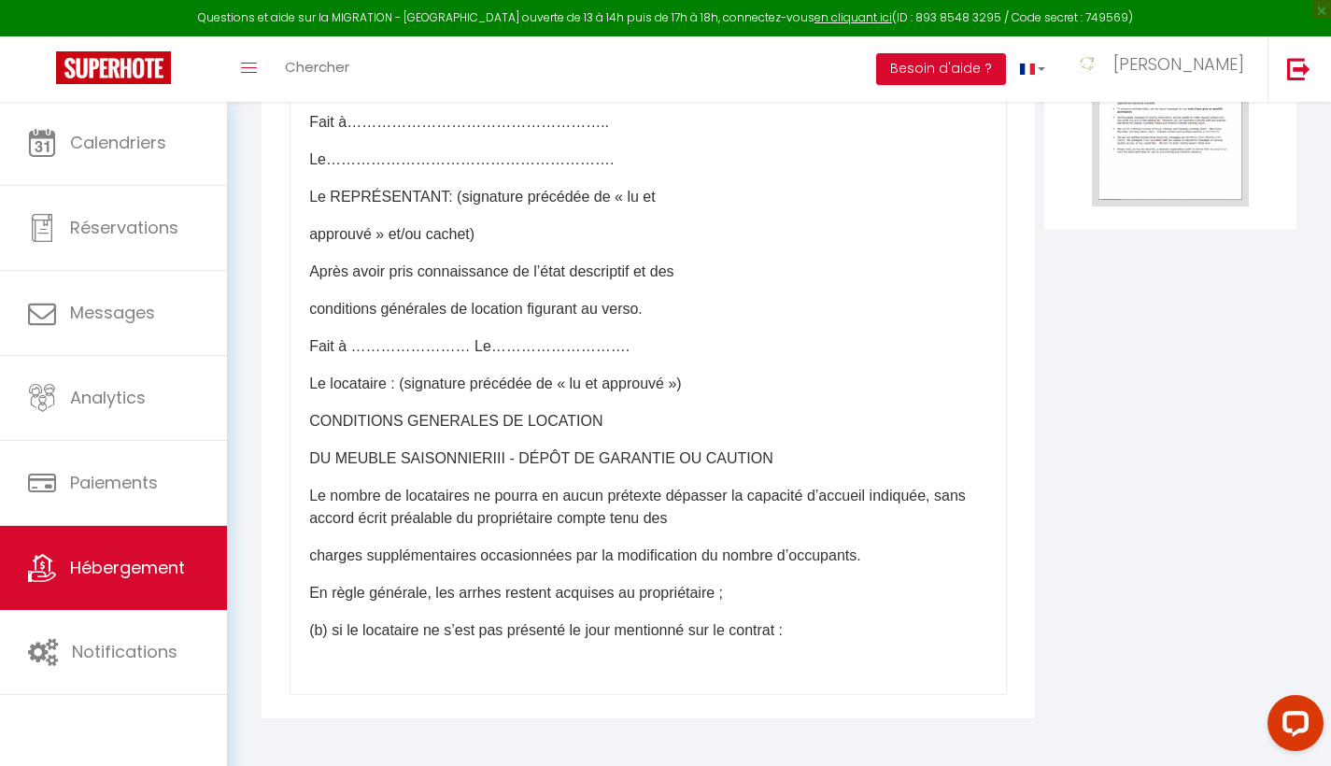
click at [310, 435] on div "​CONTRAT DE LOCATION SAISONNIERE Retourner l’exemplaire accompagné des arrhes a…" at bounding box center [647, 321] width 717 height 747
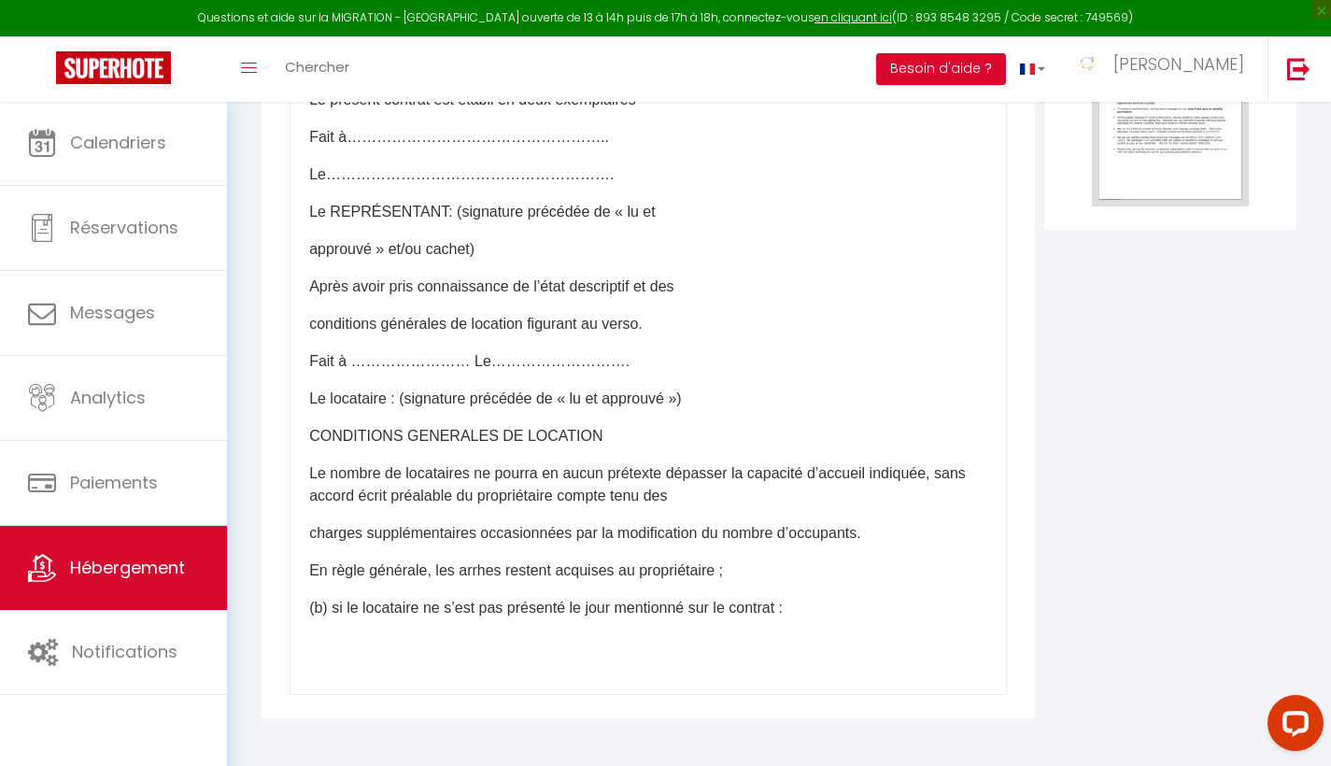
scroll to position [1171, 0]
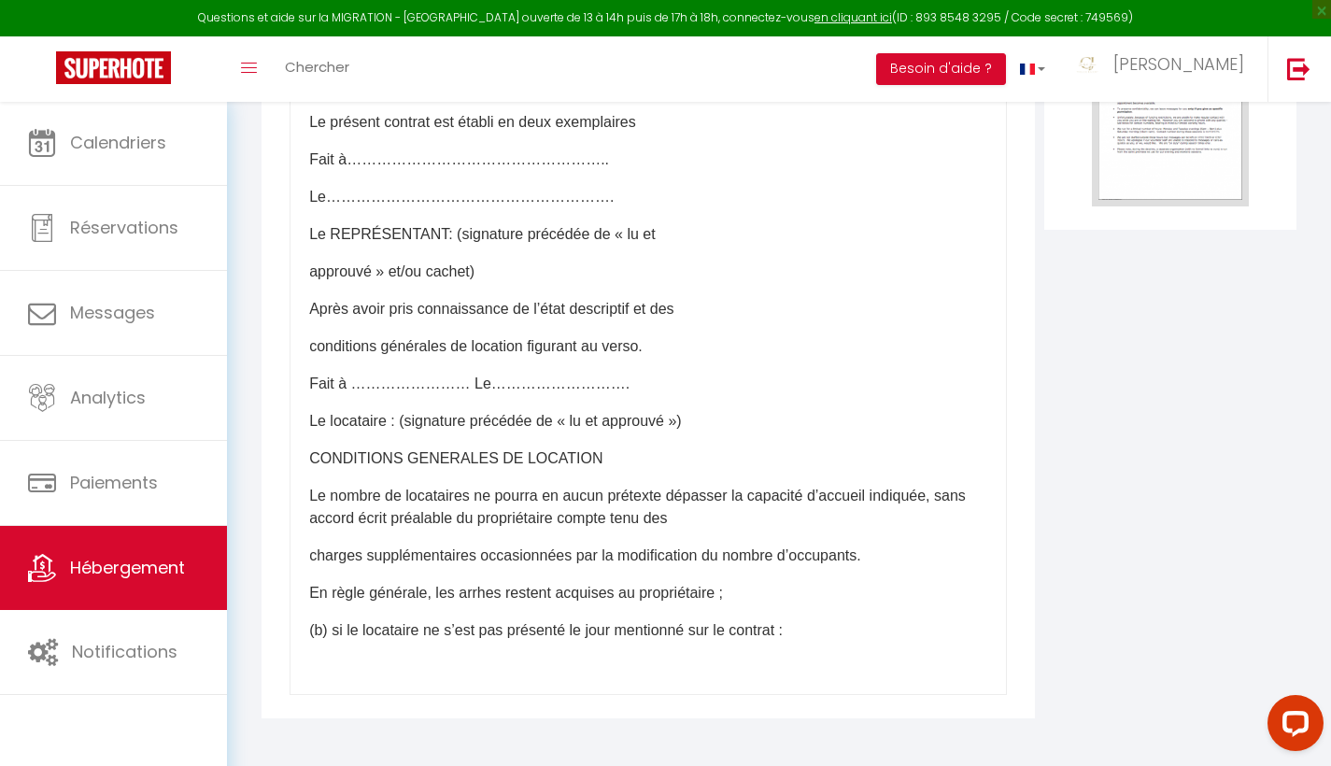
click at [310, 435] on div "​CONTRAT DE LOCATION SAISONNIERE Retourner l’exemplaire accompagné des arrhes a…" at bounding box center [647, 321] width 717 height 747
click at [317, 446] on div "​CONTRAT DE LOCATION SAISONNIERE Retourner l’exemplaire accompagné des arrhes a…" at bounding box center [647, 321] width 717 height 747
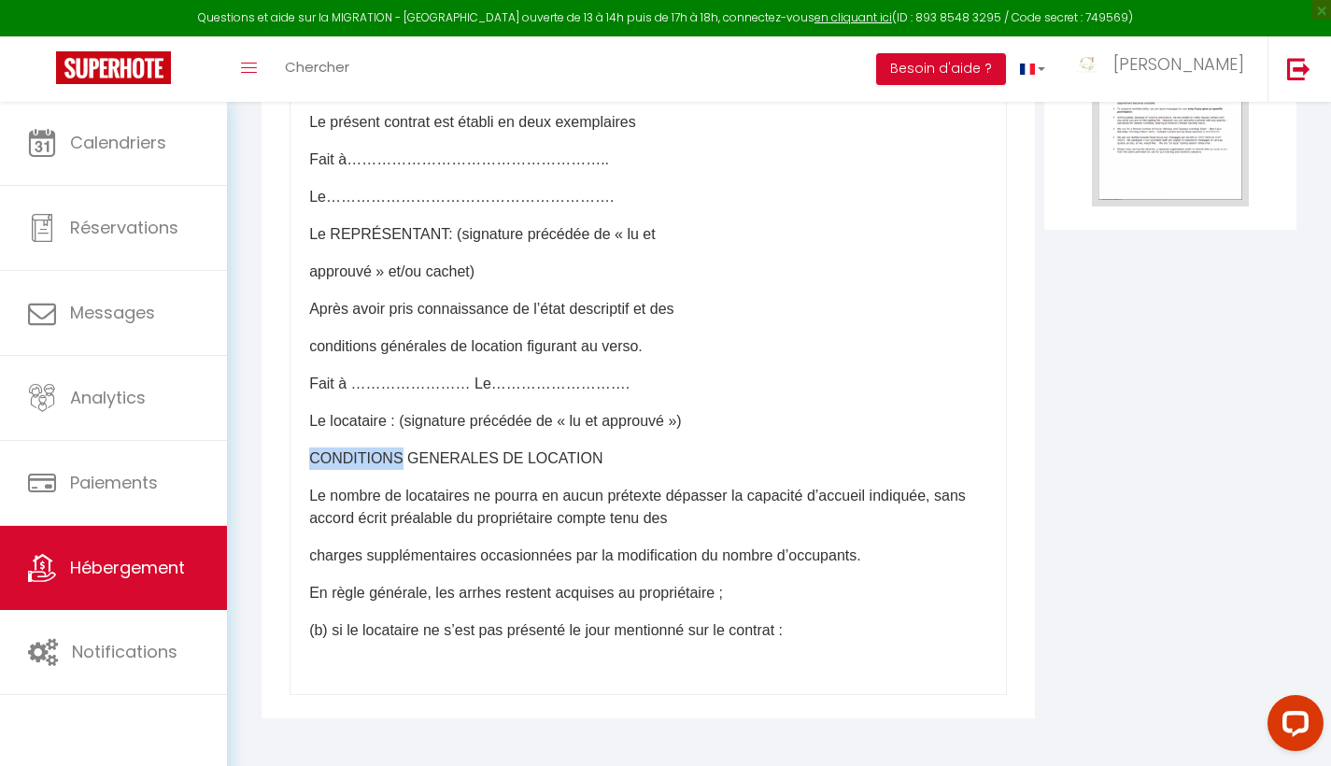
click at [317, 446] on div "​CONTRAT DE LOCATION SAISONNIERE Retourner l’exemplaire accompagné des arrhes a…" at bounding box center [647, 321] width 717 height 747
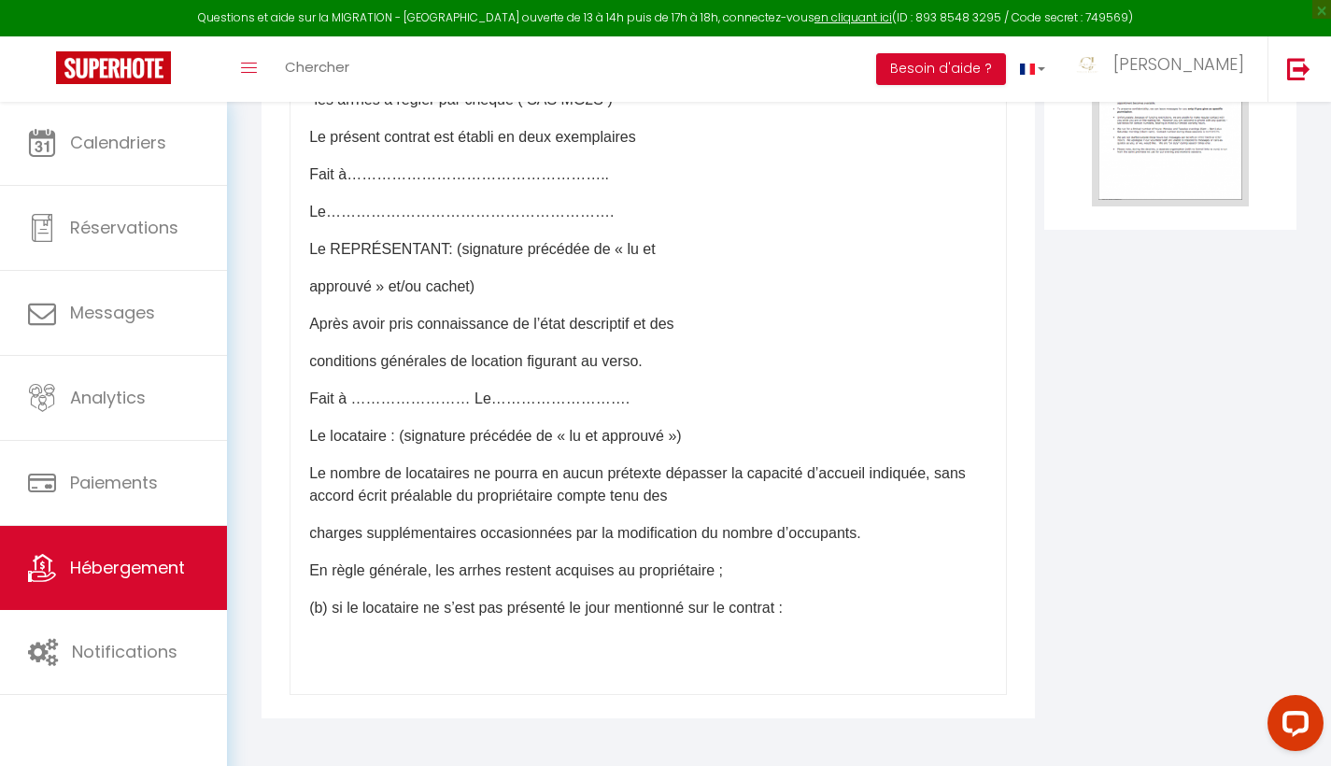
scroll to position [1134, 0]
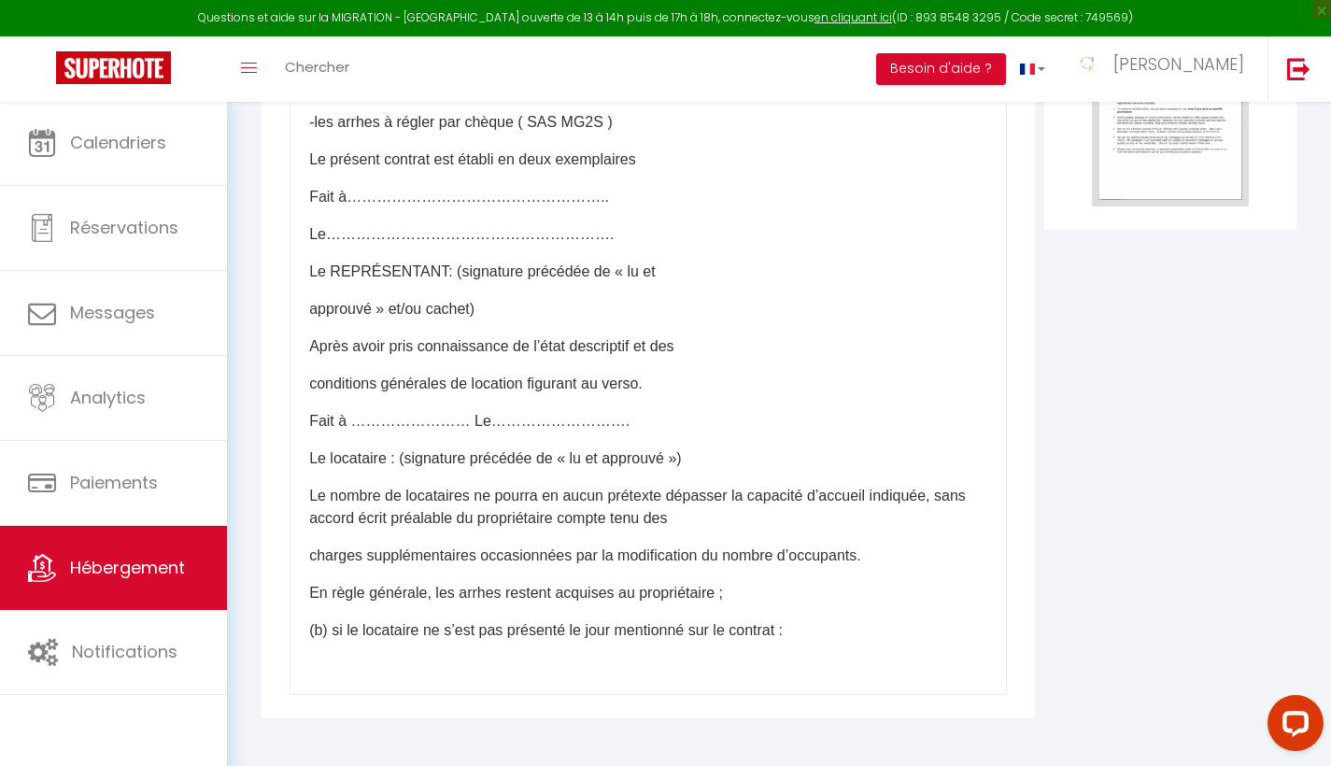
click at [314, 505] on p "Le nombre de locataires ne pourra en aucun prétexte dépasser la capacité d’accu…" at bounding box center [648, 507] width 678 height 45
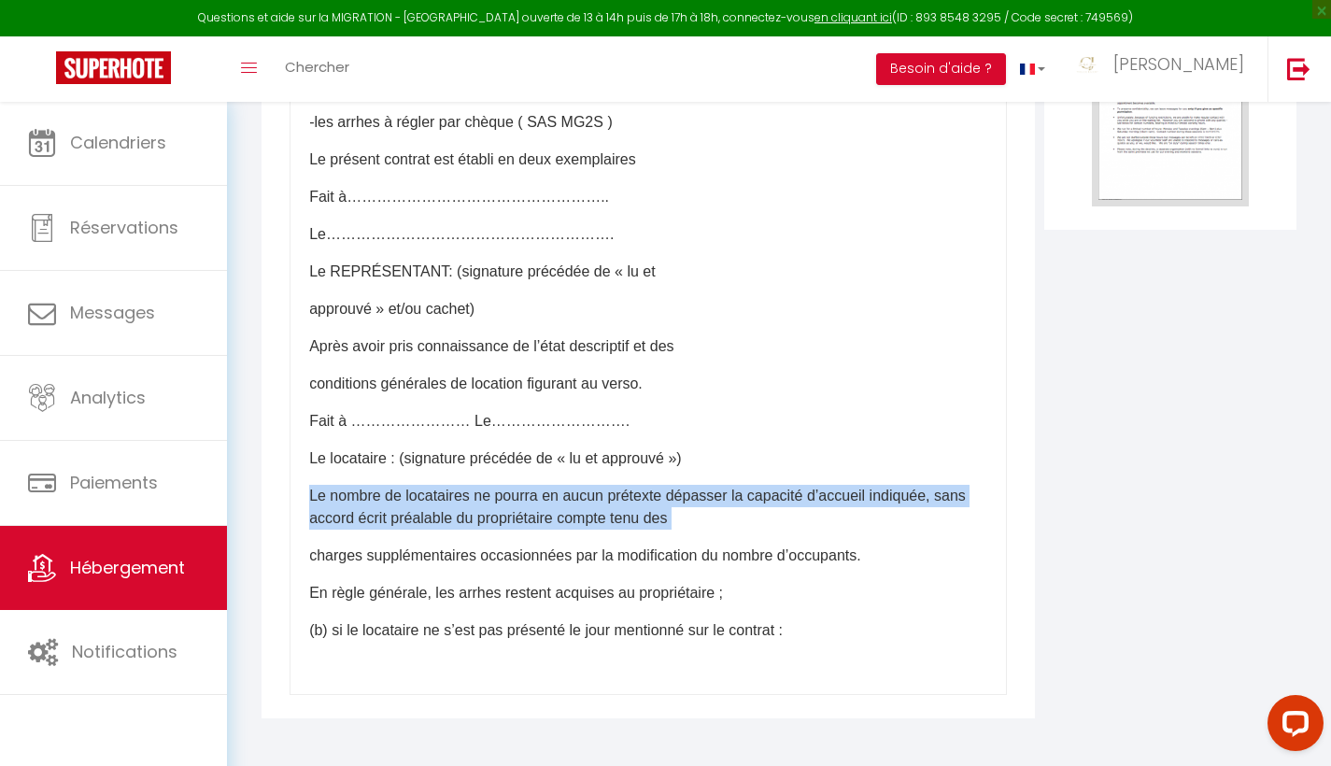
click at [314, 505] on p "Le nombre de locataires ne pourra en aucun prétexte dépasser la capacité d’accu…" at bounding box center [648, 507] width 678 height 45
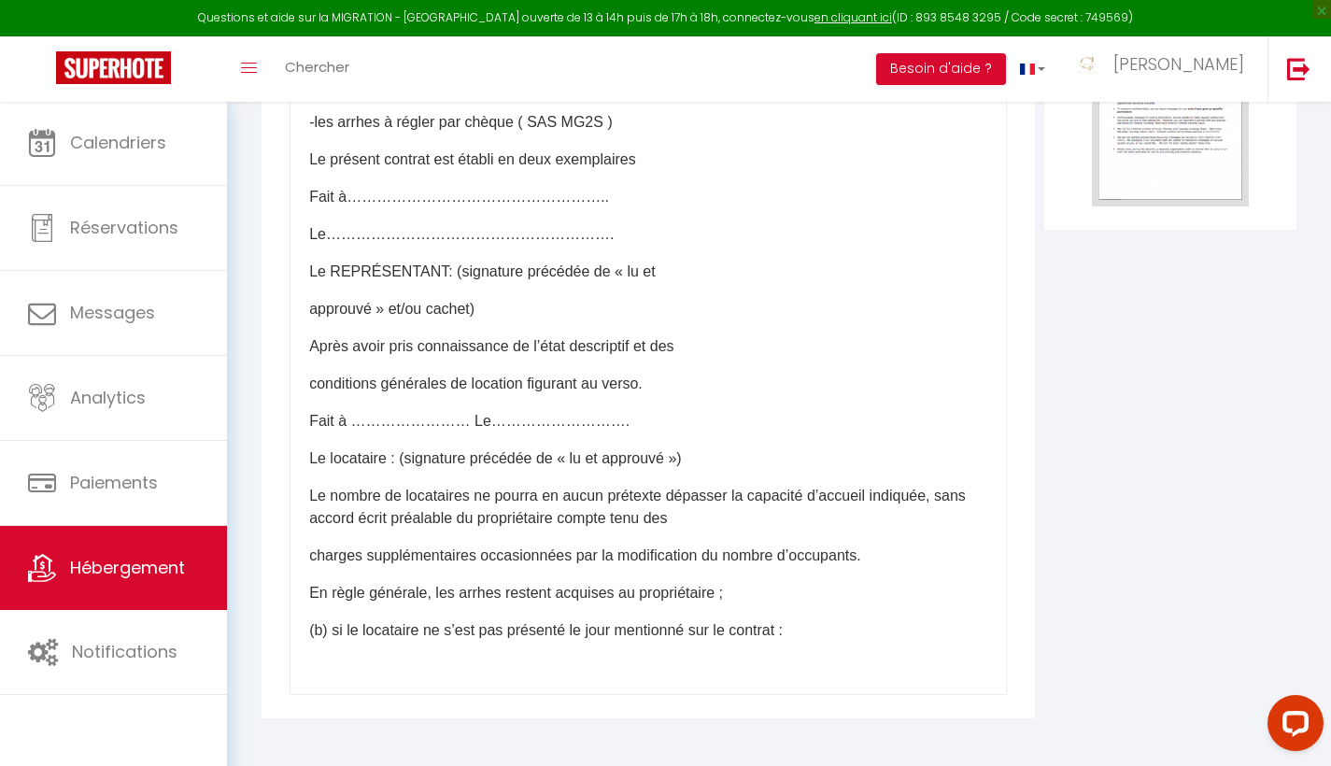
scroll to position [1096, 0]
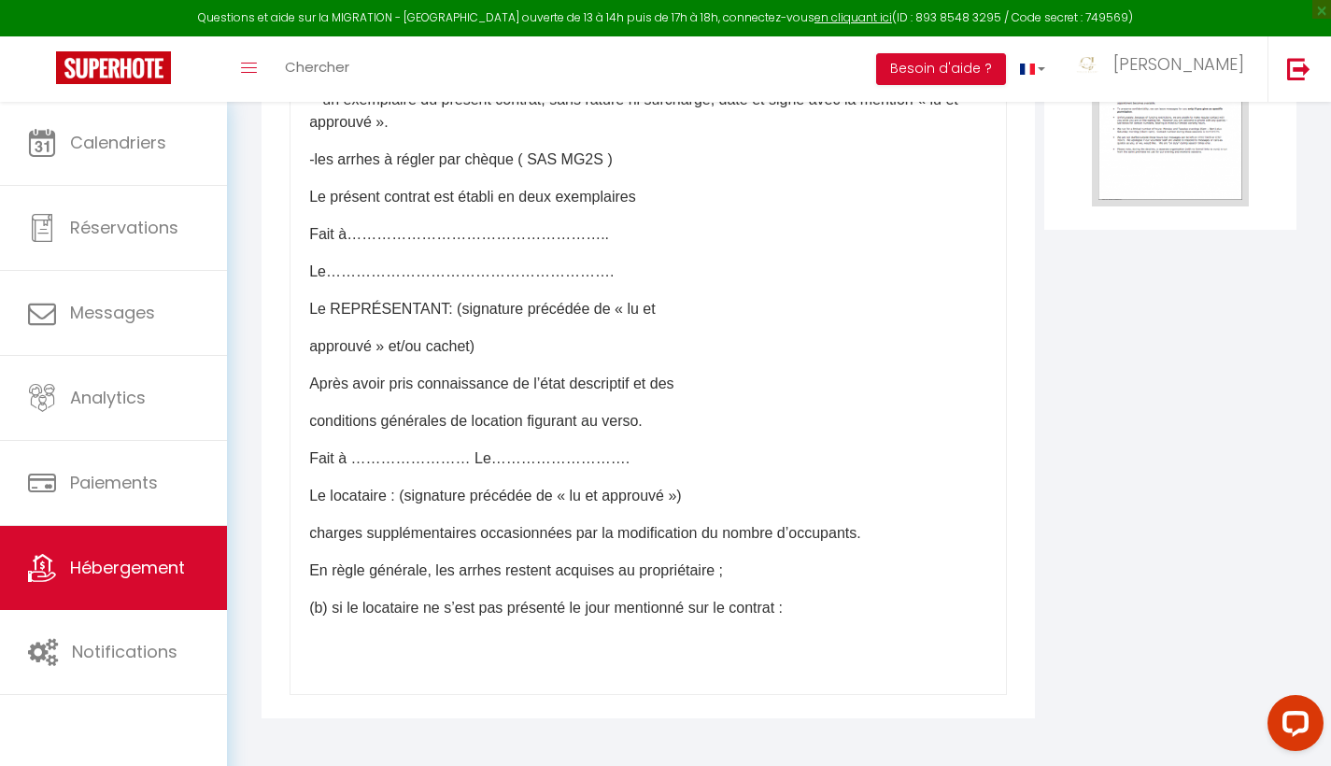
click at [308, 525] on div "​CONTRAT DE LOCATION SAISONNIERE Retourner l’exemplaire accompagné des arrhes a…" at bounding box center [647, 321] width 717 height 747
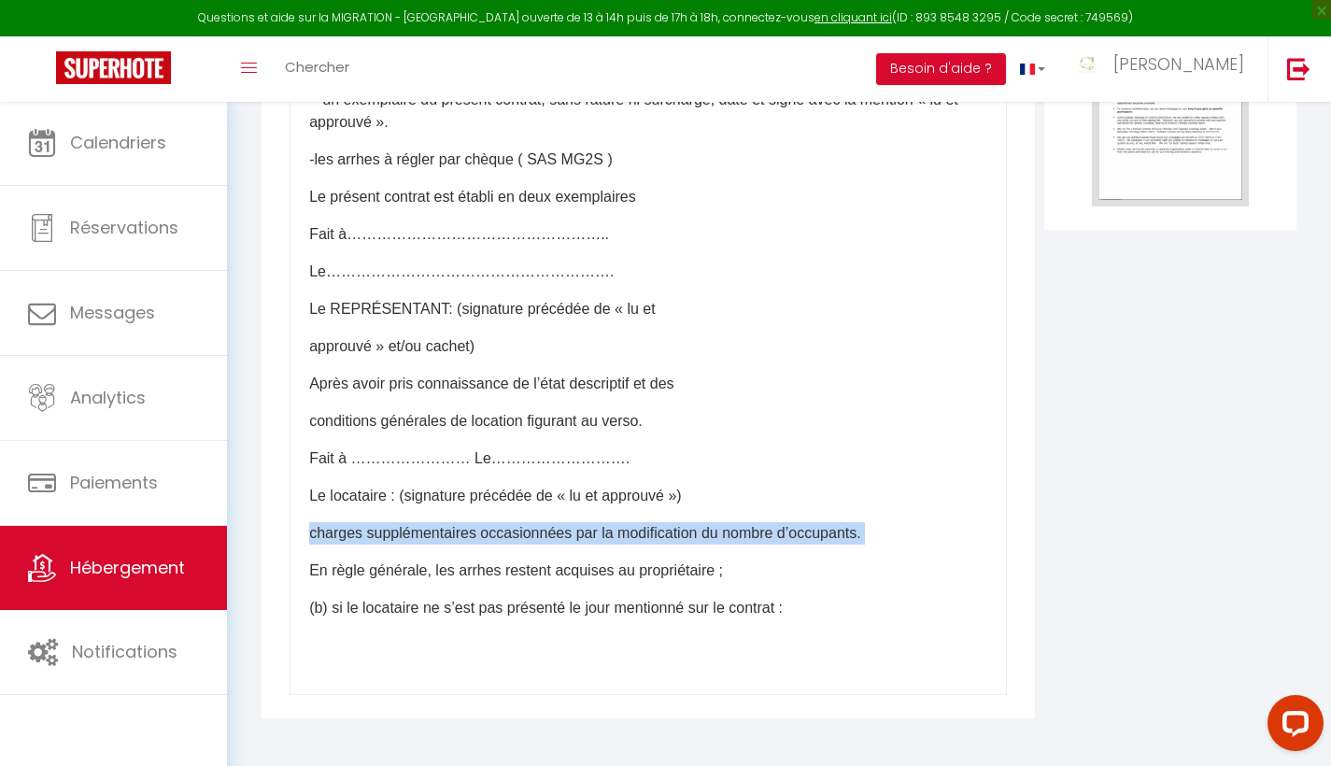
click at [308, 525] on div "​CONTRAT DE LOCATION SAISONNIERE Retourner l’exemplaire accompagné des arrhes a…" at bounding box center [647, 321] width 717 height 747
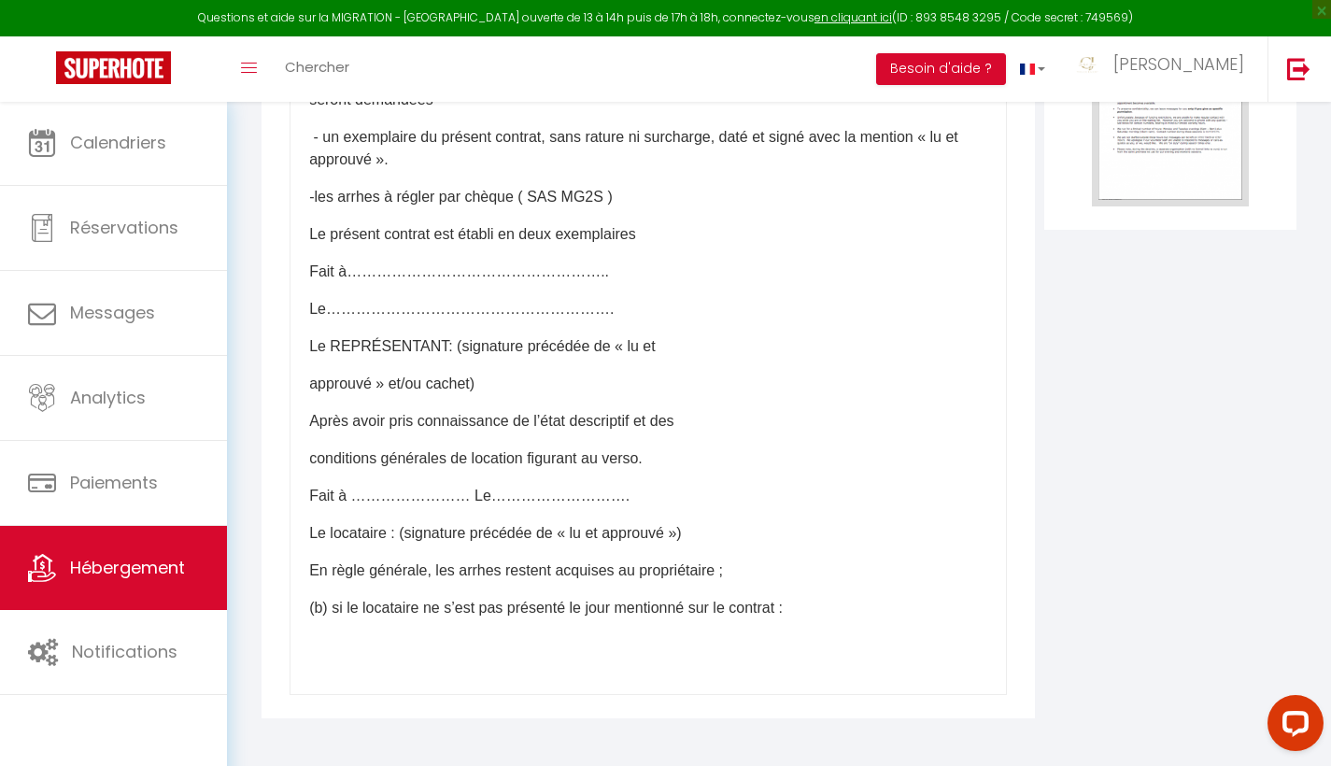
scroll to position [1059, 0]
click at [303, 565] on div "​CONTRAT DE LOCATION SAISONNIERE Retourner l’exemplaire accompagné des arrhes a…" at bounding box center [647, 321] width 717 height 747
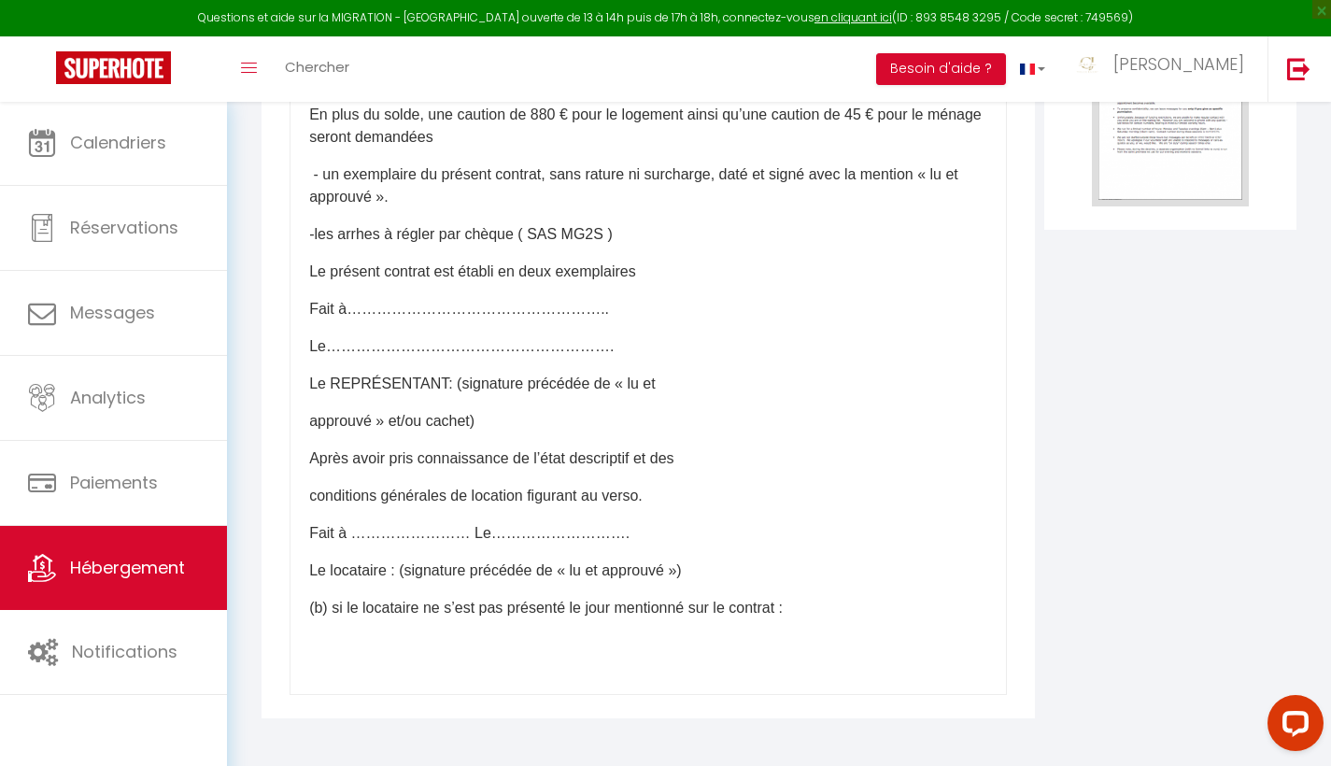
click at [319, 604] on p "(b) si le locataire ne s’est pas présenté le jour mentionné sur le contrat :" at bounding box center [648, 608] width 678 height 22
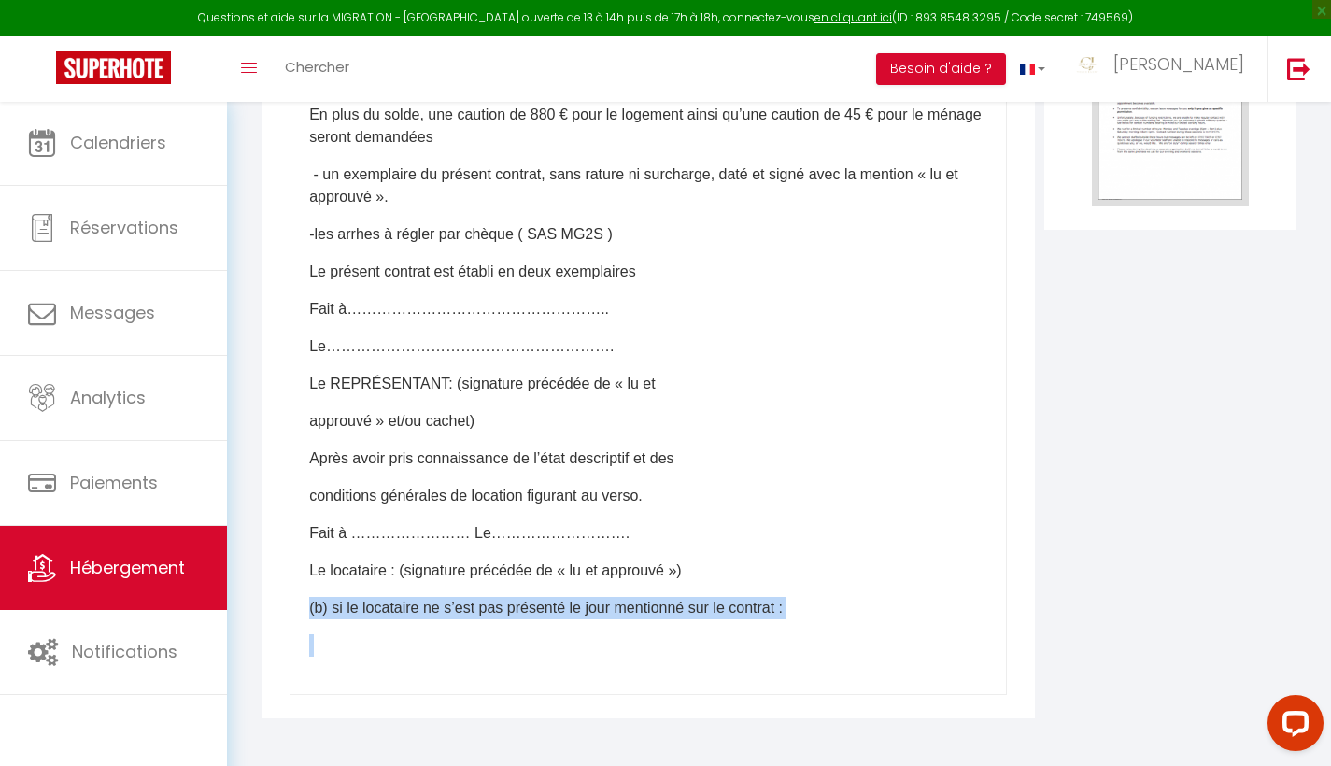
click at [319, 604] on p "(b) si le locataire ne s’est pas présenté le jour mentionné sur le contrat :" at bounding box center [648, 608] width 678 height 22
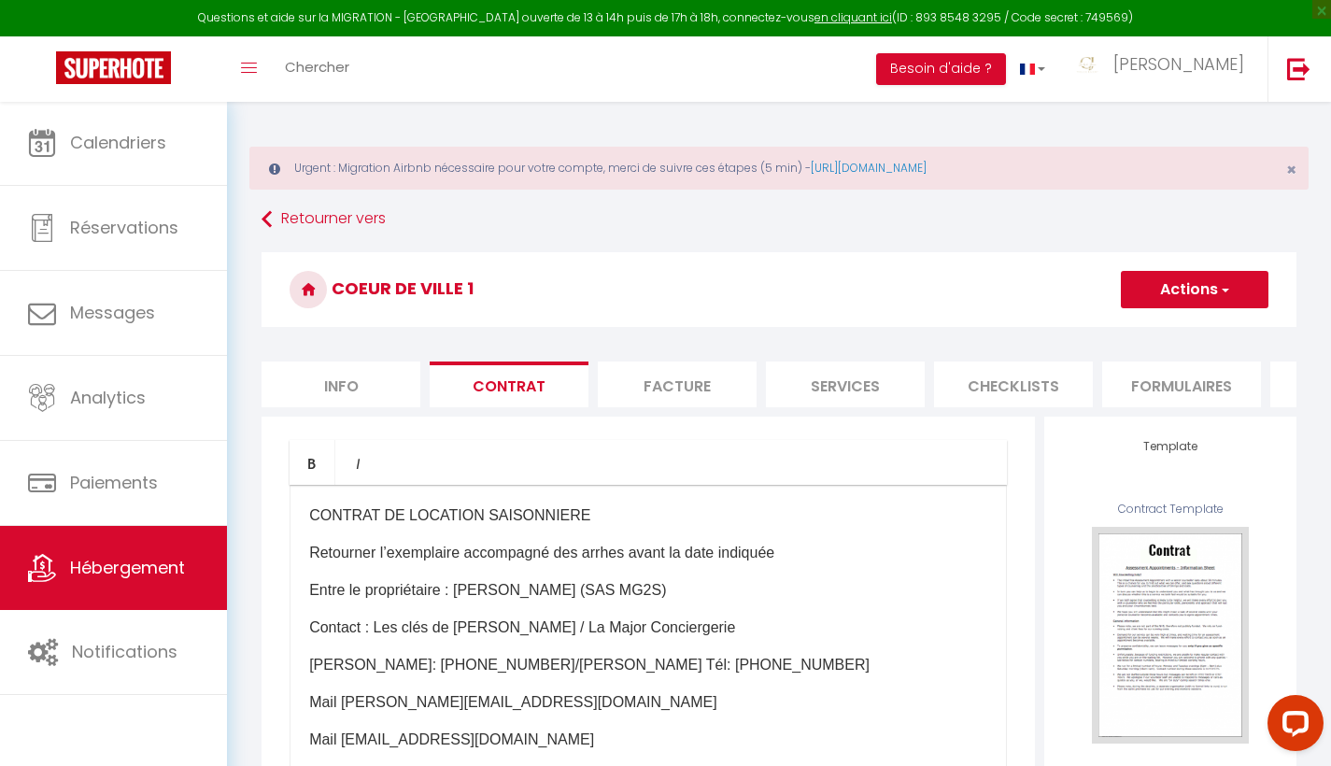
scroll to position [0, 0]
click at [1213, 284] on button "Actions" at bounding box center [1194, 289] width 148 height 37
click at [1063, 327] on link "Enregistrer" at bounding box center [1139, 330] width 256 height 24
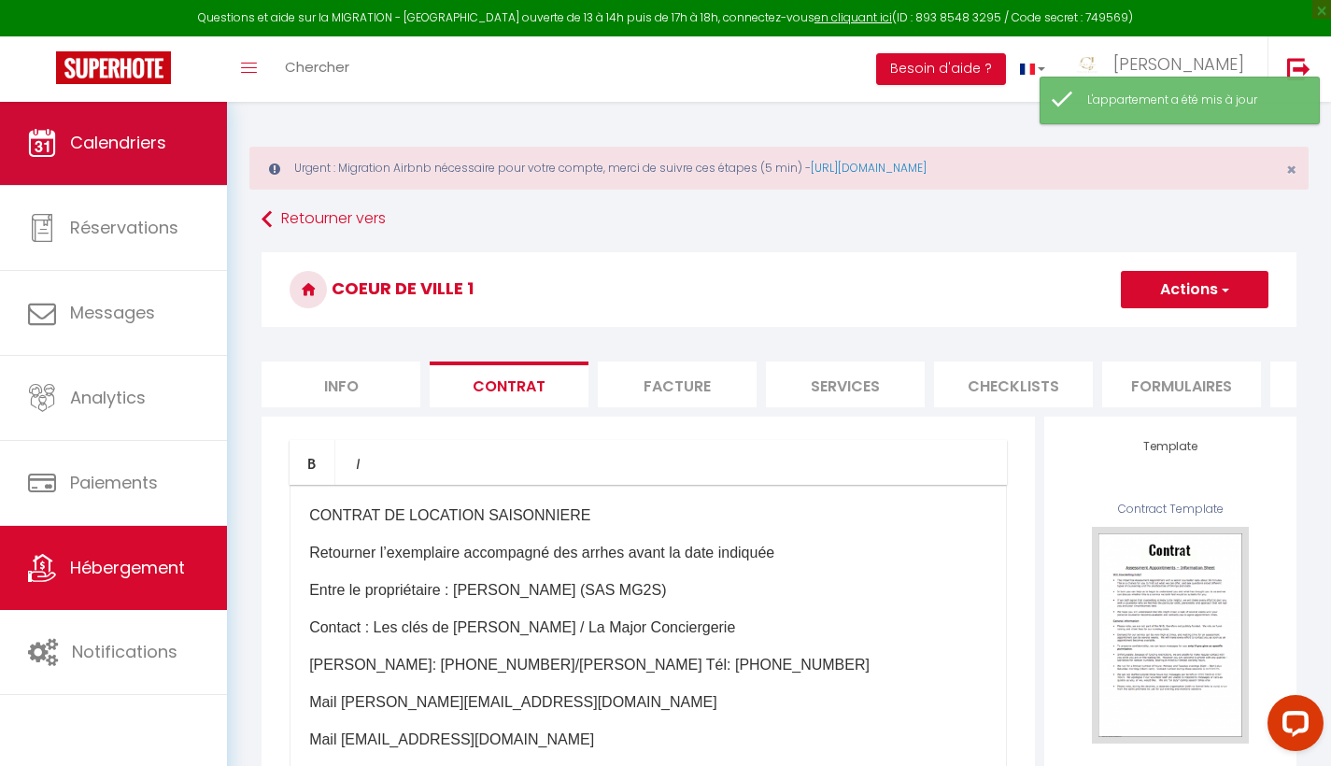
click at [155, 158] on link "Calendriers" at bounding box center [113, 143] width 227 height 84
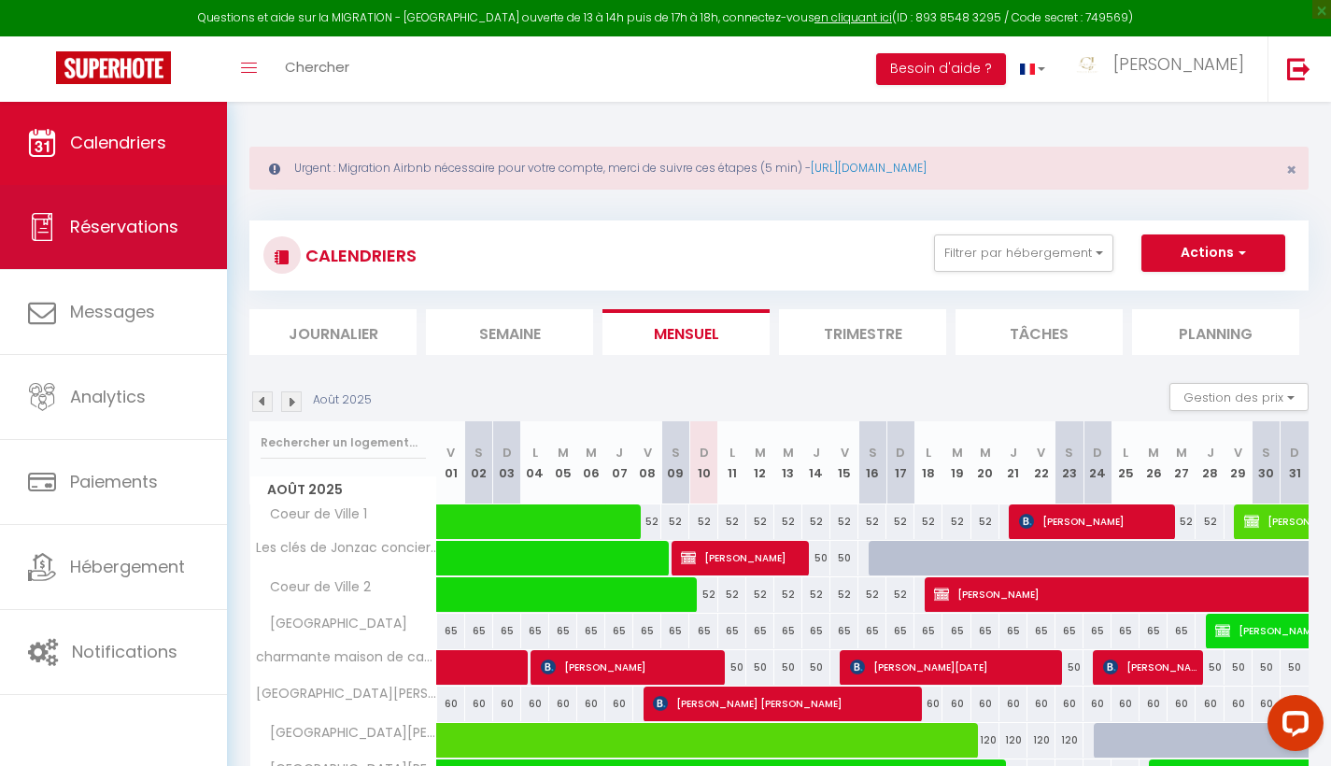
click at [191, 239] on link "Réservations" at bounding box center [113, 227] width 227 height 84
select select "not_cancelled"
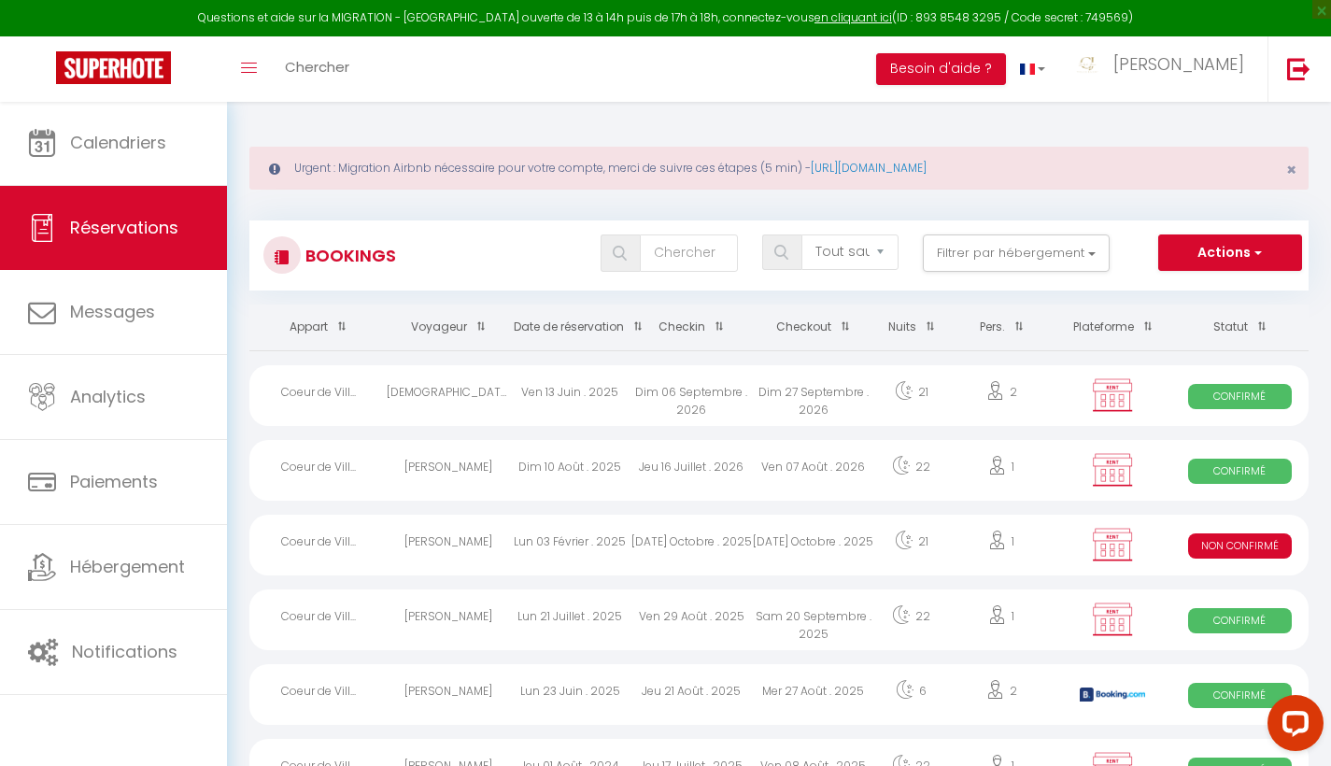
click at [1236, 474] on span "Confirmé" at bounding box center [1240, 470] width 104 height 25
select select "OK"
select select "KO"
select select "0"
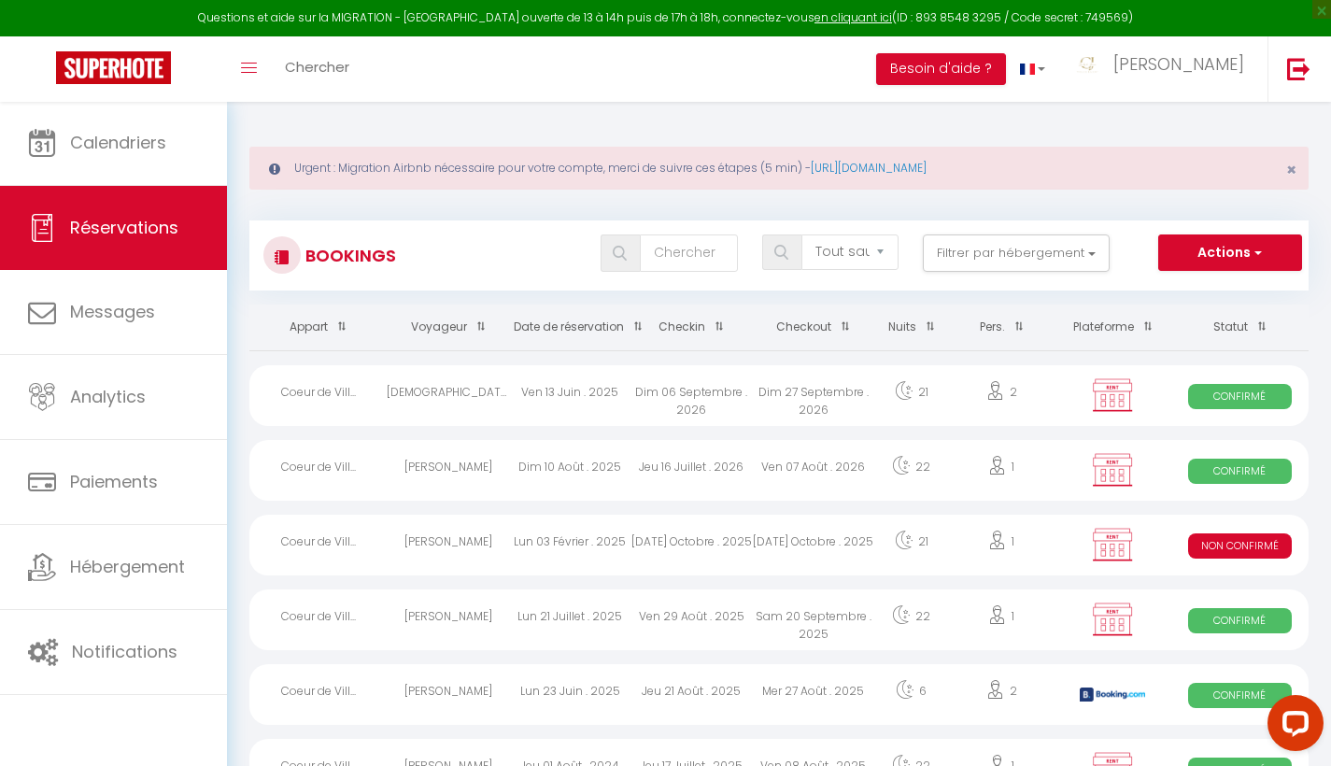
select select "1"
select select
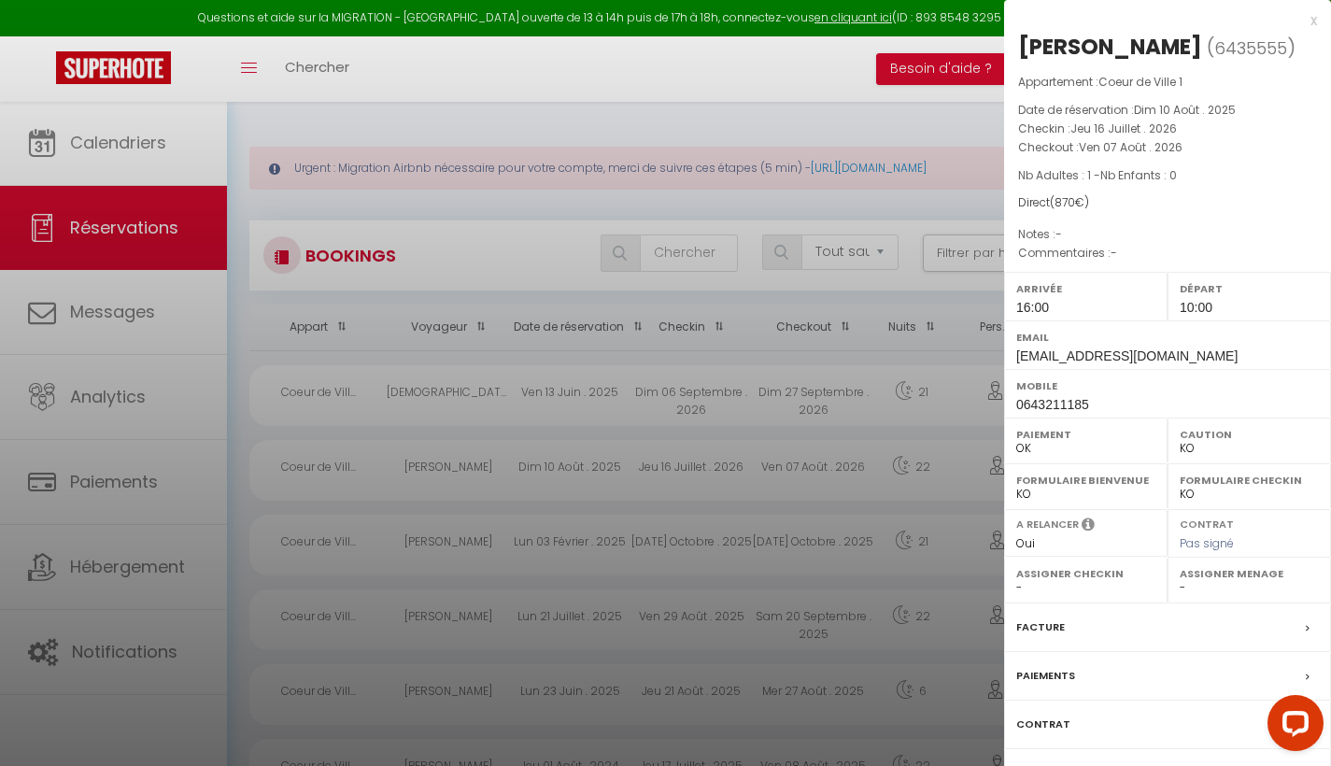
click at [1031, 709] on div "Contrat" at bounding box center [1167, 724] width 327 height 49
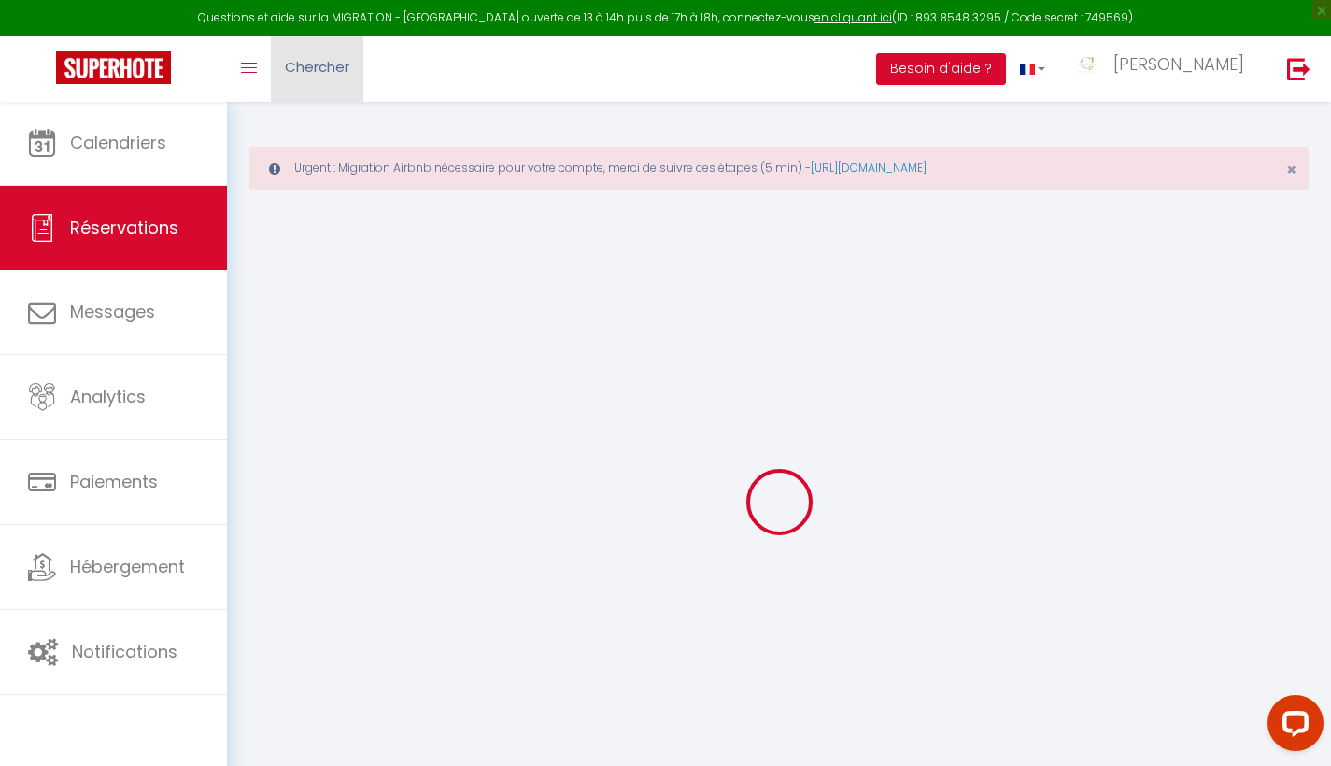
select select
checkbox input "false"
select select
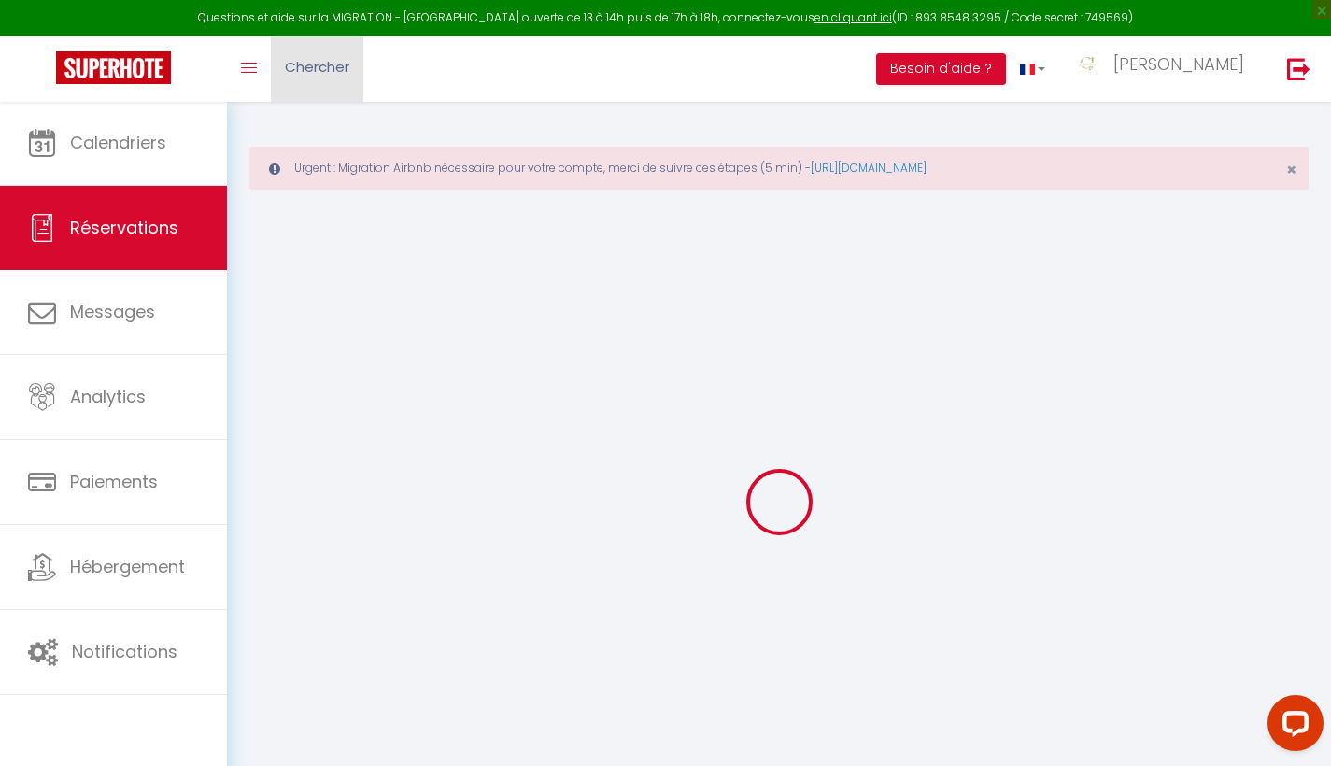
checkbox input "false"
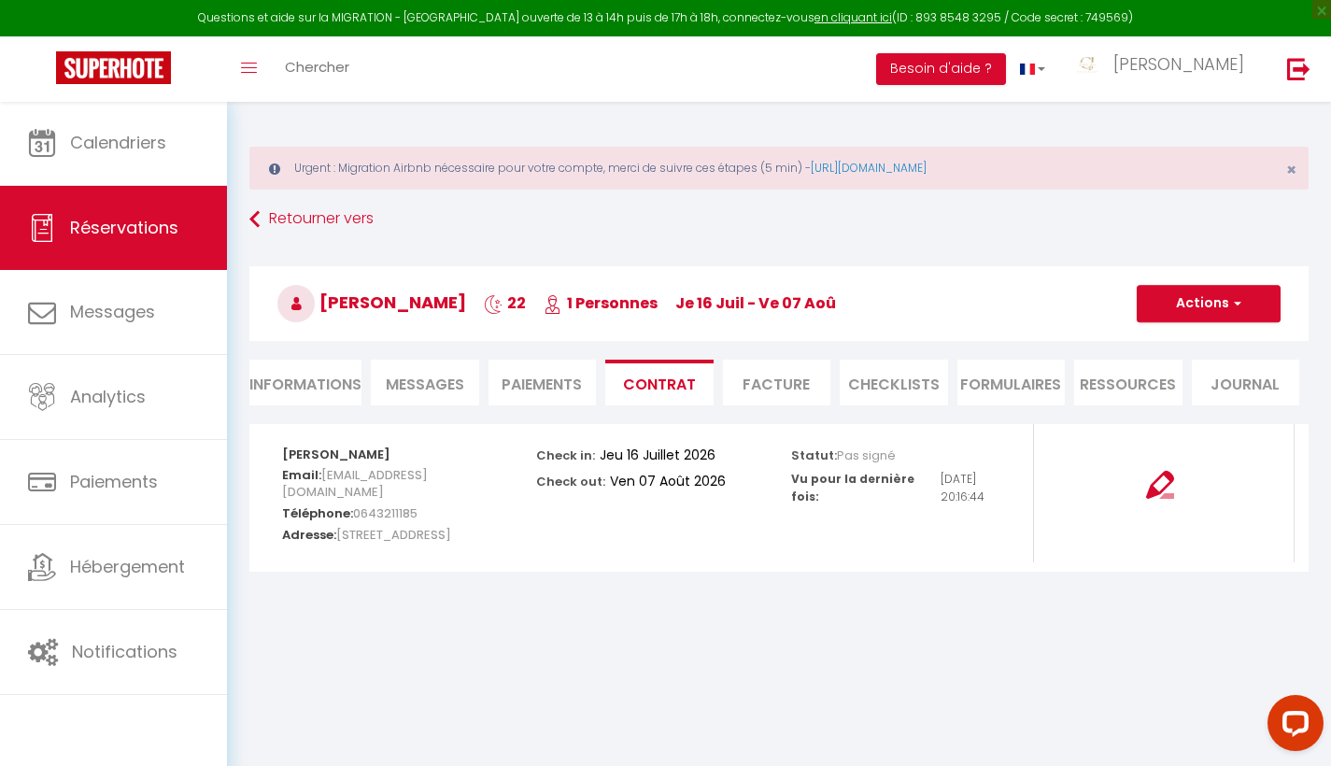
click at [1175, 491] on div at bounding box center [1160, 472] width 229 height 51
click at [1163, 491] on img at bounding box center [1160, 485] width 28 height 28
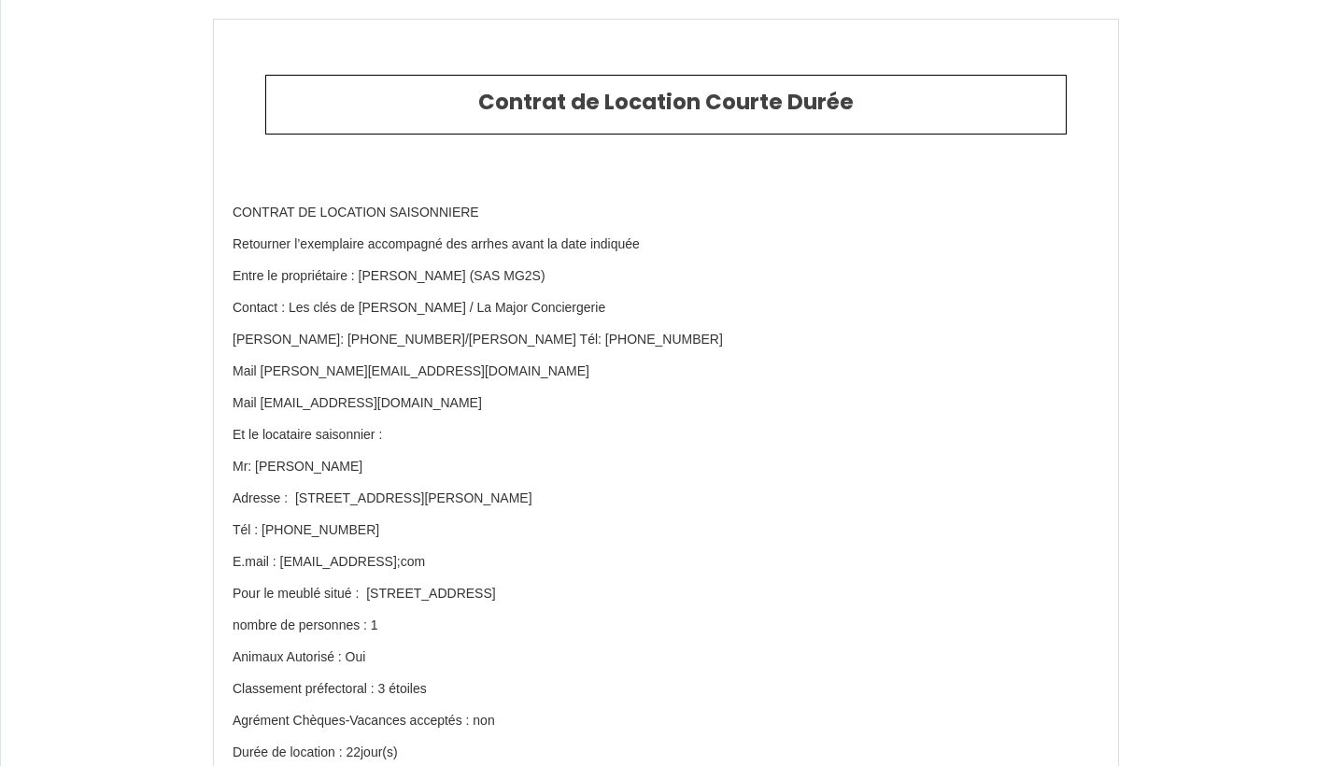
scroll to position [2935, 0]
